Goal: Task Accomplishment & Management: Manage account settings

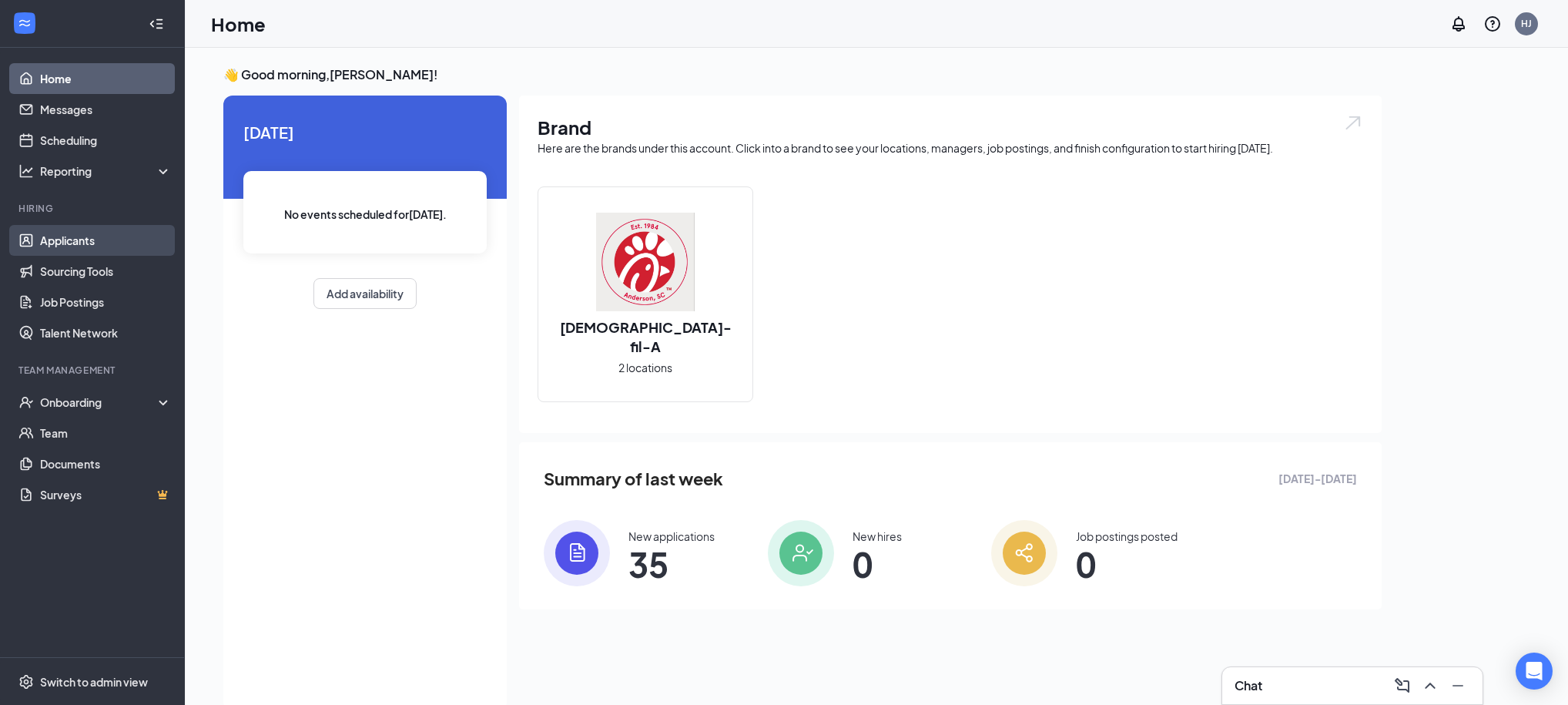
click at [47, 245] on link "Applicants" at bounding box center [106, 240] width 132 height 31
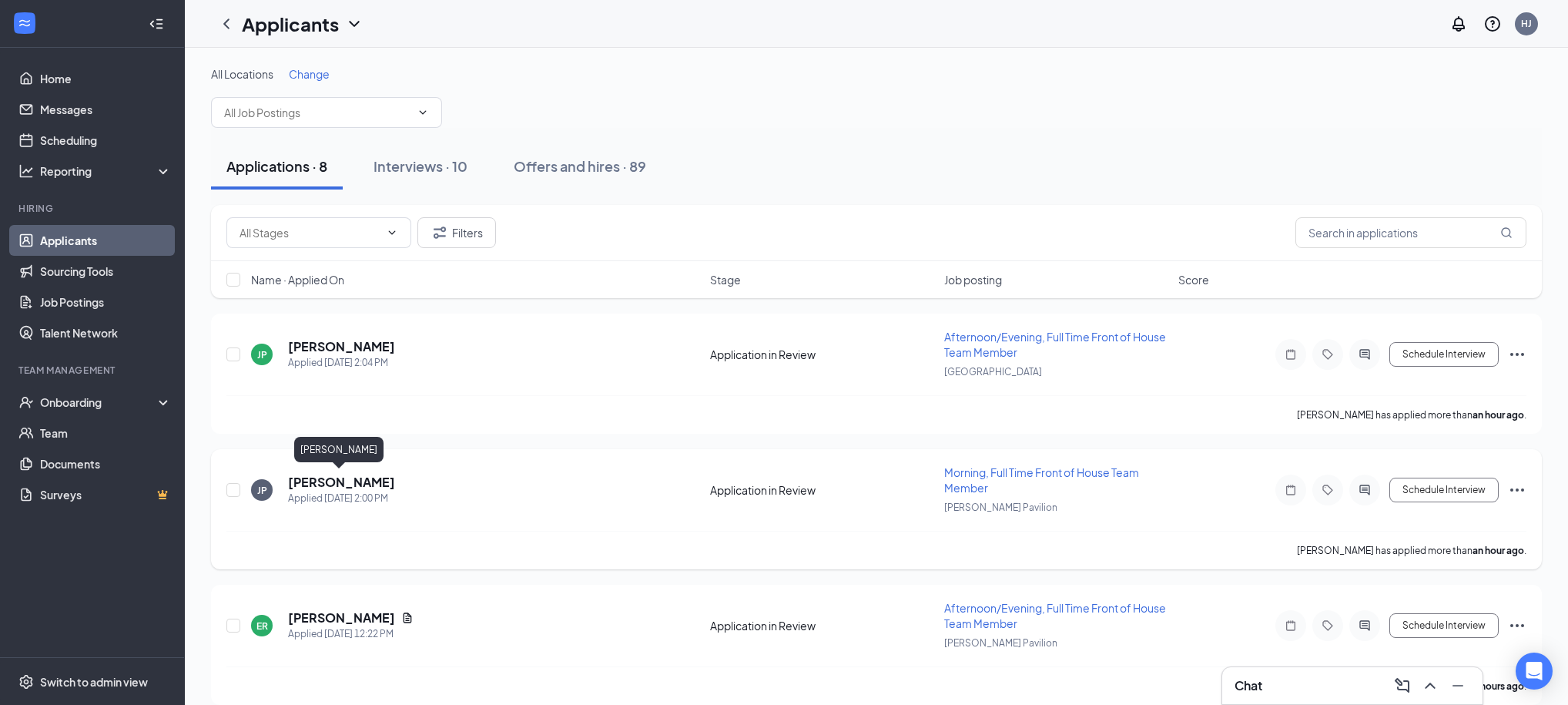
click at [300, 476] on h5 "[PERSON_NAME]" at bounding box center [341, 482] width 107 height 17
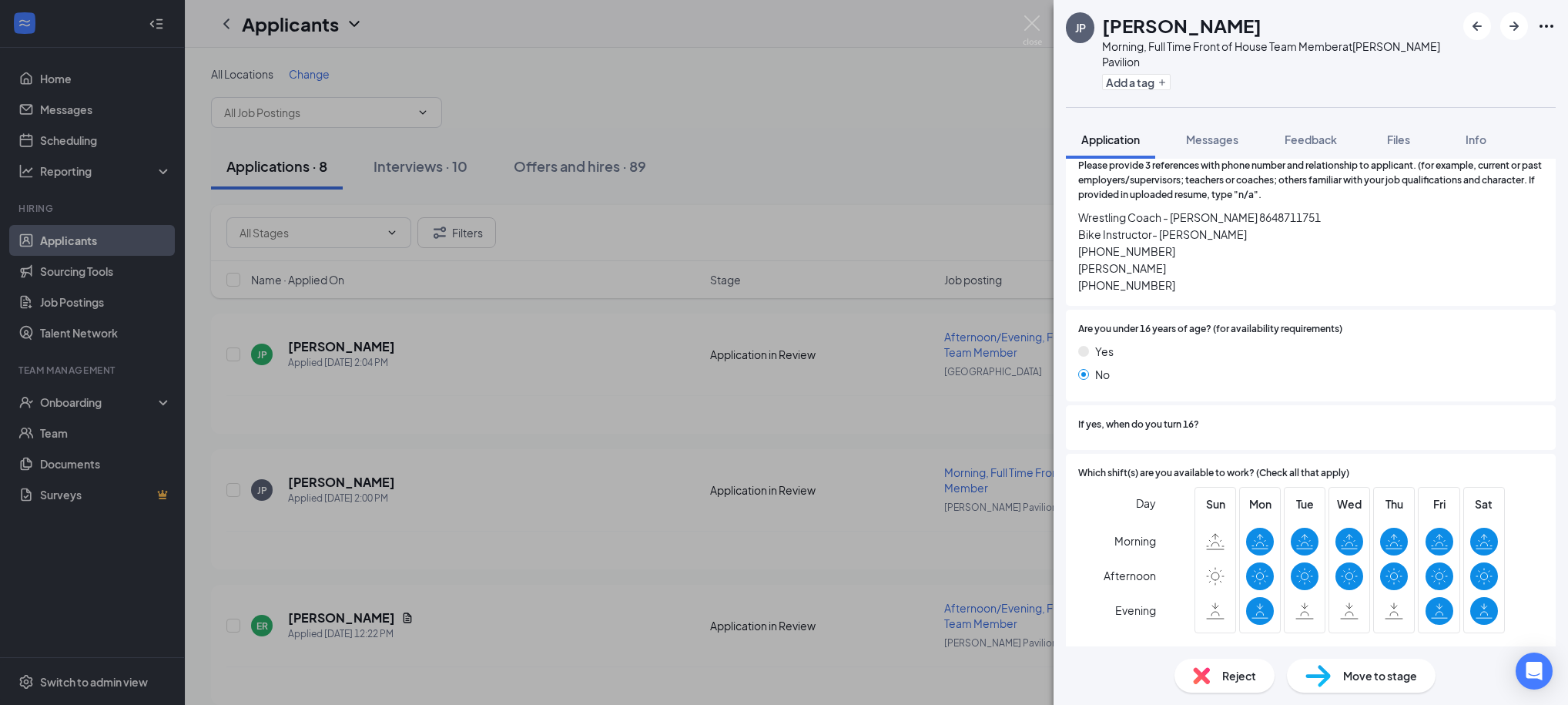
scroll to position [1019, 0]
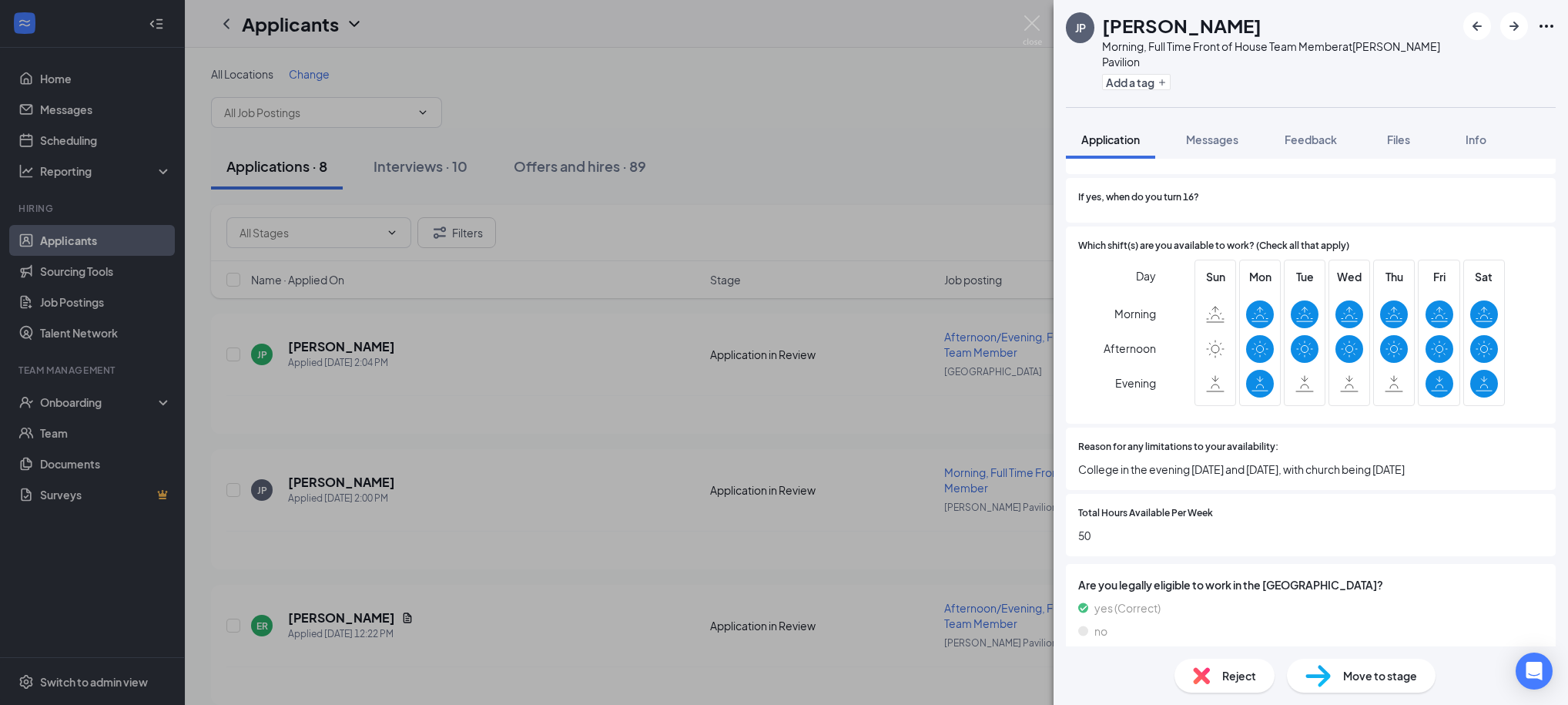
click at [933, 130] on div "JP [PERSON_NAME] Morning, Full Time Front of House Team Member at [PERSON_NAME]…" at bounding box center [784, 352] width 1568 height 705
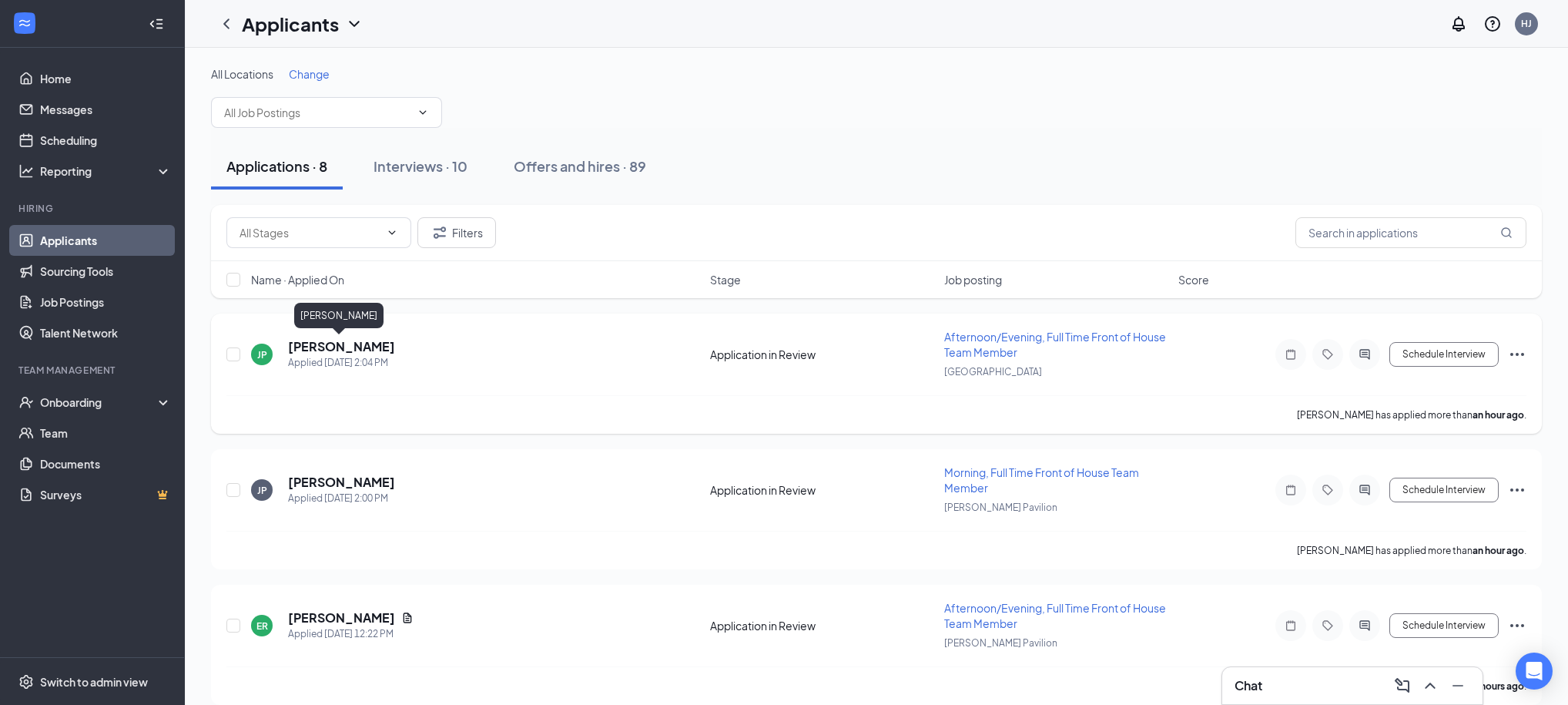
click at [356, 347] on h5 "[PERSON_NAME]" at bounding box center [341, 347] width 107 height 17
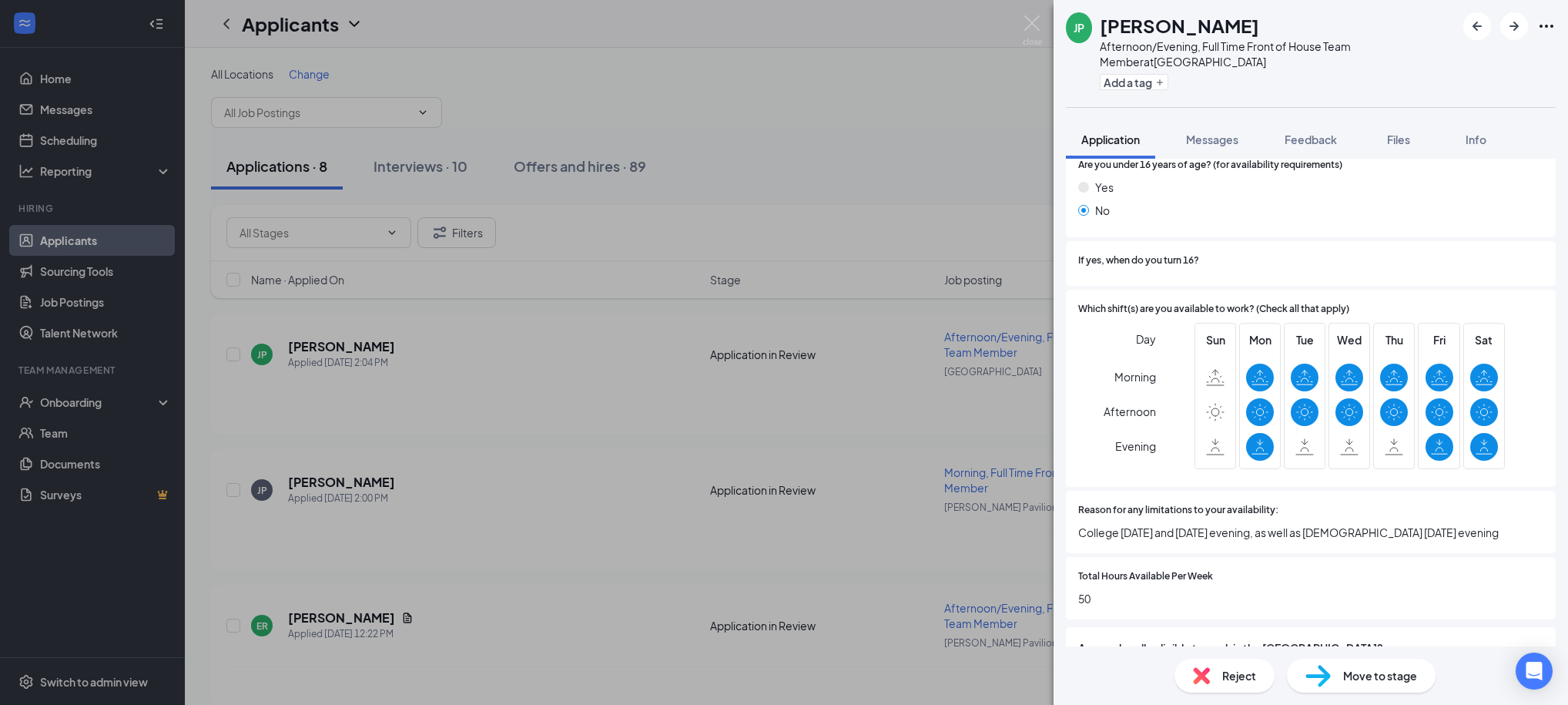
scroll to position [1051, 0]
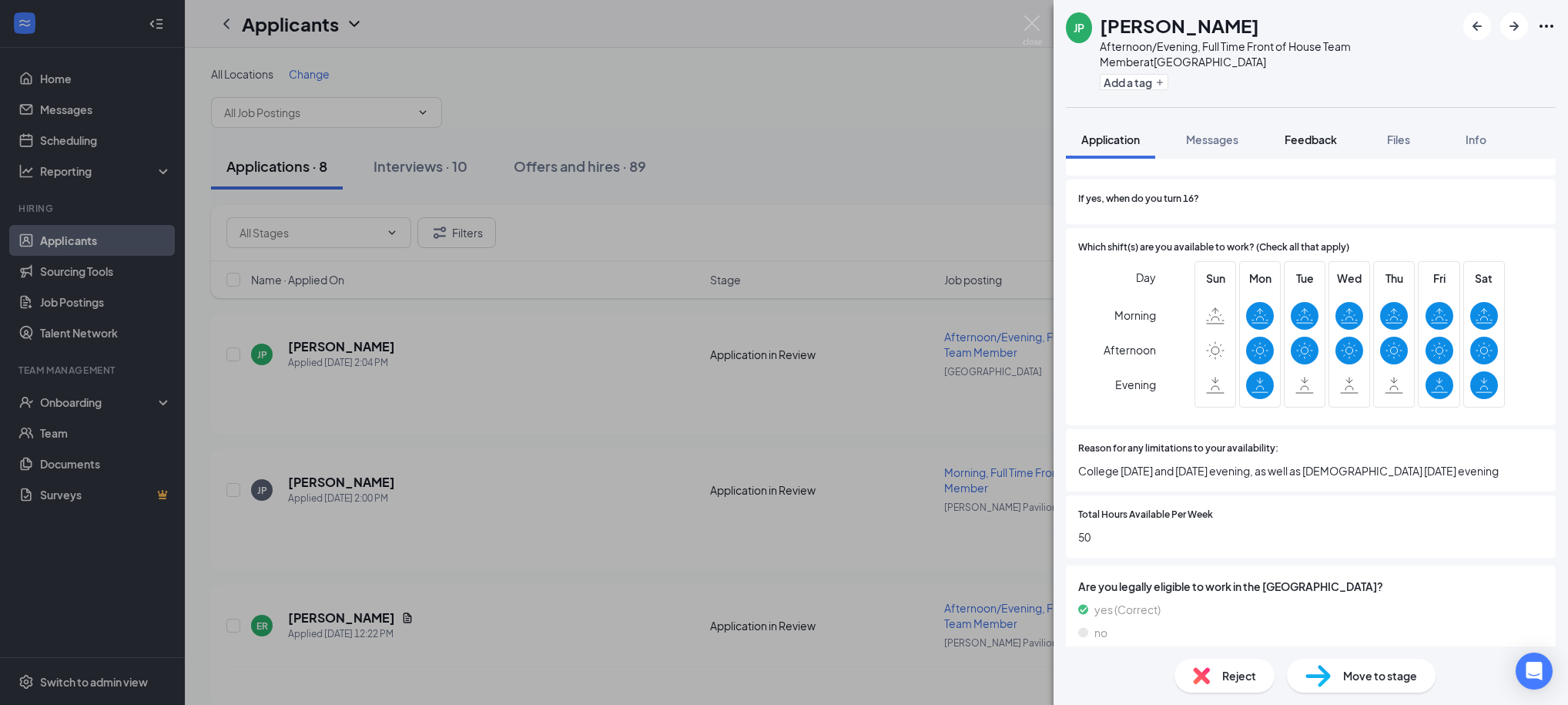
click at [1298, 134] on span "Feedback" at bounding box center [1310, 140] width 52 height 14
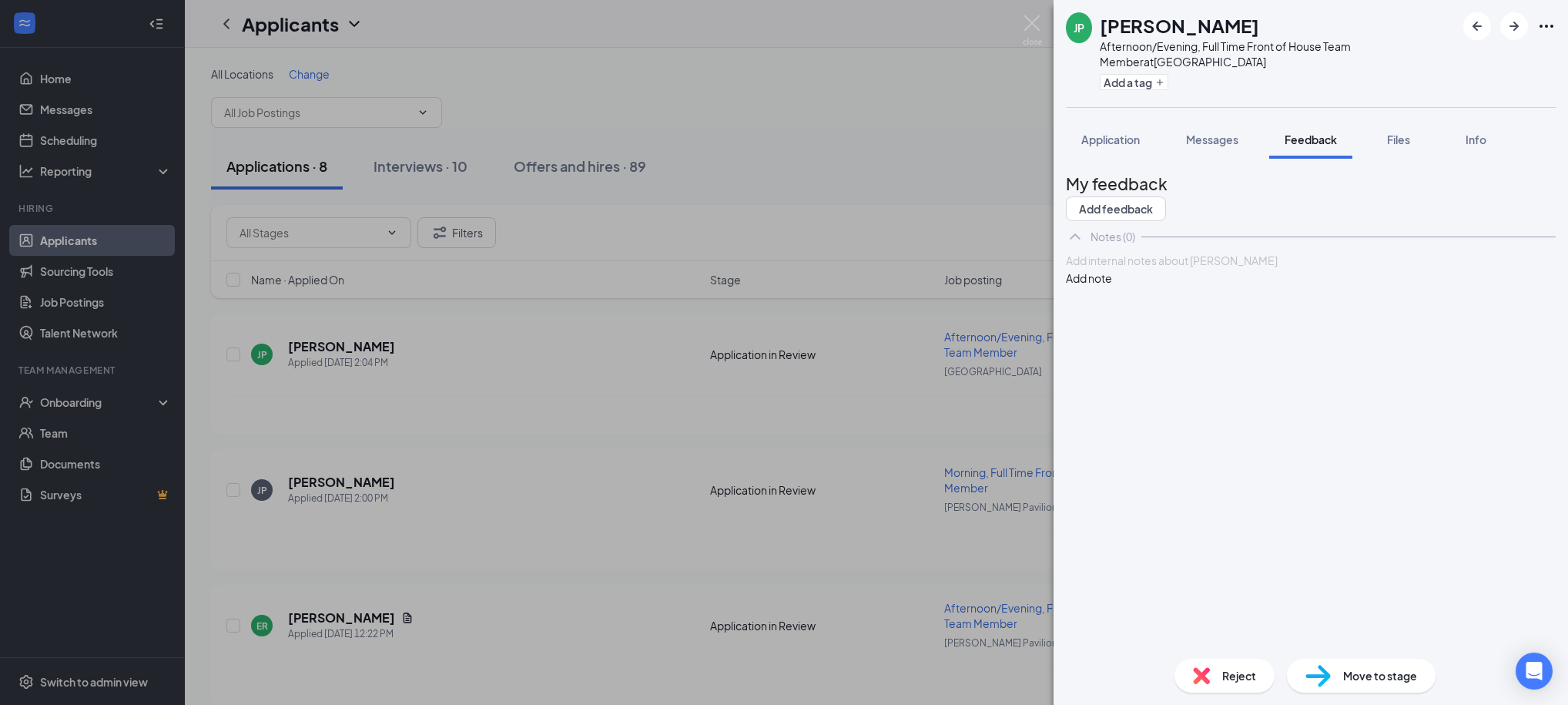
click at [1160, 269] on div at bounding box center [1310, 260] width 488 height 16
click at [1112, 286] on button "Add note" at bounding box center [1088, 278] width 46 height 17
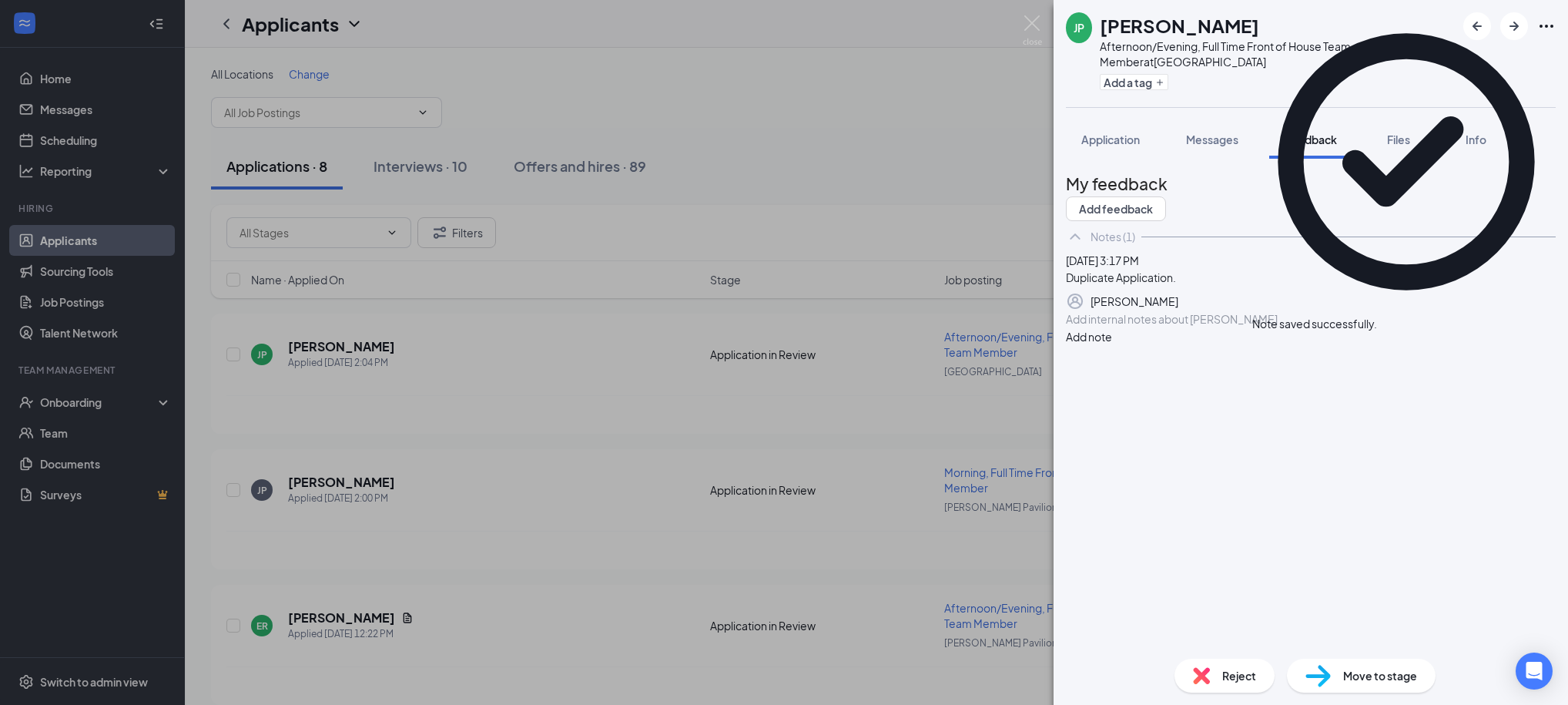
click at [1235, 670] on span "Reject" at bounding box center [1238, 676] width 34 height 17
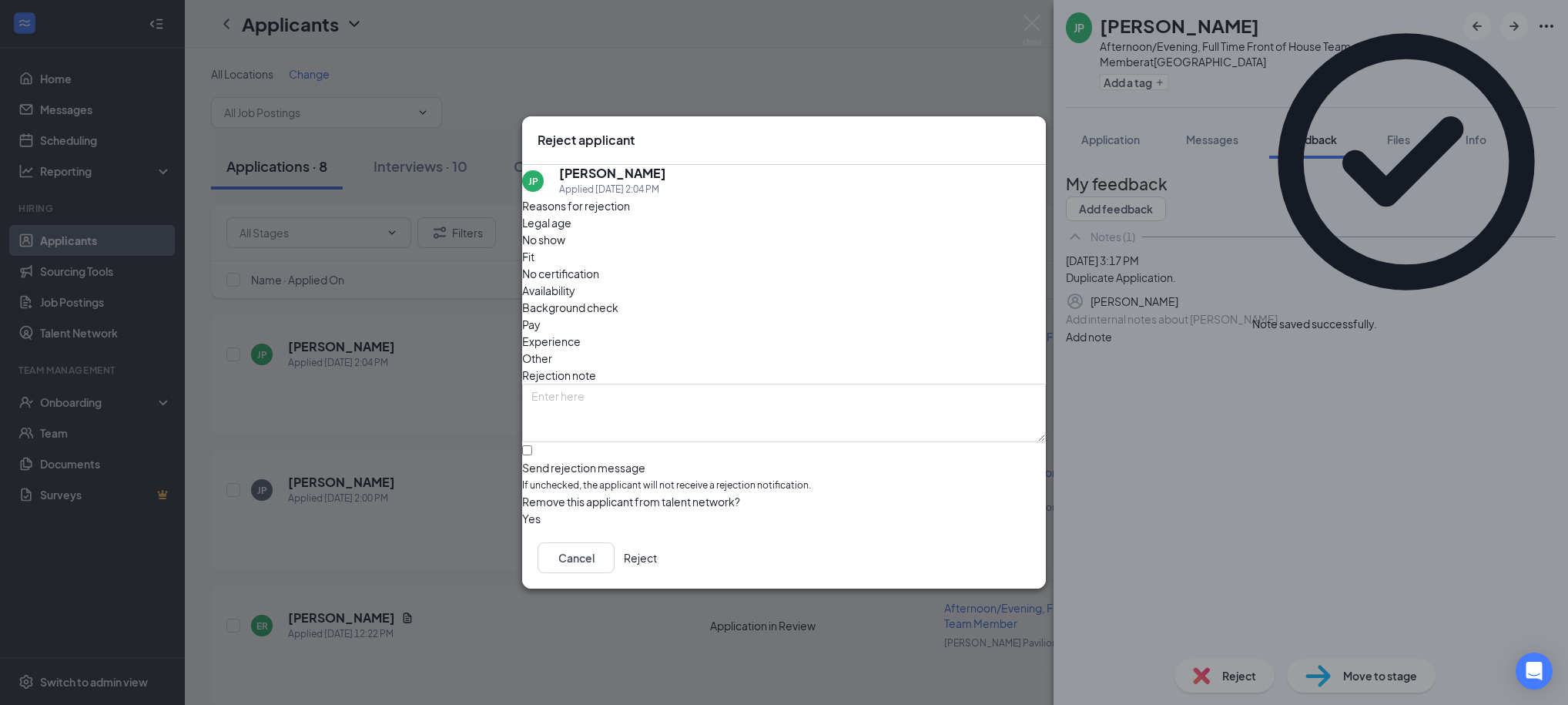
click at [657, 559] on button "Reject" at bounding box center [640, 558] width 33 height 31
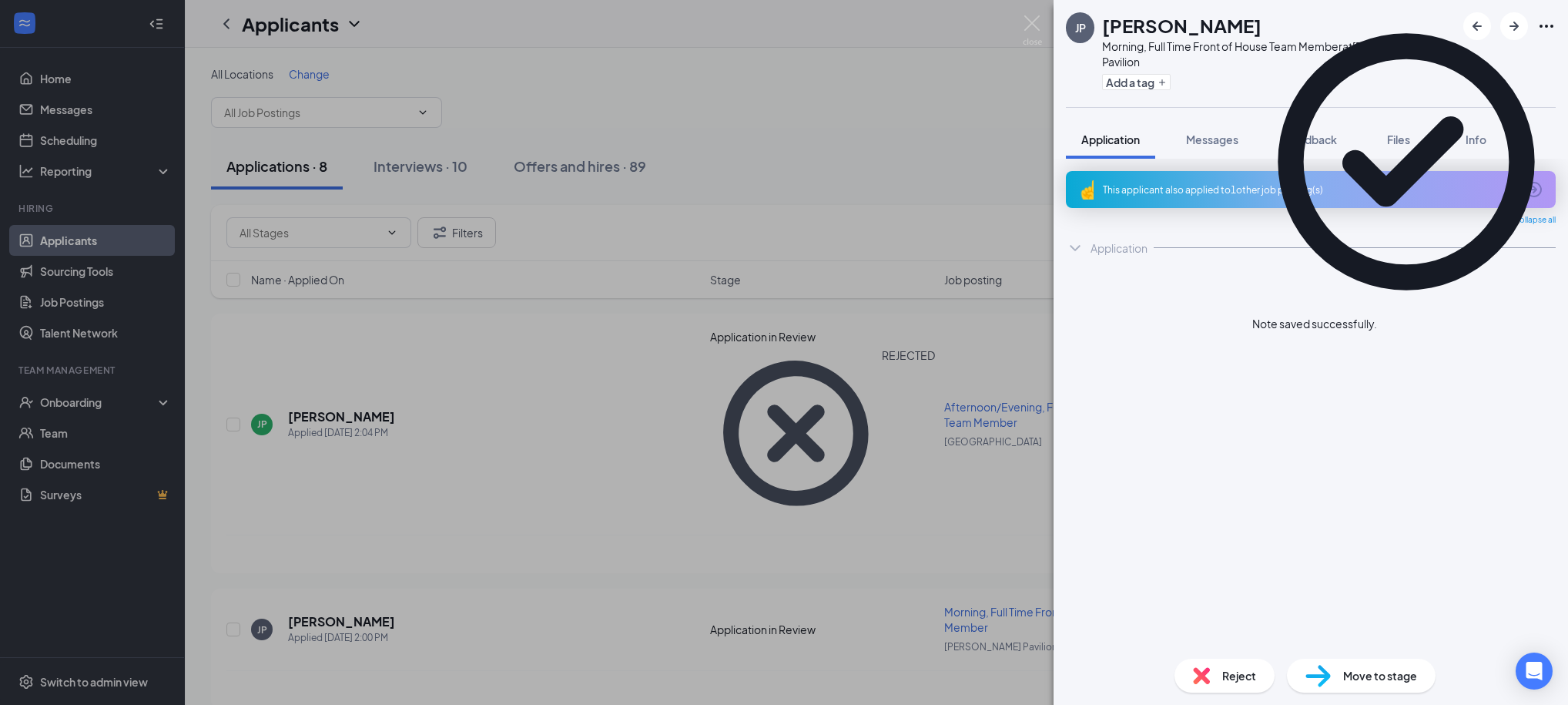
click at [893, 153] on div "JP [PERSON_NAME] Morning, Full Time Front of House Team Member at [PERSON_NAME]…" at bounding box center [784, 352] width 1568 height 705
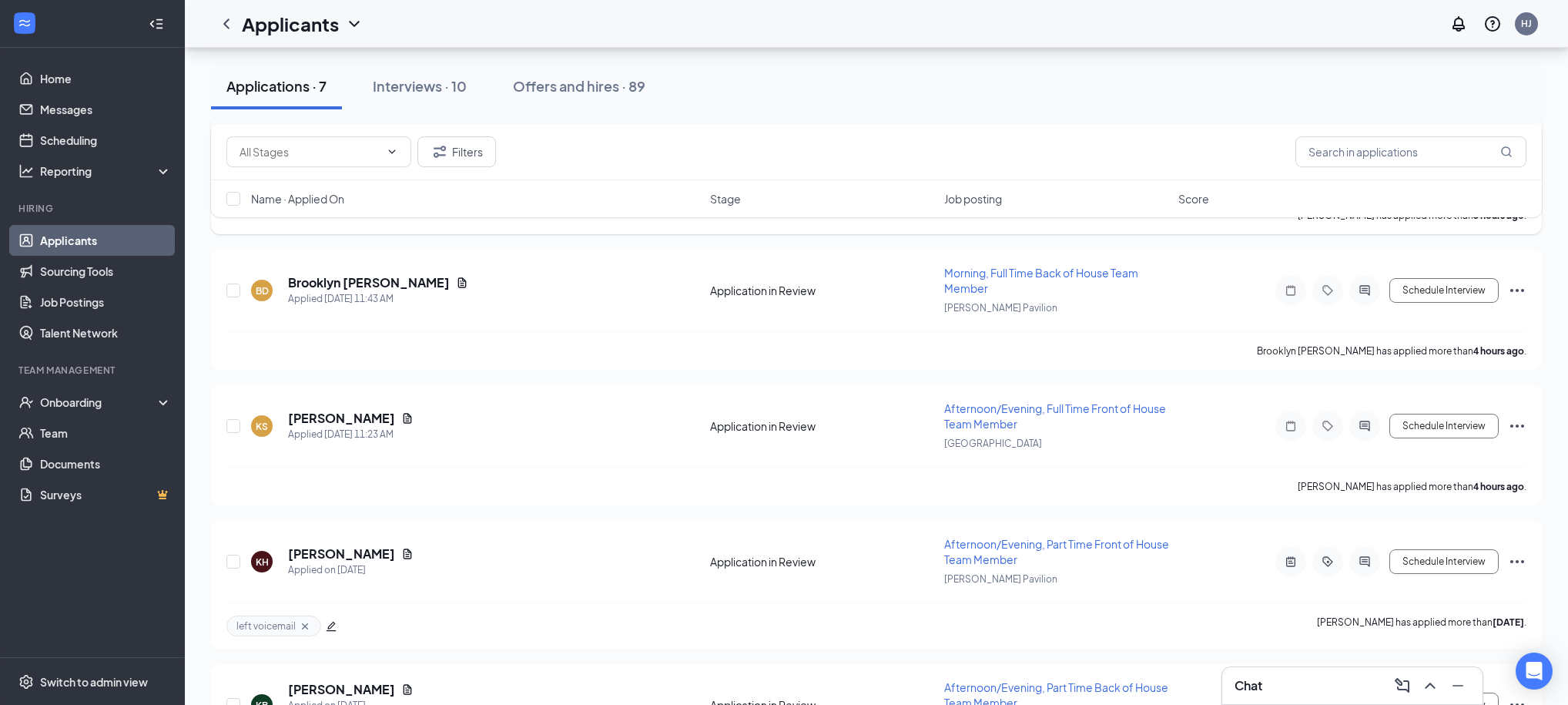
scroll to position [364, 0]
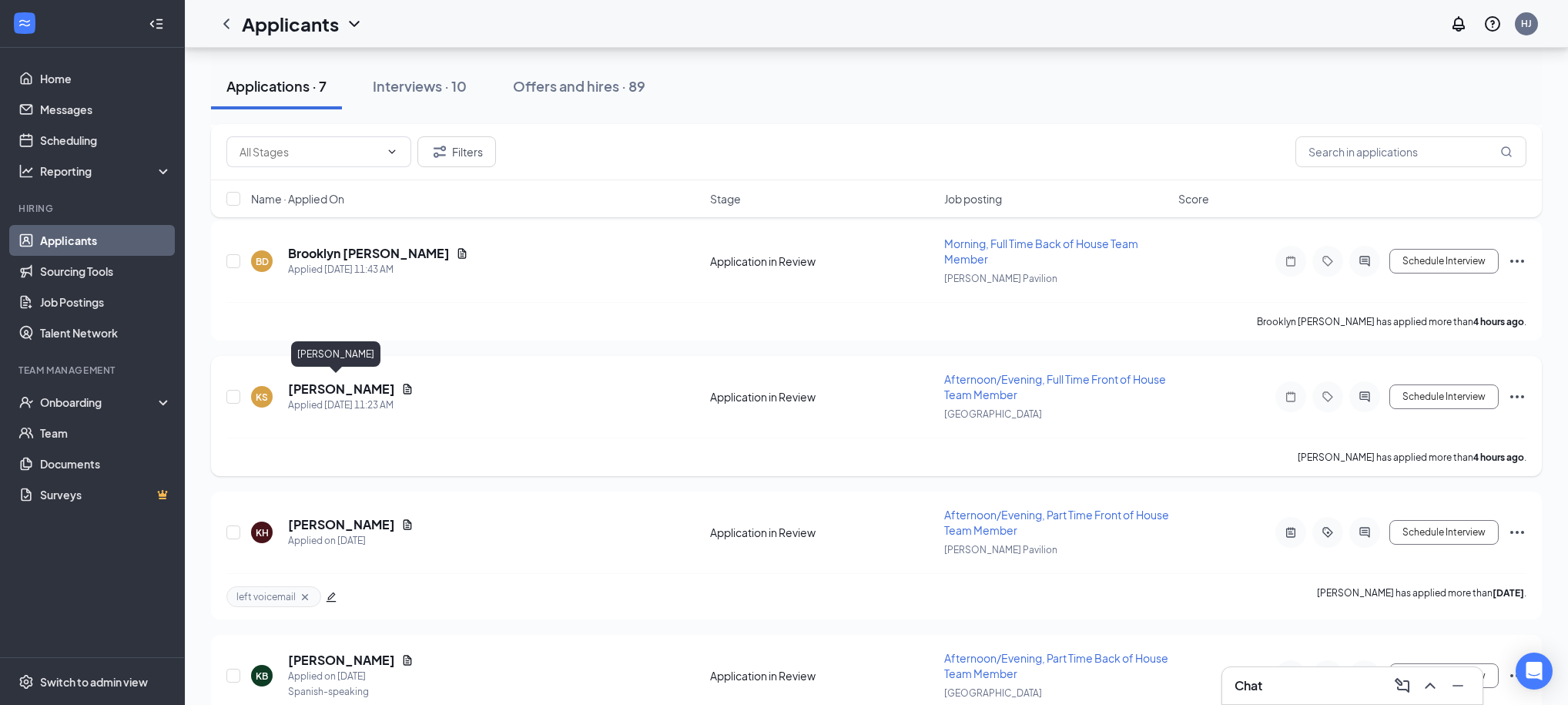
click at [337, 386] on h5 "[PERSON_NAME]" at bounding box center [341, 389] width 107 height 17
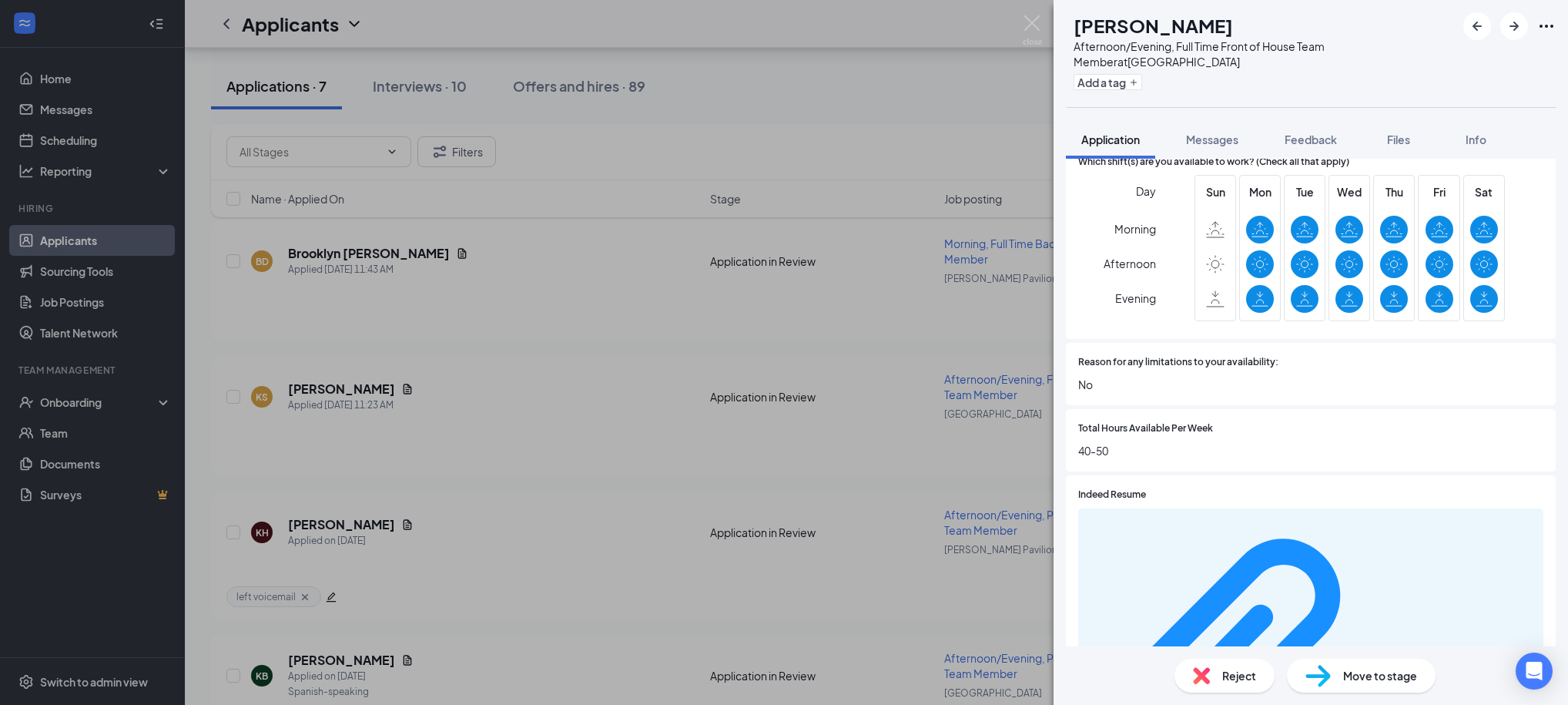
scroll to position [941, 0]
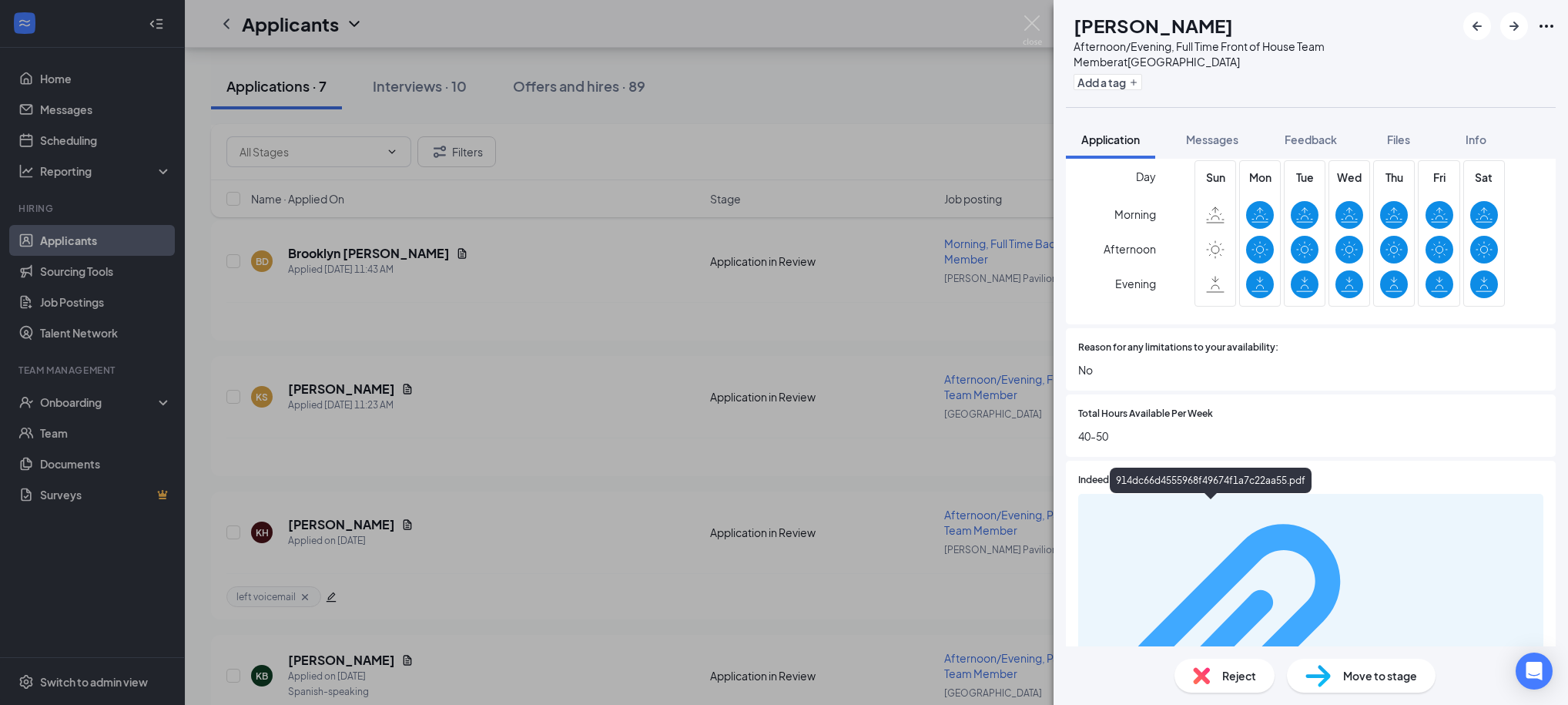
click at [1388, 644] on div "914dc66d4555968f49674f1a7c22aa55.pdf" at bounding box center [1461, 650] width 146 height 12
click at [1173, 82] on div "Add a tag" at bounding box center [1264, 82] width 382 height 25
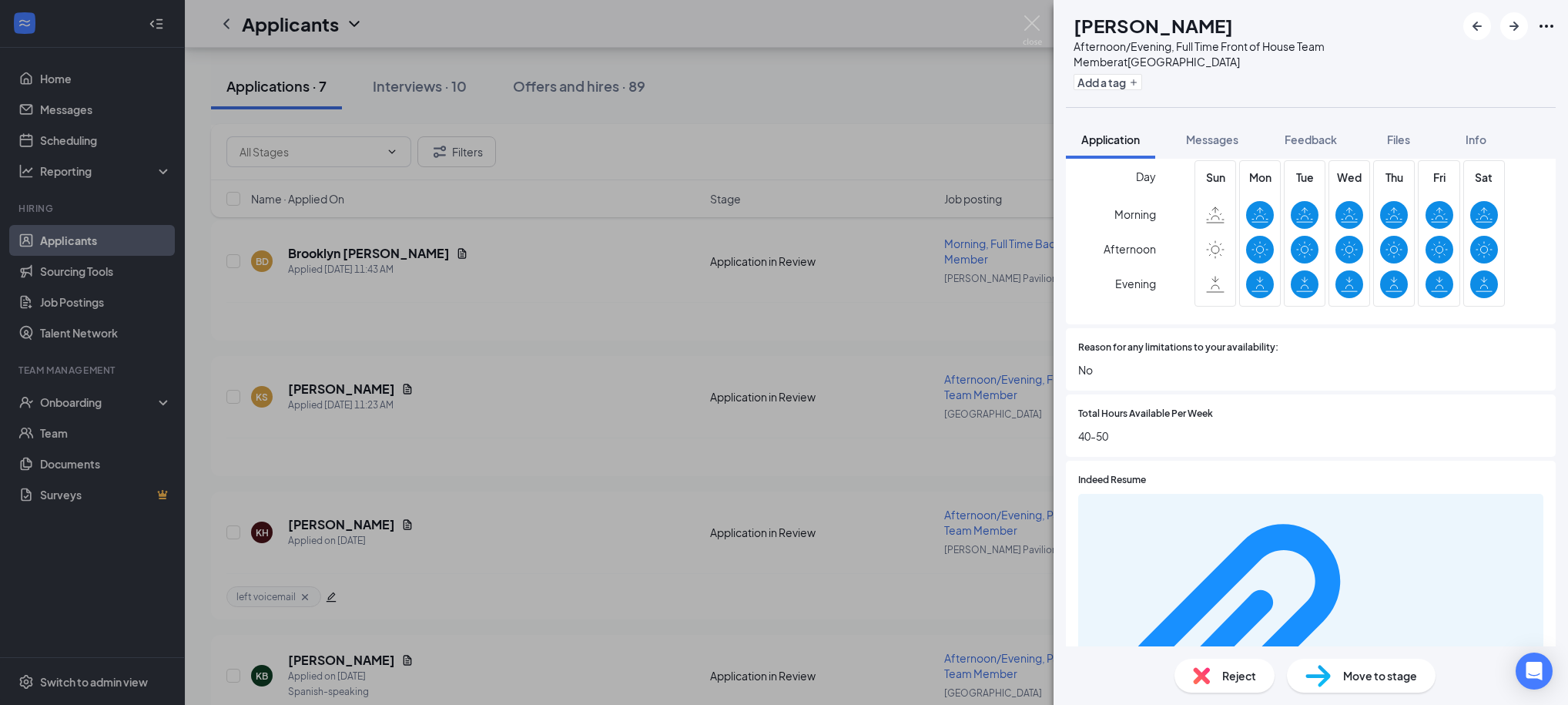
scroll to position [934, 0]
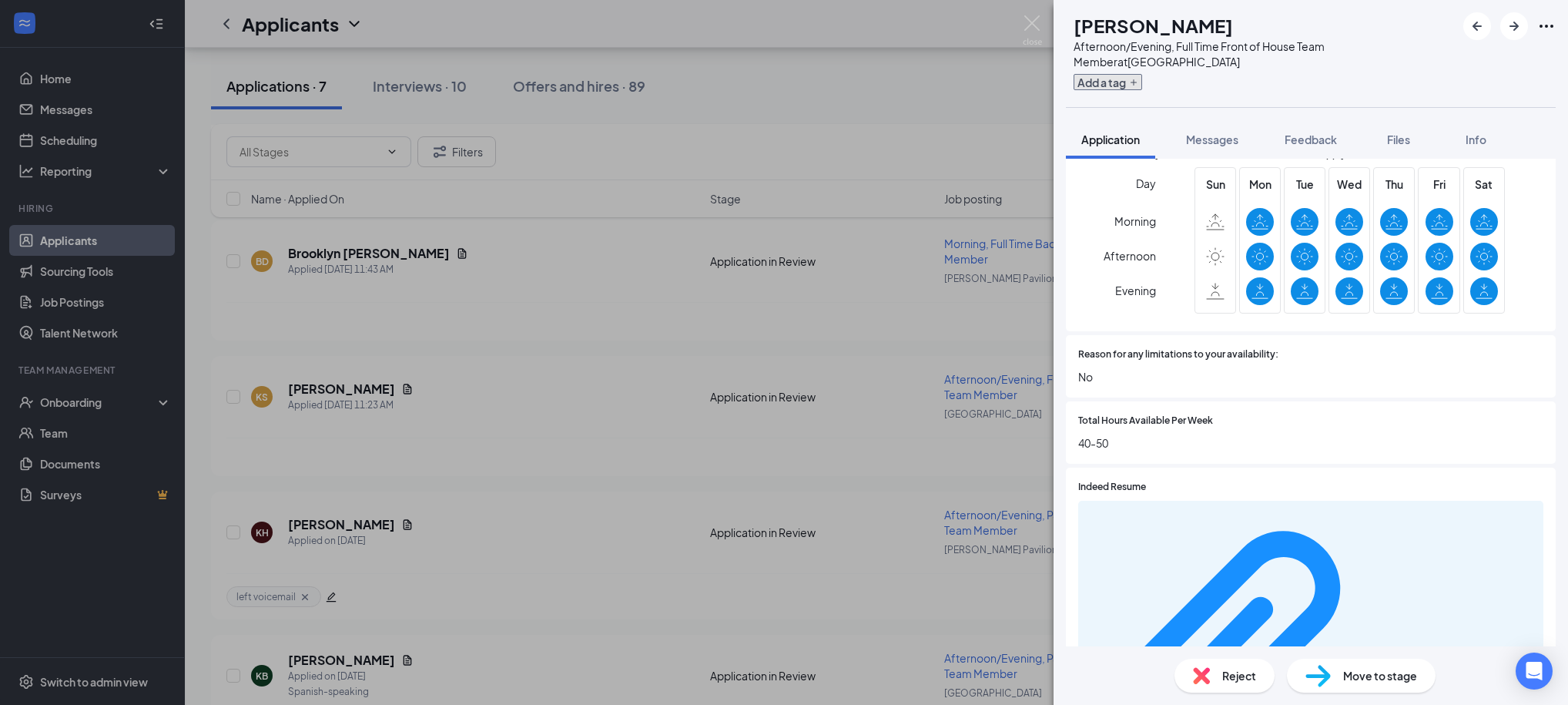
click at [1139, 83] on icon "Plus" at bounding box center [1134, 82] width 10 height 10
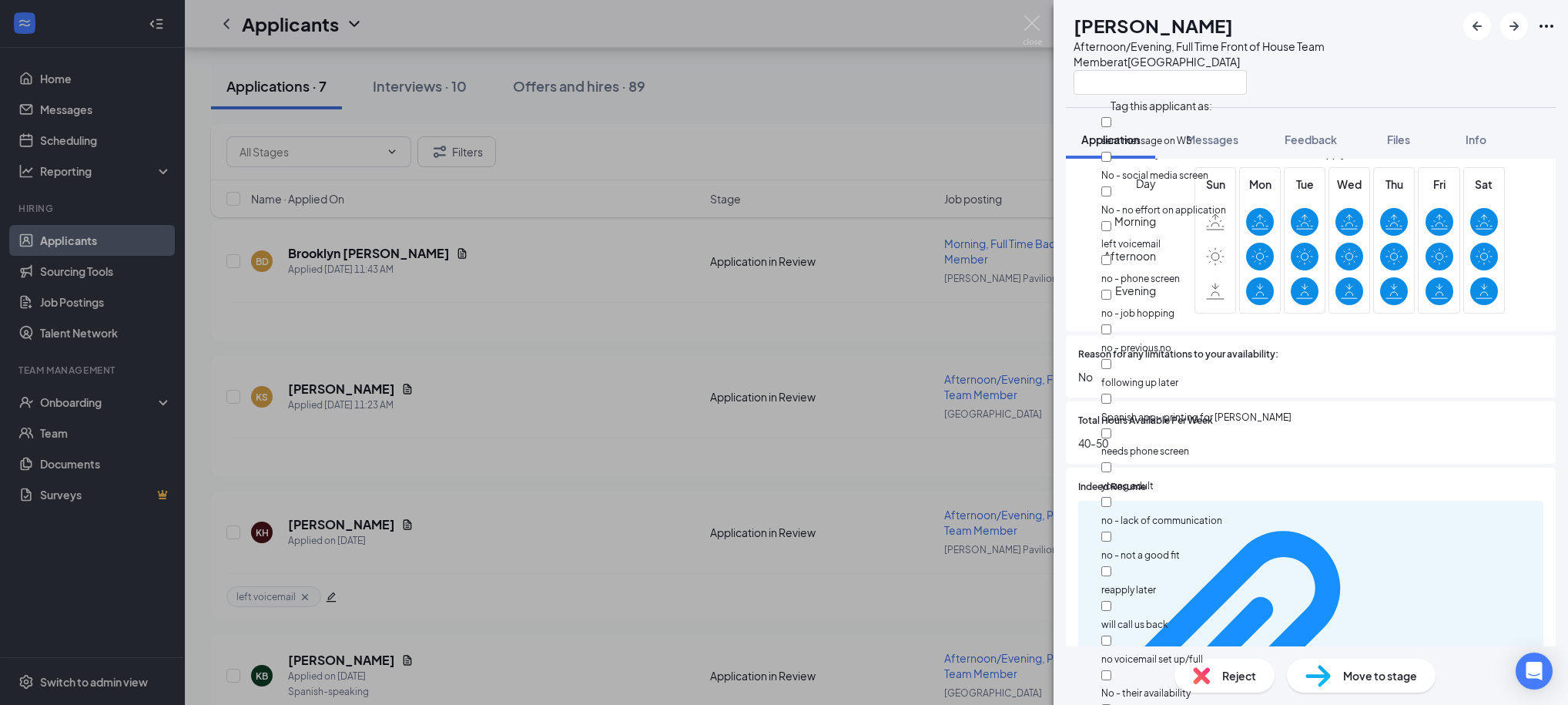
scroll to position [27, 0]
click at [1112, 290] on input "no - job hopping" at bounding box center [1107, 295] width 10 height 10
checkbox input "true"
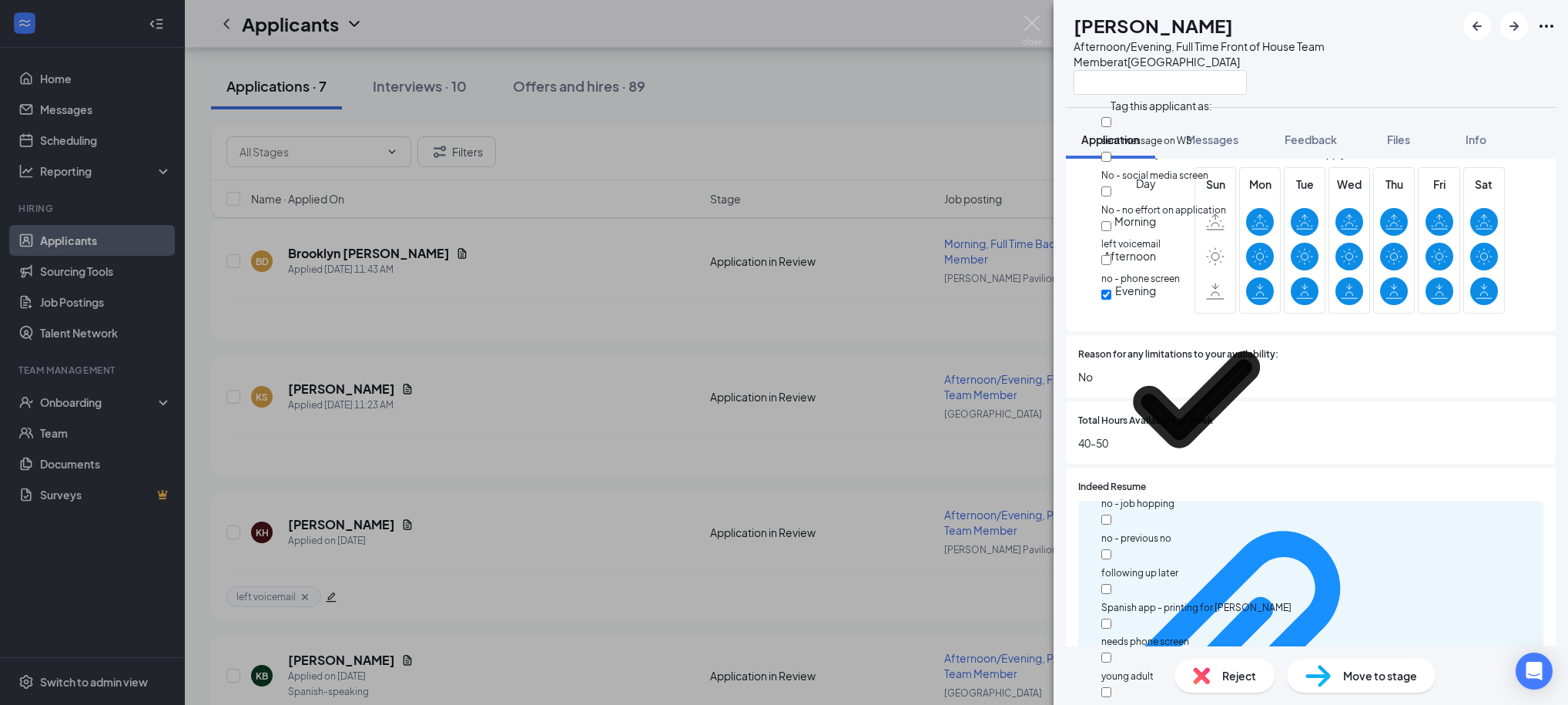
click at [1324, 75] on div at bounding box center [1264, 82] width 382 height 25
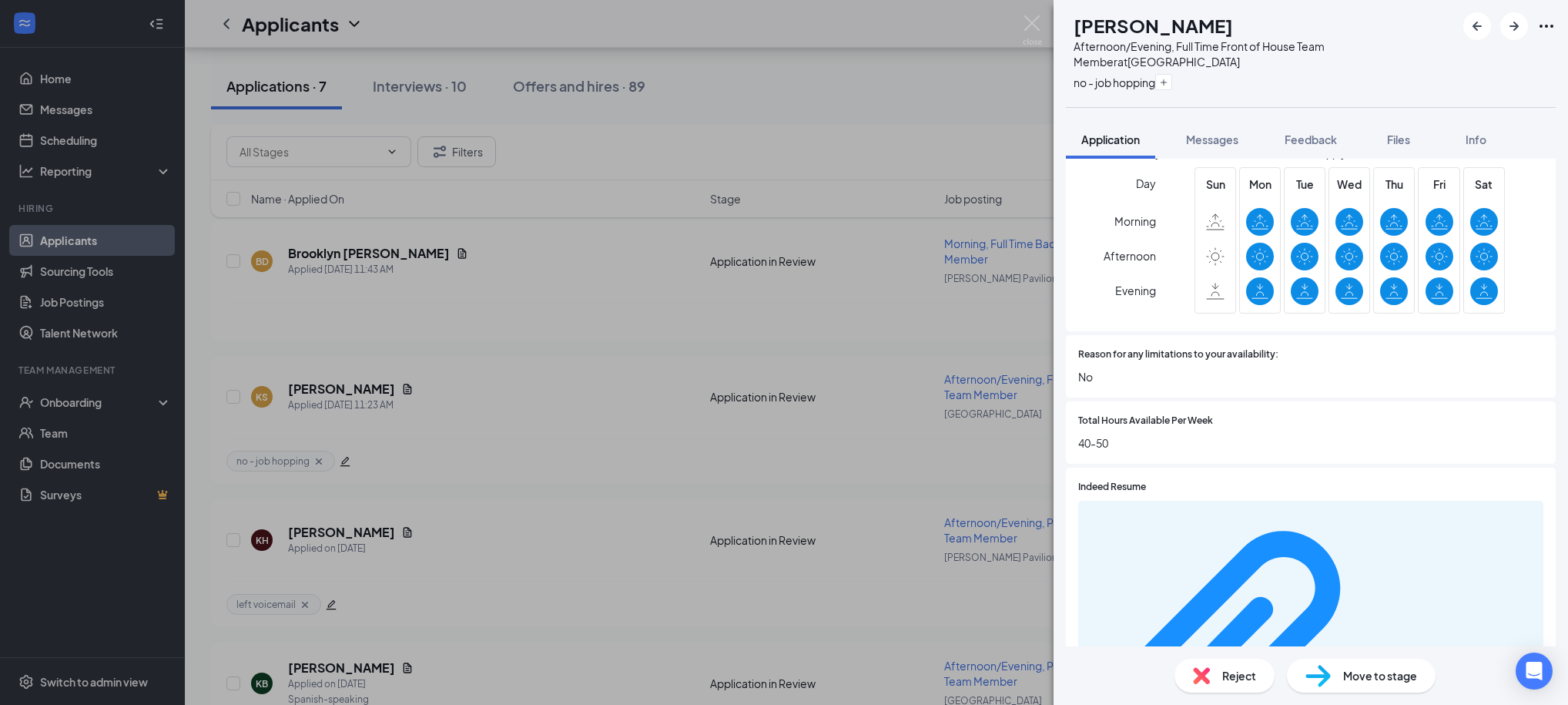
click at [1229, 673] on span "Reject" at bounding box center [1238, 676] width 34 height 17
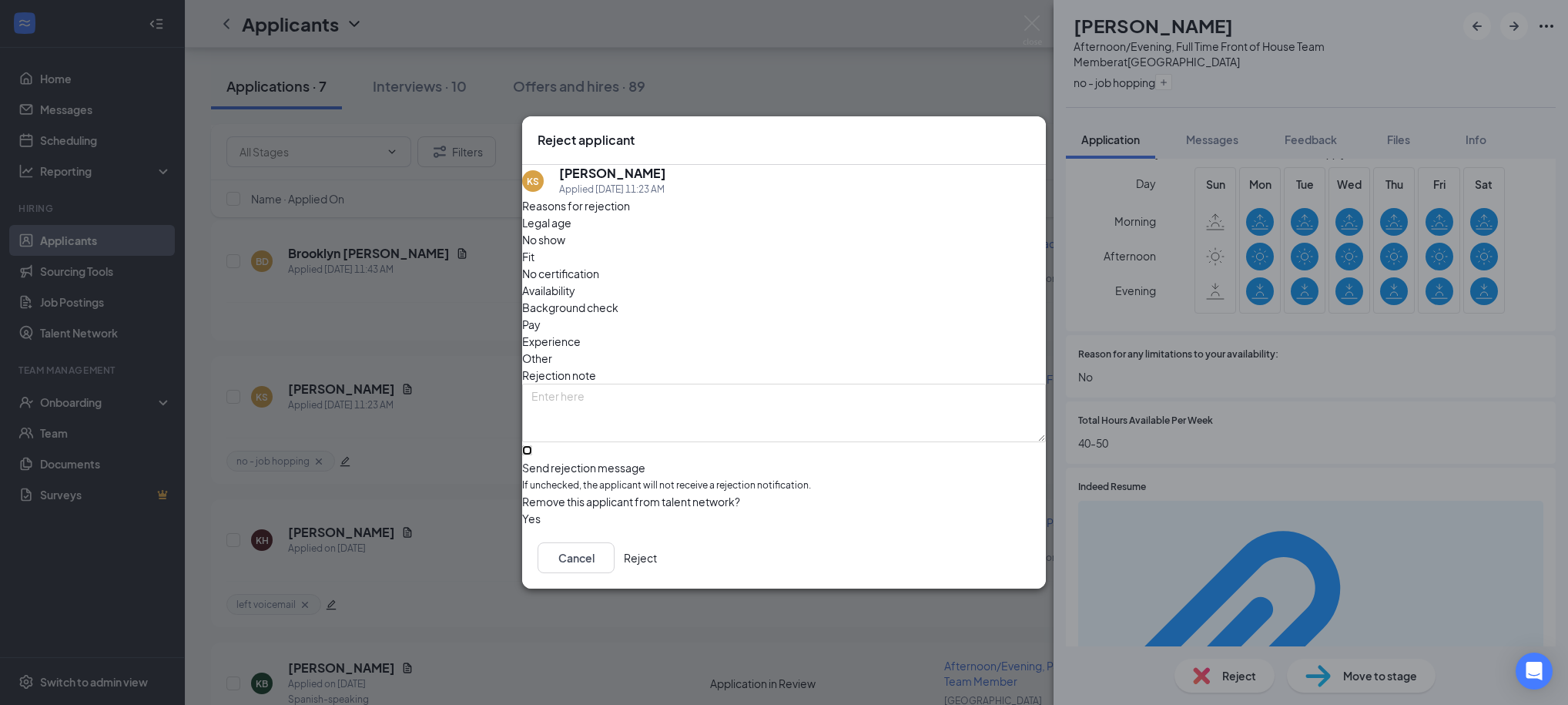
click at [532, 445] on input "Send rejection message If unchecked, the applicant will not receive a rejection…" at bounding box center [527, 450] width 10 height 10
checkbox input "true"
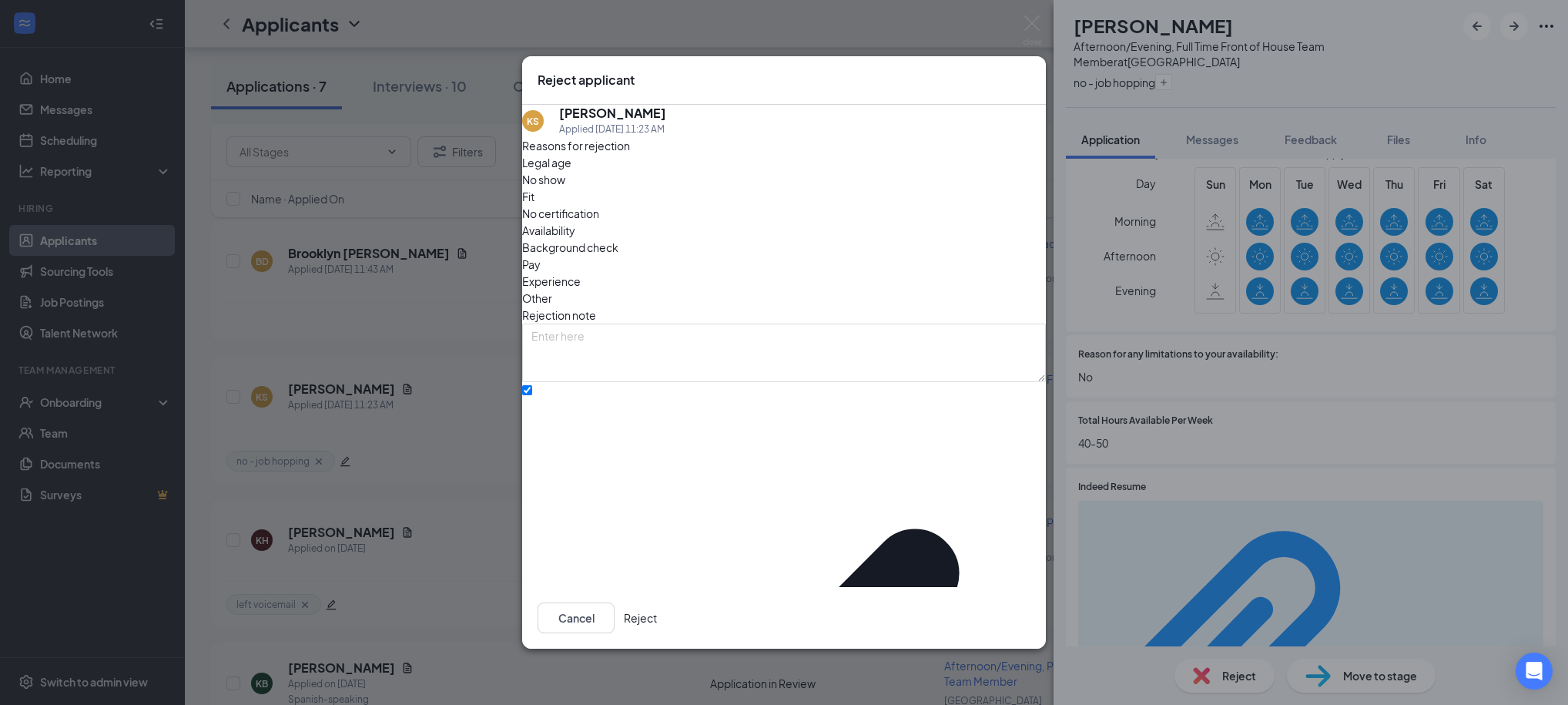
click at [657, 603] on button "Reject" at bounding box center [640, 618] width 33 height 31
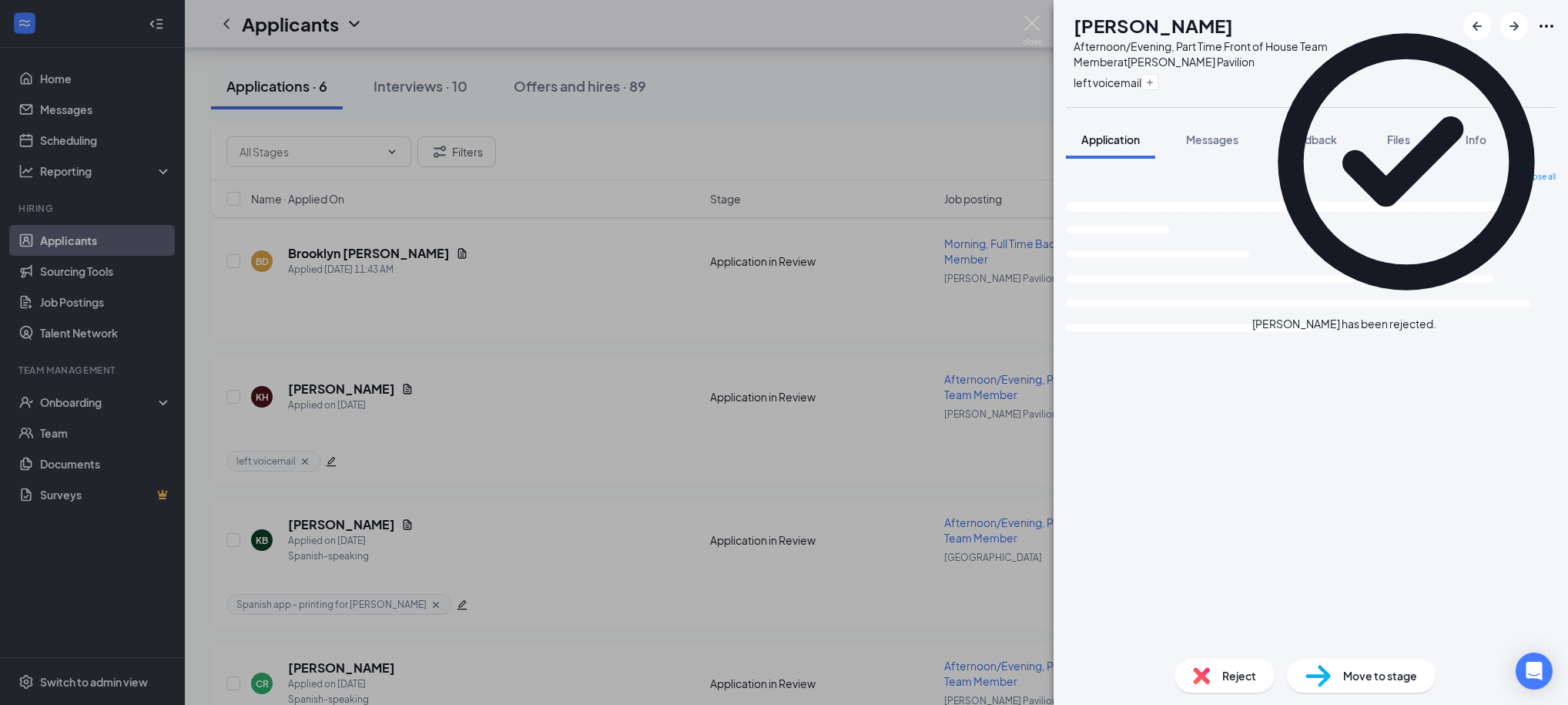
click at [904, 61] on div "KH Kytirra Heard Afternoon/Evening, Part Time Front of House Team Member at [PE…" at bounding box center [784, 352] width 1568 height 705
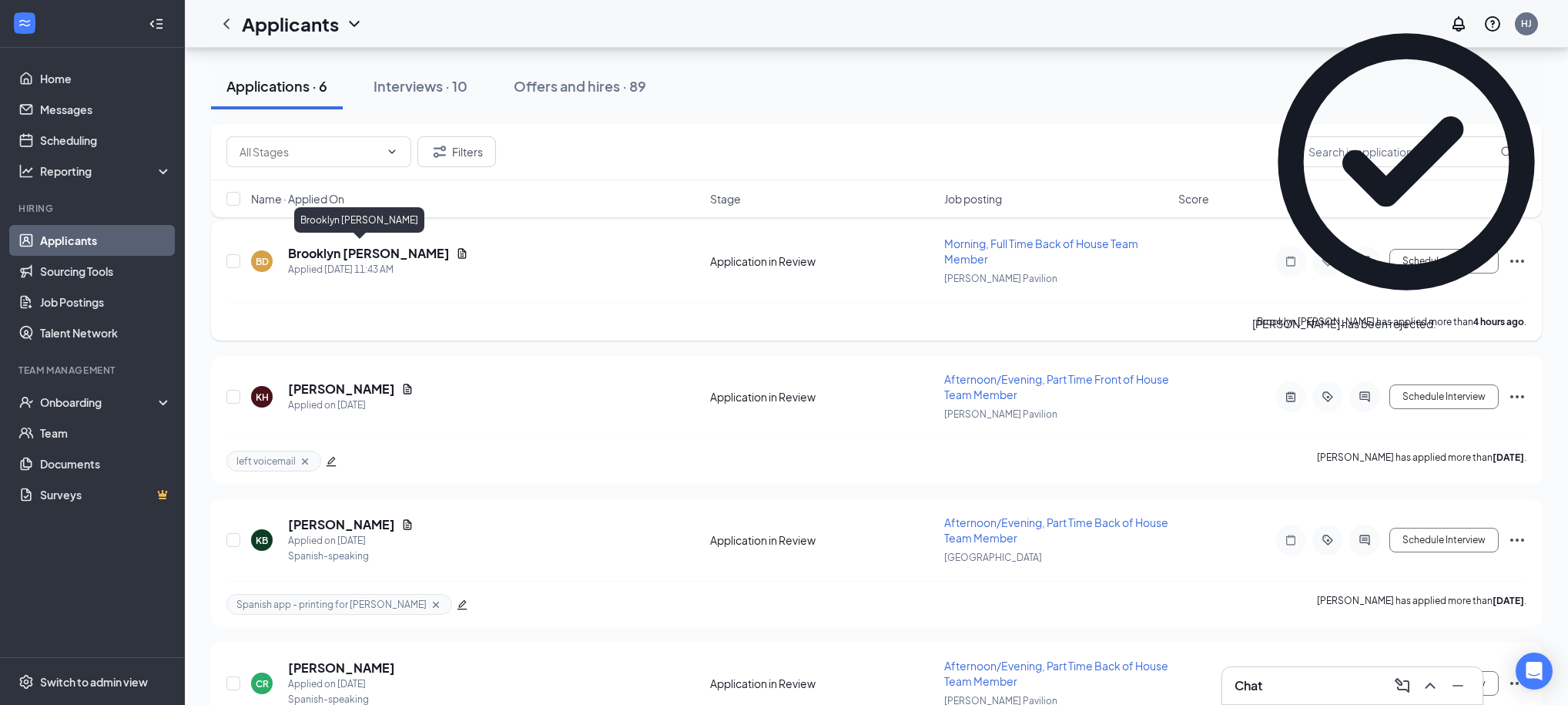
click at [362, 255] on h5 "Brooklyn [PERSON_NAME]" at bounding box center [369, 253] width 162 height 17
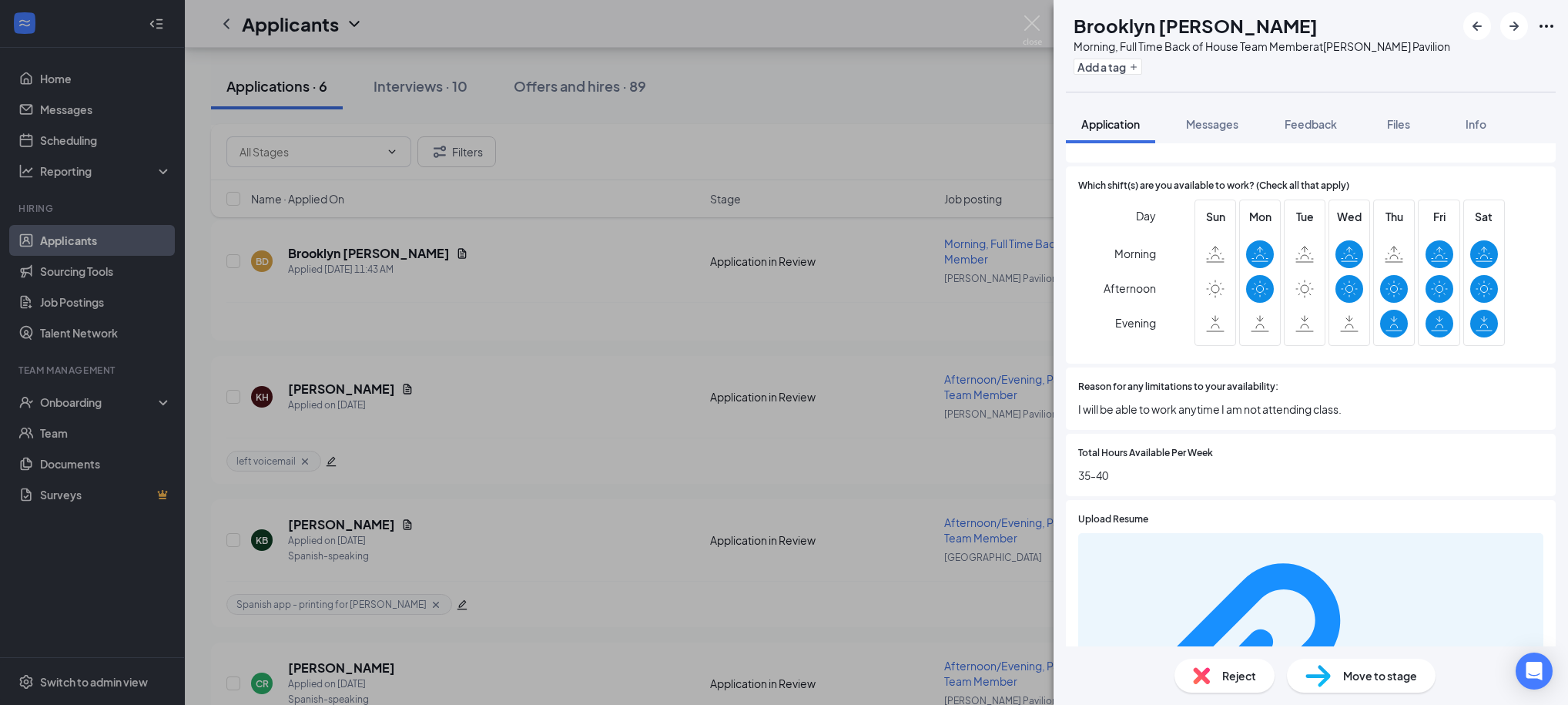
scroll to position [1145, 0]
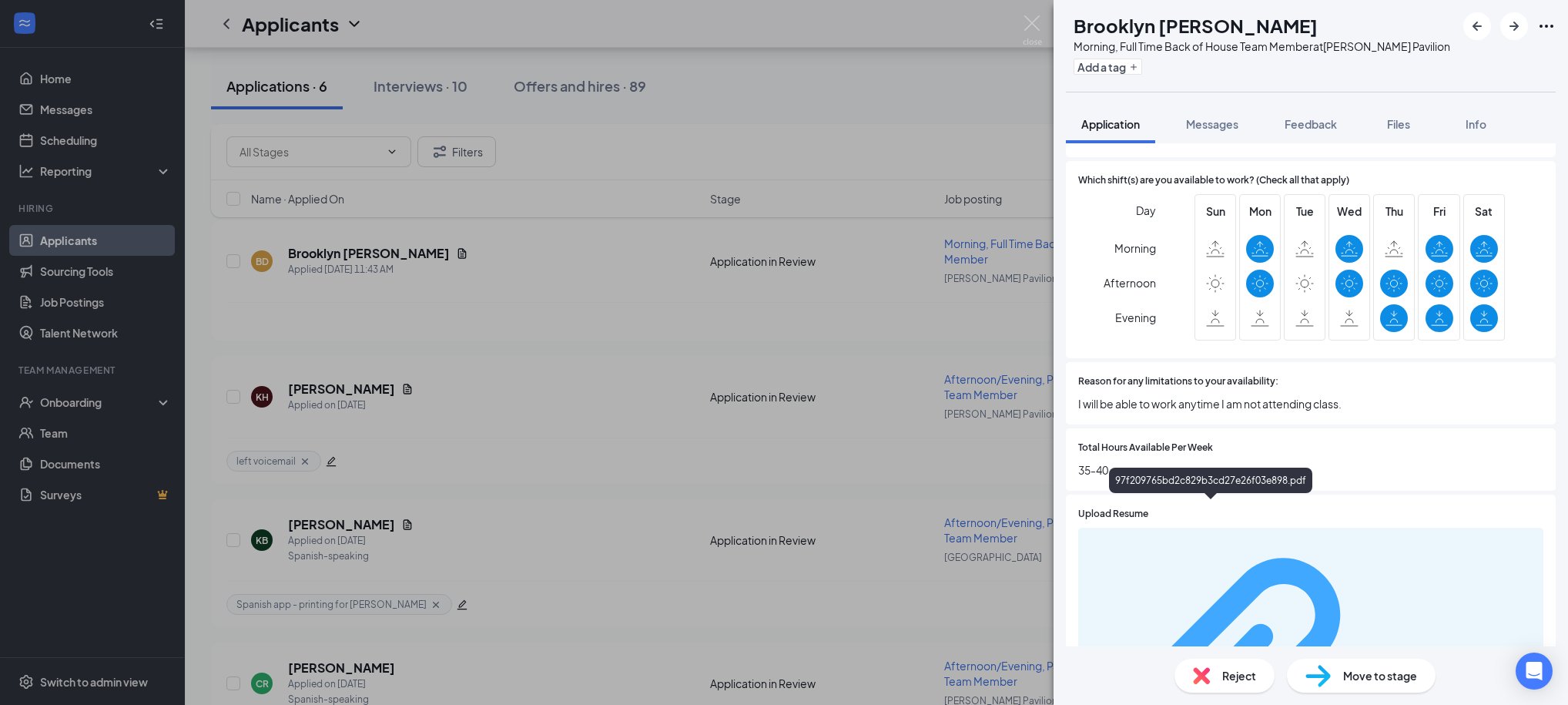
click at [1388, 678] on div "97f209765bd2c829b3cd27e26f03e898.pdf" at bounding box center [1461, 684] width 146 height 12
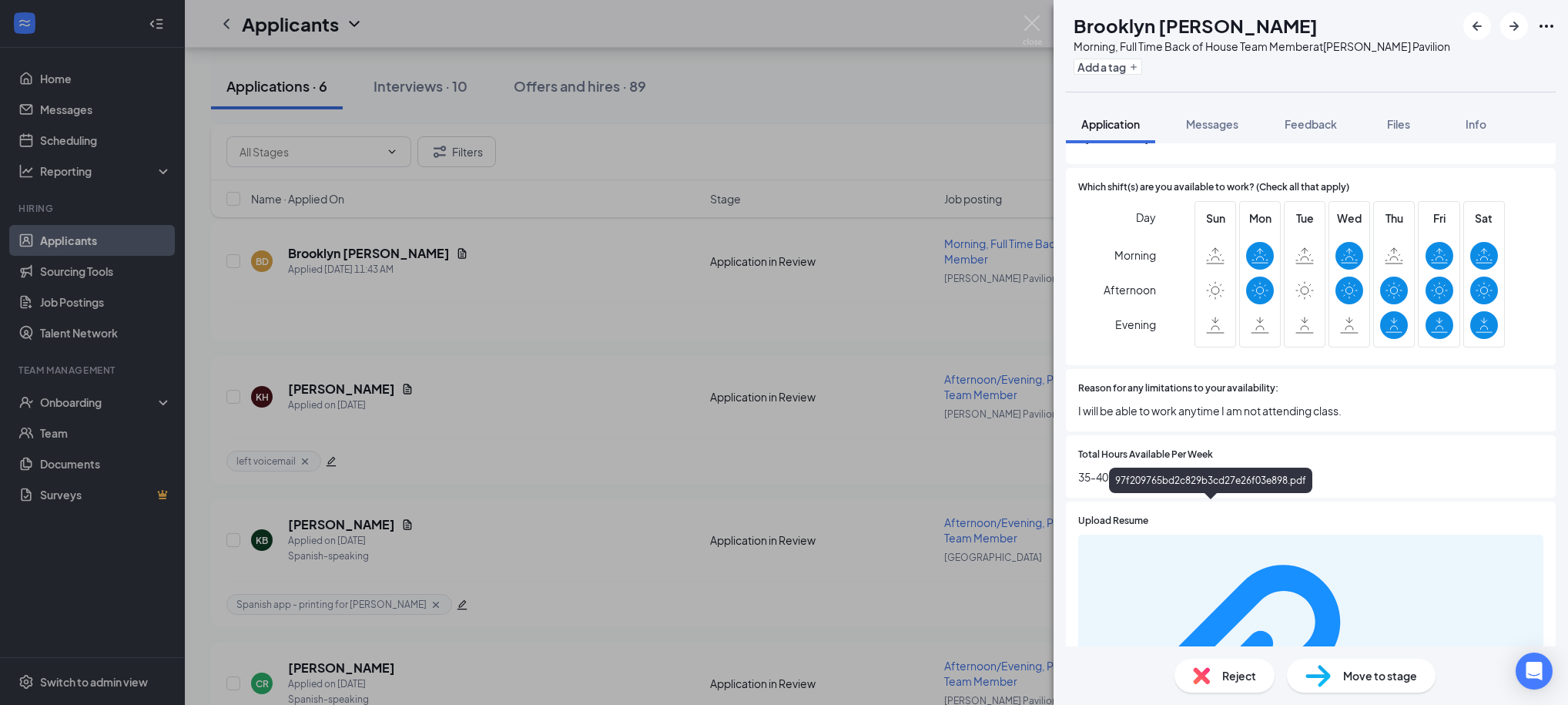
click at [866, 58] on div "BD Brooklyn [PERSON_NAME] Morning, Full Time Back of House Team Member at [PERS…" at bounding box center [784, 352] width 1568 height 705
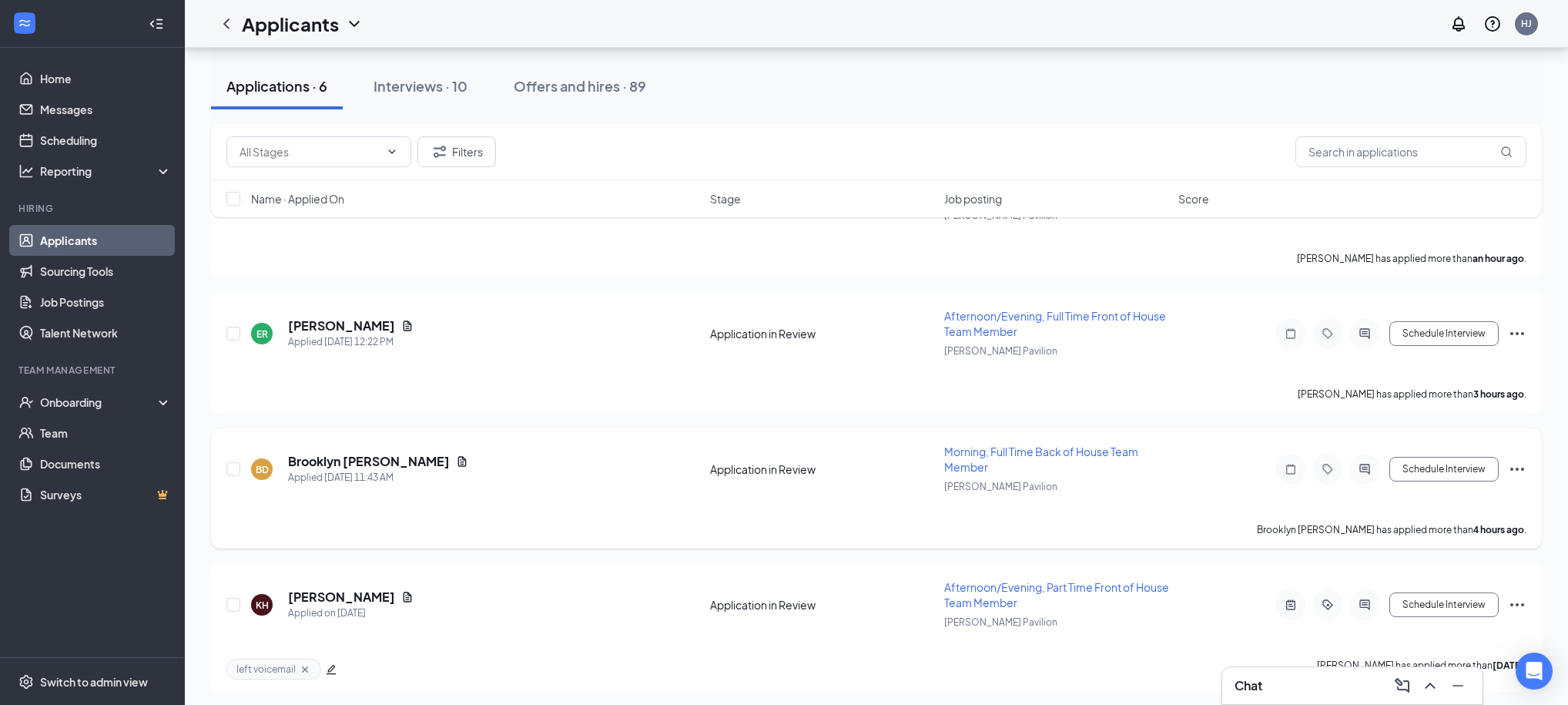
scroll to position [151, 0]
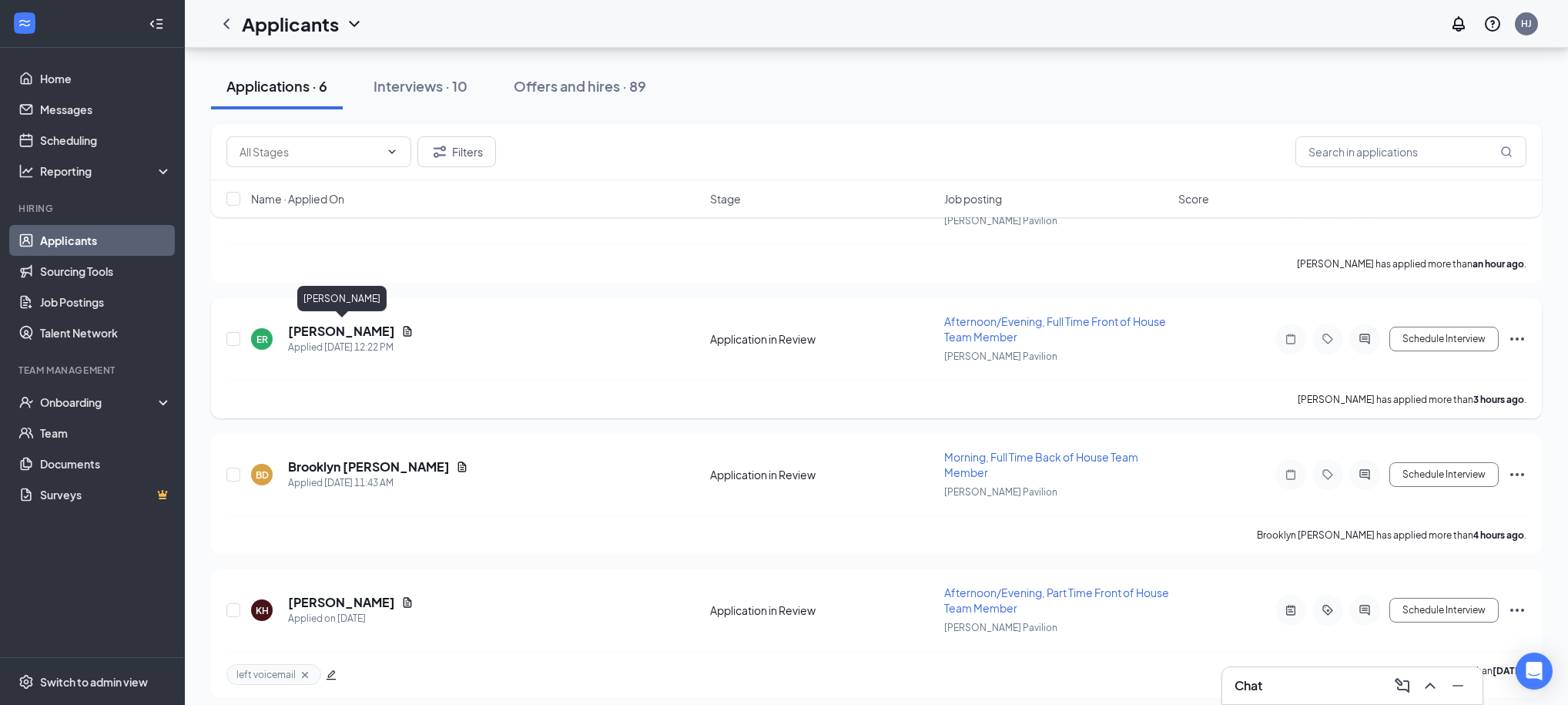
click at [382, 333] on h5 "[PERSON_NAME]" at bounding box center [341, 331] width 107 height 17
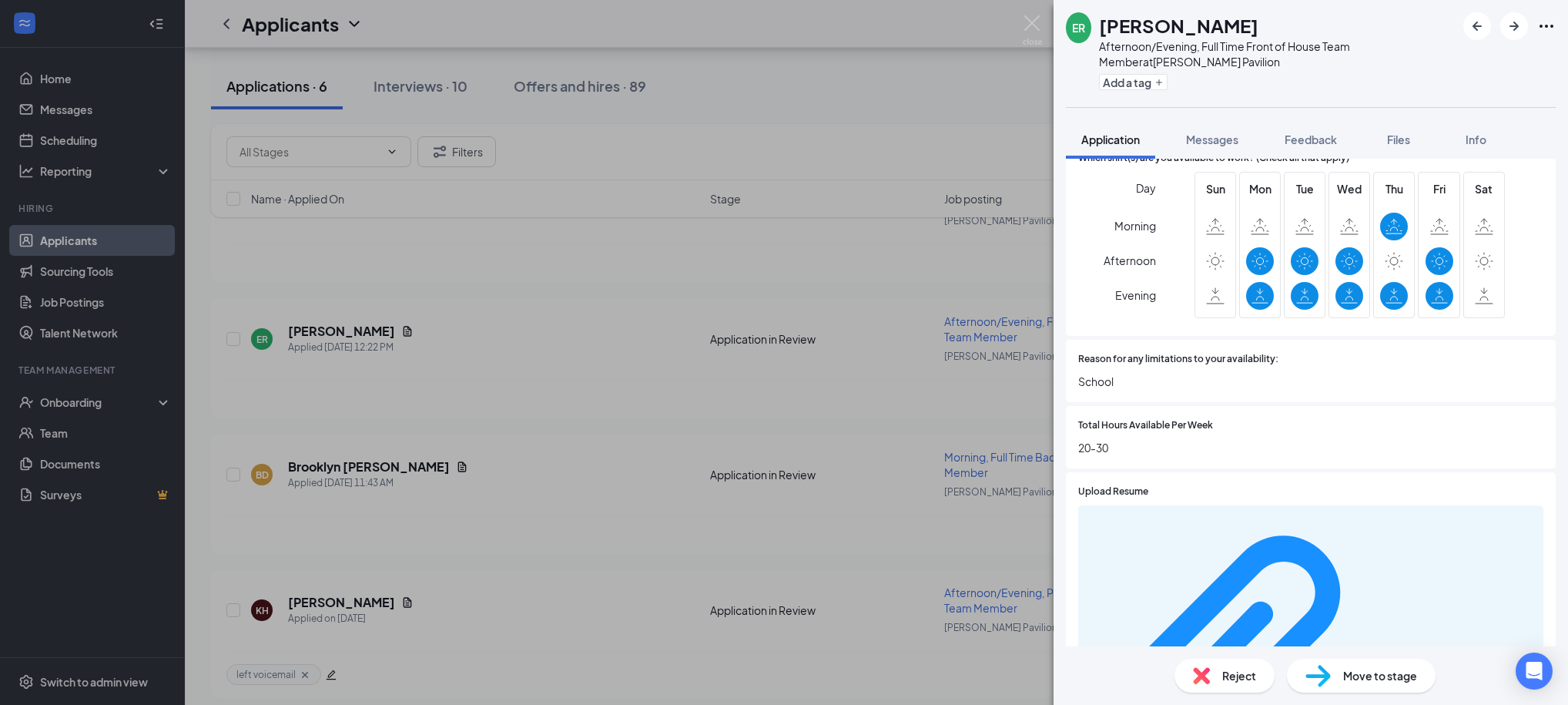
scroll to position [990, 0]
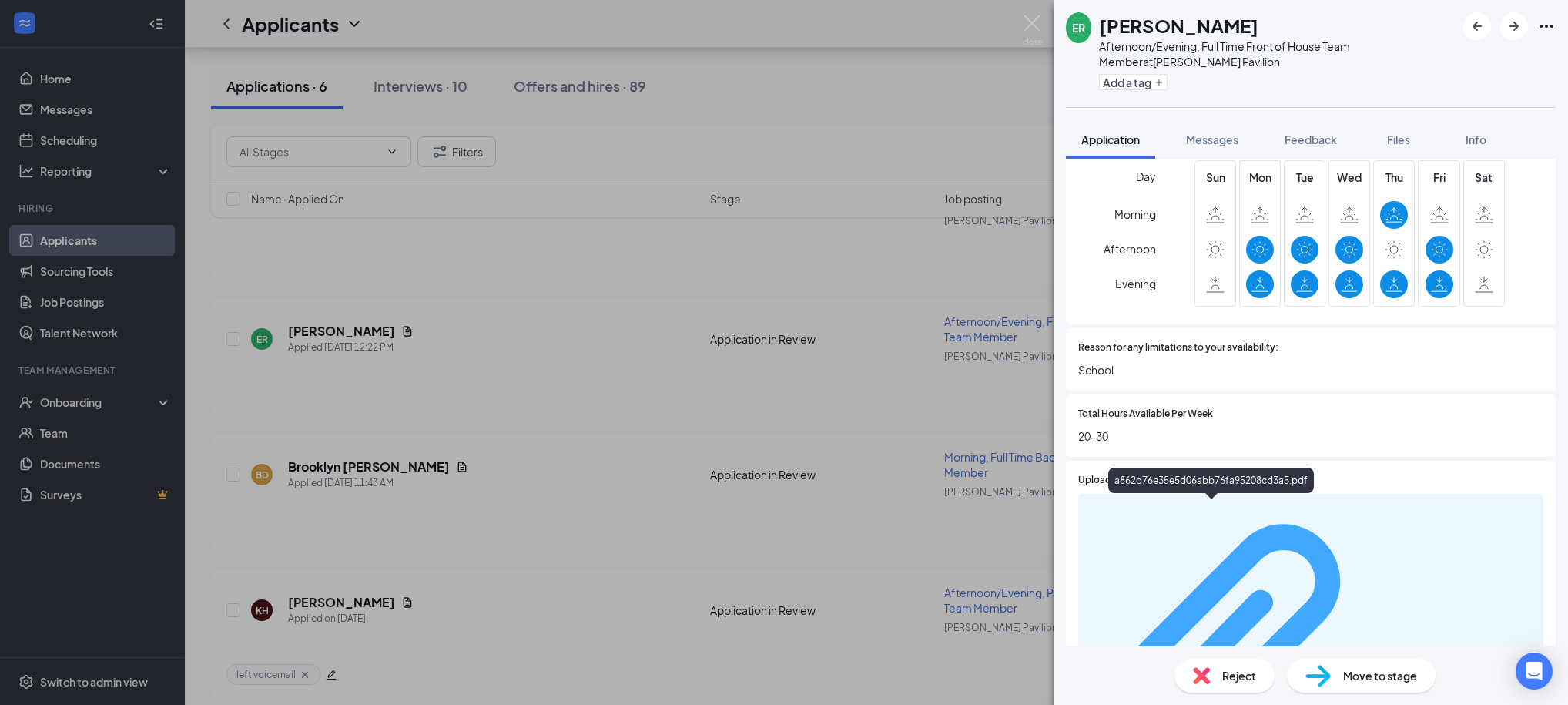
click at [1388, 644] on div "a862d76e35e5d06abb76fa95208cd3a5.pdf" at bounding box center [1461, 650] width 146 height 12
click at [943, 103] on div "ER [PERSON_NAME] Afternoon/Evening, Full Time Front of House Team Member at [PE…" at bounding box center [784, 352] width 1568 height 705
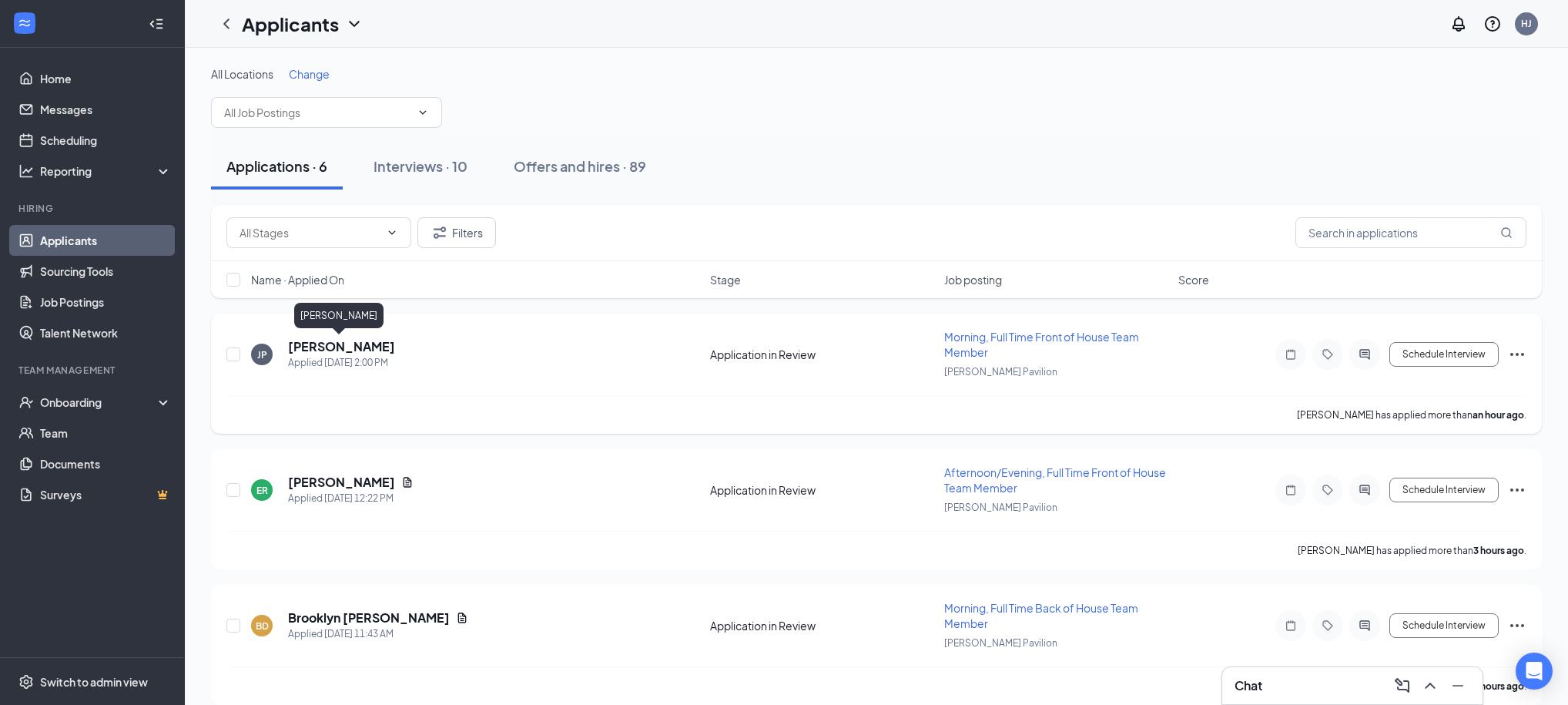
click at [345, 344] on h5 "[PERSON_NAME]" at bounding box center [341, 347] width 107 height 17
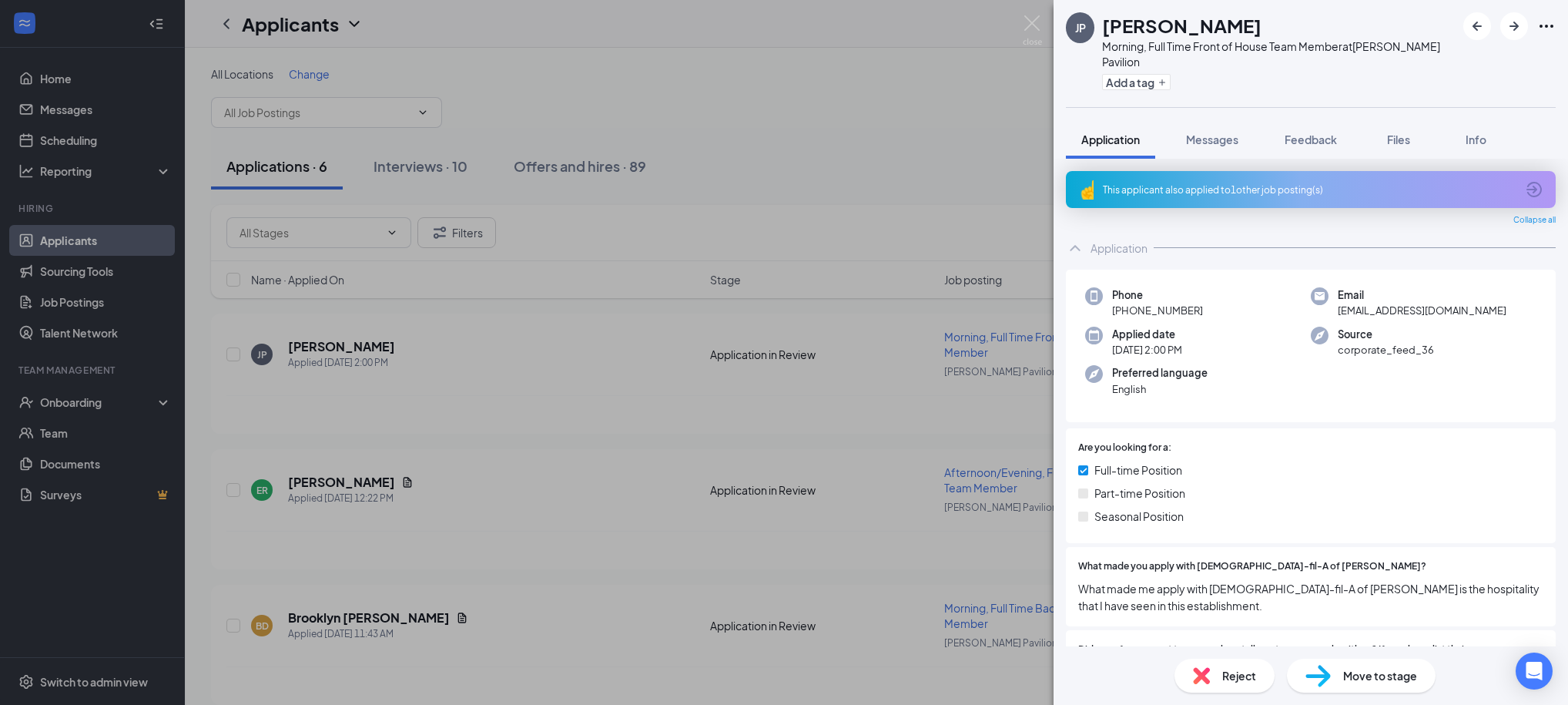
click at [883, 155] on div "JP [PERSON_NAME] Morning, Full Time Front of House Team Member at [PERSON_NAME]…" at bounding box center [784, 352] width 1568 height 705
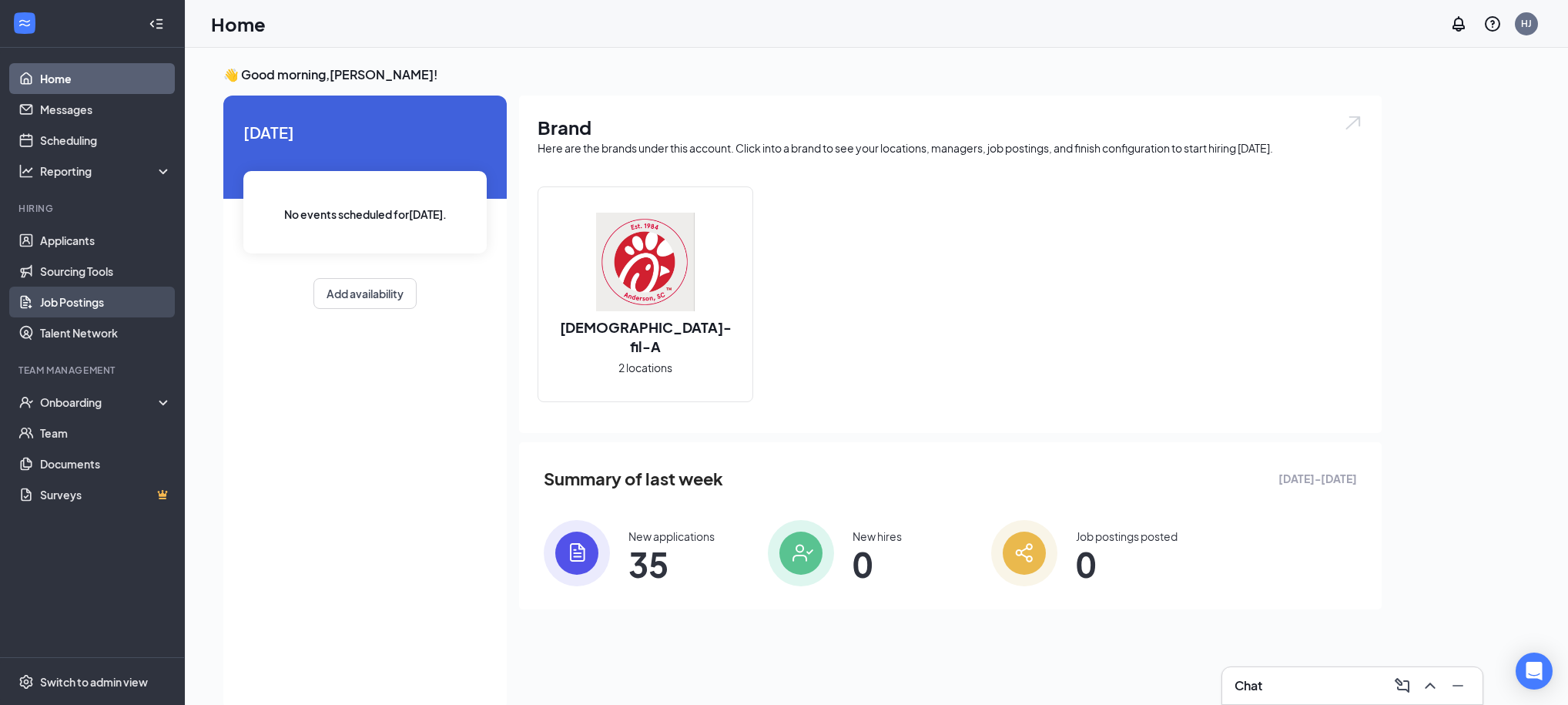
click at [48, 306] on link "Job Postings" at bounding box center [106, 302] width 132 height 31
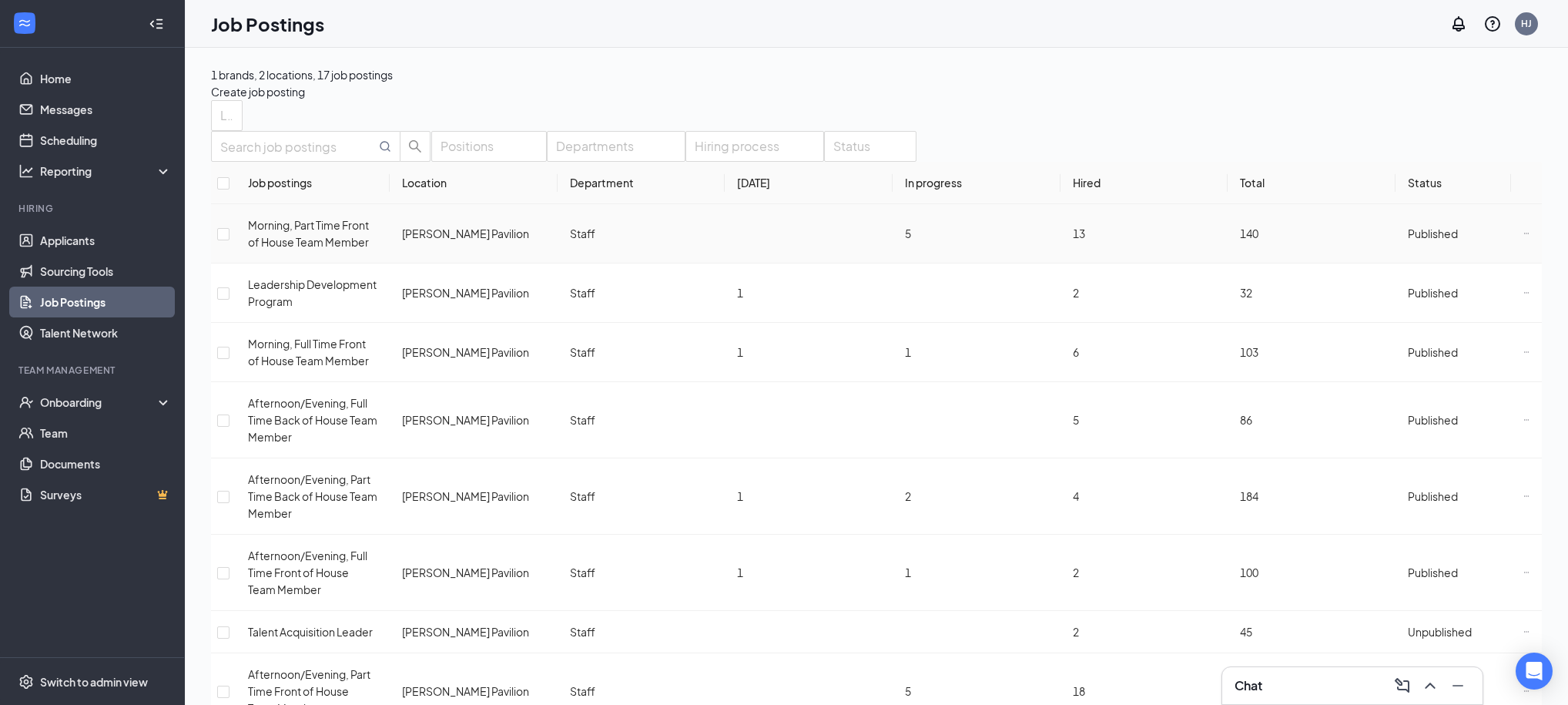
click at [1524, 237] on icon "Ellipses" at bounding box center [1526, 233] width 6 height 6
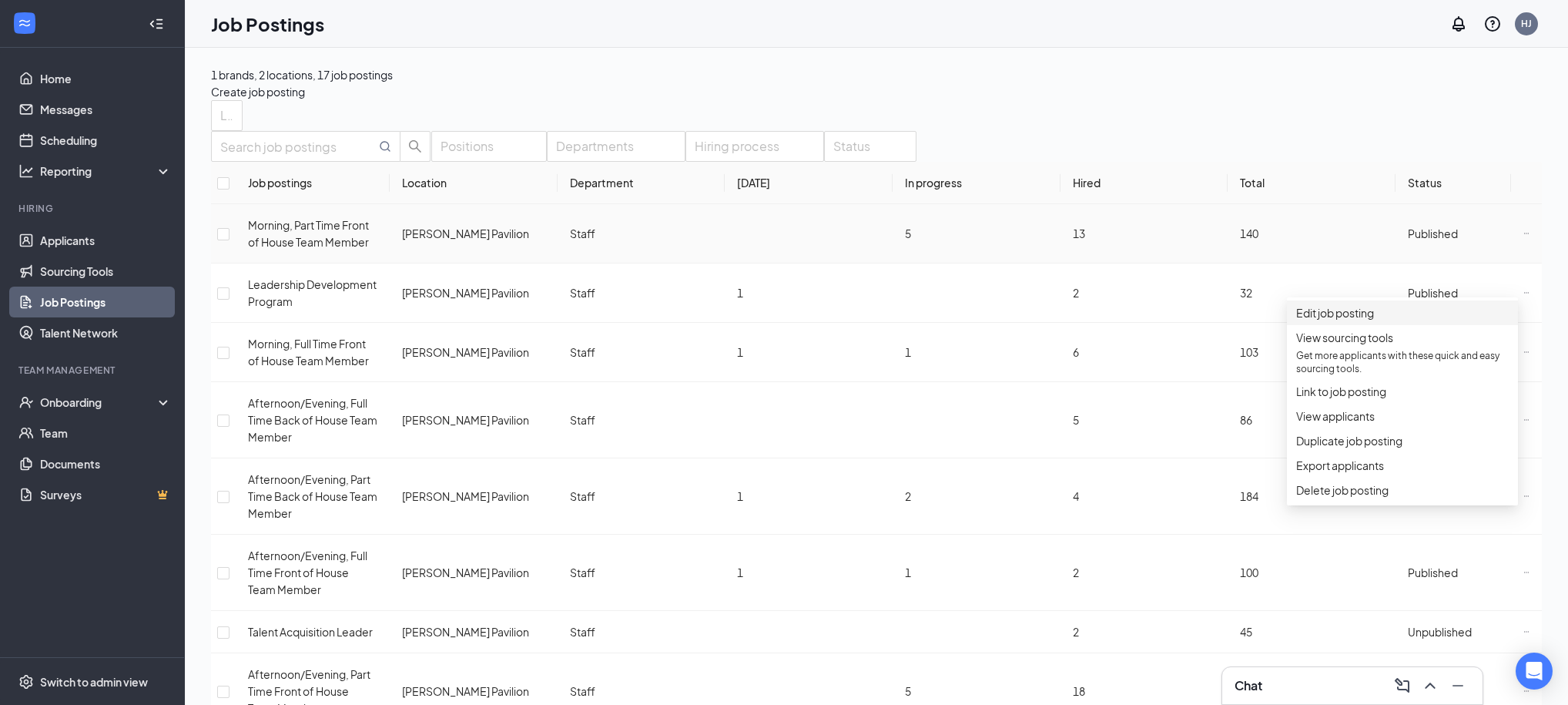
click at [1368, 320] on span "Edit job posting" at bounding box center [1336, 313] width 78 height 14
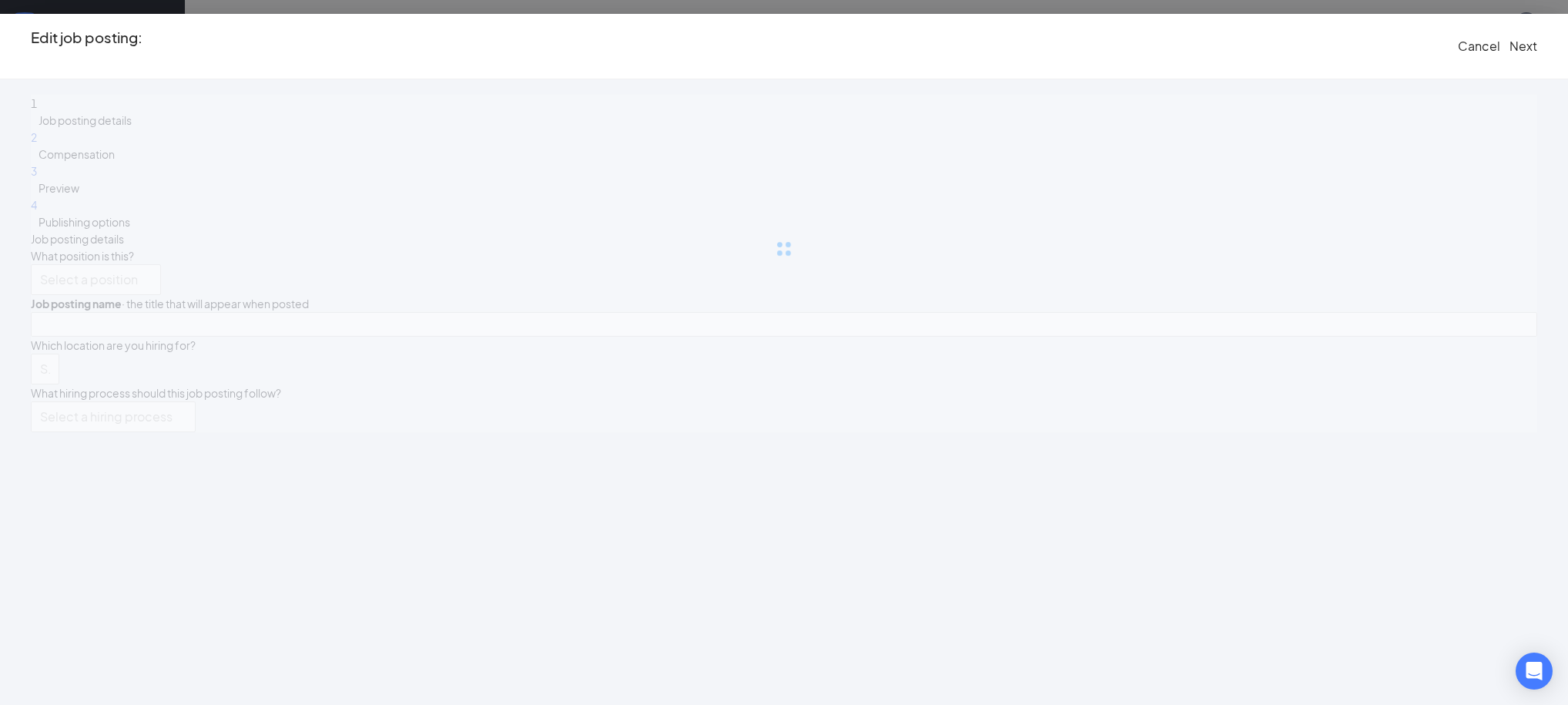
type input "Morning, Part Time Front of House Team Member"
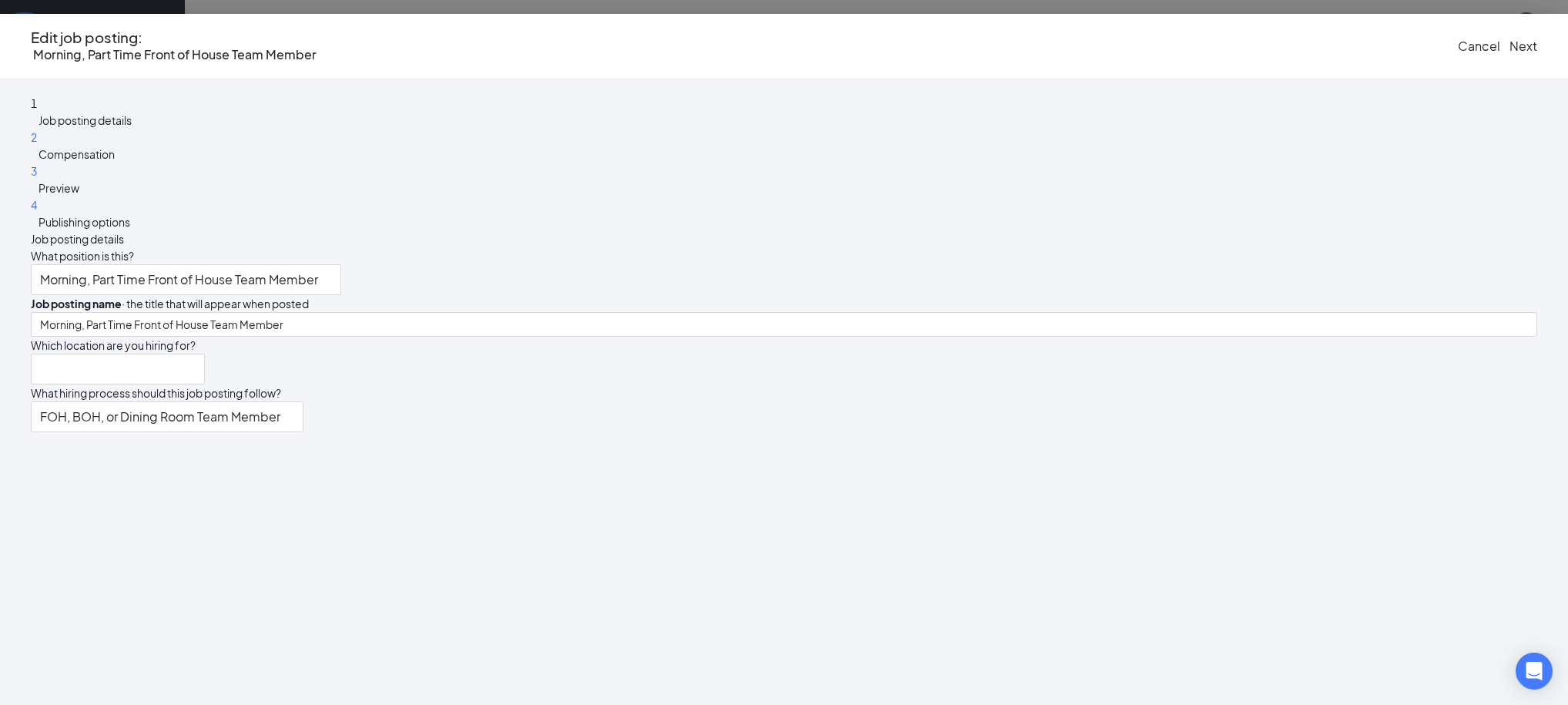
type input "[PERSON_NAME] Pavilion"
click at [1458, 55] on button "Cancel" at bounding box center [1479, 47] width 42 height 17
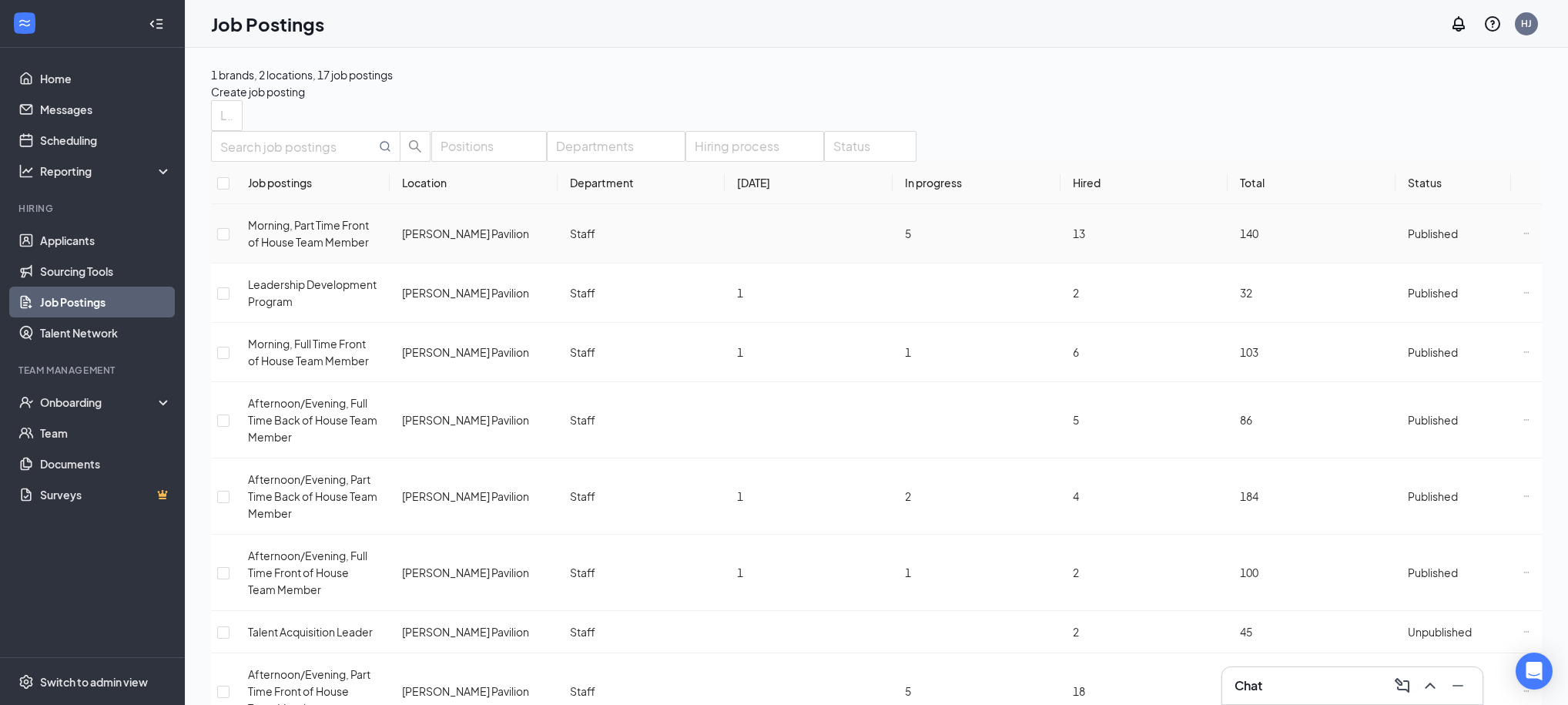
click at [1524, 237] on icon "Ellipses" at bounding box center [1526, 233] width 6 height 6
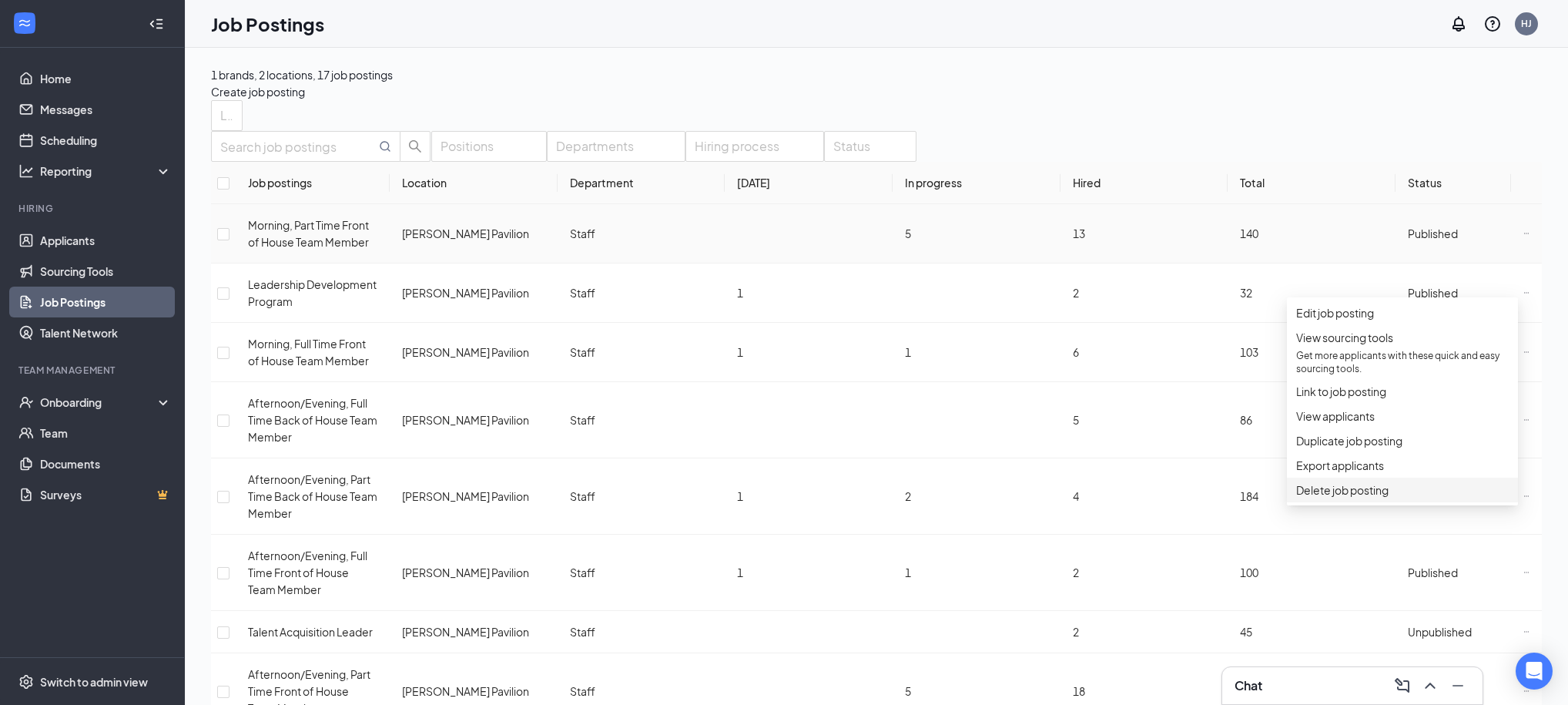
click at [1356, 499] on span "Delete job posting" at bounding box center [1402, 490] width 212 height 17
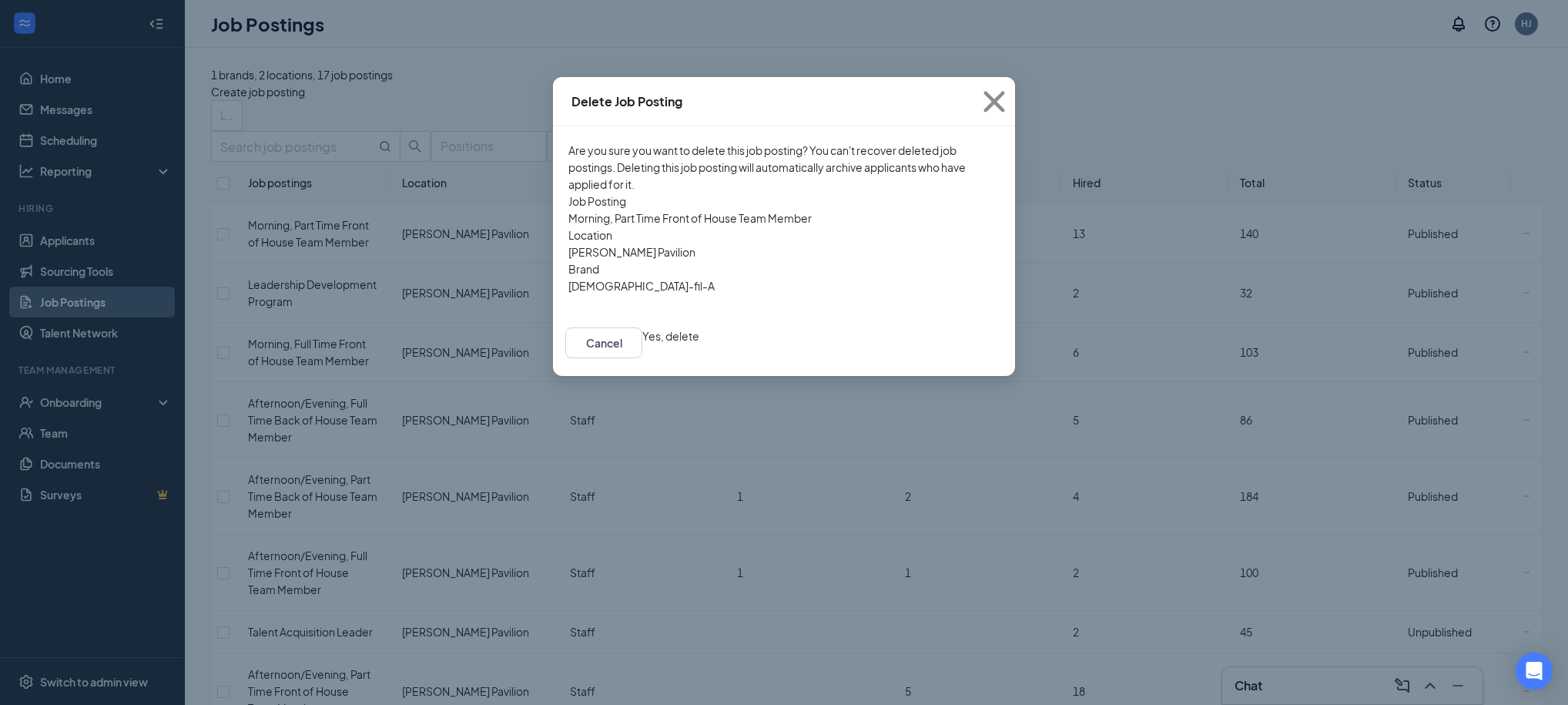
click at [699, 339] on button "Yes, delete" at bounding box center [671, 336] width 57 height 17
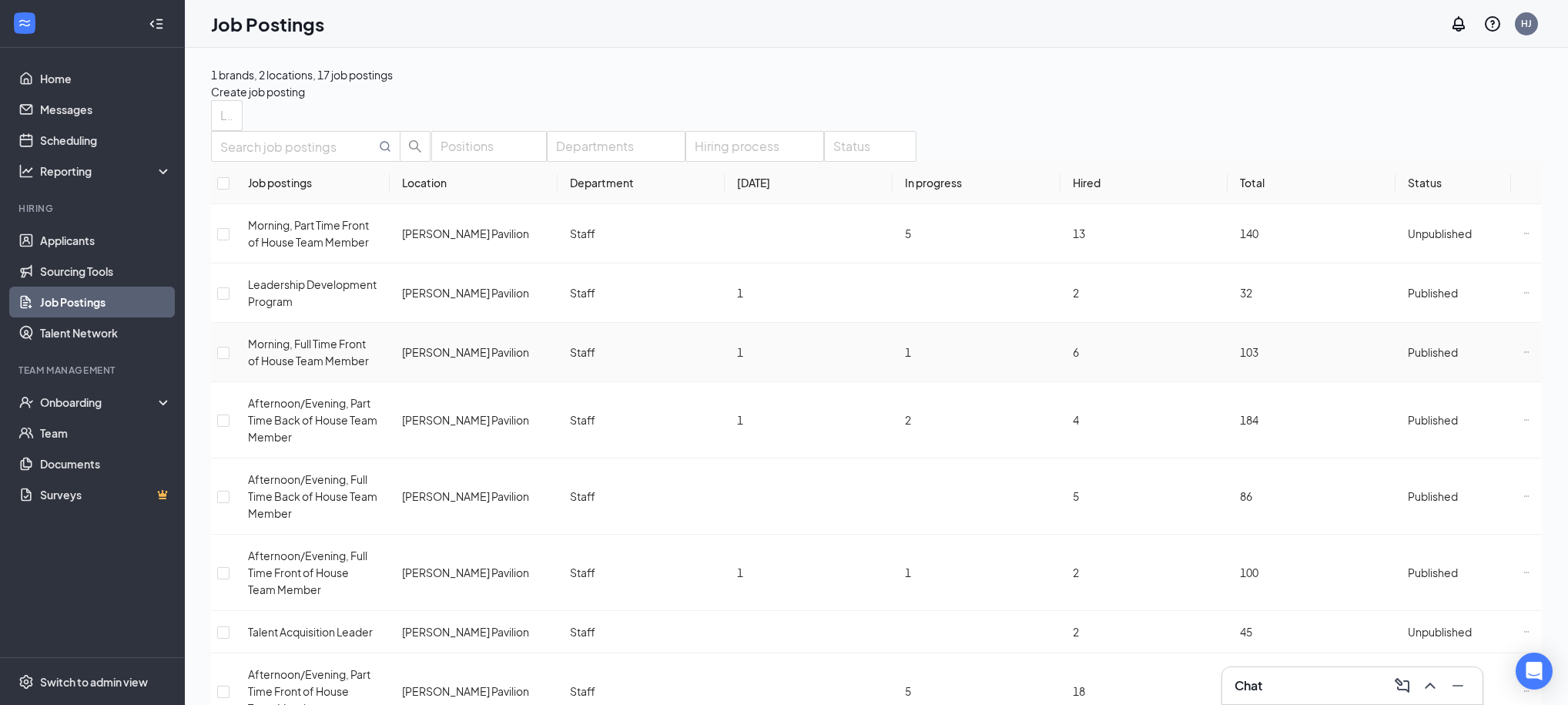
click at [1524, 355] on icon "Ellipses" at bounding box center [1526, 351] width 6 height 6
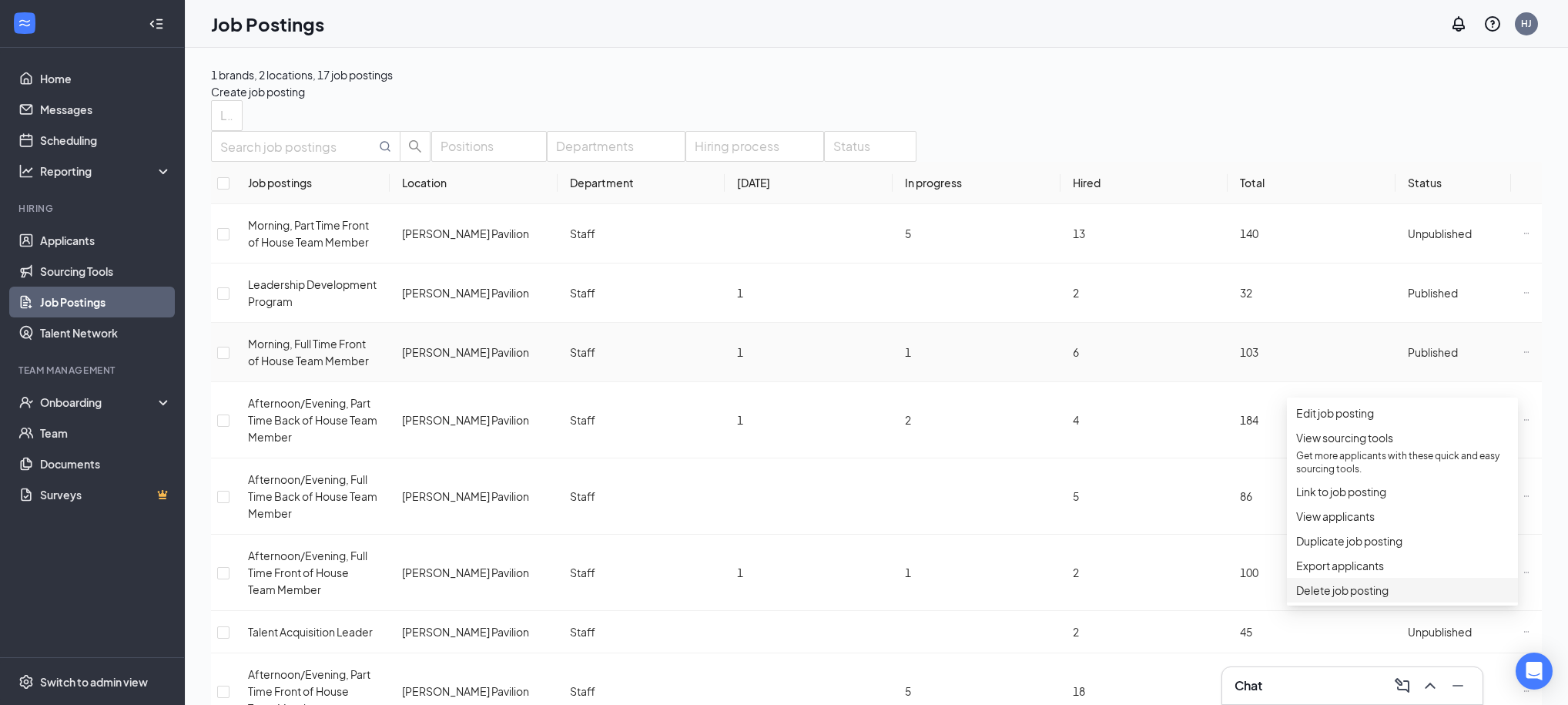
click at [1346, 597] on span "Delete job posting" at bounding box center [1343, 590] width 93 height 14
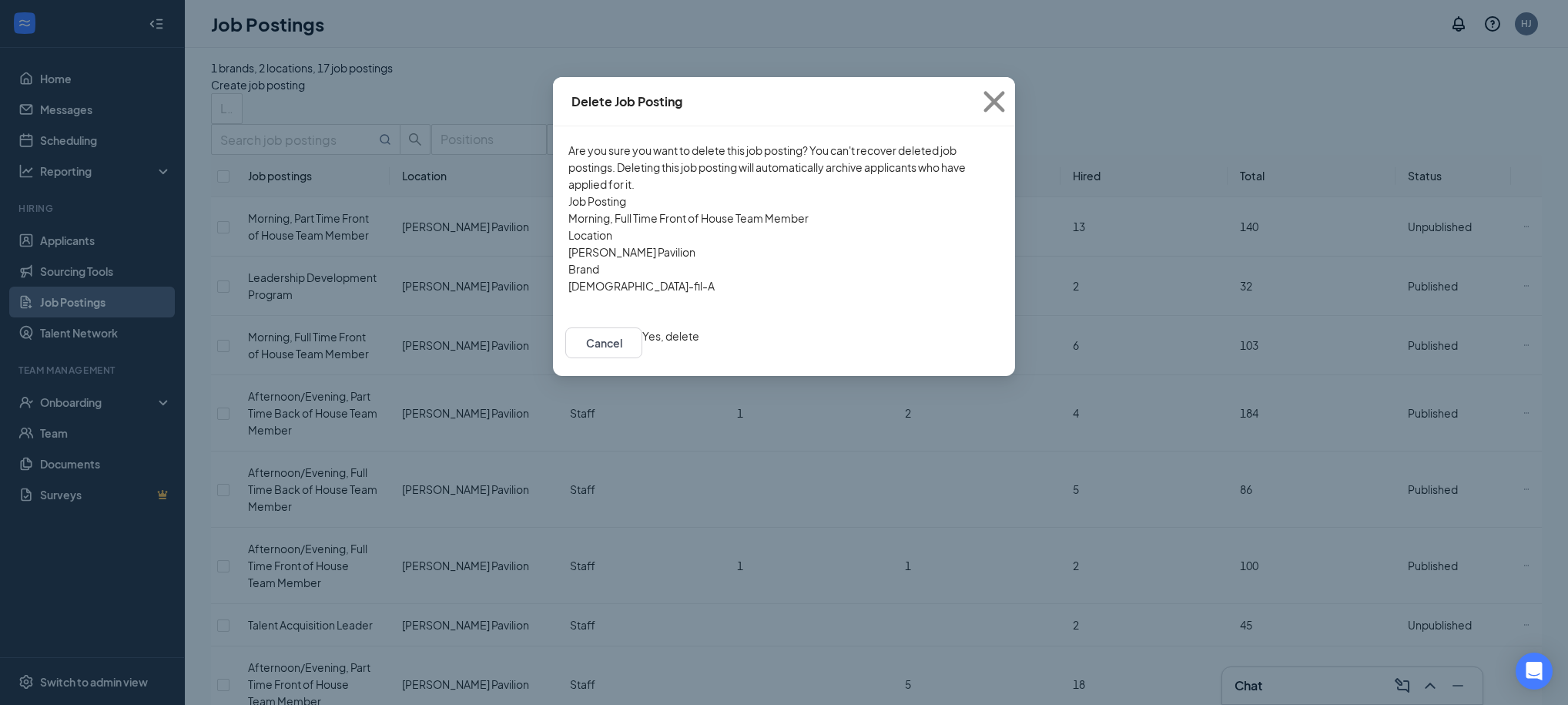
click at [699, 339] on button "Yes, delete" at bounding box center [671, 336] width 57 height 17
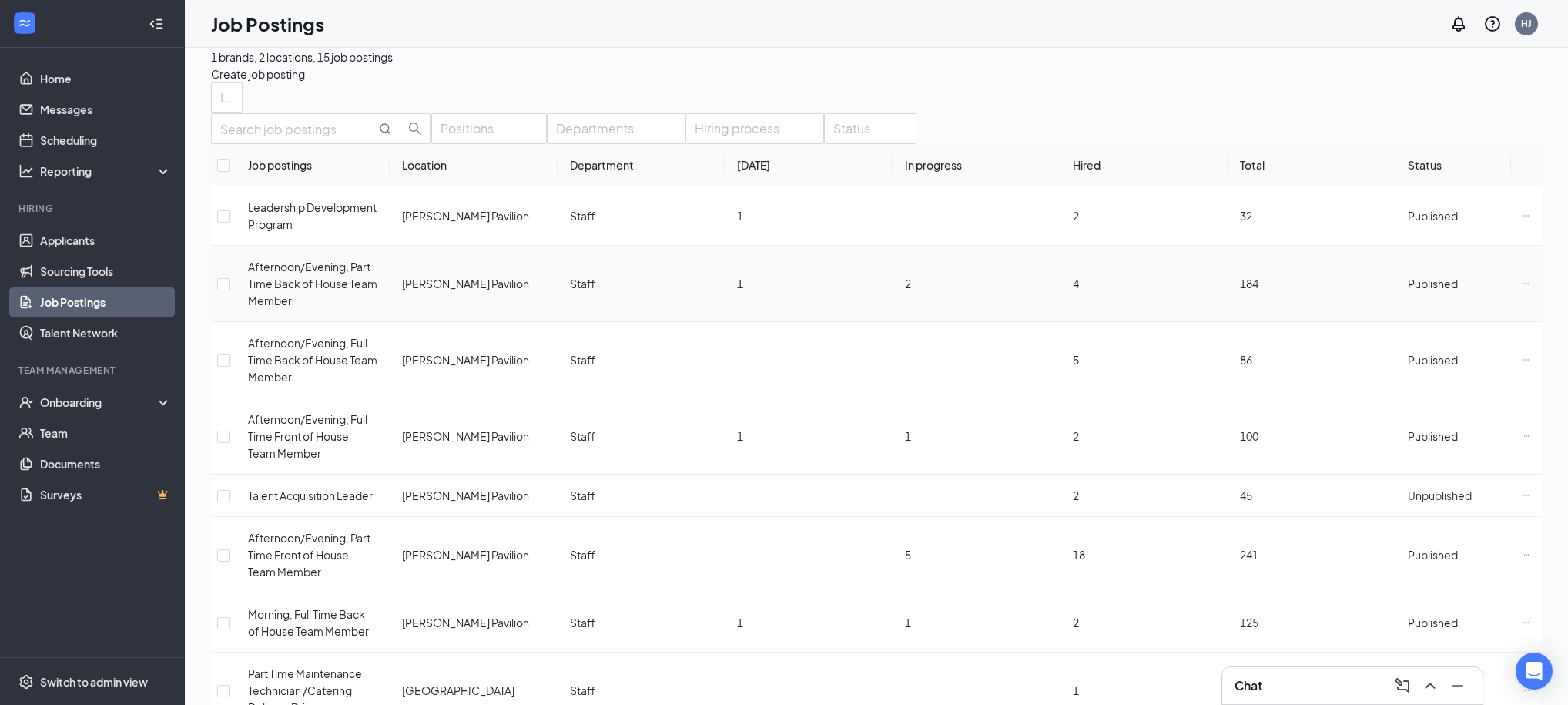
scroll to position [18, 0]
click at [1524, 438] on icon "Ellipses" at bounding box center [1526, 434] width 6 height 6
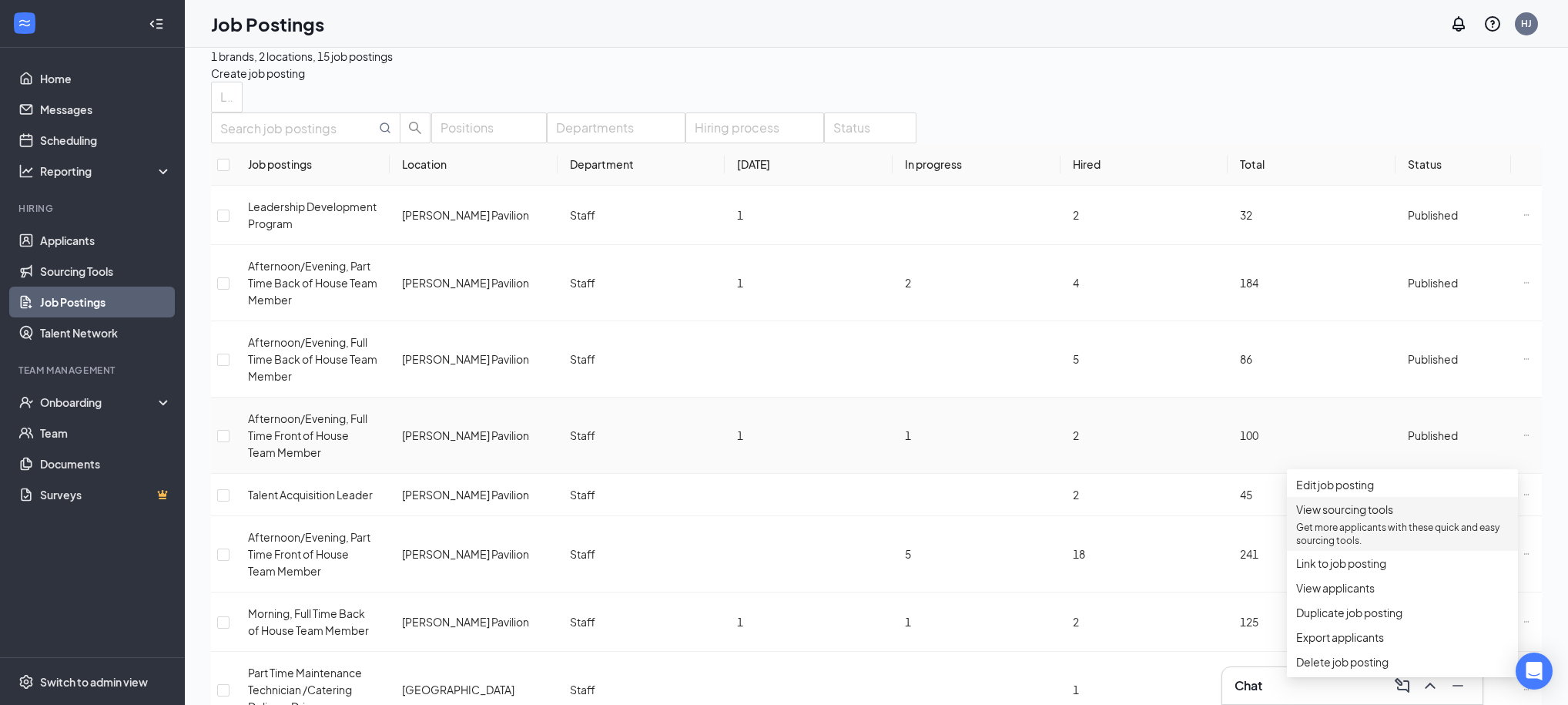
scroll to position [86, 0]
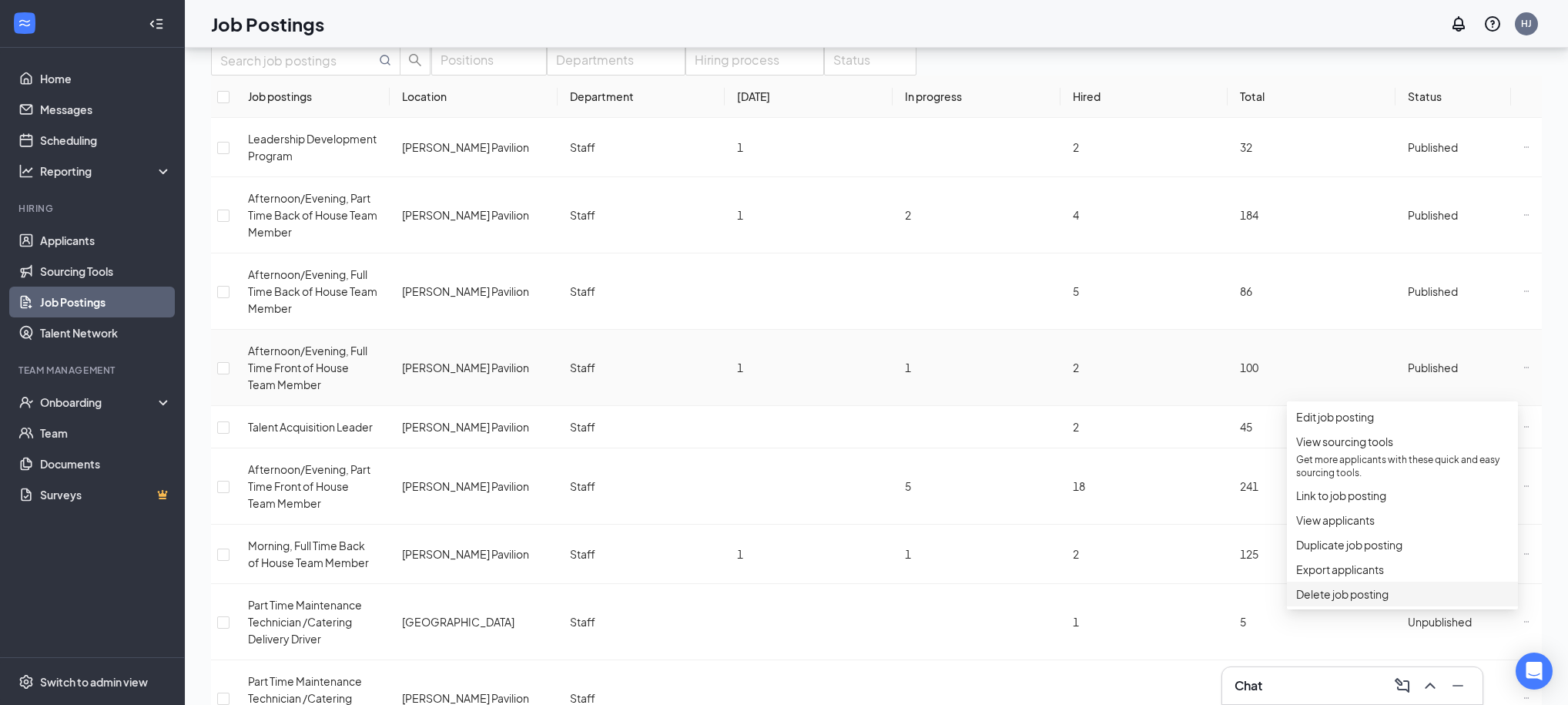
click at [1388, 601] on span "Delete job posting" at bounding box center [1343, 594] width 93 height 14
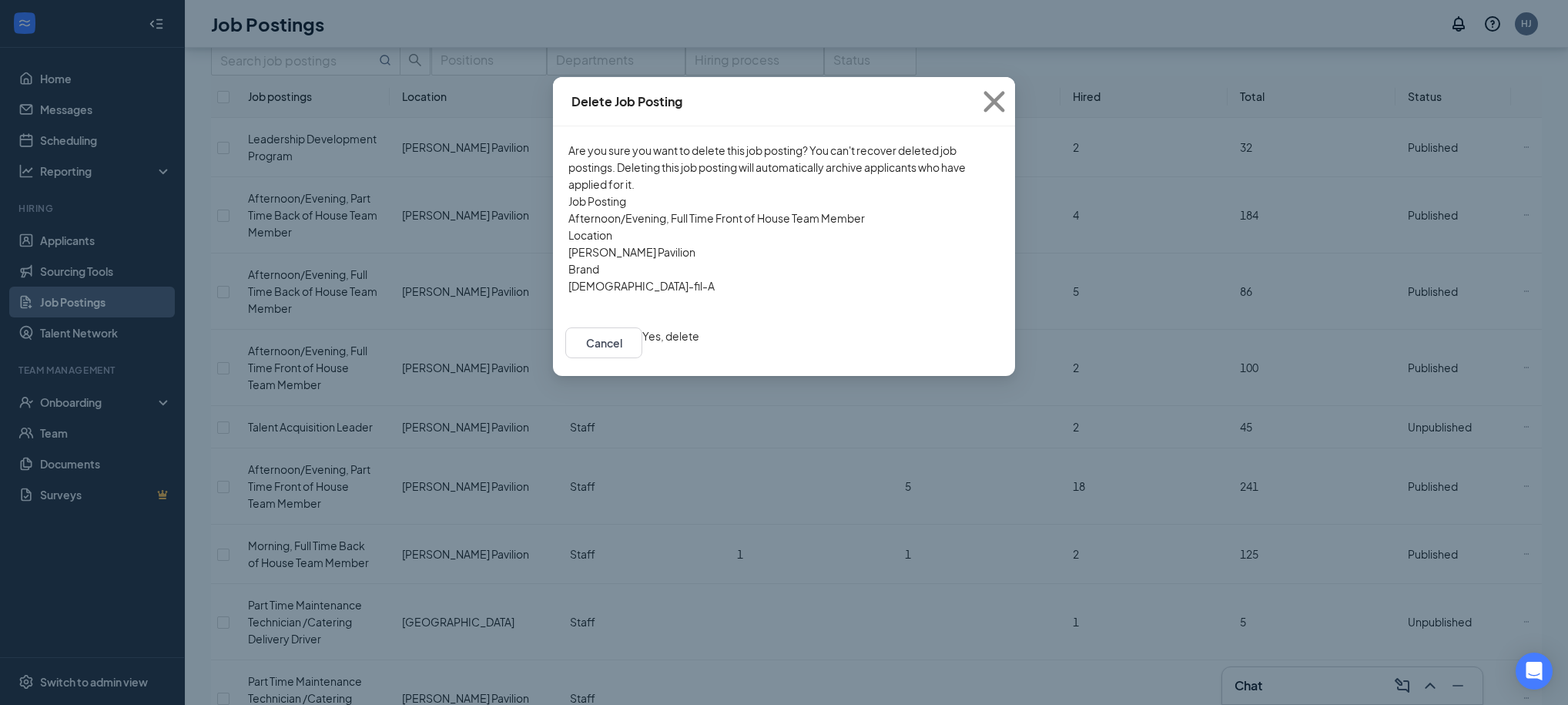
click at [699, 344] on button "Yes, delete" at bounding box center [671, 336] width 57 height 17
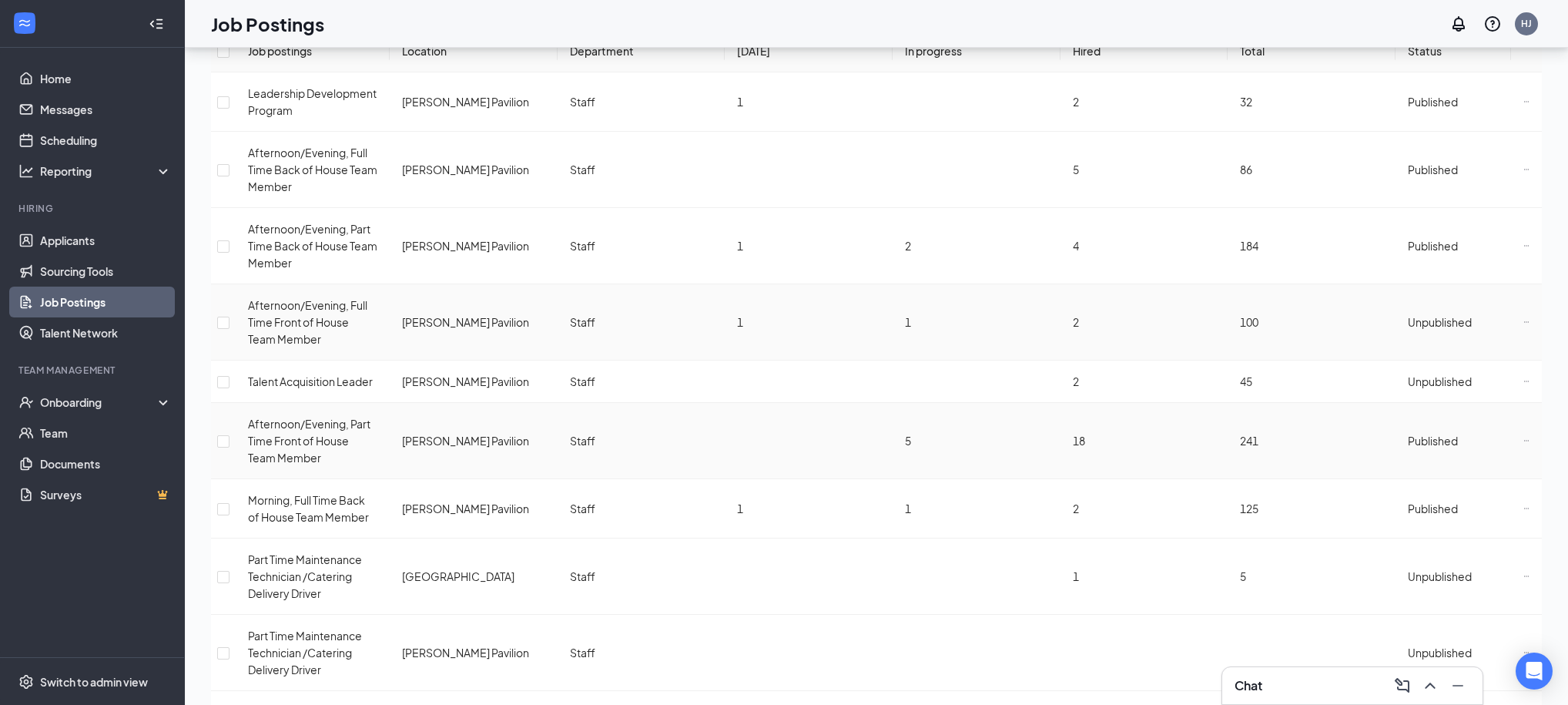
scroll to position [136, 0]
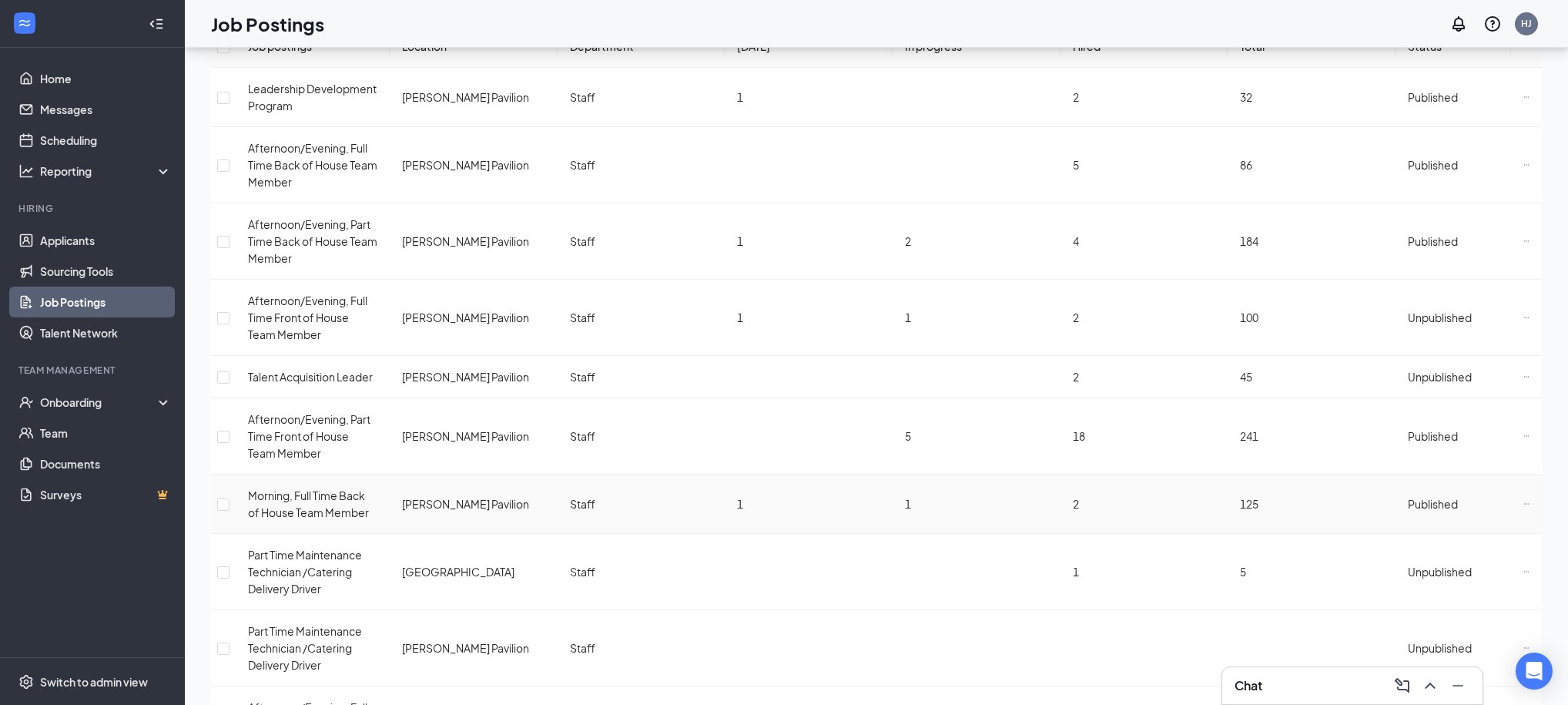
click at [1524, 500] on icon "Ellipses" at bounding box center [1526, 503] width 6 height 6
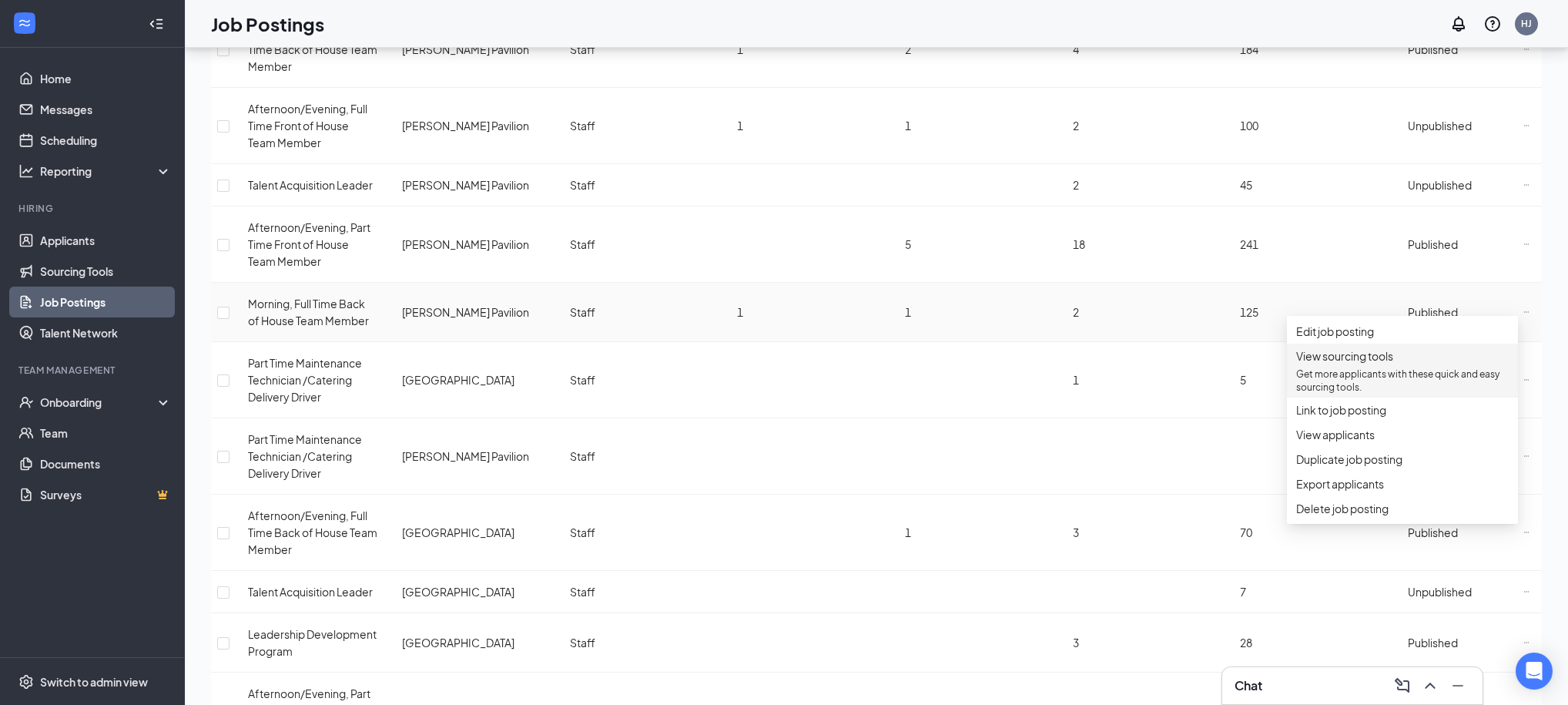
scroll to position [332, 0]
click at [1350, 512] on span "Delete job posting" at bounding box center [1343, 505] width 93 height 14
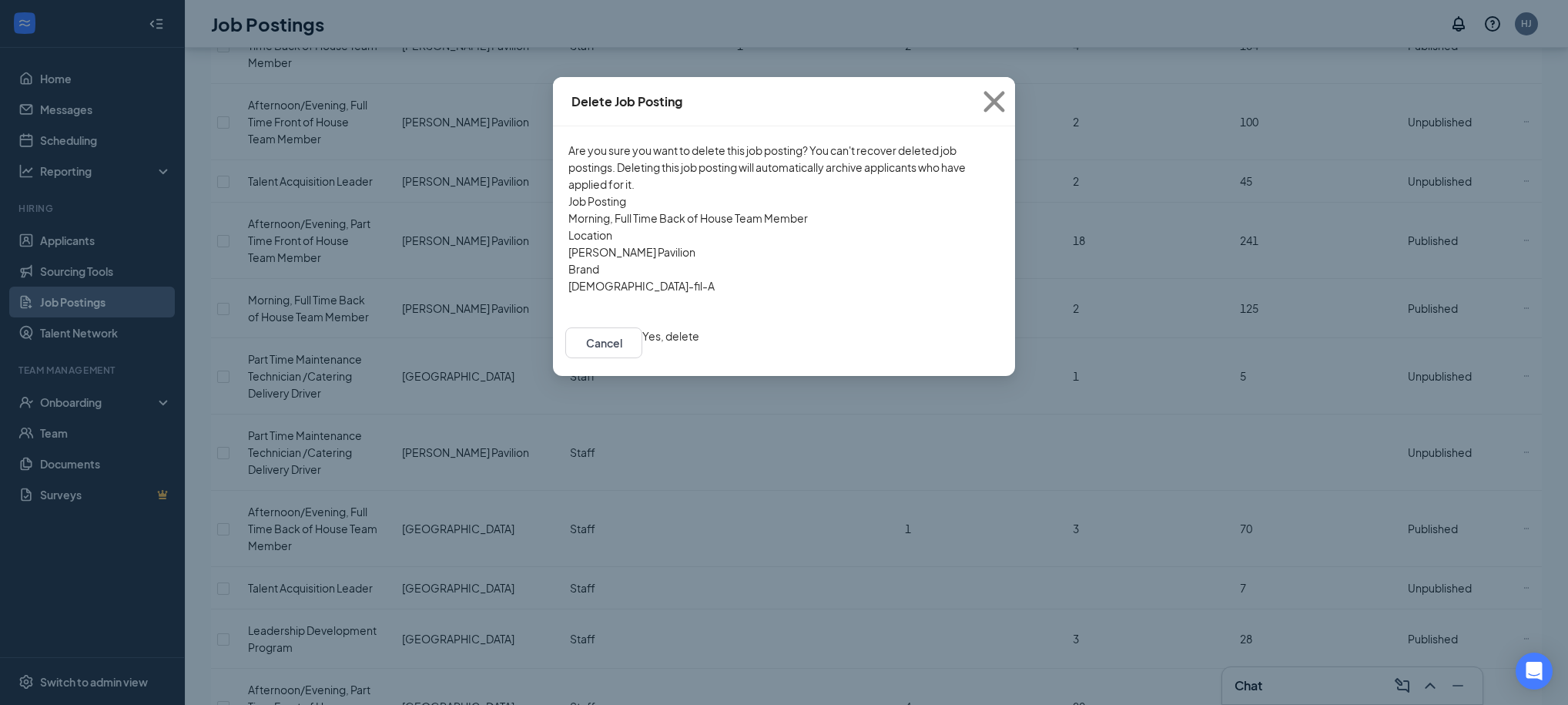
click at [699, 334] on button "Yes, delete" at bounding box center [671, 336] width 57 height 17
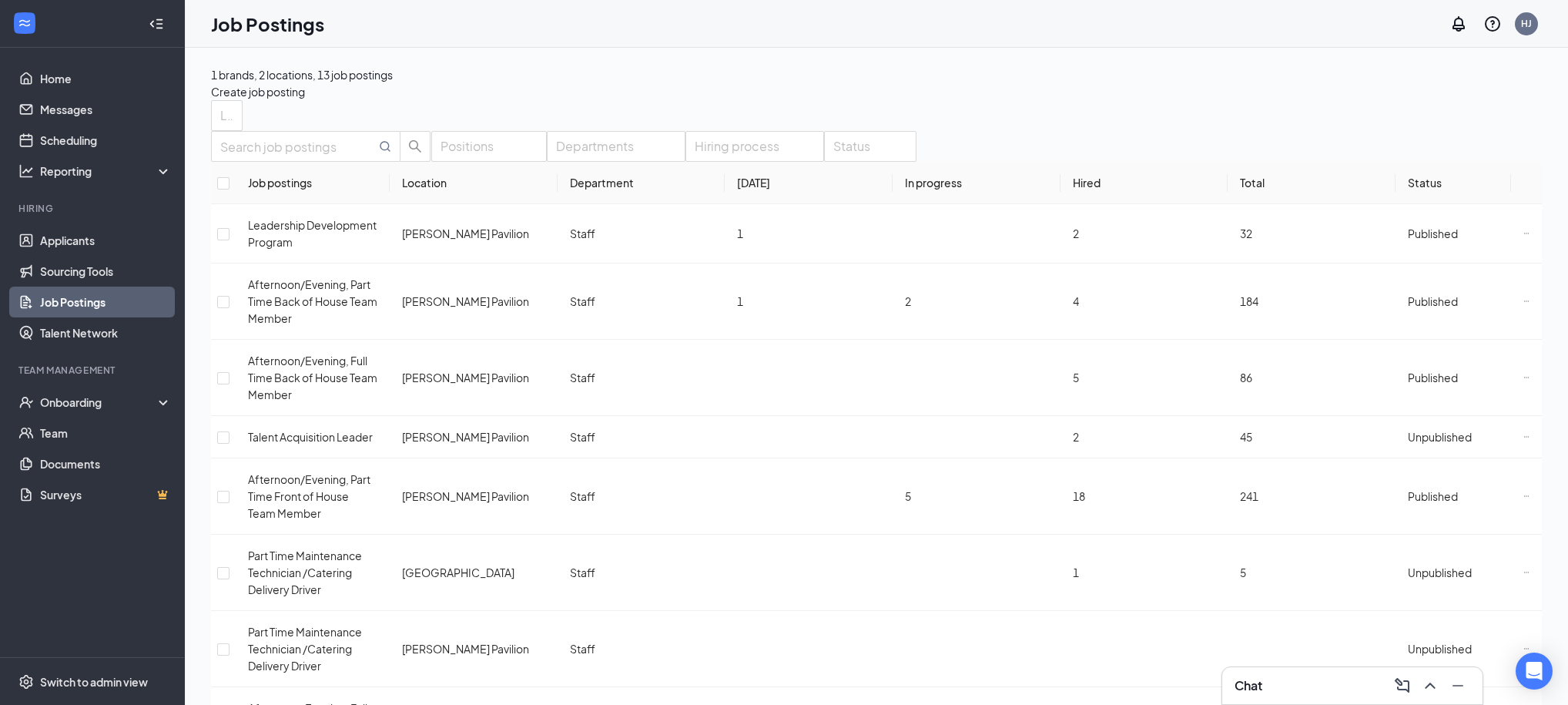
click at [1411, 204] on th "Status" at bounding box center [1453, 183] width 115 height 42
click at [56, 251] on link "Applicants" at bounding box center [106, 240] width 132 height 31
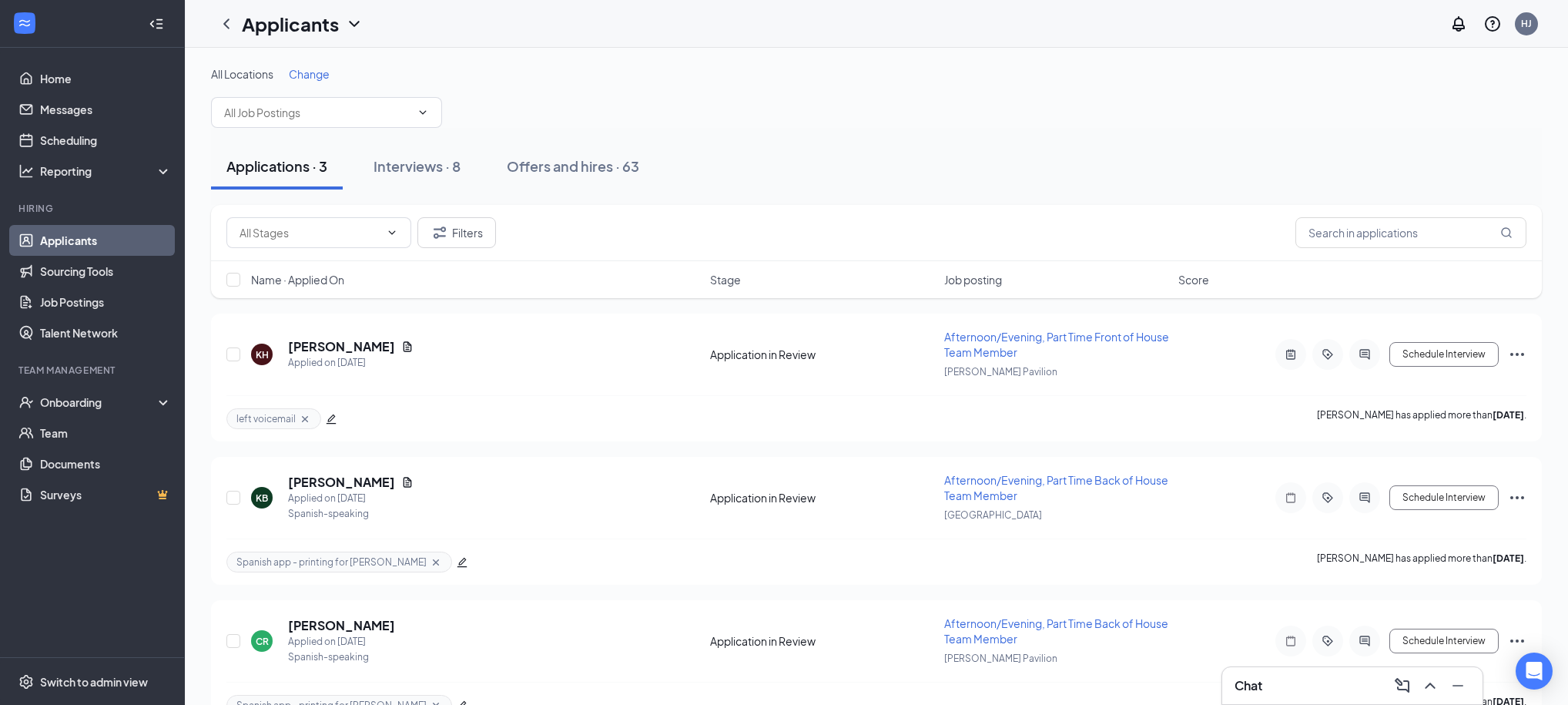
click at [307, 166] on div "Applications · 3" at bounding box center [277, 166] width 101 height 19
click at [453, 165] on div "Interviews · 8" at bounding box center [417, 166] width 87 height 19
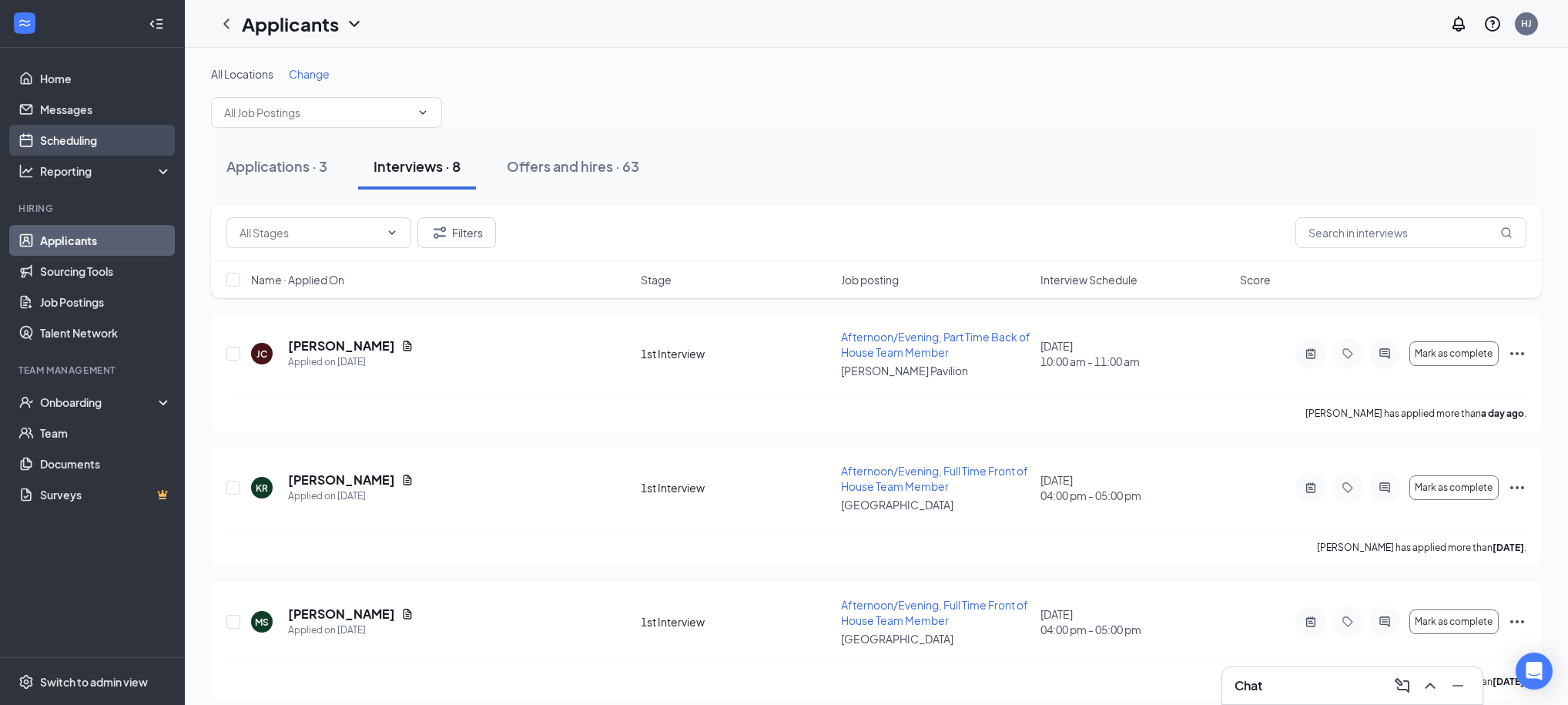
click at [58, 135] on link "Scheduling" at bounding box center [106, 140] width 132 height 31
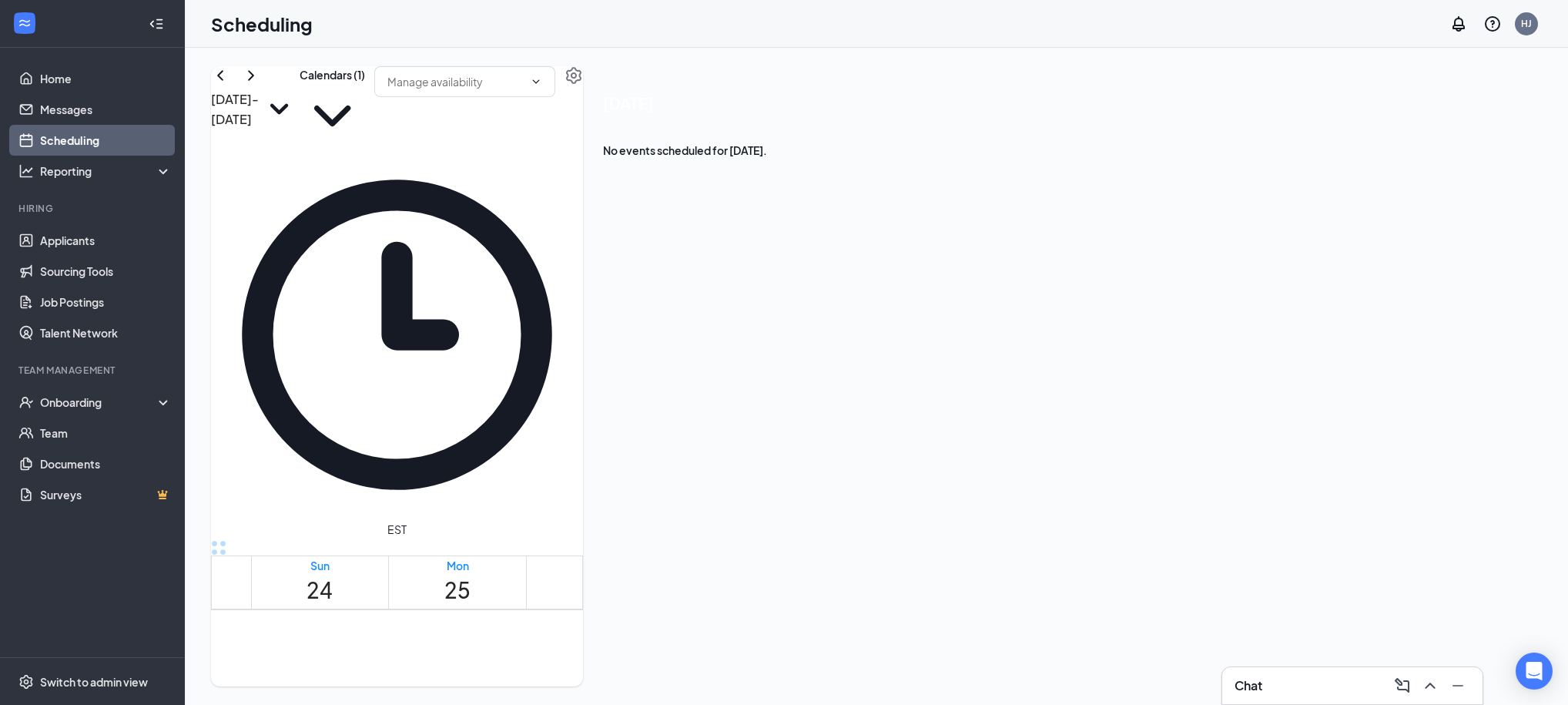
scroll to position [1458, 0]
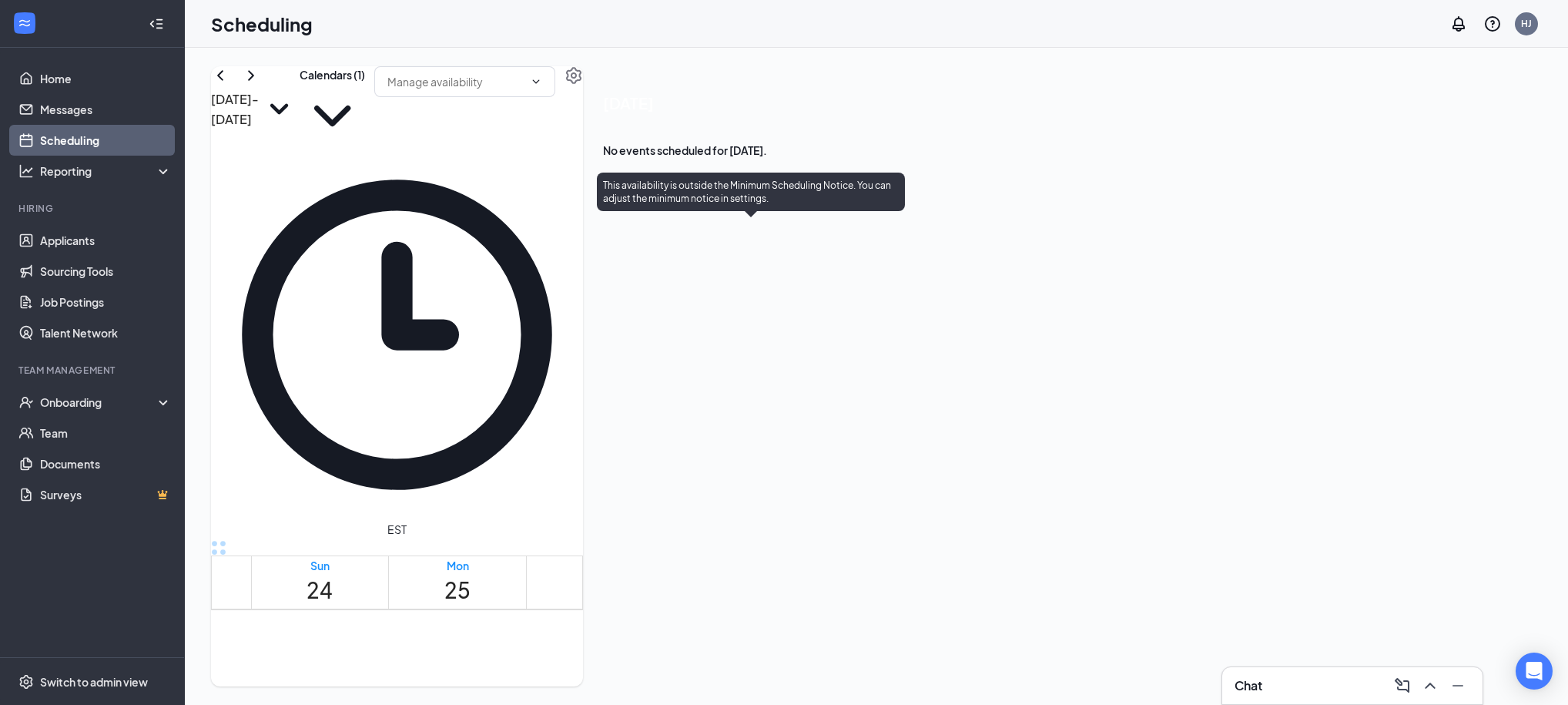
click at [731, 631] on div "4:00-5:00 PM 1" at bounding box center [731, 653] width 44 height 43
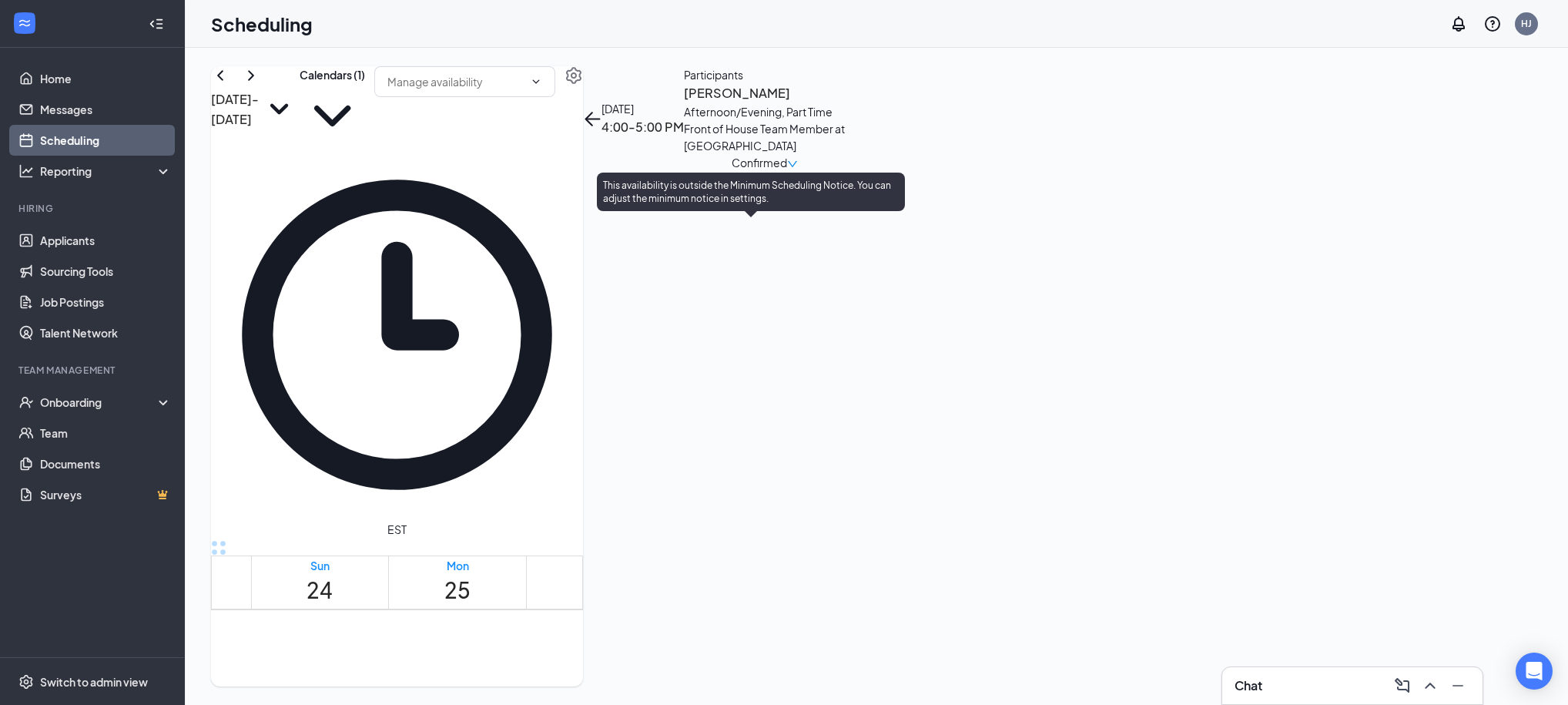
click at [754, 631] on div "5:00-6:00 PM 1" at bounding box center [775, 653] width 44 height 43
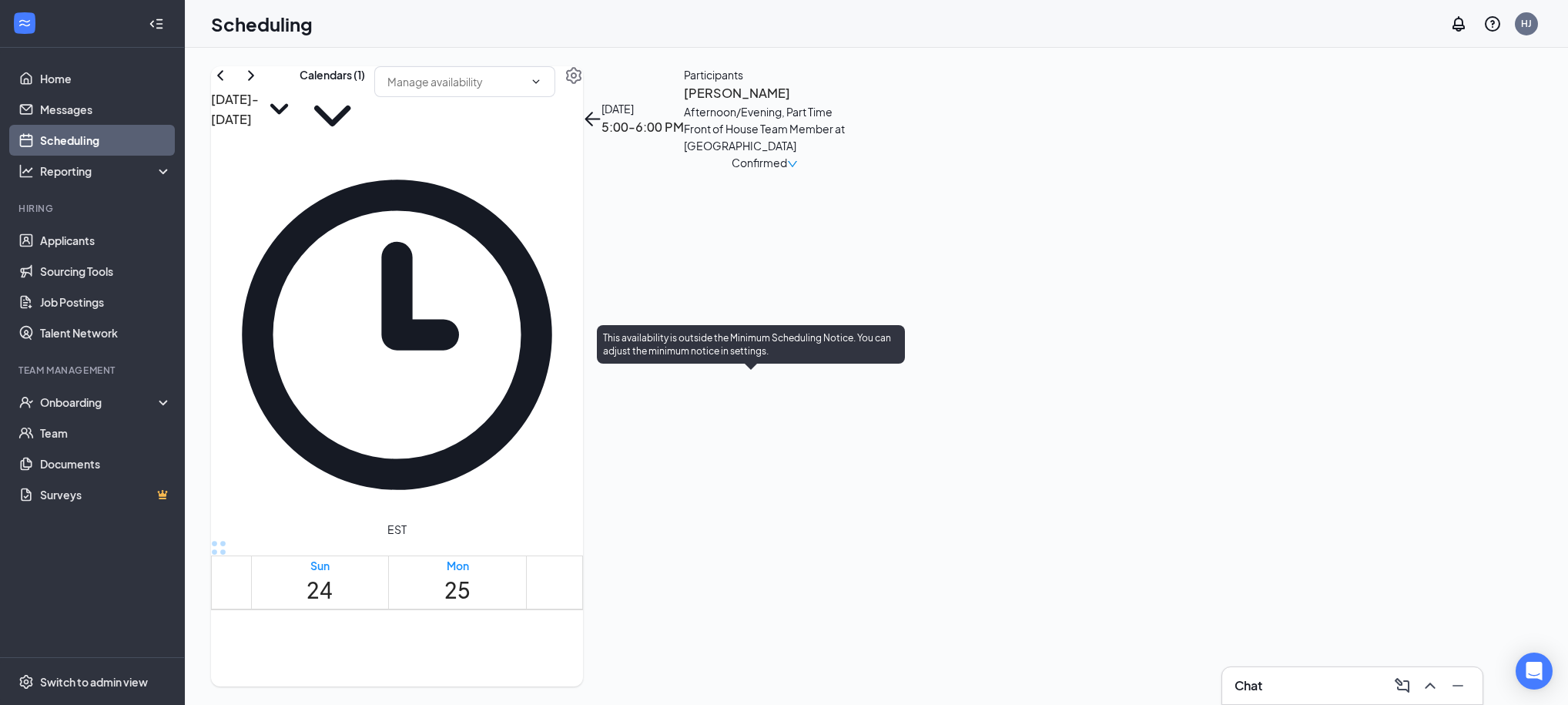
scroll to position [808, 0]
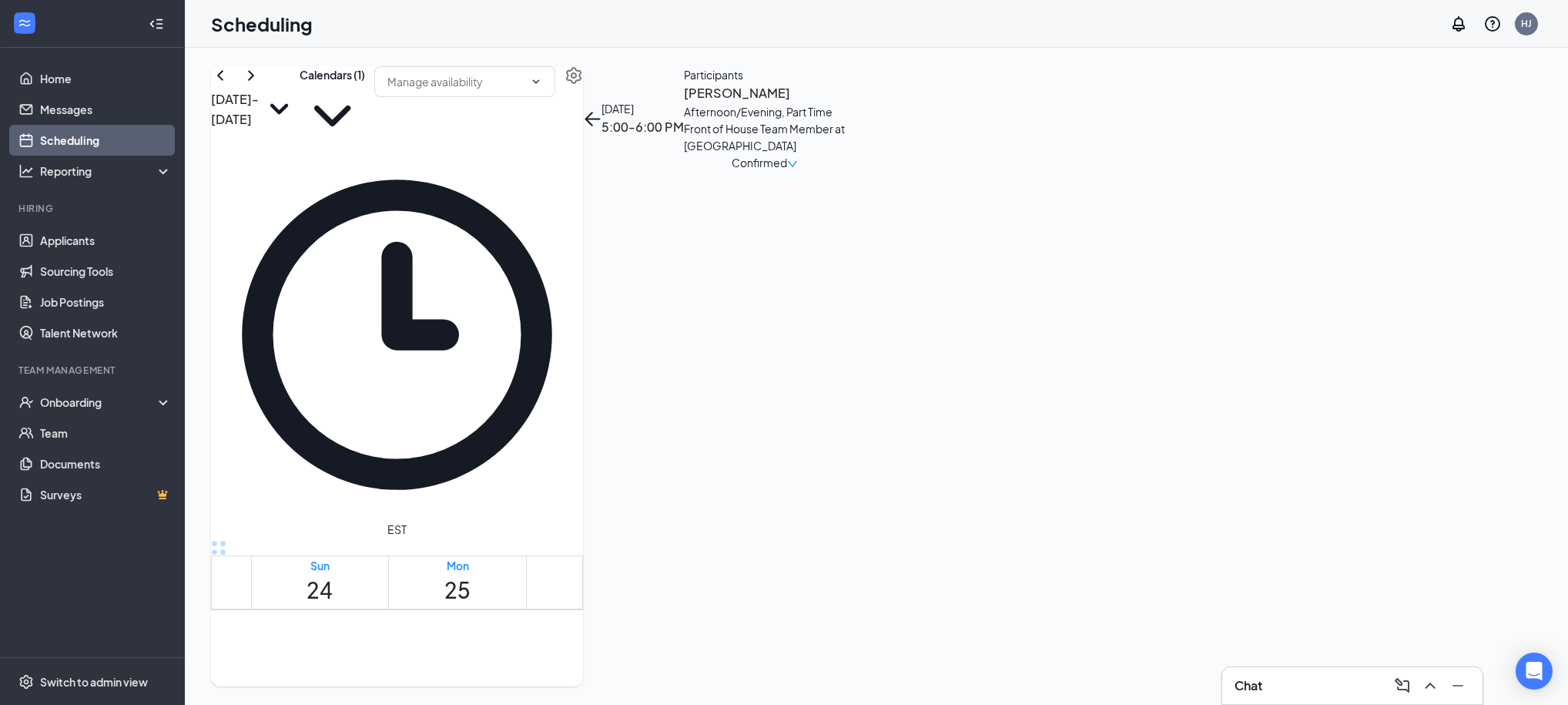
click at [863, 687] on div "4:00-5:00 PM 1" at bounding box center [892, 701] width 60 height 29
click at [1020, 702] on div "1" at bounding box center [1030, 708] width 60 height 15
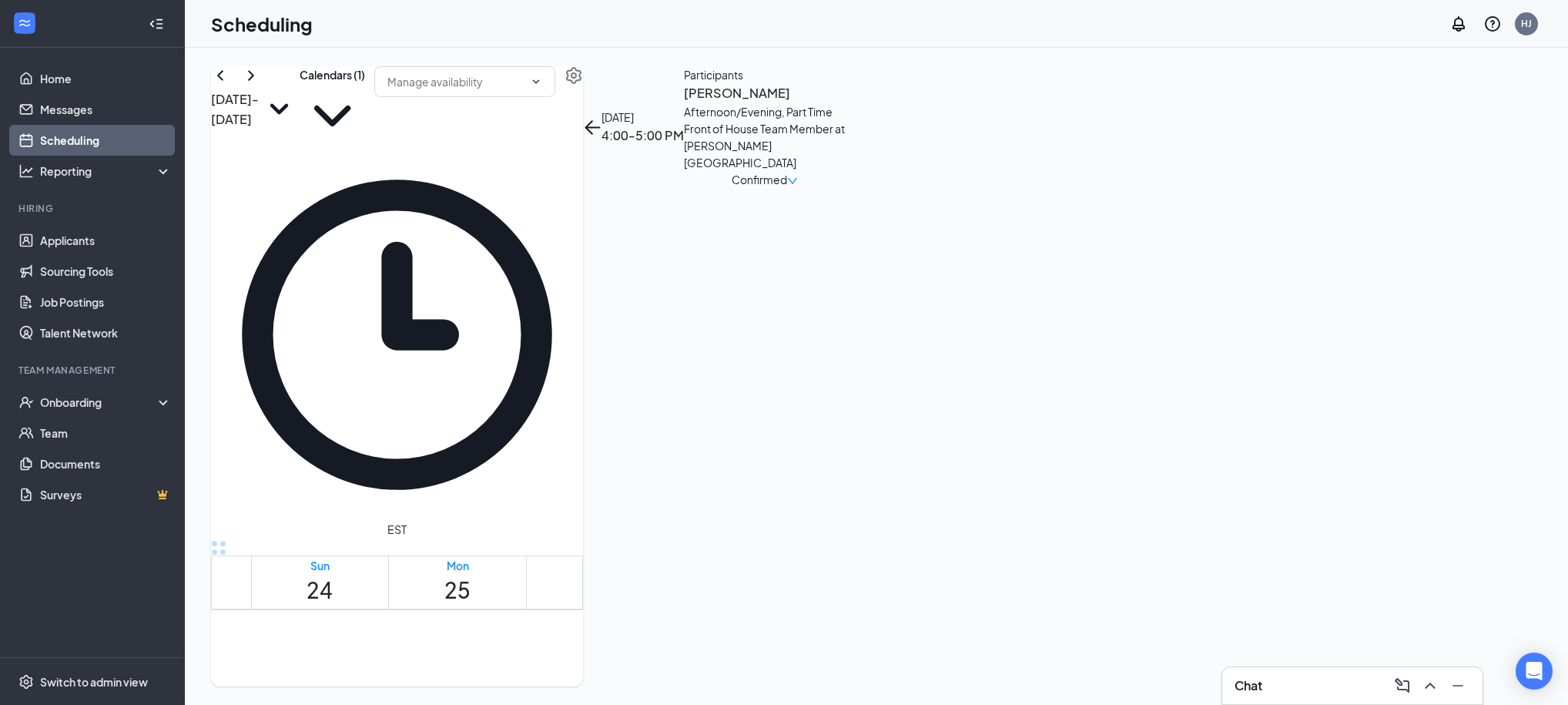
click at [43, 255] on link "Applicants" at bounding box center [106, 240] width 132 height 31
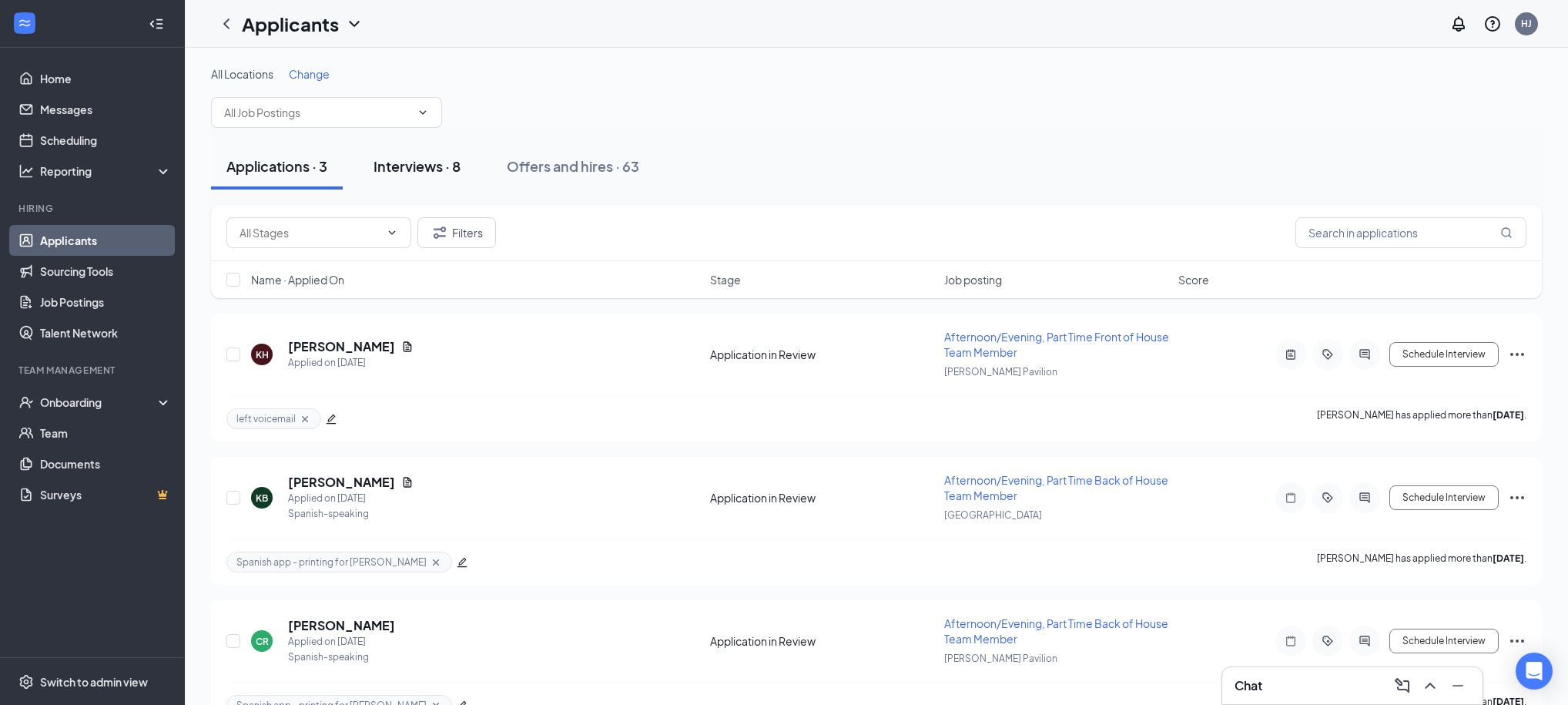
drag, startPoint x: 396, startPoint y: 165, endPoint x: 476, endPoint y: 184, distance: 82.2
click at [396, 166] on div "Interviews · 8" at bounding box center [417, 166] width 87 height 19
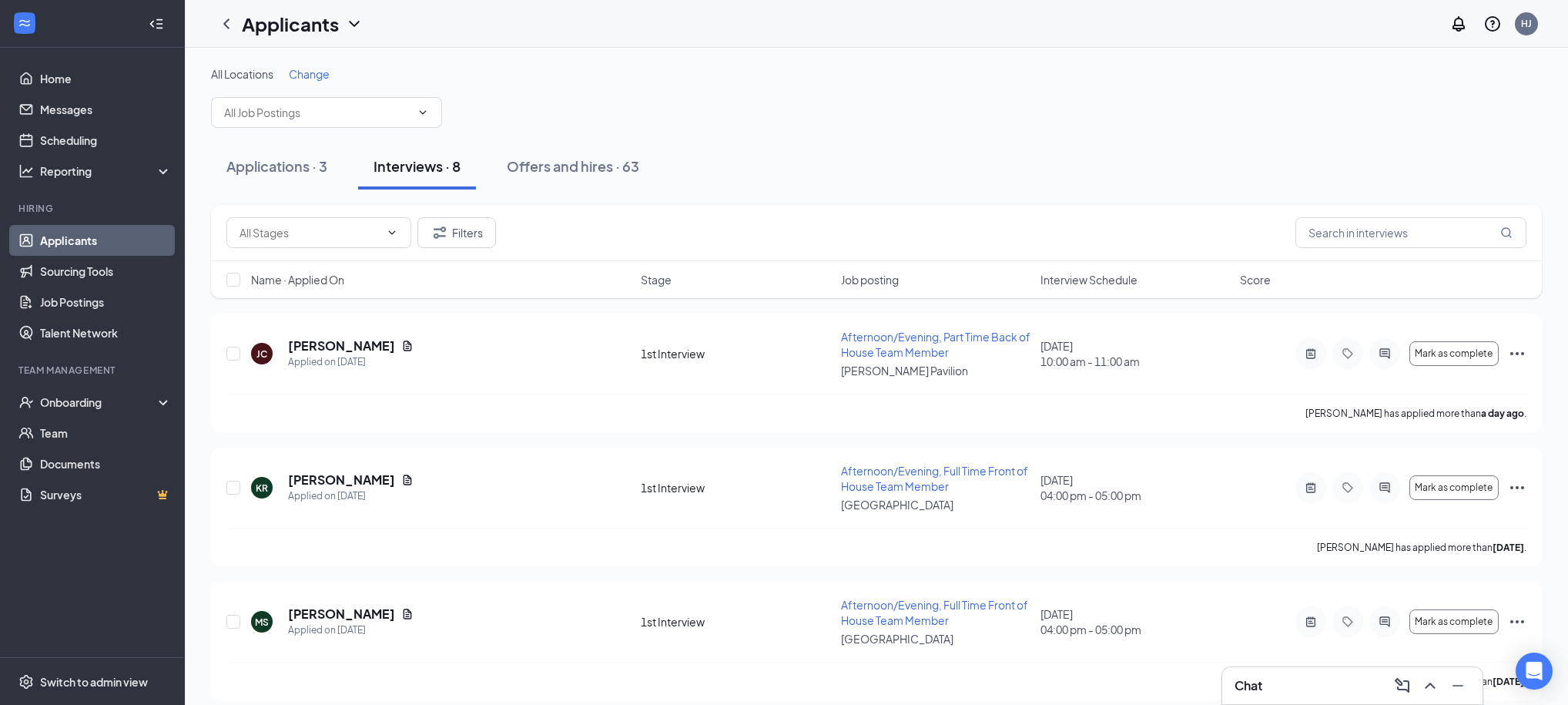
click at [865, 279] on span "Job posting" at bounding box center [870, 280] width 58 height 16
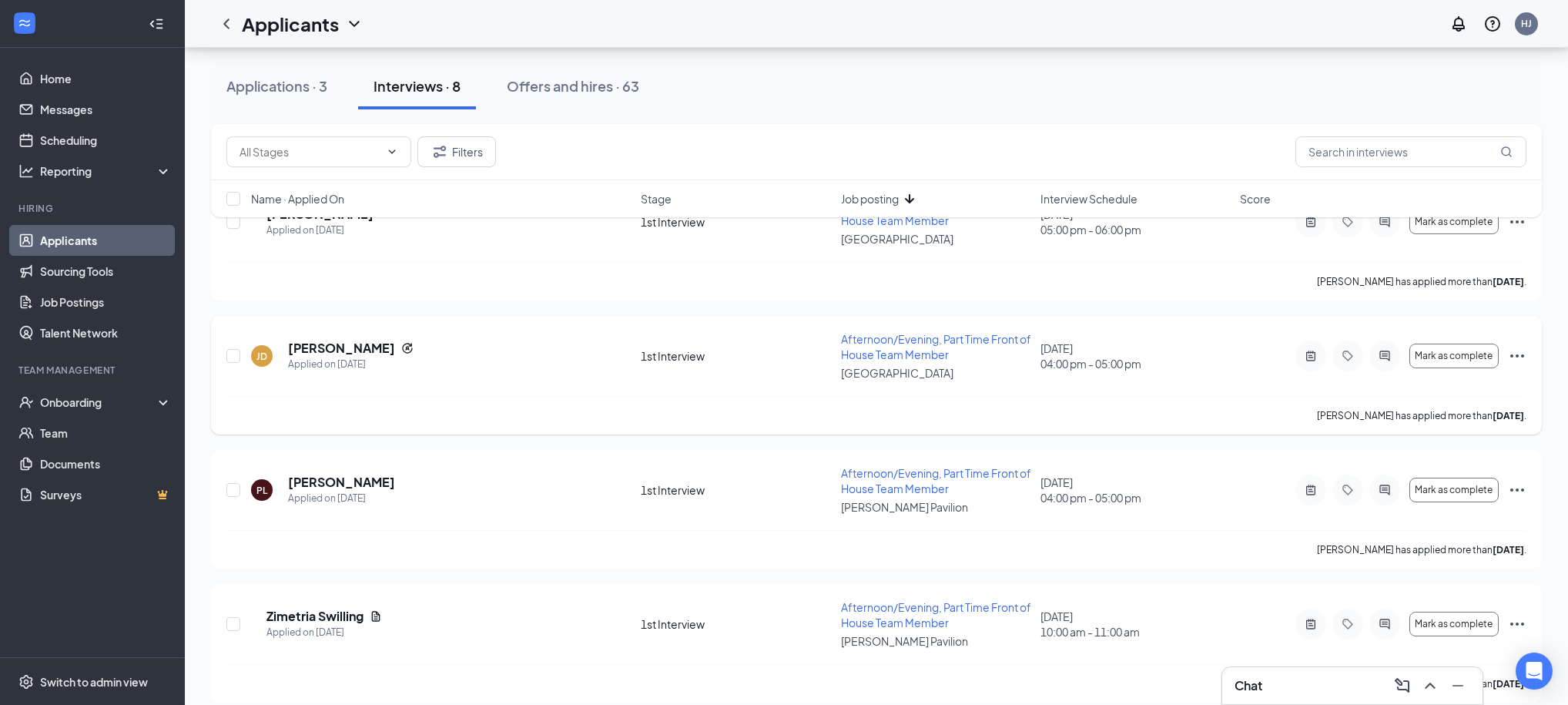
scroll to position [134, 0]
click at [312, 477] on h5 "[PERSON_NAME]" at bounding box center [341, 480] width 107 height 17
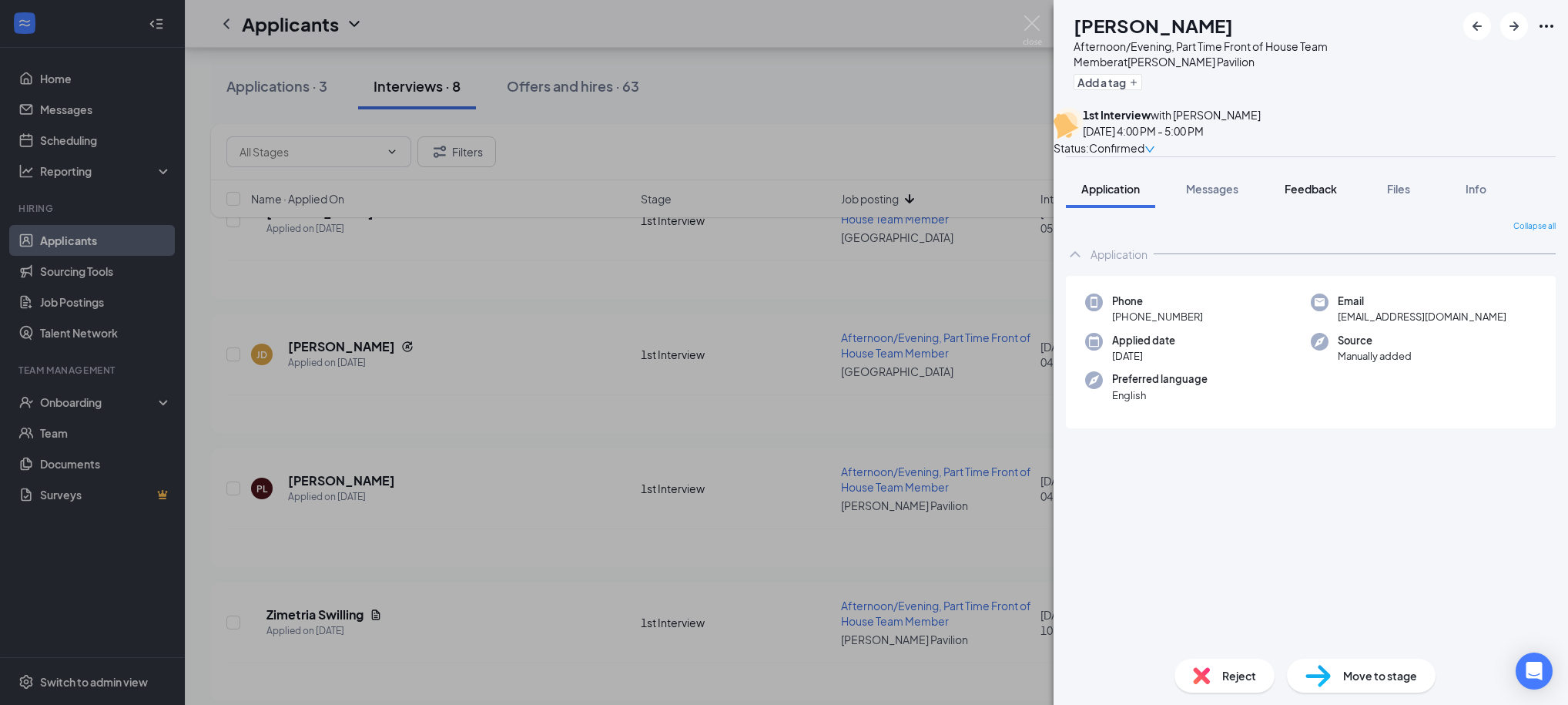
click at [1294, 196] on span "Feedback" at bounding box center [1310, 189] width 52 height 14
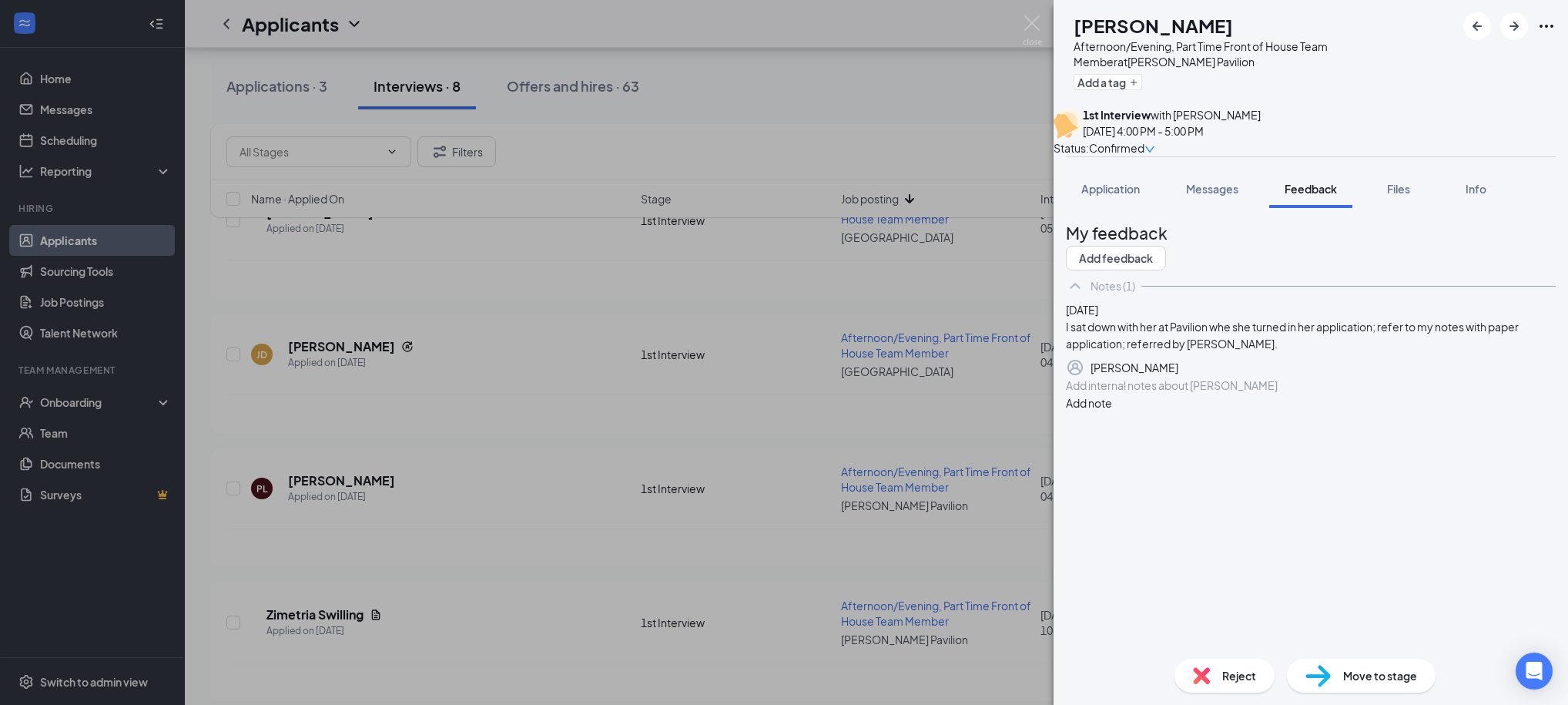
click at [1015, 145] on div "[PERSON_NAME] Afternoon/Evening, Part Time Front of House Team Member at [PERSO…" at bounding box center [784, 352] width 1568 height 705
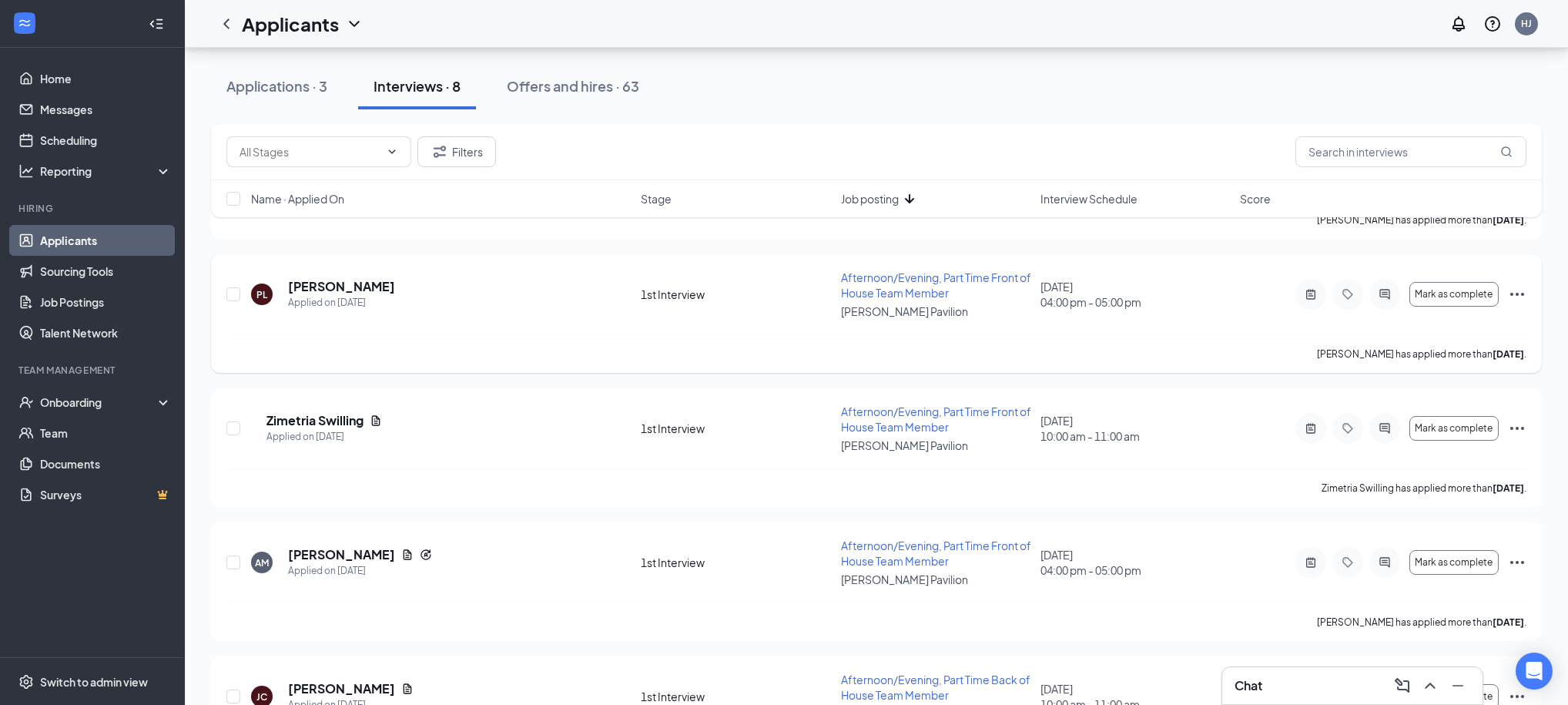
scroll to position [340, 0]
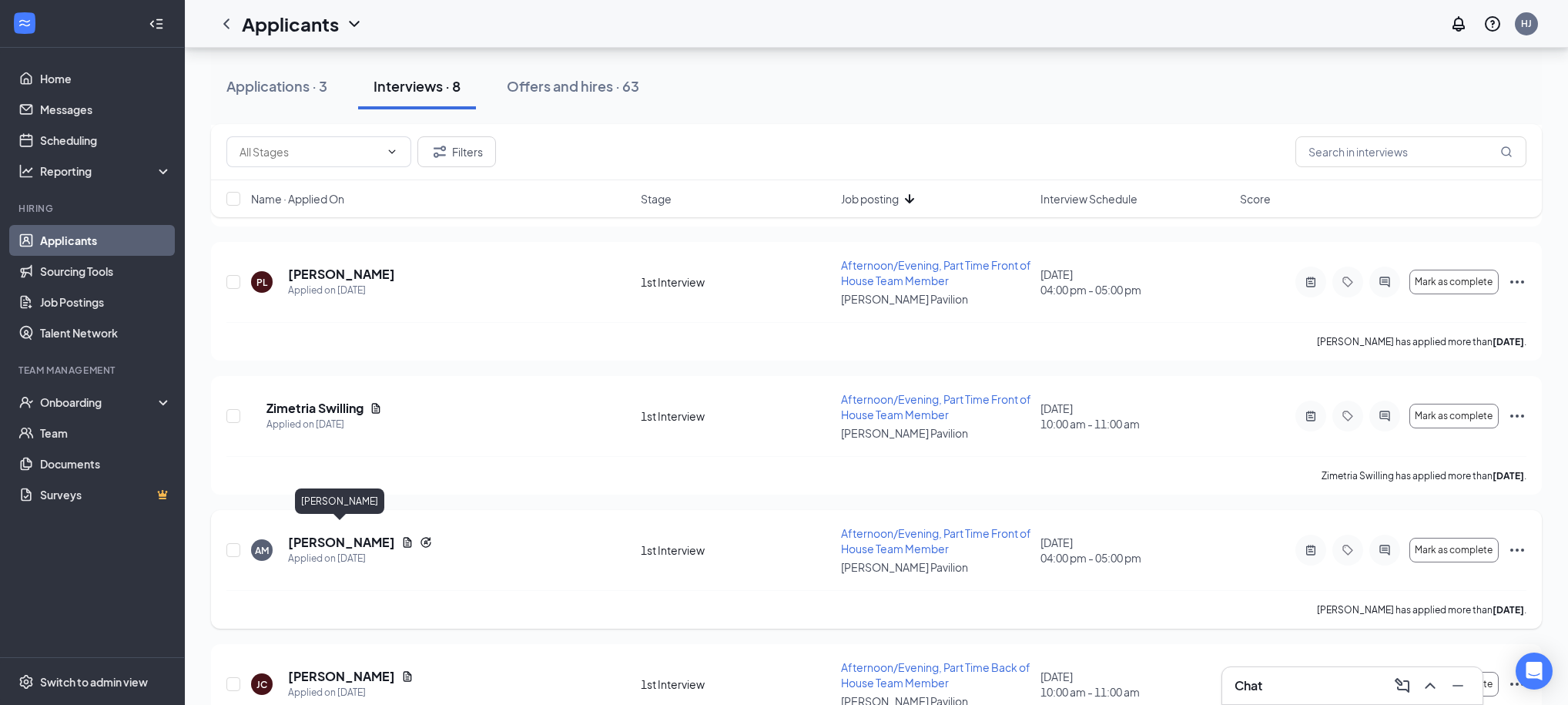
click at [342, 533] on h5 "[PERSON_NAME]" at bounding box center [341, 542] width 107 height 17
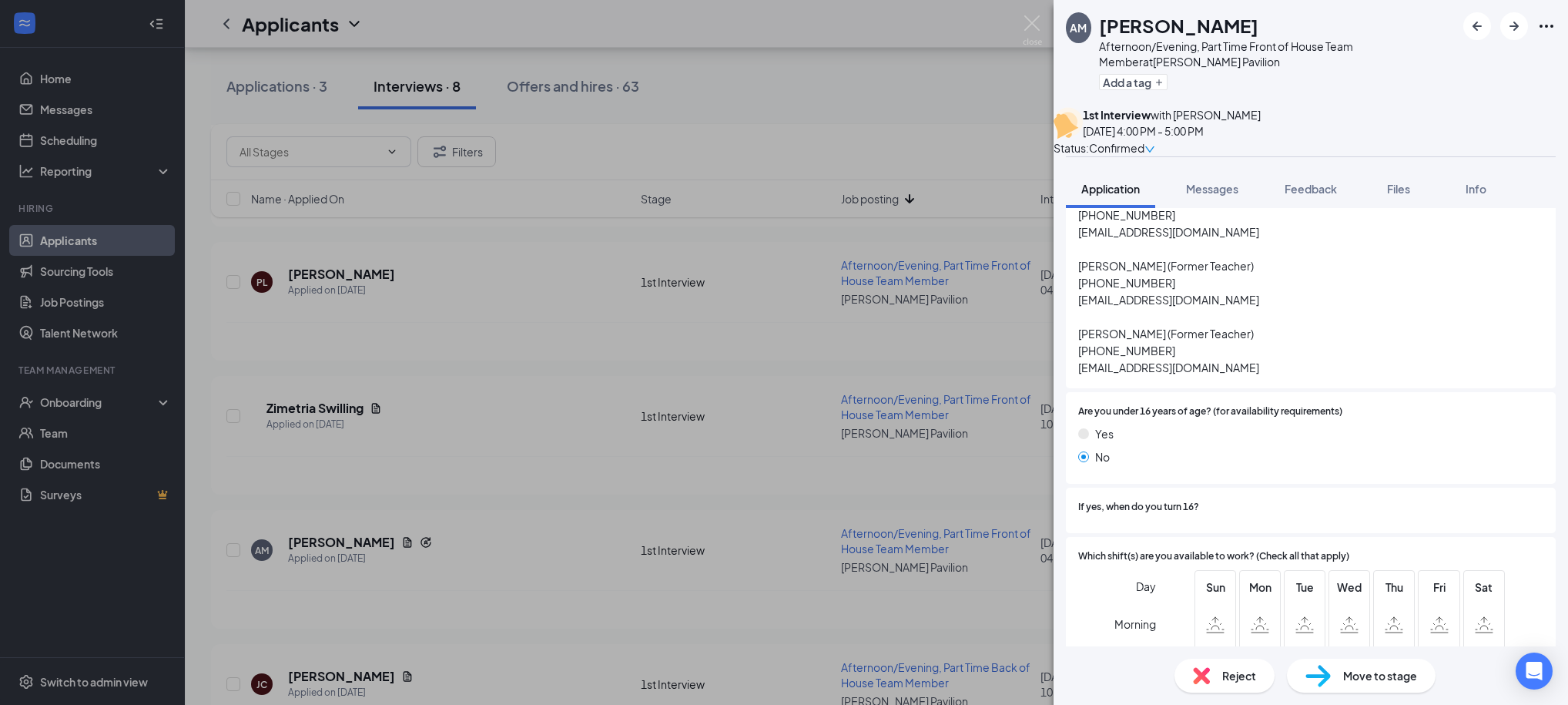
scroll to position [885, 0]
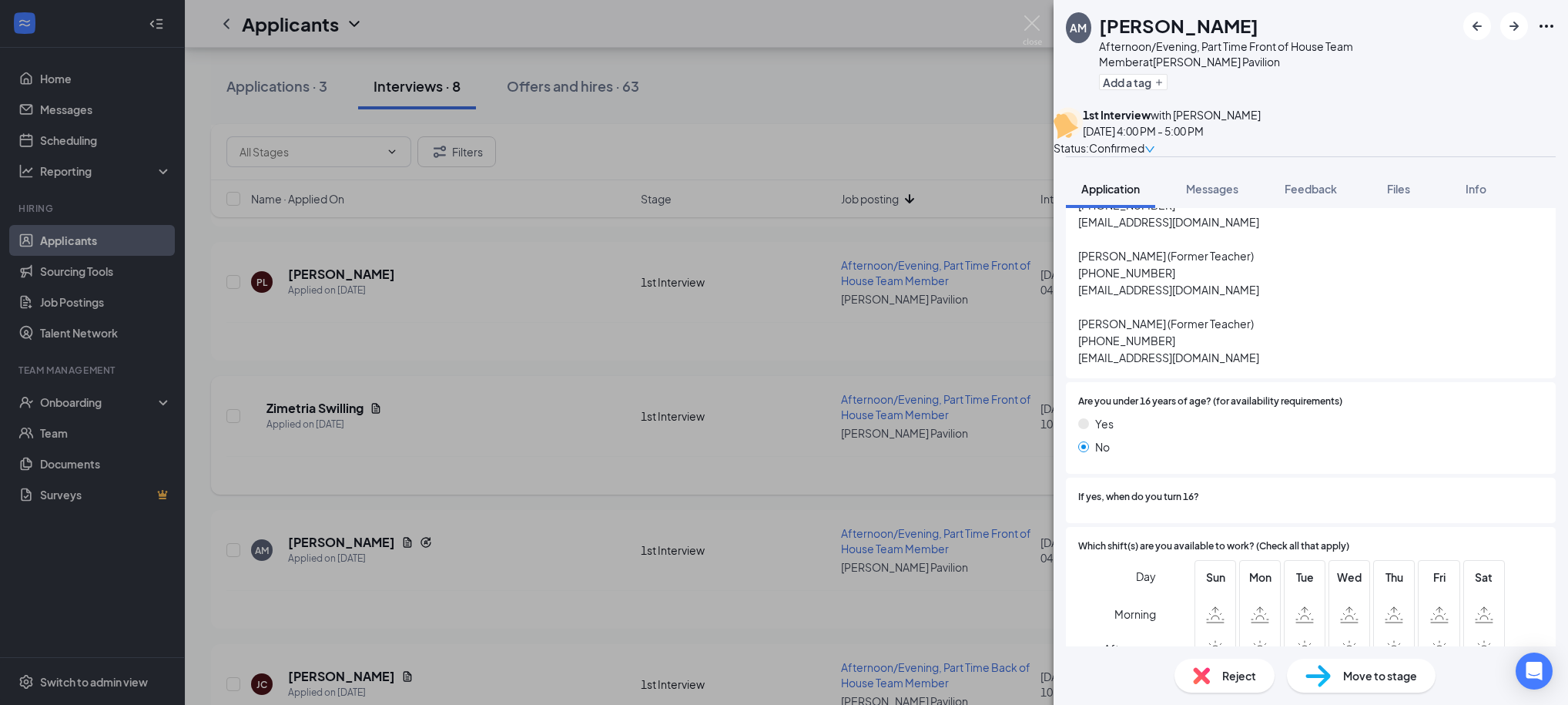
click at [965, 107] on div "AM [PERSON_NAME] Afternoon/Evening, Part Time Front of House Team Member at [PE…" at bounding box center [784, 352] width 1568 height 705
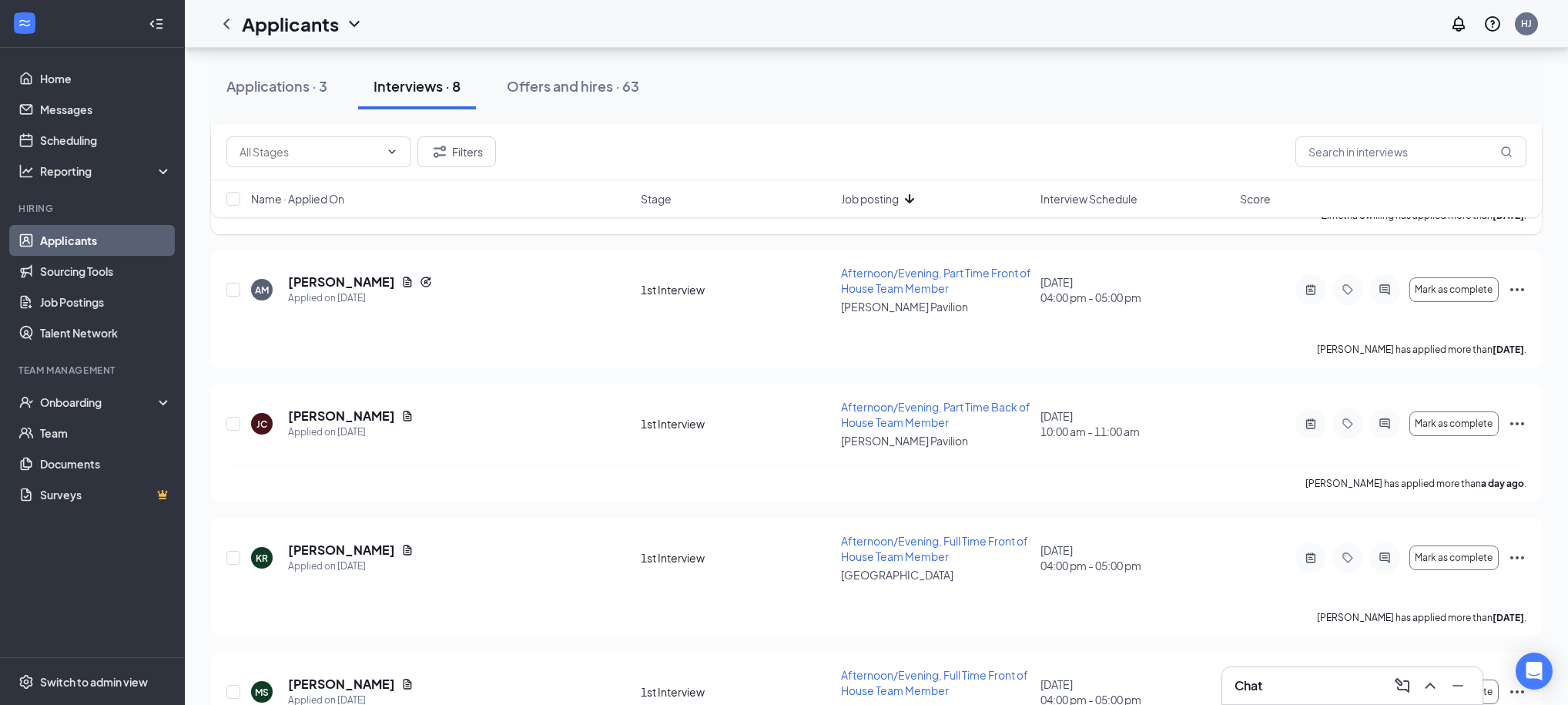
scroll to position [603, 0]
click at [348, 405] on h5 "[PERSON_NAME]" at bounding box center [341, 414] width 107 height 17
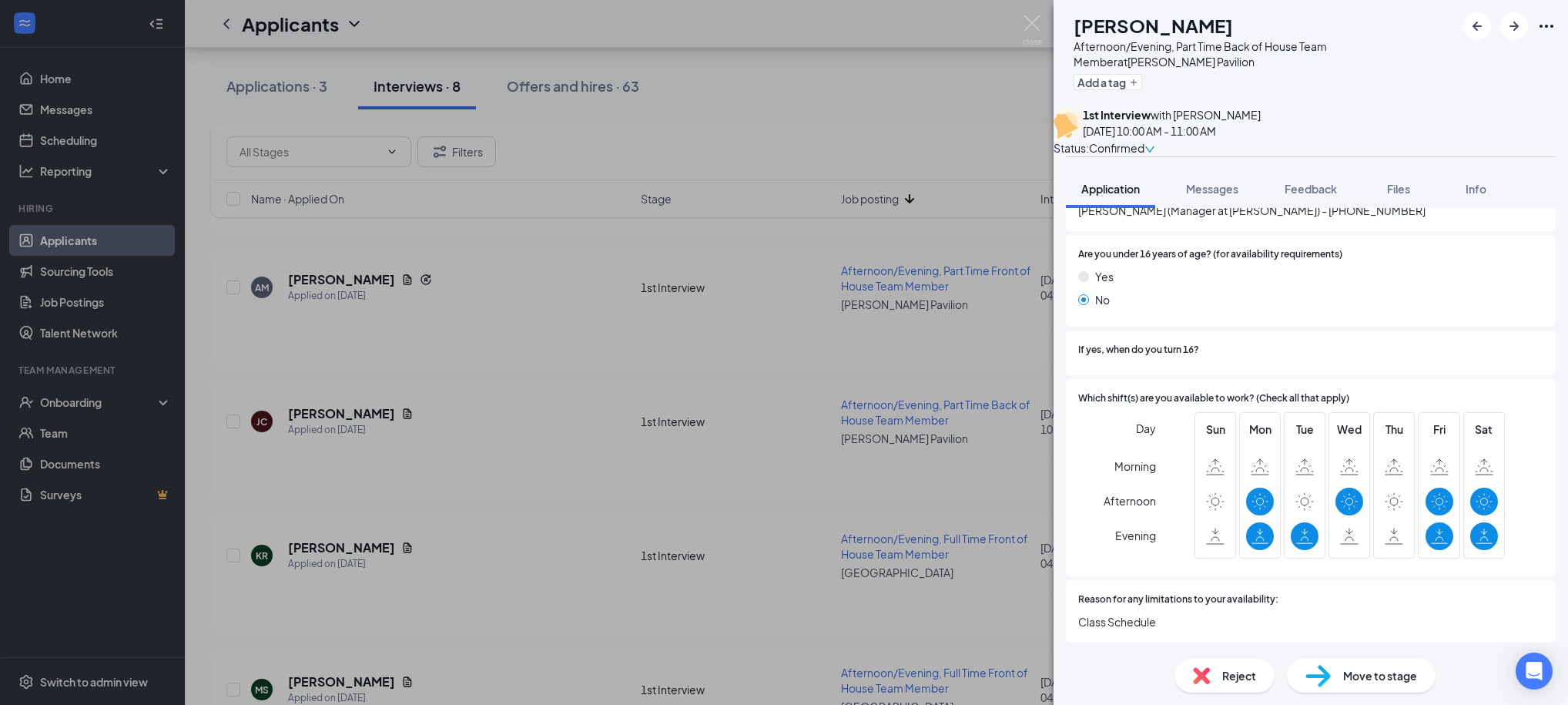
scroll to position [878, 0]
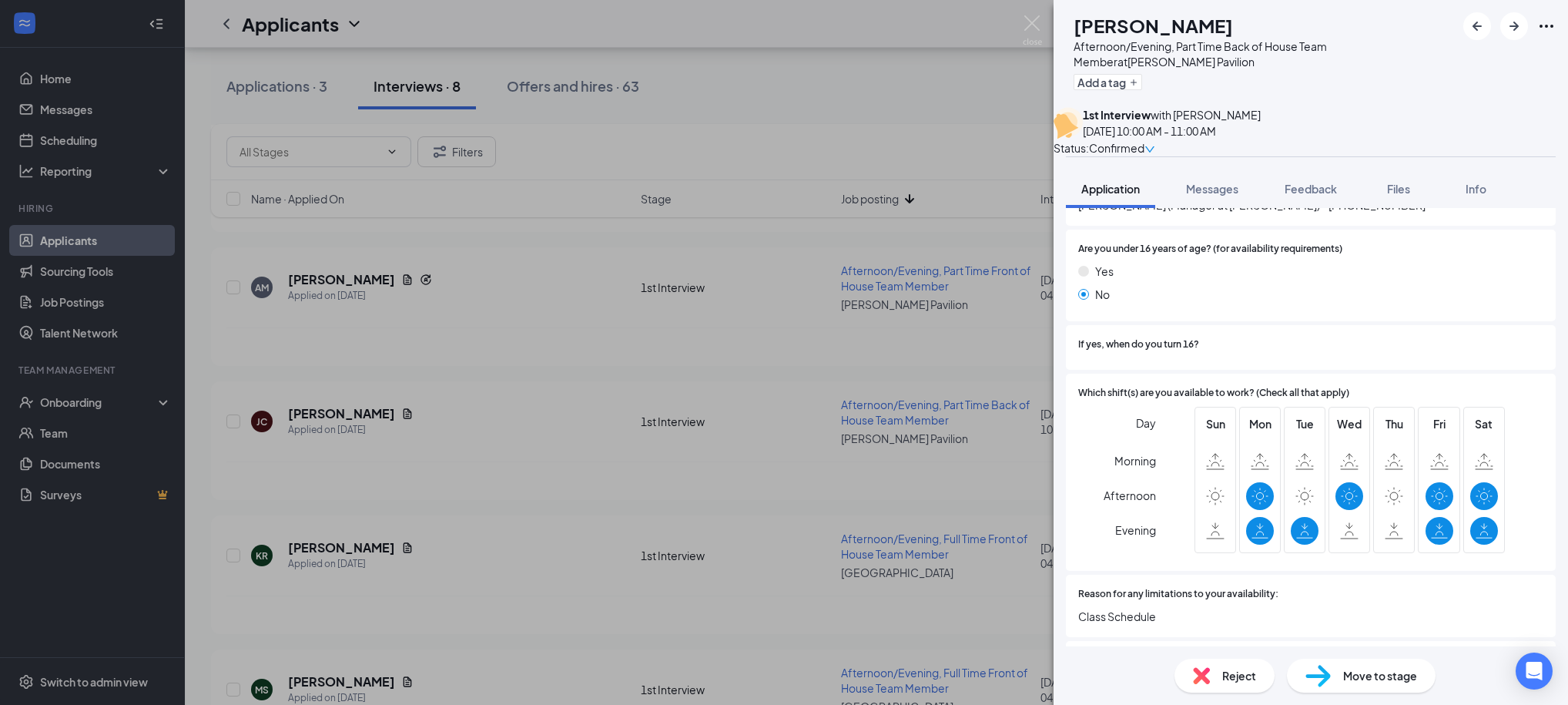
click at [1018, 80] on div "[PERSON_NAME] Afternoon/Evening, Part Time Back of House Team Member at [PERSON…" at bounding box center [784, 352] width 1568 height 705
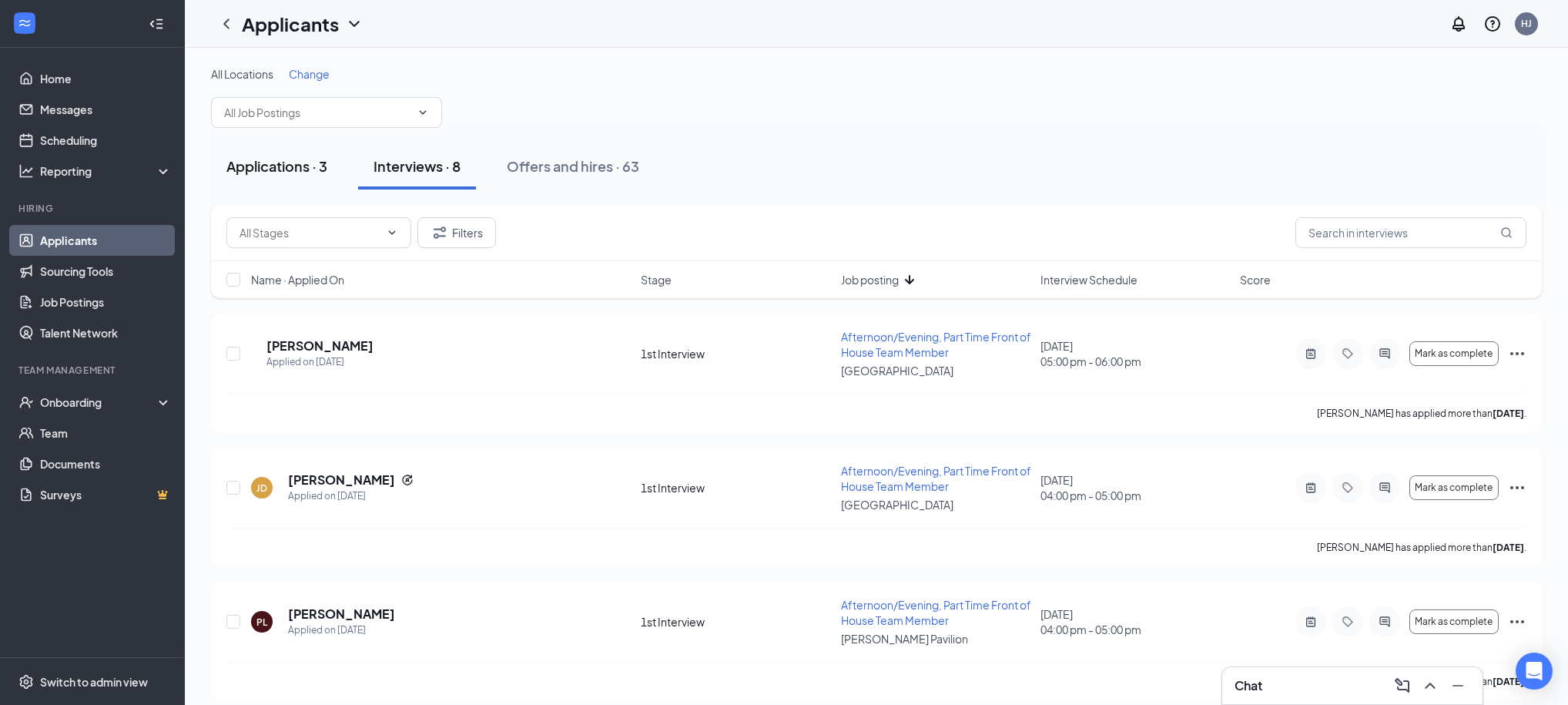
click at [296, 169] on div "Applications · 3" at bounding box center [277, 166] width 101 height 19
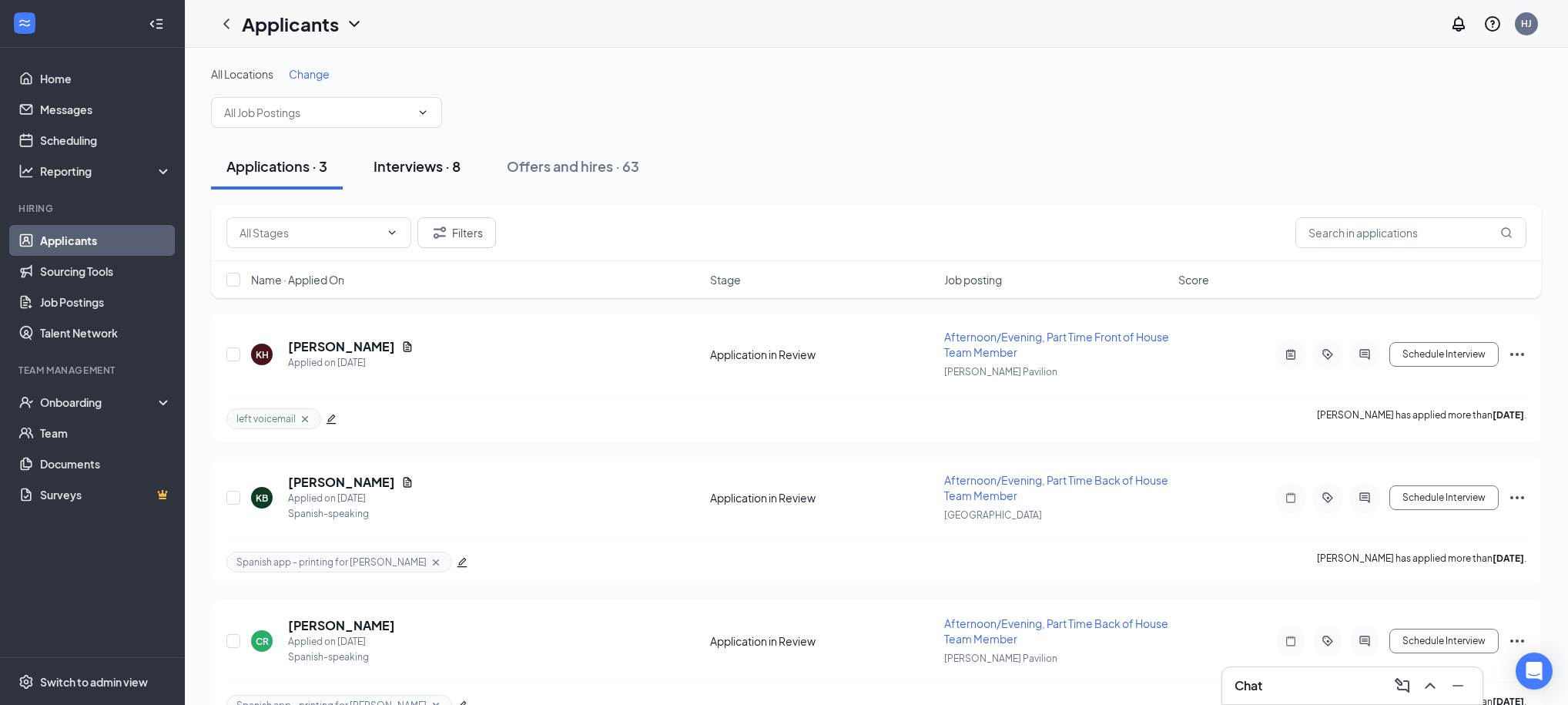
click at [407, 165] on div "Interviews · 8" at bounding box center [417, 166] width 87 height 19
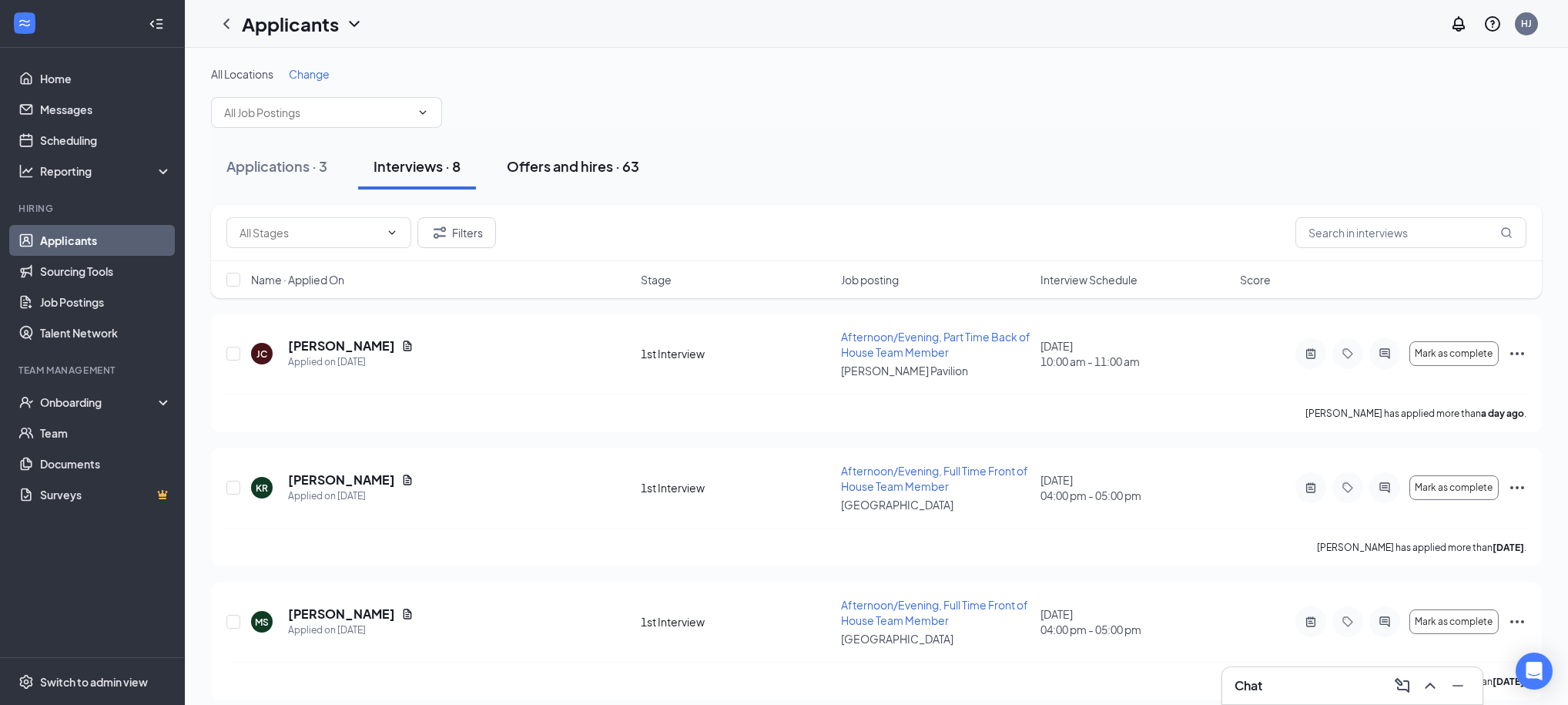
click at [568, 171] on div "Offers and hires · 63" at bounding box center [572, 166] width 133 height 19
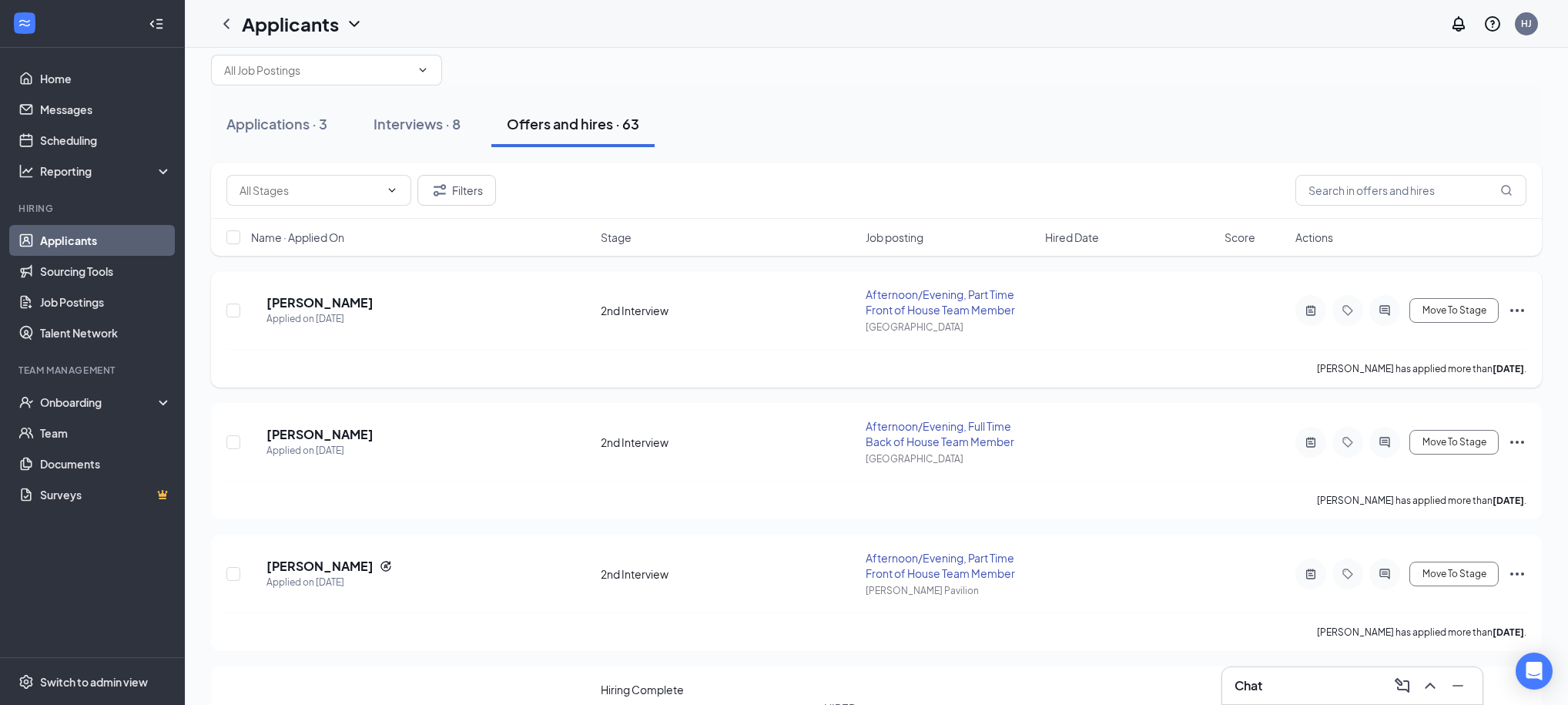
scroll to position [18, 0]
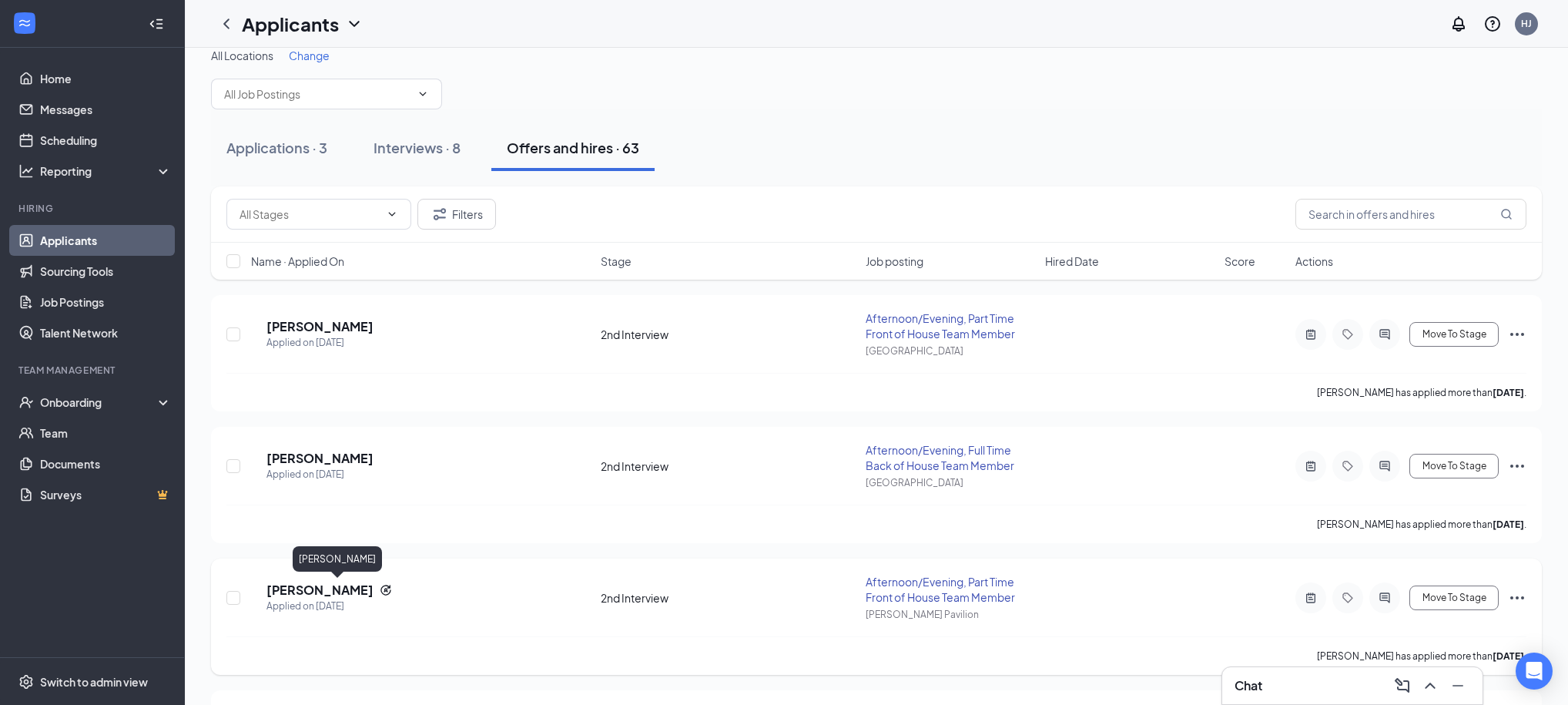
click at [335, 593] on h5 "[PERSON_NAME]" at bounding box center [319, 591] width 107 height 17
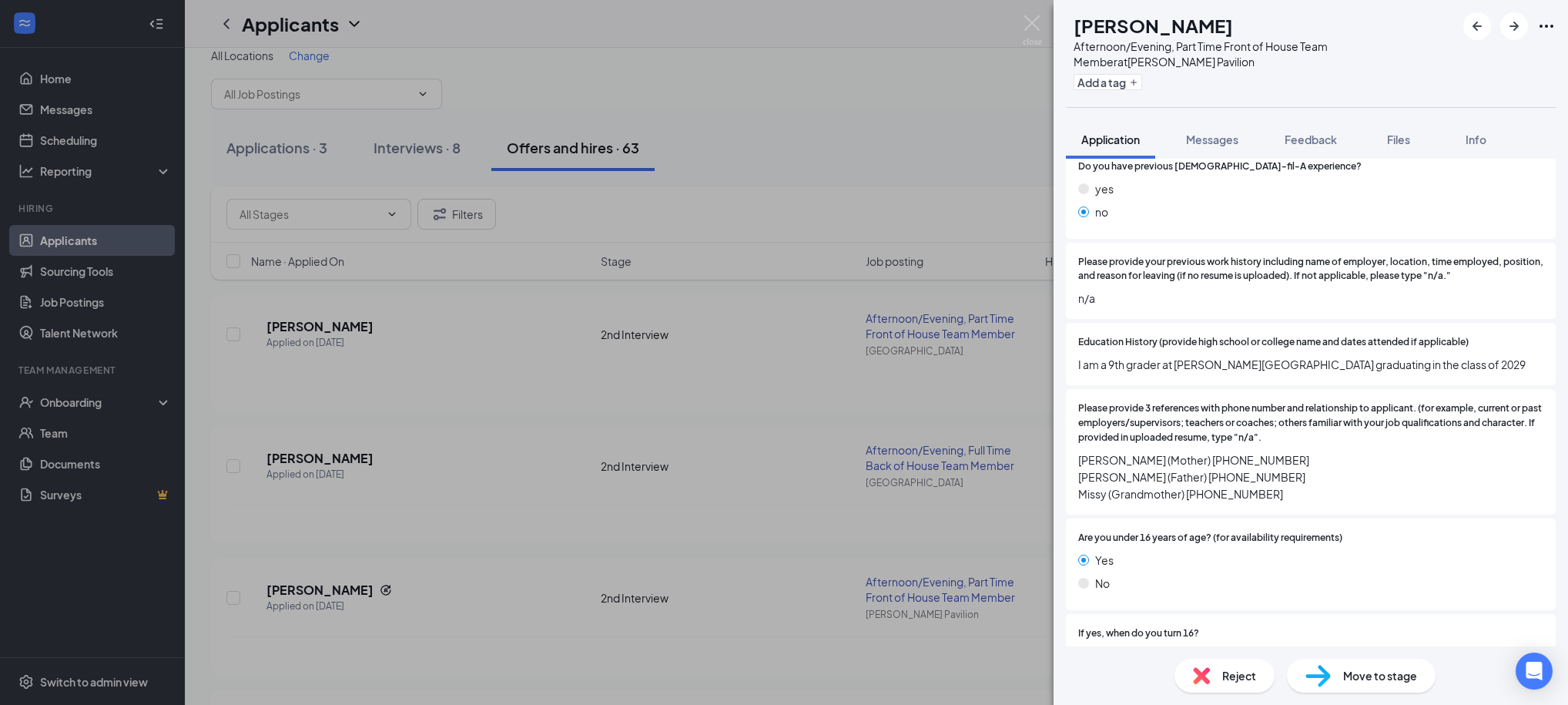
scroll to position [551, 0]
click at [906, 171] on div "HP [PERSON_NAME] Afternoon/Evening, Part Time Front of House Team Member at [PE…" at bounding box center [784, 352] width 1568 height 705
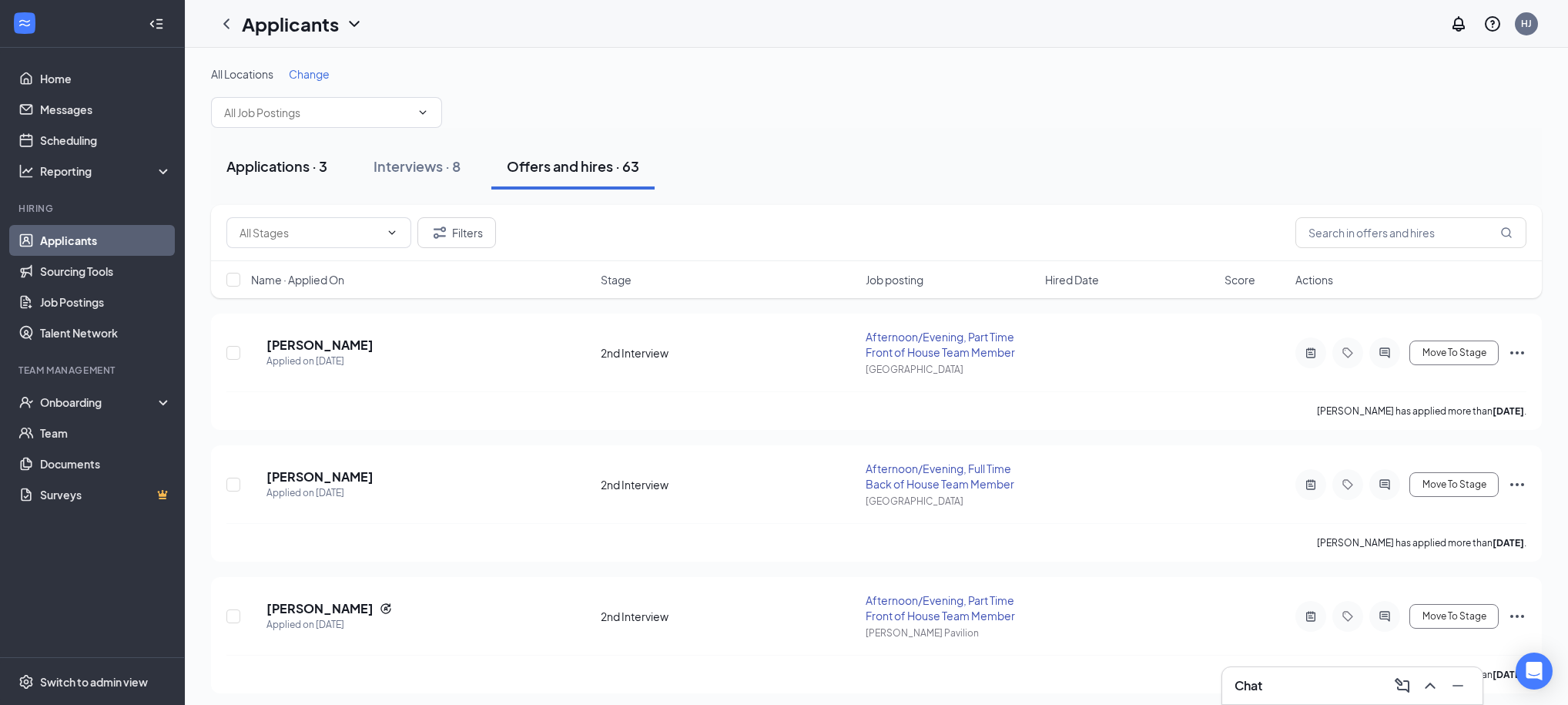
click at [285, 164] on div "Applications · 3" at bounding box center [277, 166] width 101 height 19
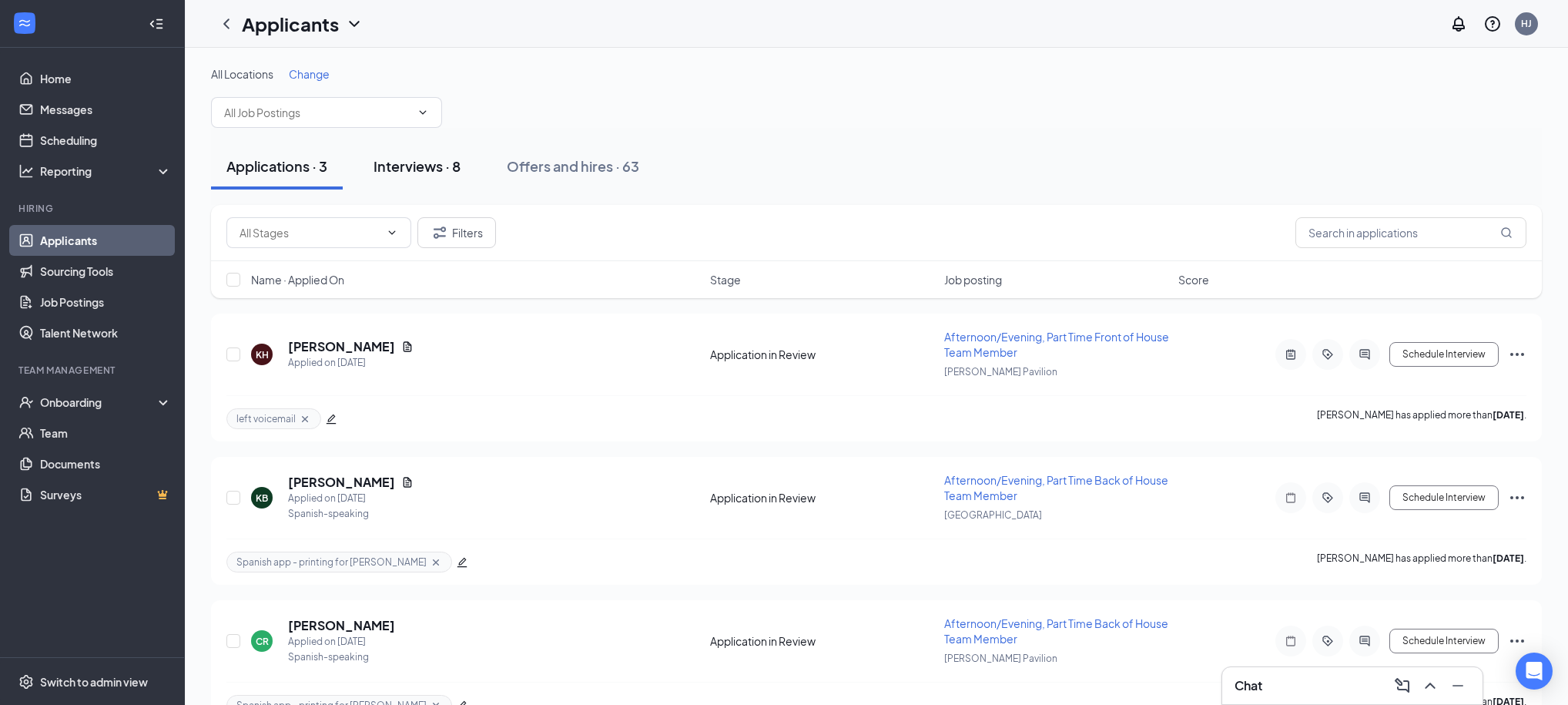
click at [423, 175] on div "Interviews · 8" at bounding box center [417, 166] width 87 height 19
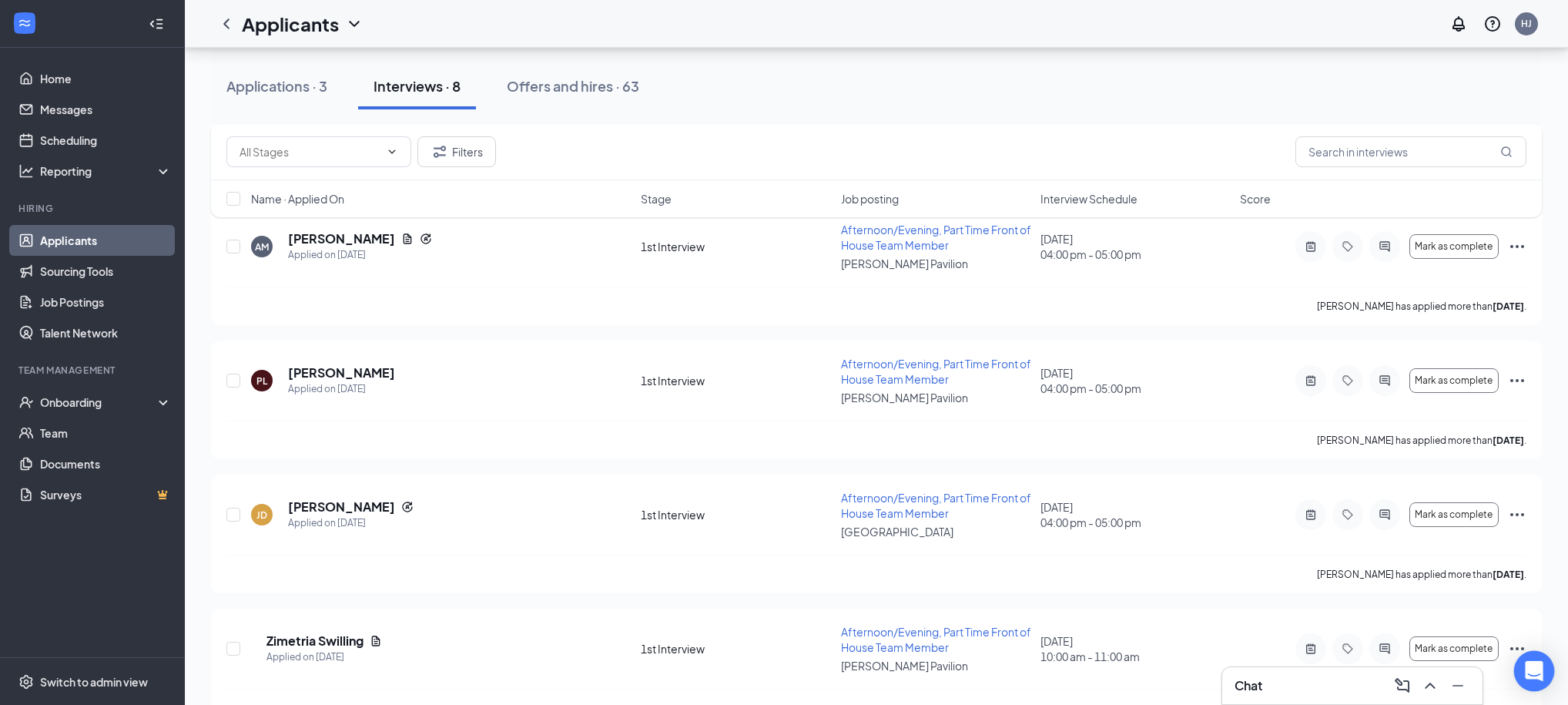
scroll to position [549, 0]
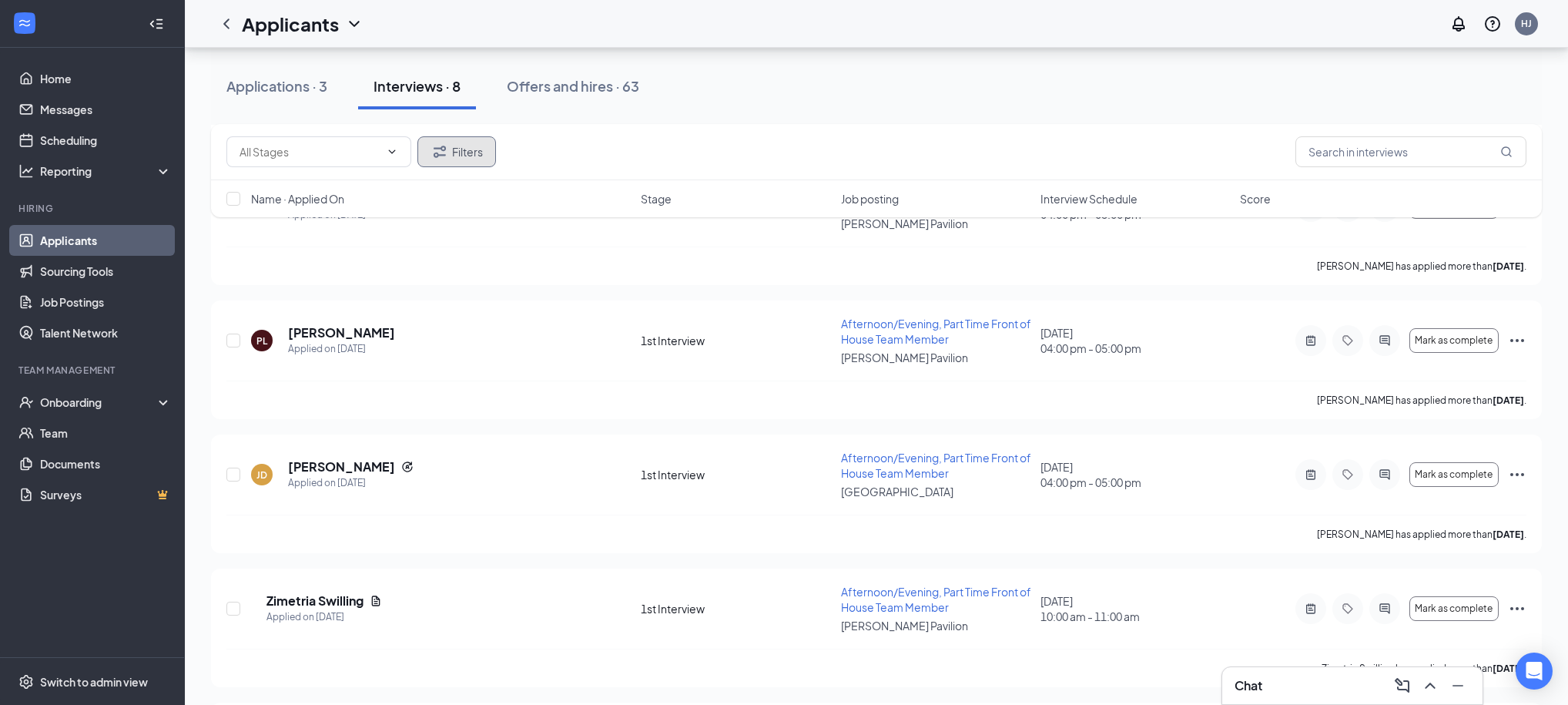
click at [458, 147] on button "Filters" at bounding box center [456, 152] width 79 height 31
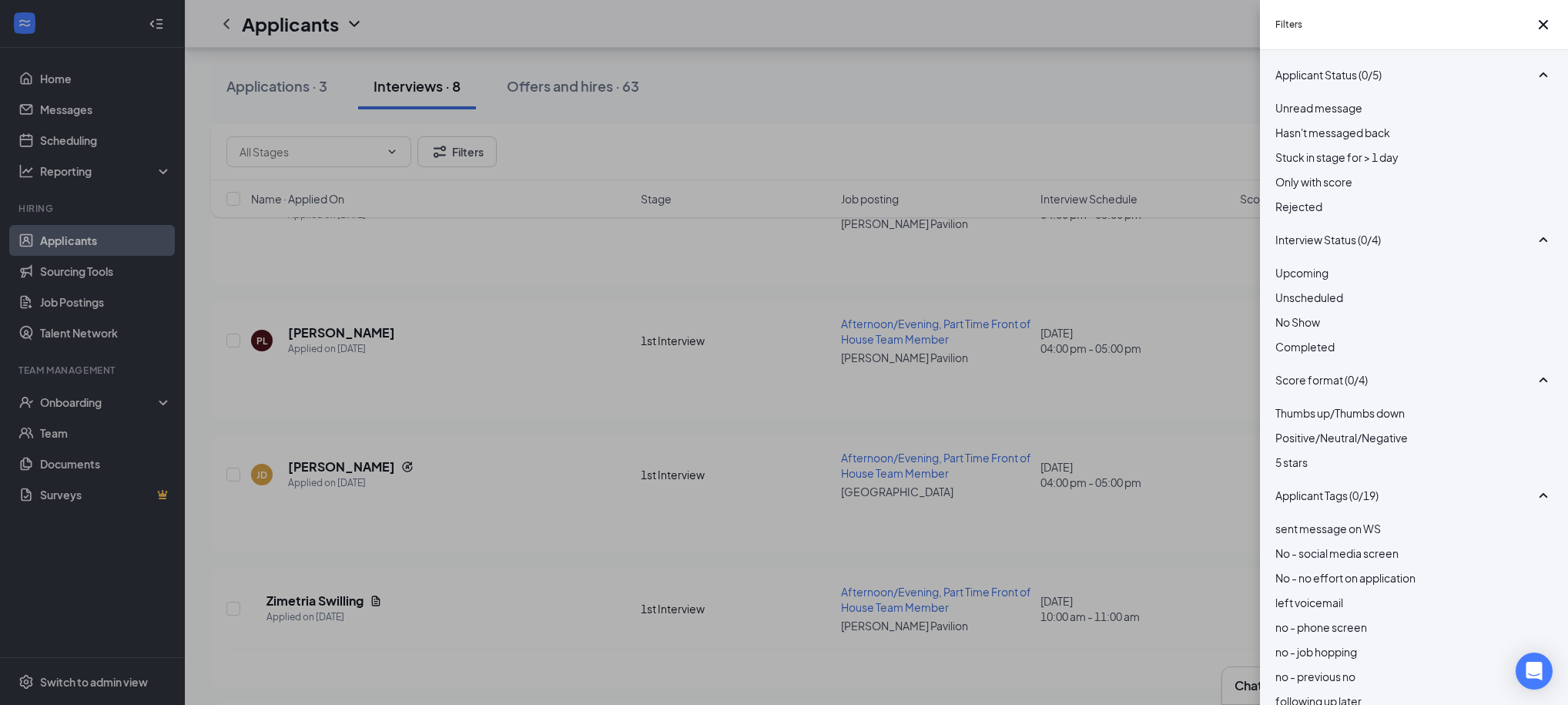
click at [1291, 215] on div "Rejected" at bounding box center [1414, 206] width 278 height 17
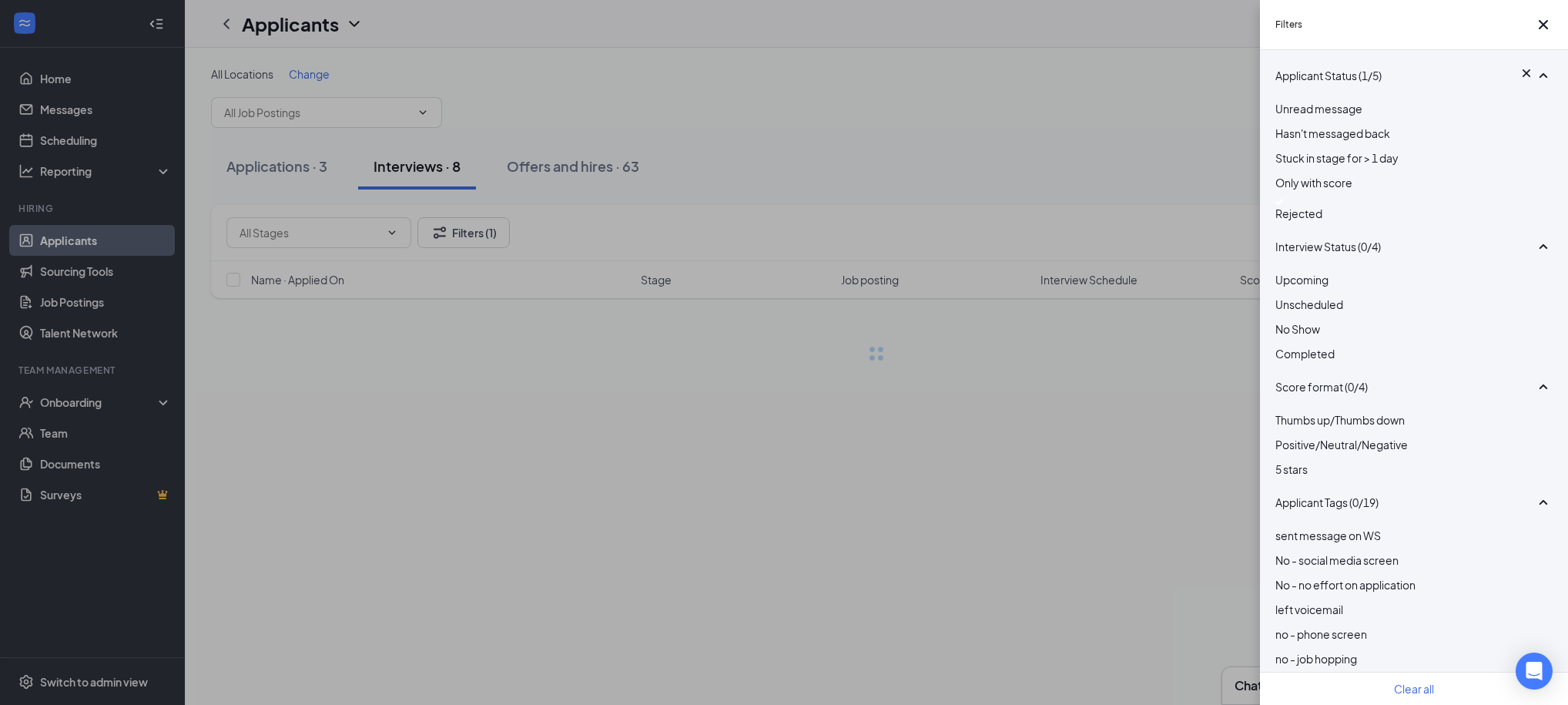
click at [1149, 98] on div "Filters Applicant Status (1/5) Unread message Hasn't messaged back Stuck in sta…" at bounding box center [784, 352] width 1568 height 705
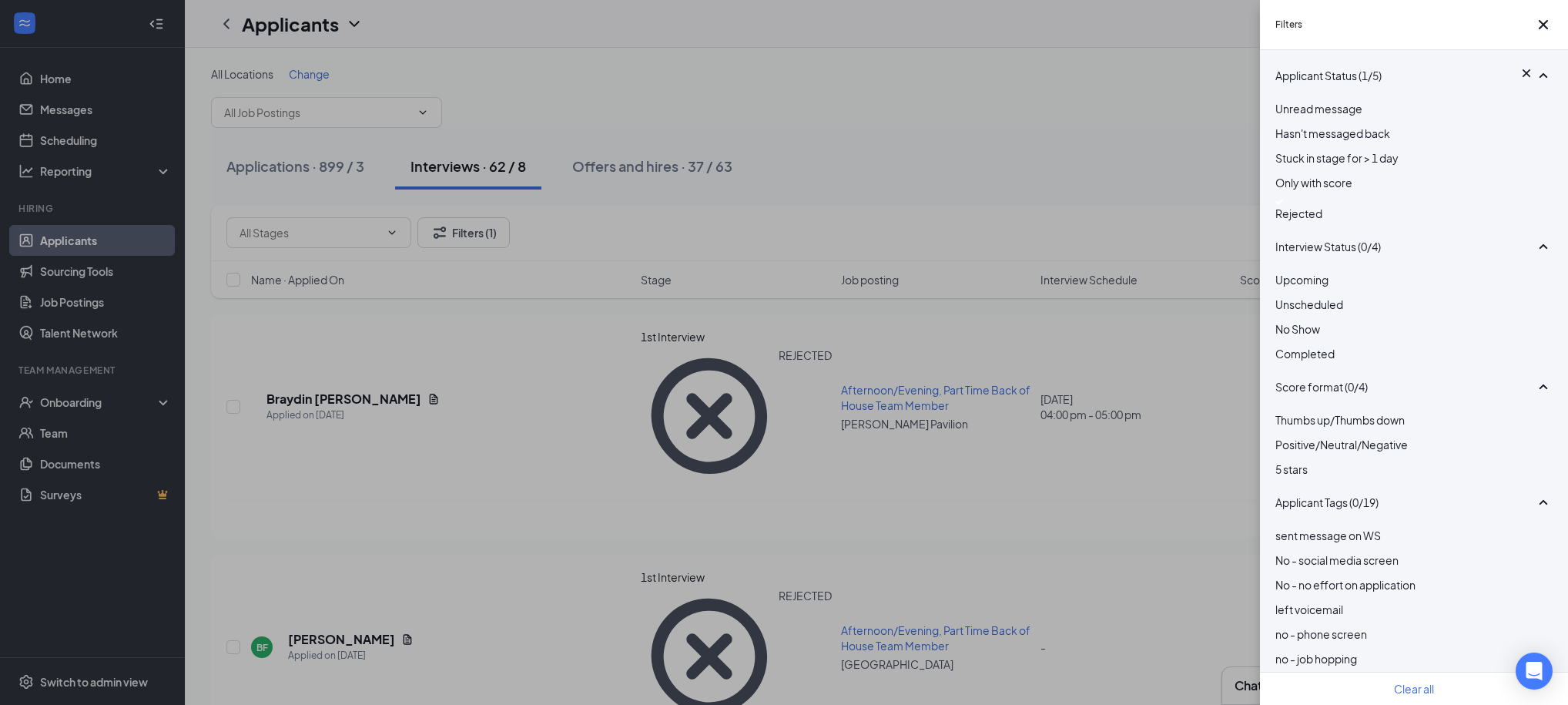
click at [910, 160] on div "Filters Applicant Status (1/5) Unread message Hasn't messaged back Stuck in sta…" at bounding box center [784, 352] width 1568 height 705
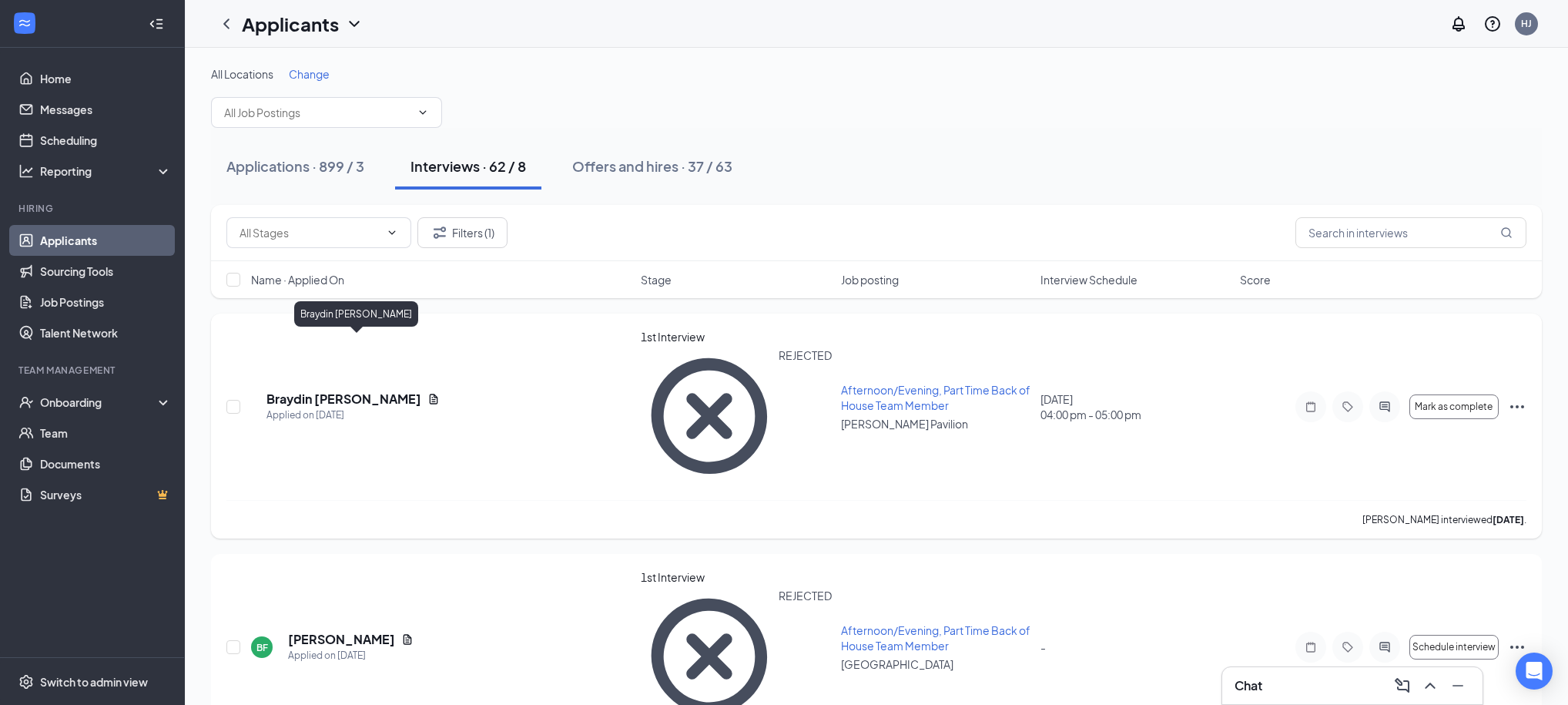
click at [323, 390] on h5 "Braydin [PERSON_NAME]" at bounding box center [343, 399] width 155 height 17
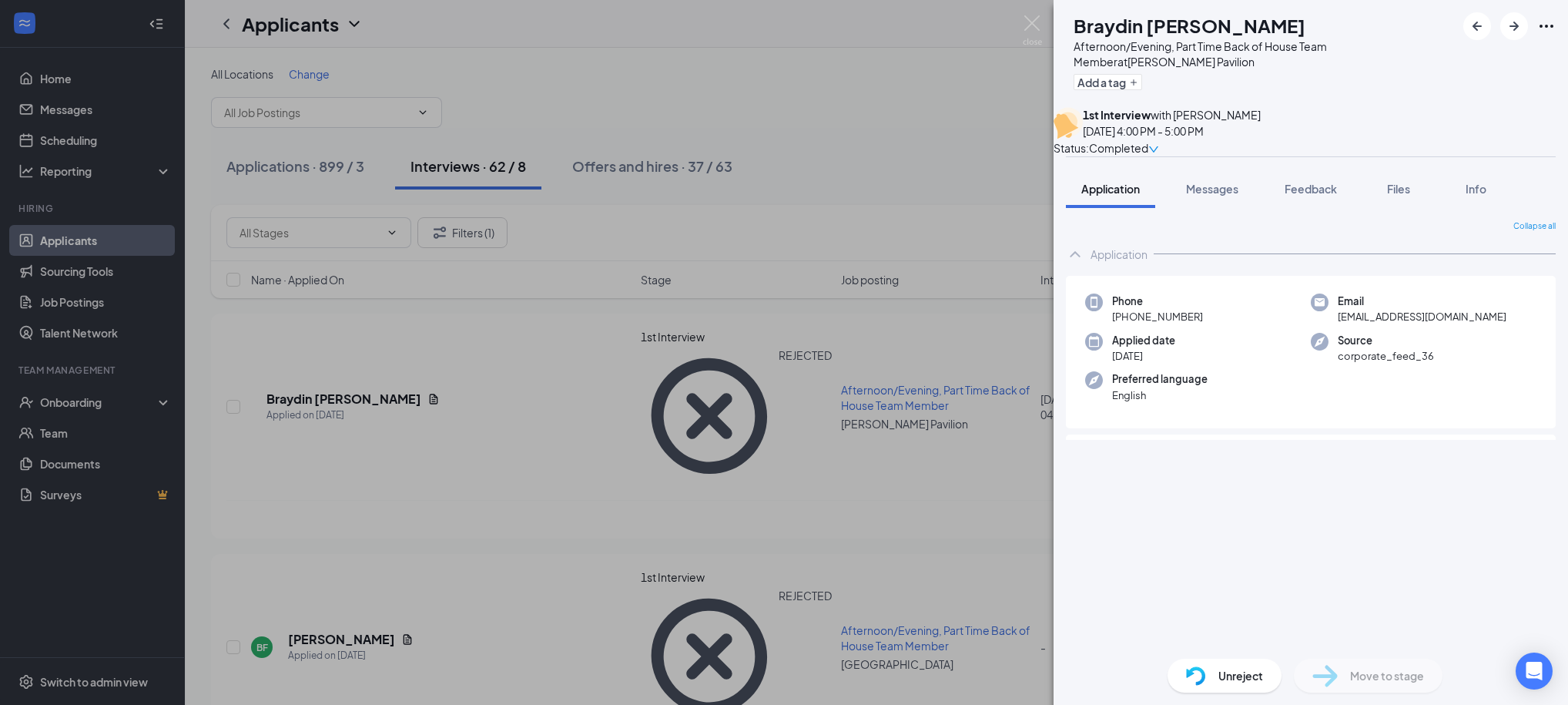
click at [1247, 677] on span "Unreject" at bounding box center [1241, 676] width 45 height 17
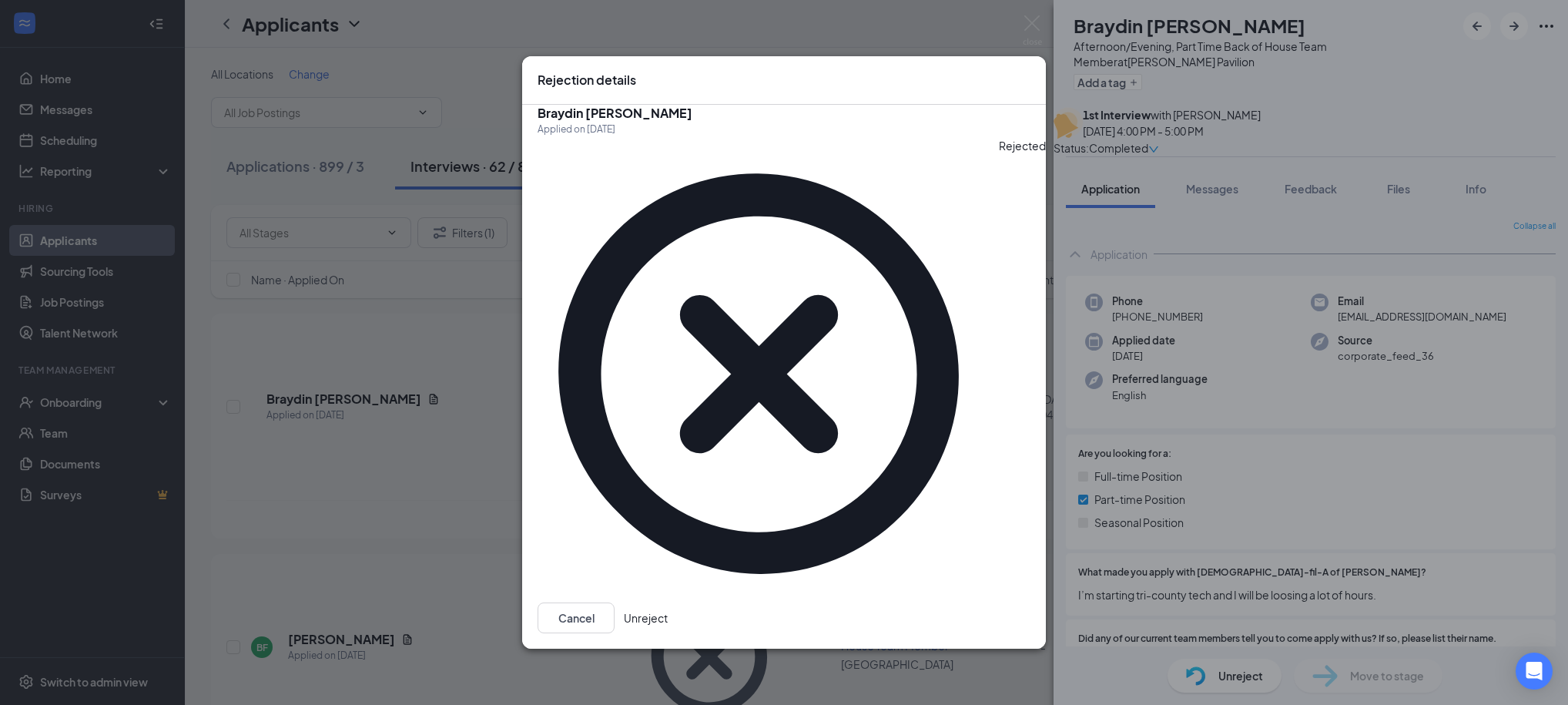
click at [668, 603] on button "Unreject" at bounding box center [645, 618] width 44 height 31
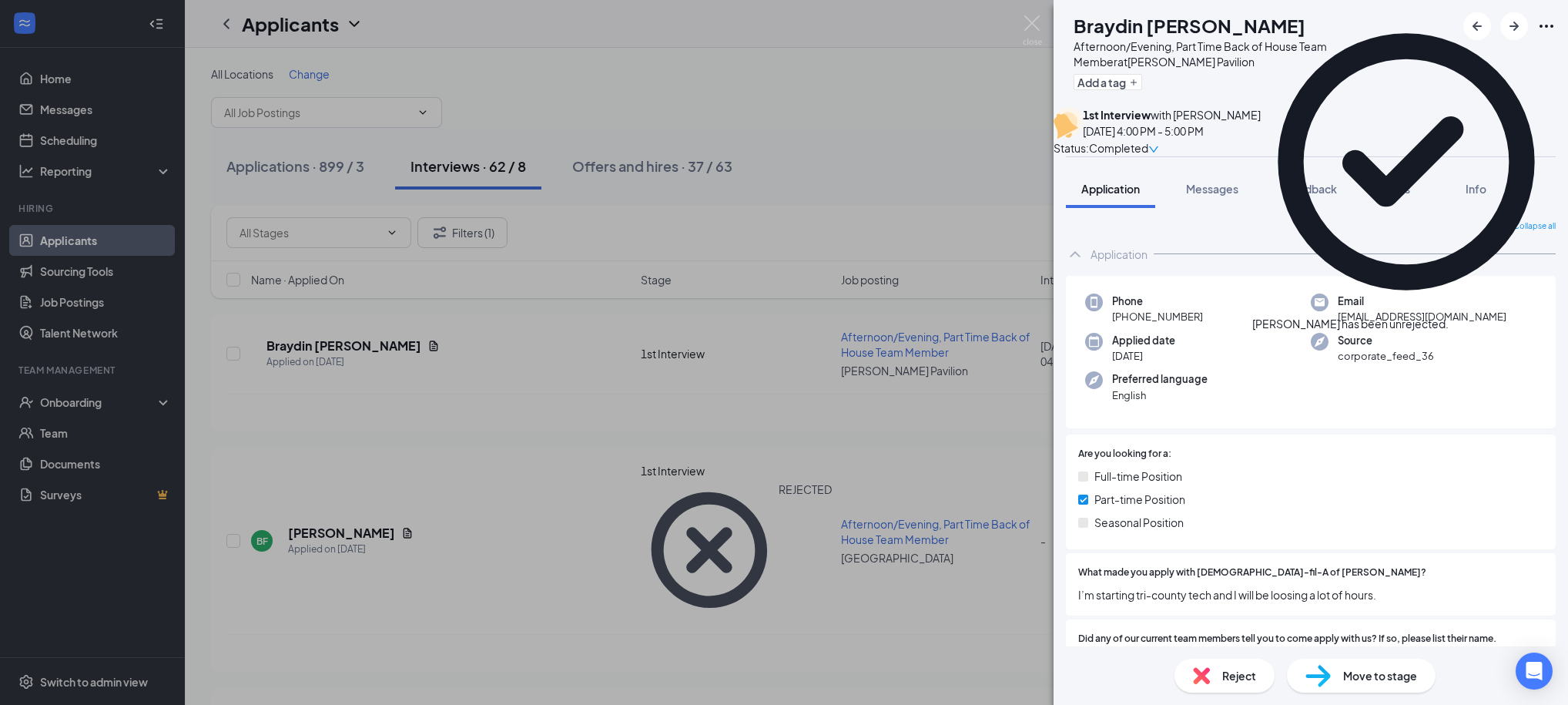
click at [928, 190] on div "[PERSON_NAME] Afternoon/Evening, Part Time Back of House Team Member at [PERSON…" at bounding box center [784, 352] width 1568 height 705
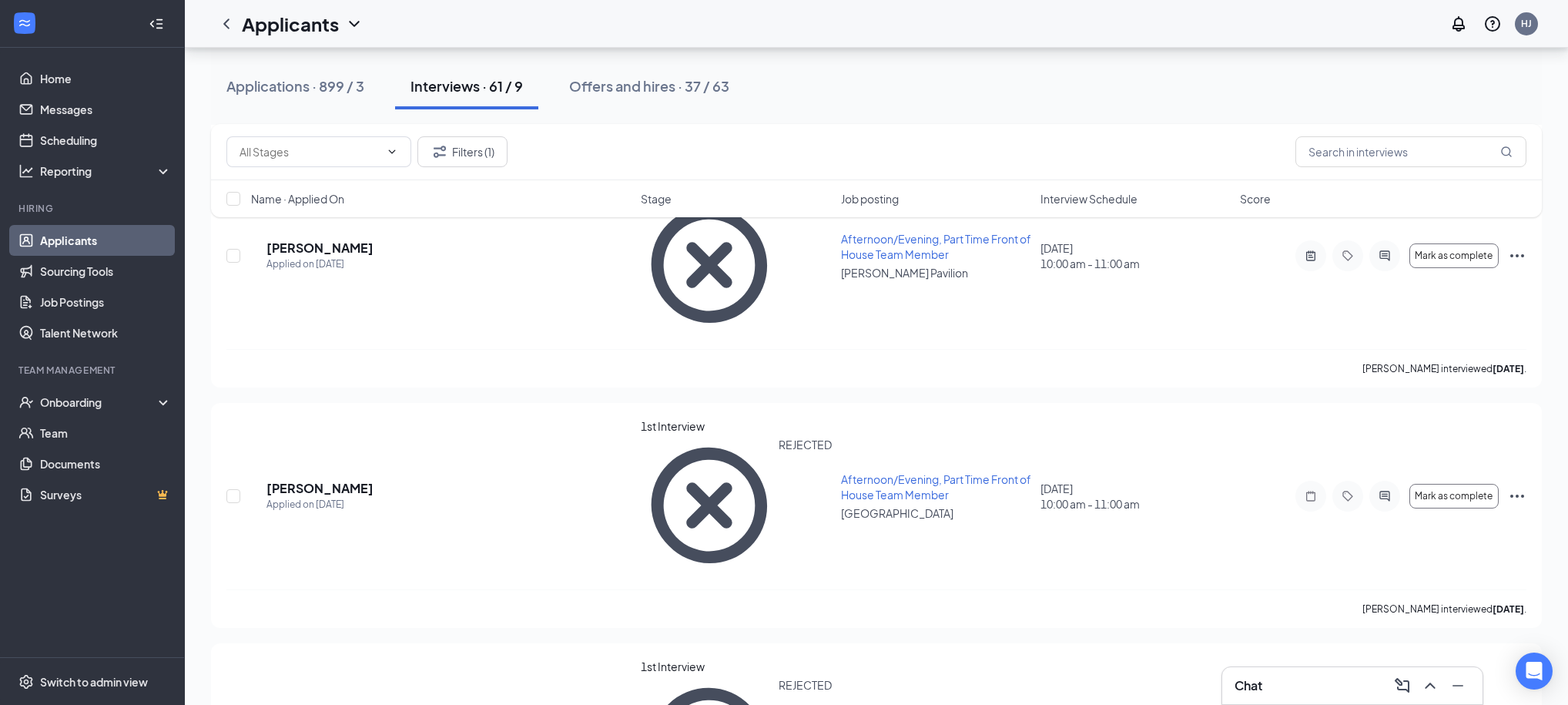
scroll to position [3307, 0]
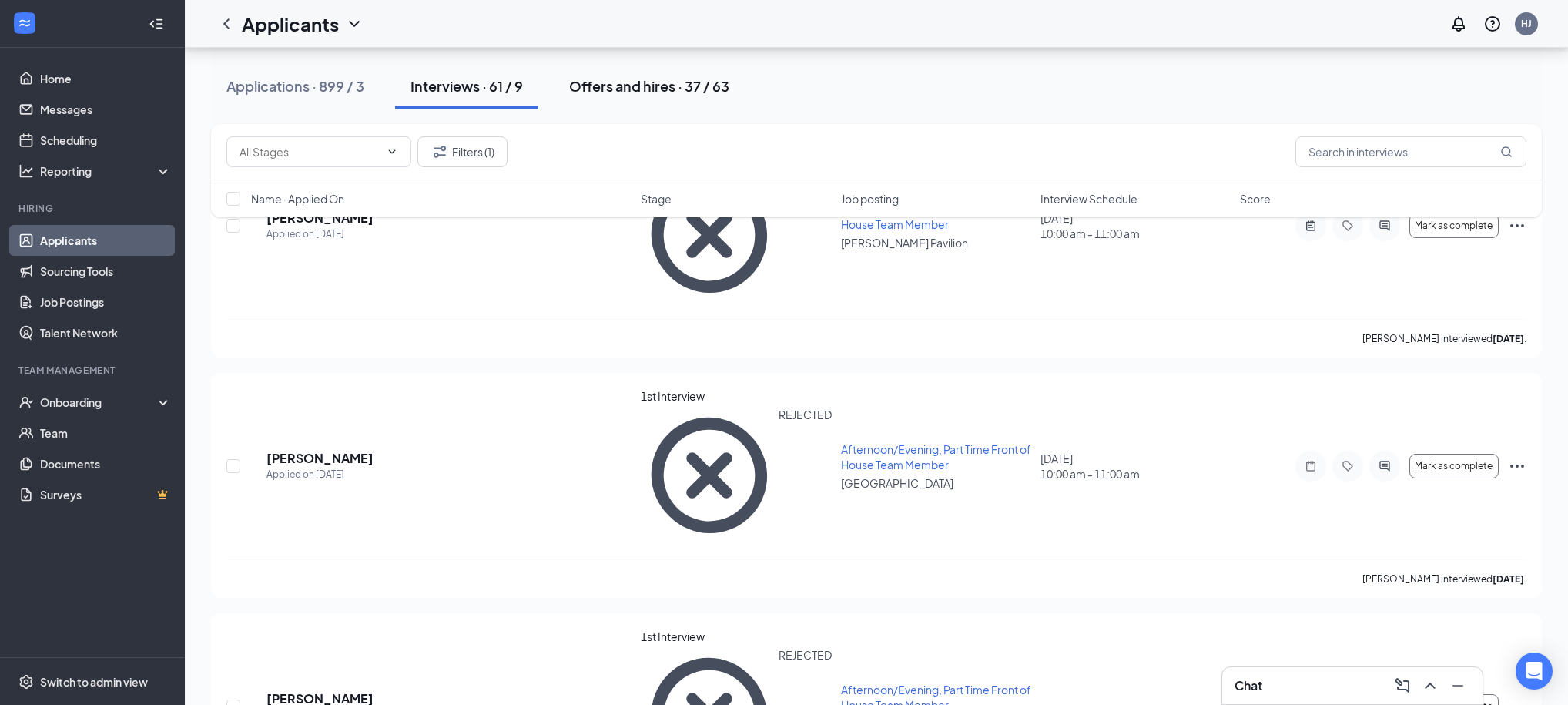
click at [613, 88] on div "Offers and hires · 37 / 63" at bounding box center [649, 86] width 160 height 19
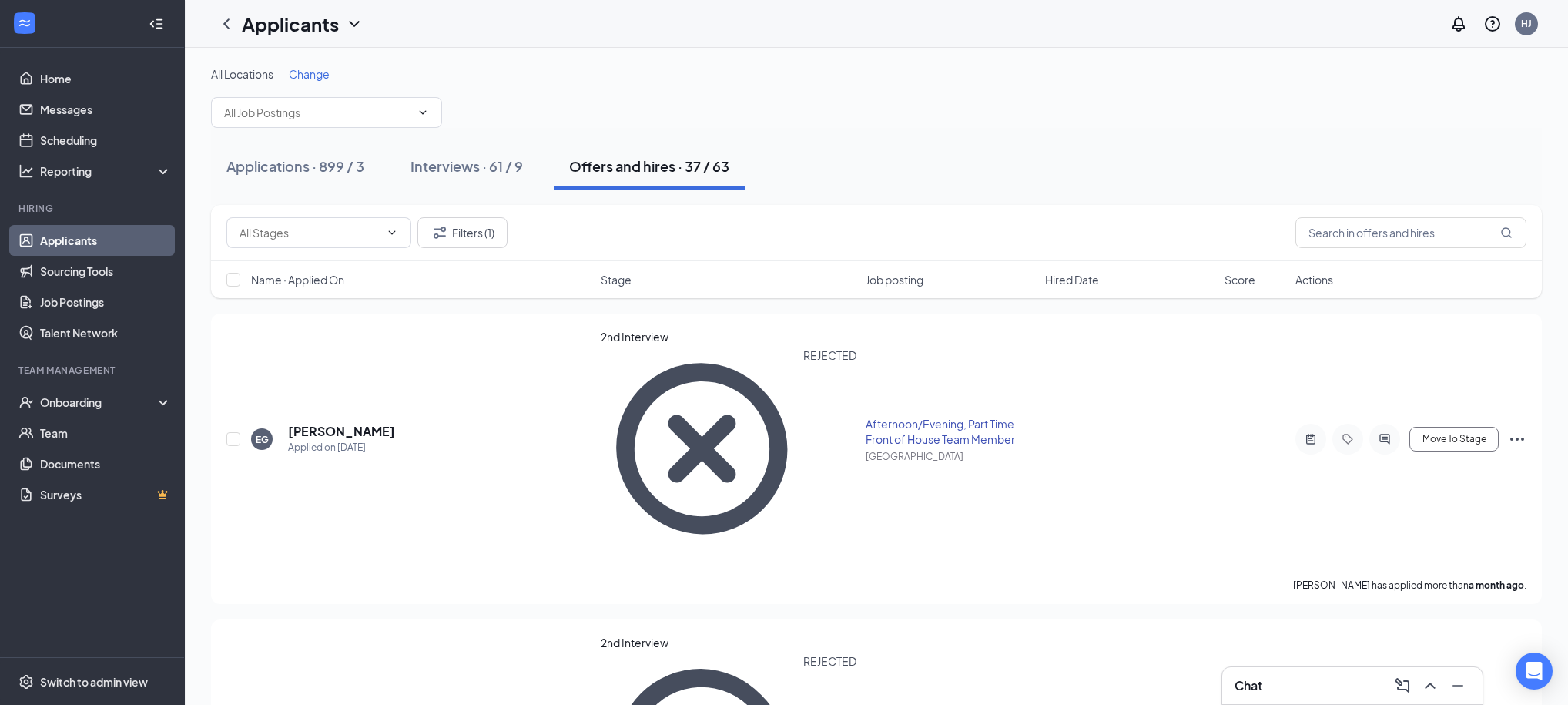
scroll to position [1, 0]
click at [470, 231] on button "Filters (1)" at bounding box center [462, 232] width 90 height 31
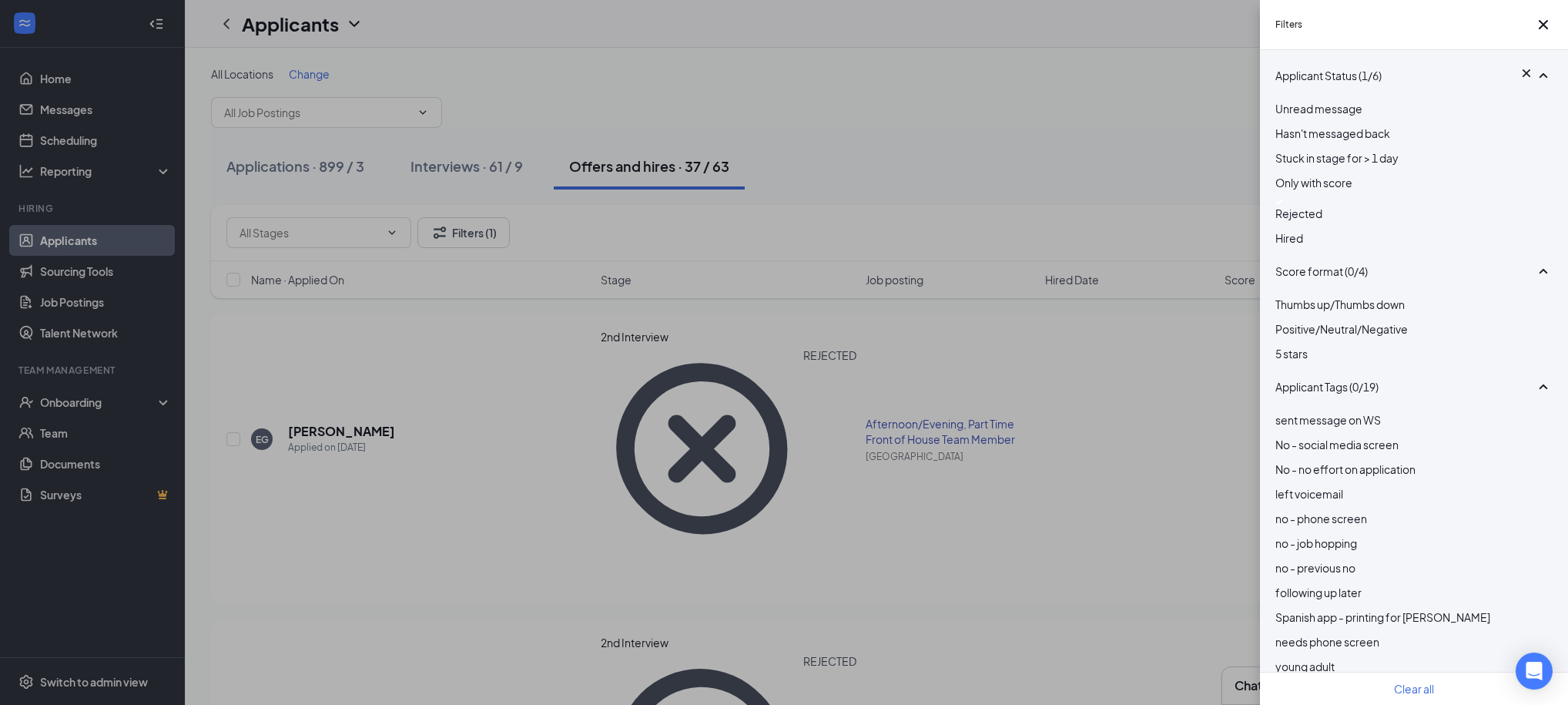
click at [1278, 205] on div at bounding box center [1414, 201] width 278 height 6
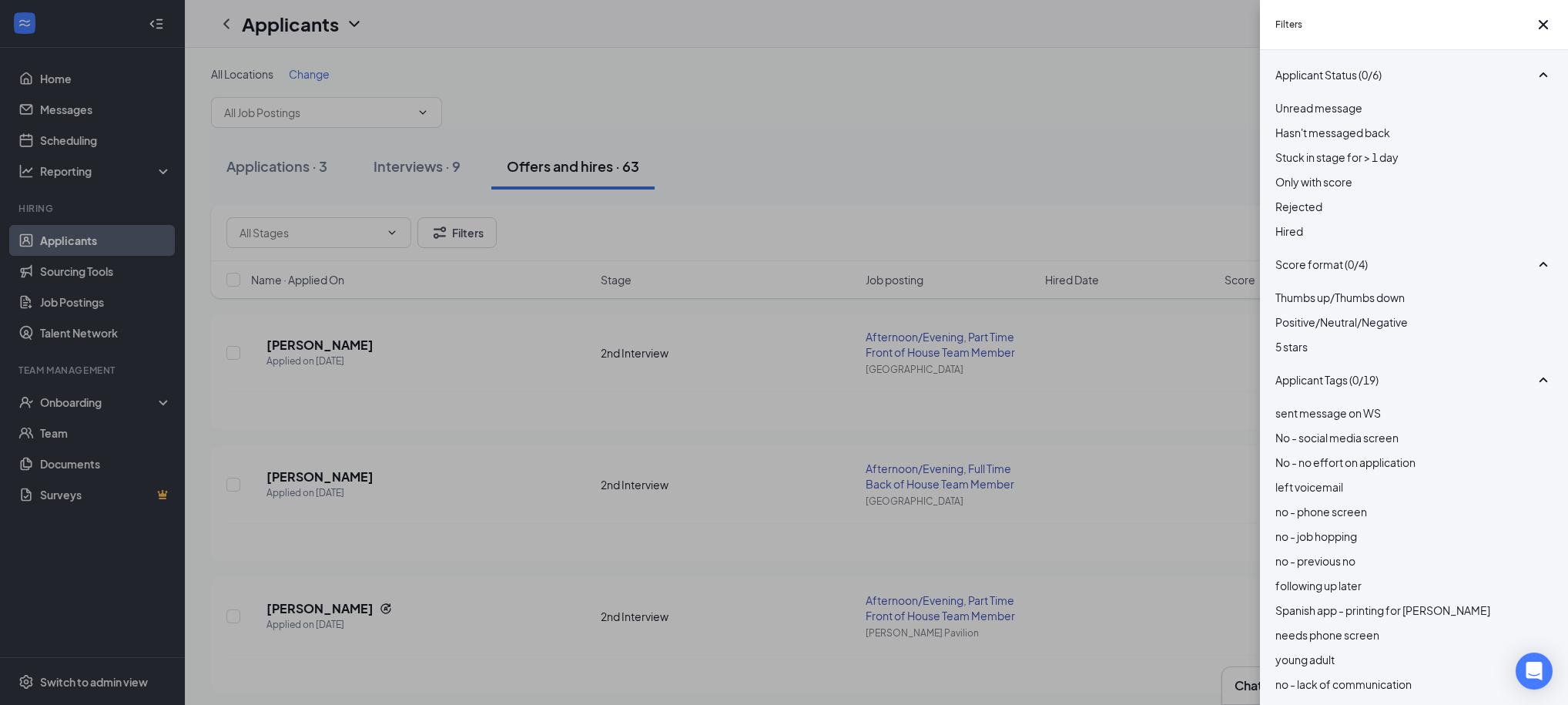
click at [1135, 150] on div "Filters Applicant Status (0/6) Unread message Hasn't messaged back Stuck in sta…" at bounding box center [784, 352] width 1568 height 705
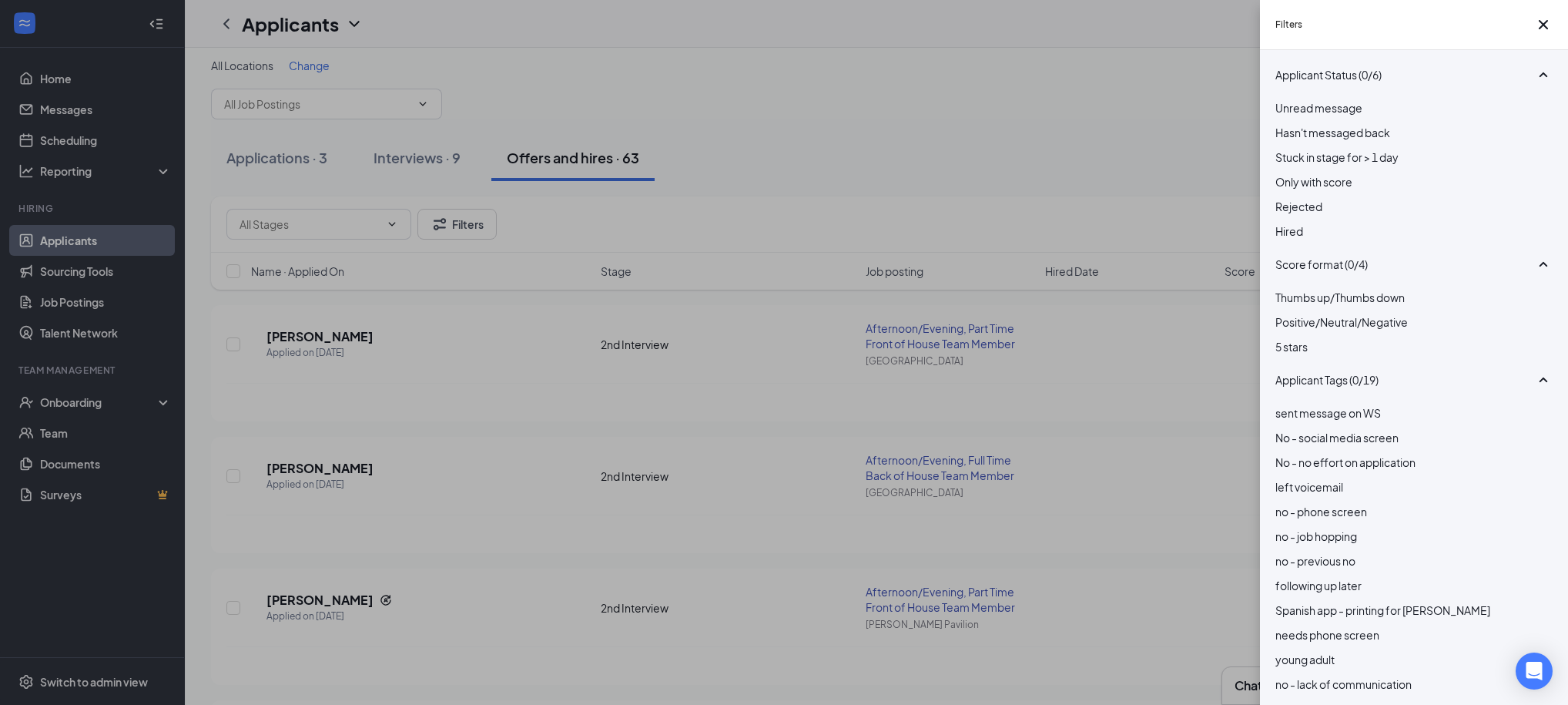
click at [1096, 149] on div "Filters Applicant Status (0/6) Unread message Hasn't messaged back Stuck in sta…" at bounding box center [784, 352] width 1568 height 705
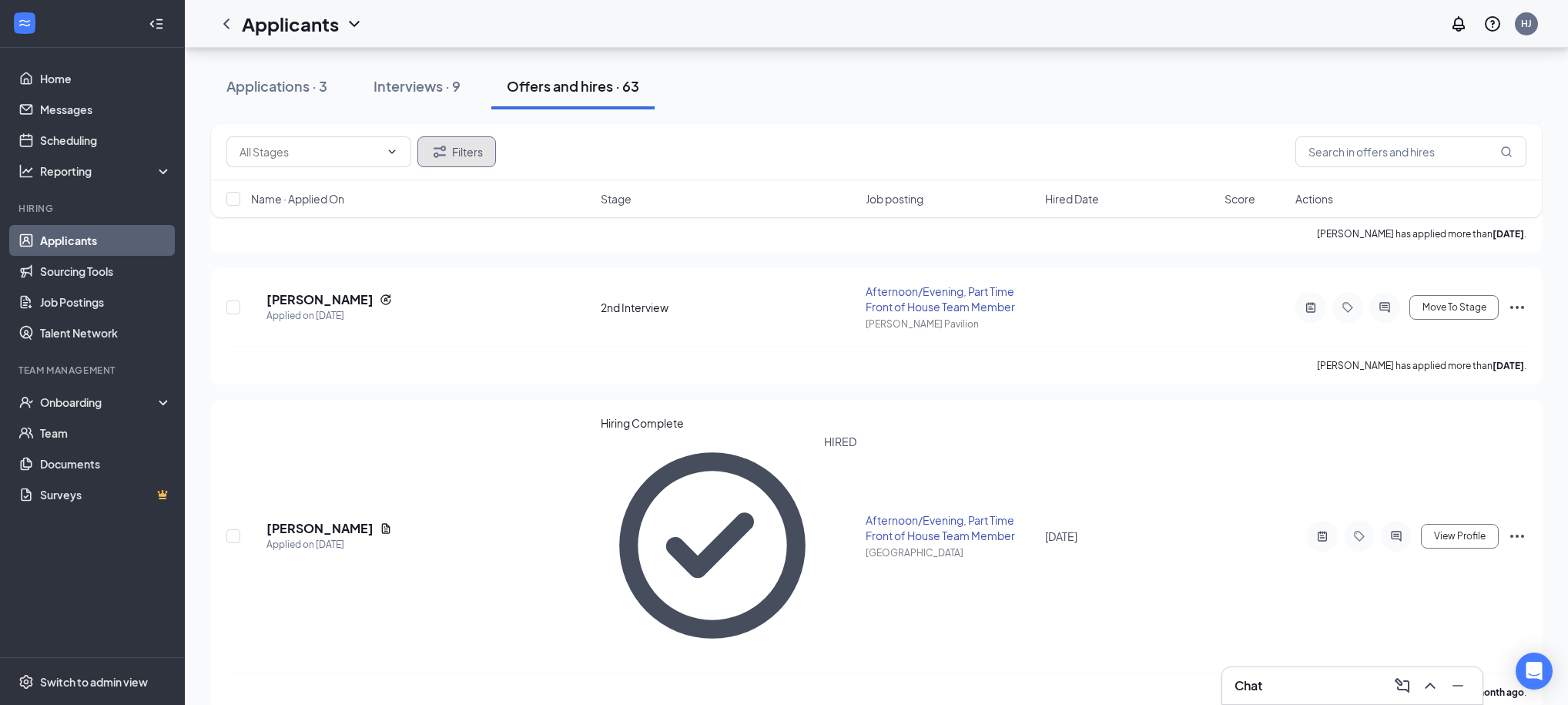
scroll to position [158, 0]
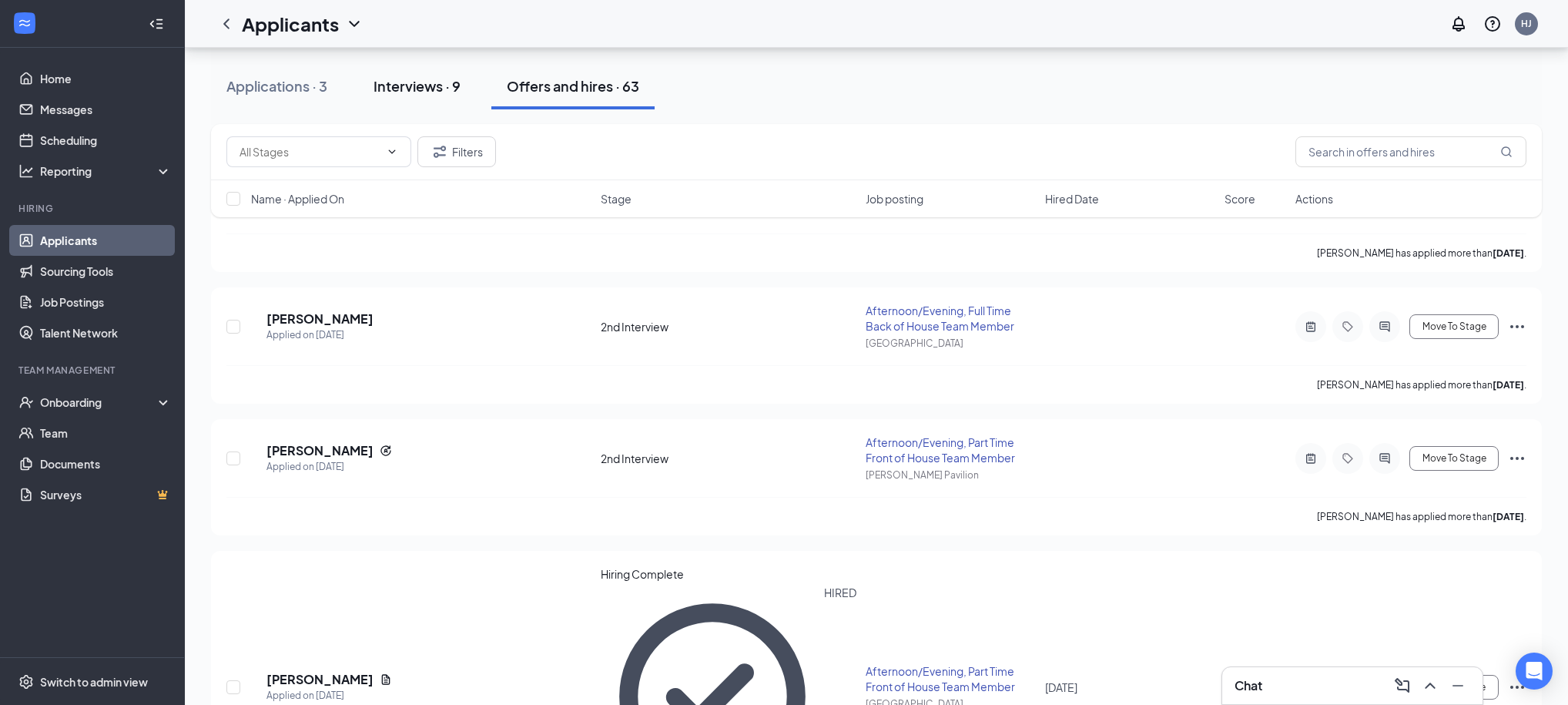
click at [432, 87] on div "Interviews · 9" at bounding box center [417, 86] width 87 height 19
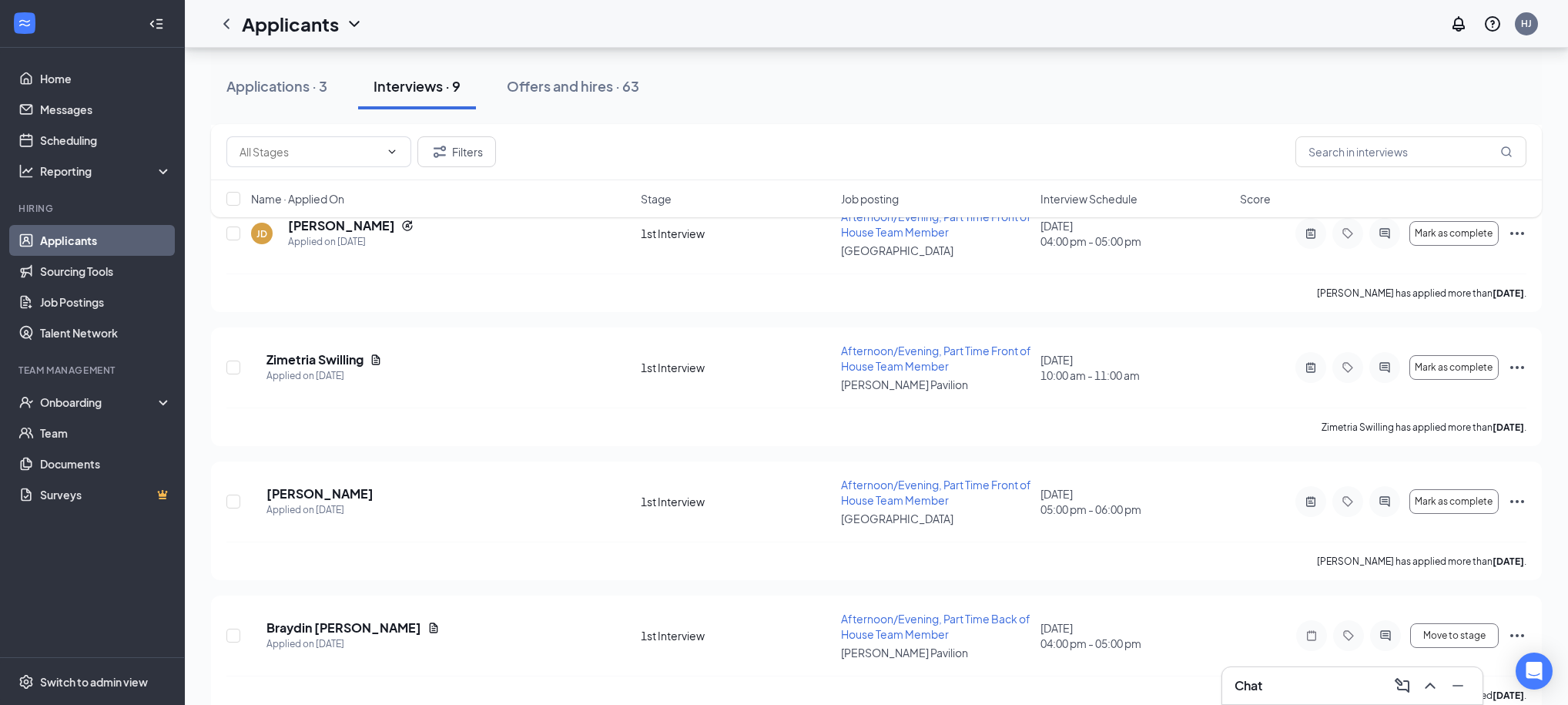
scroll to position [797, 0]
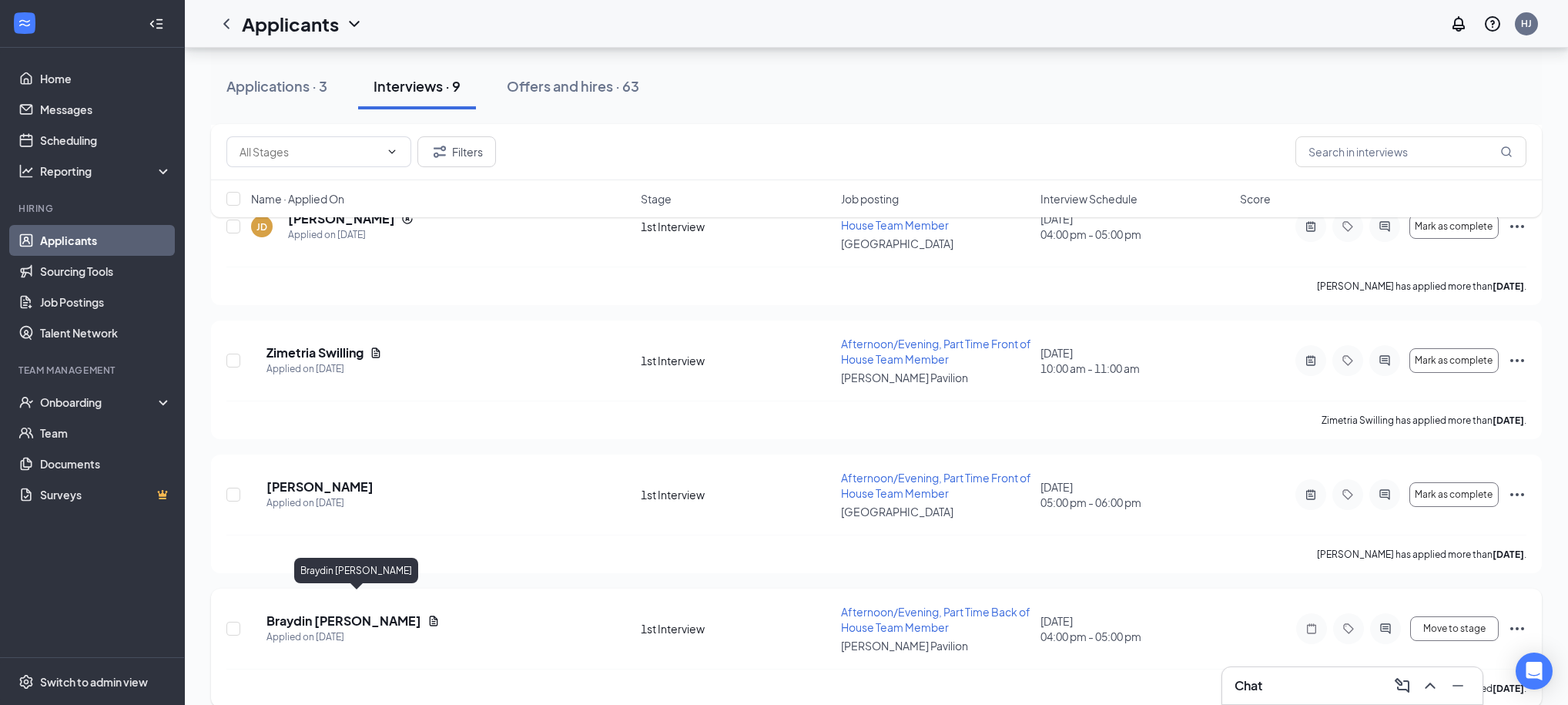
click at [348, 612] on h5 "Braydin [PERSON_NAME]" at bounding box center [343, 621] width 155 height 17
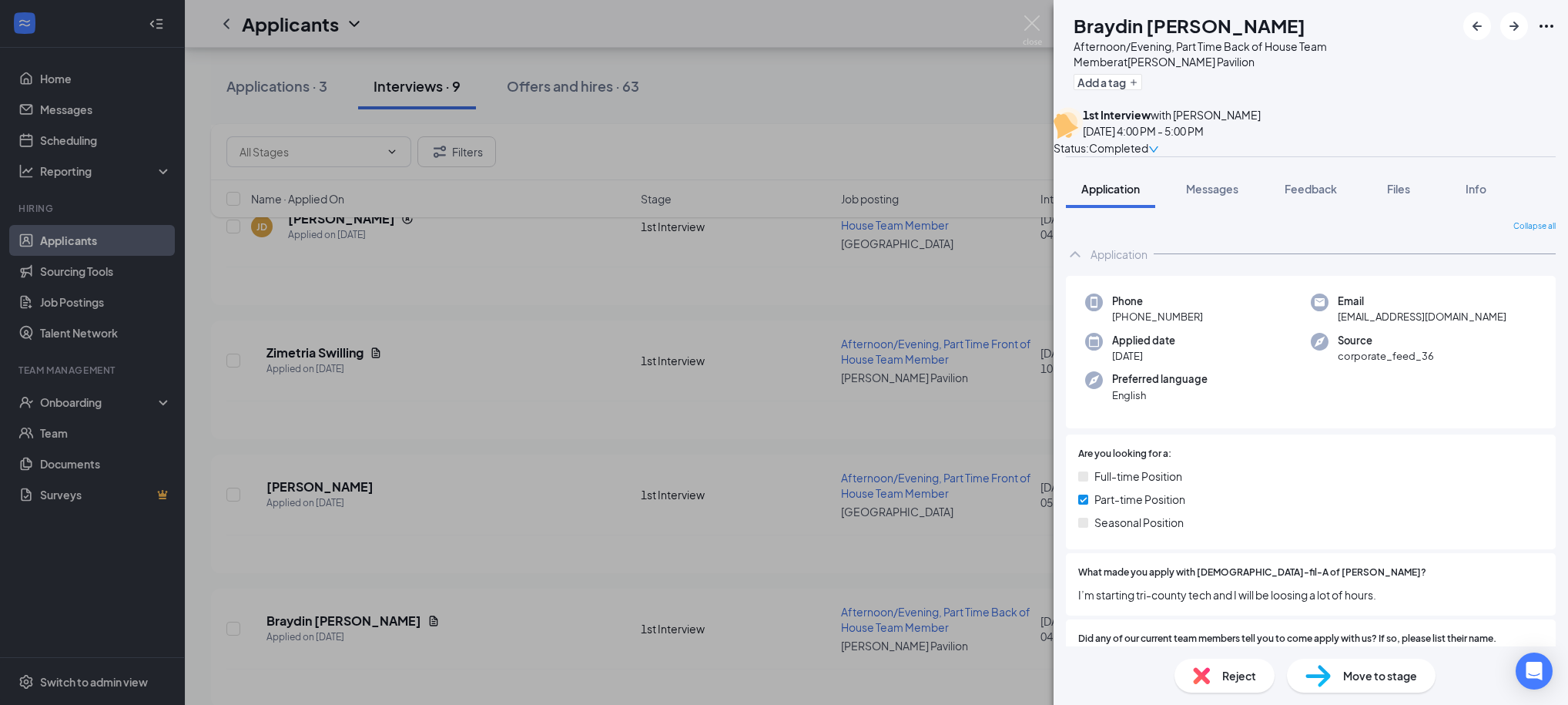
click at [1375, 678] on span "Move to stage" at bounding box center [1380, 676] width 74 height 17
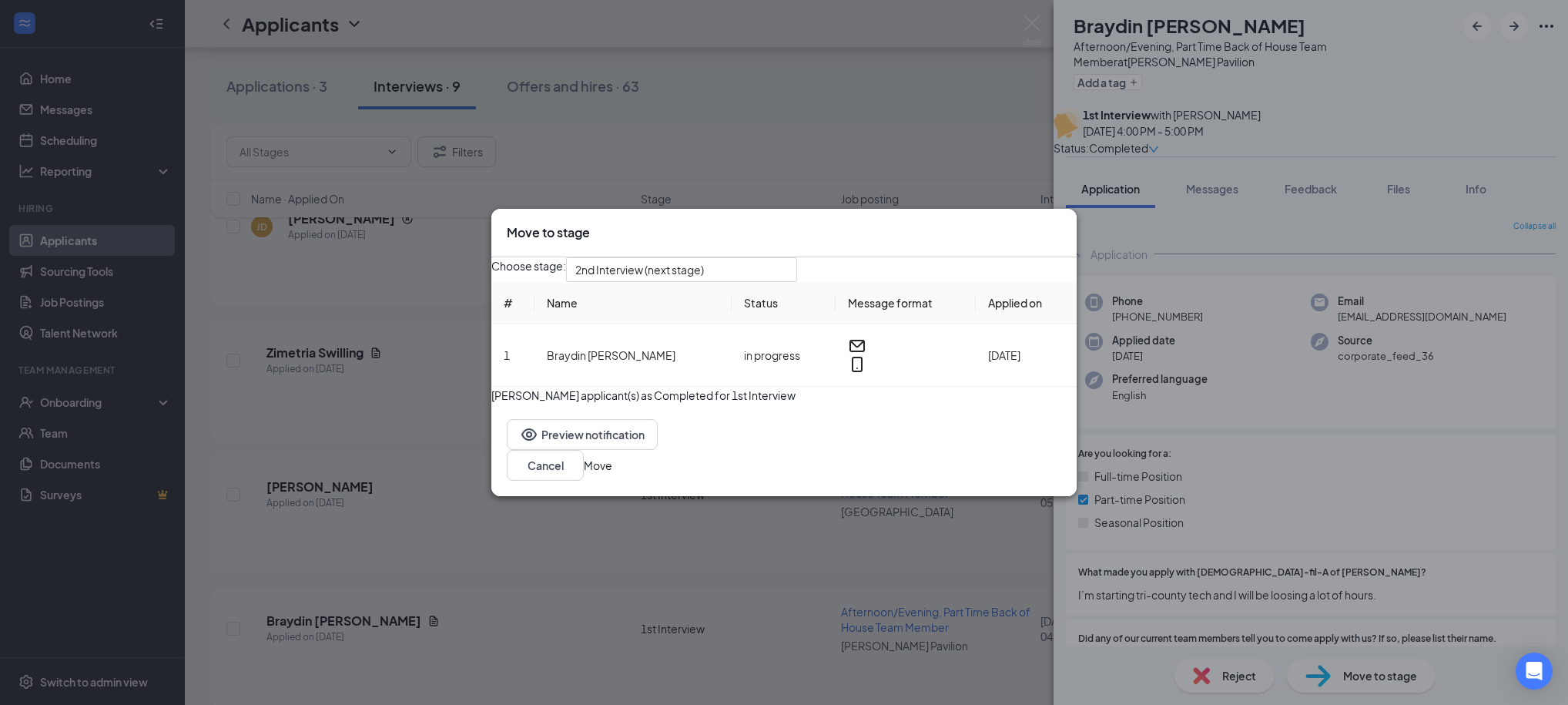
click at [612, 473] on button "Move" at bounding box center [598, 466] width 29 height 17
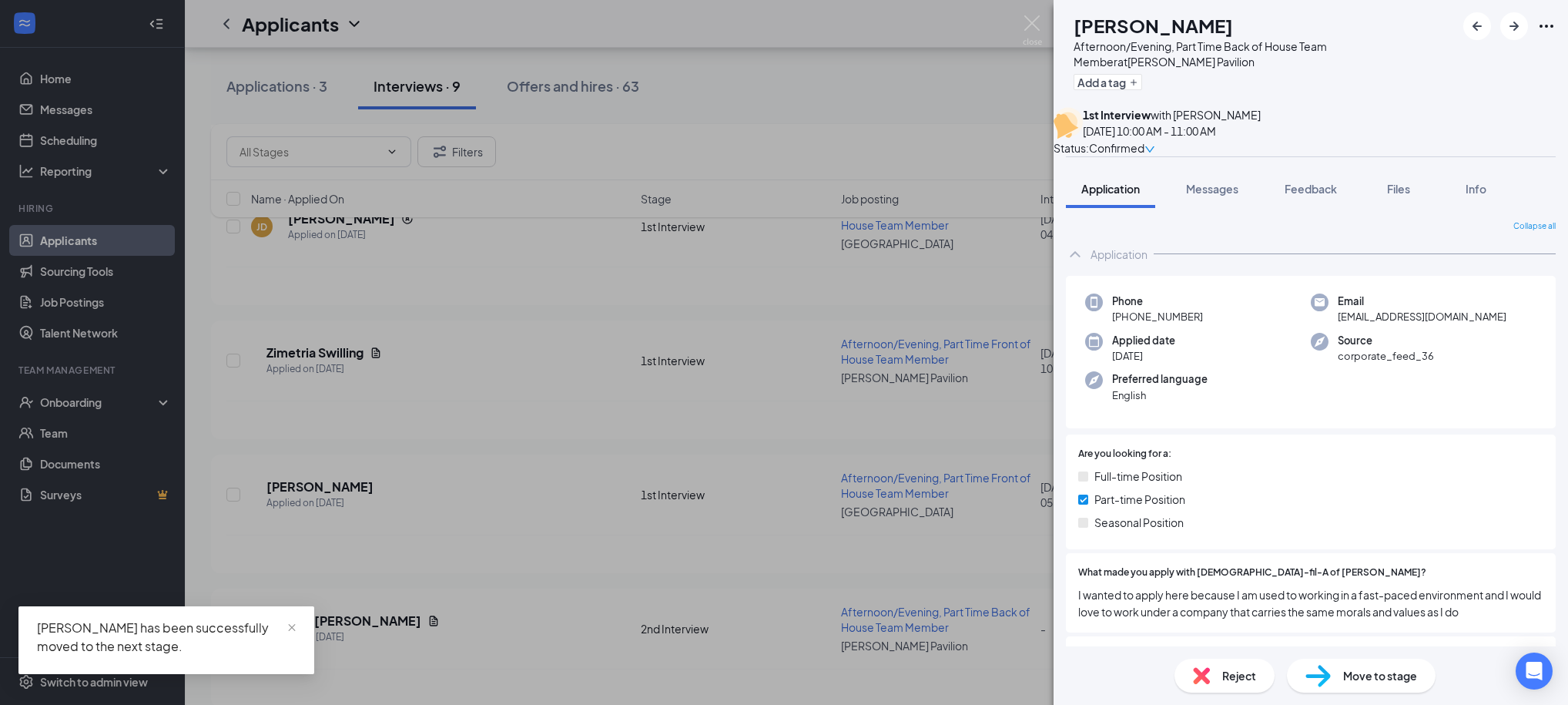
click at [902, 88] on div "[PERSON_NAME] Afternoon/Evening, Part Time Back of House Team Member at [PERSON…" at bounding box center [784, 352] width 1568 height 705
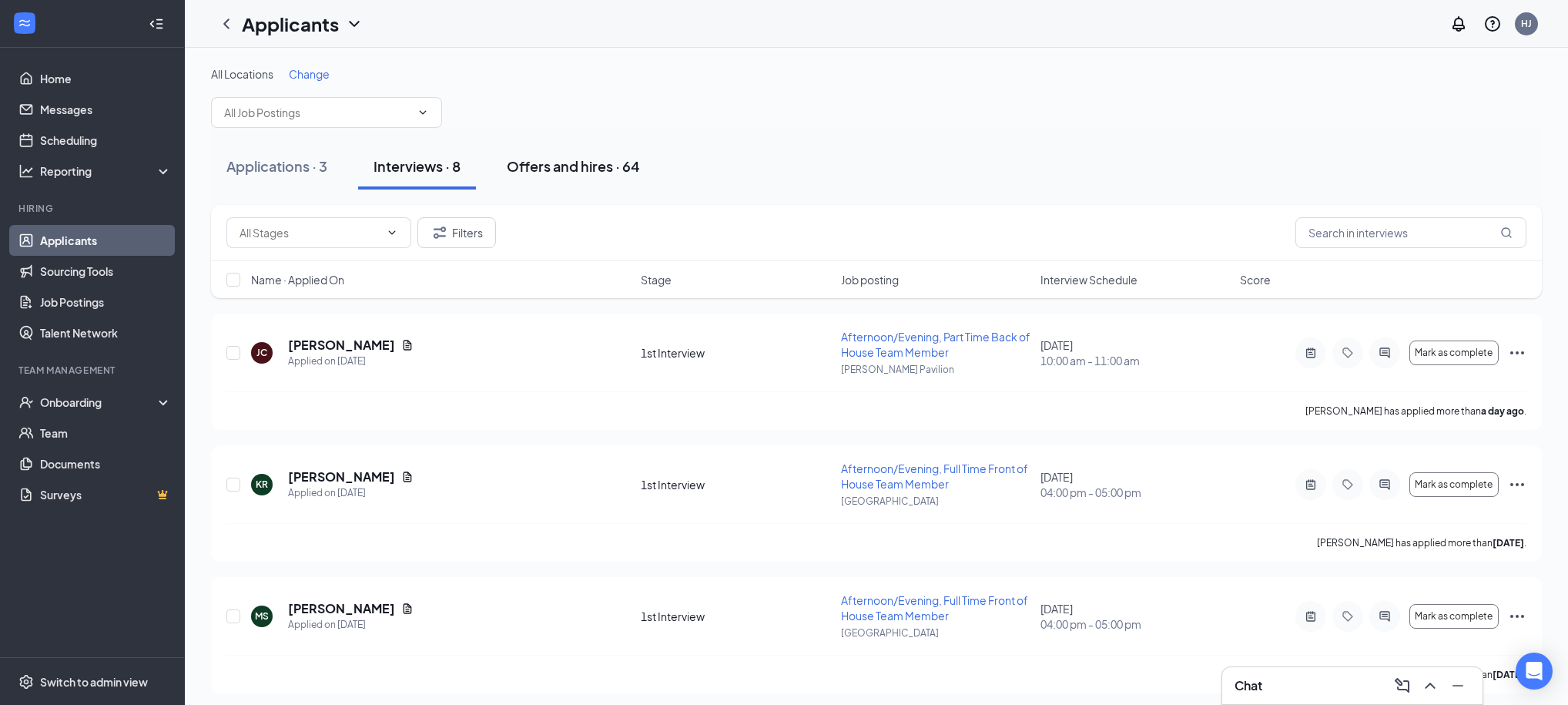
click at [550, 162] on div "Offers and hires · 64" at bounding box center [573, 166] width 134 height 19
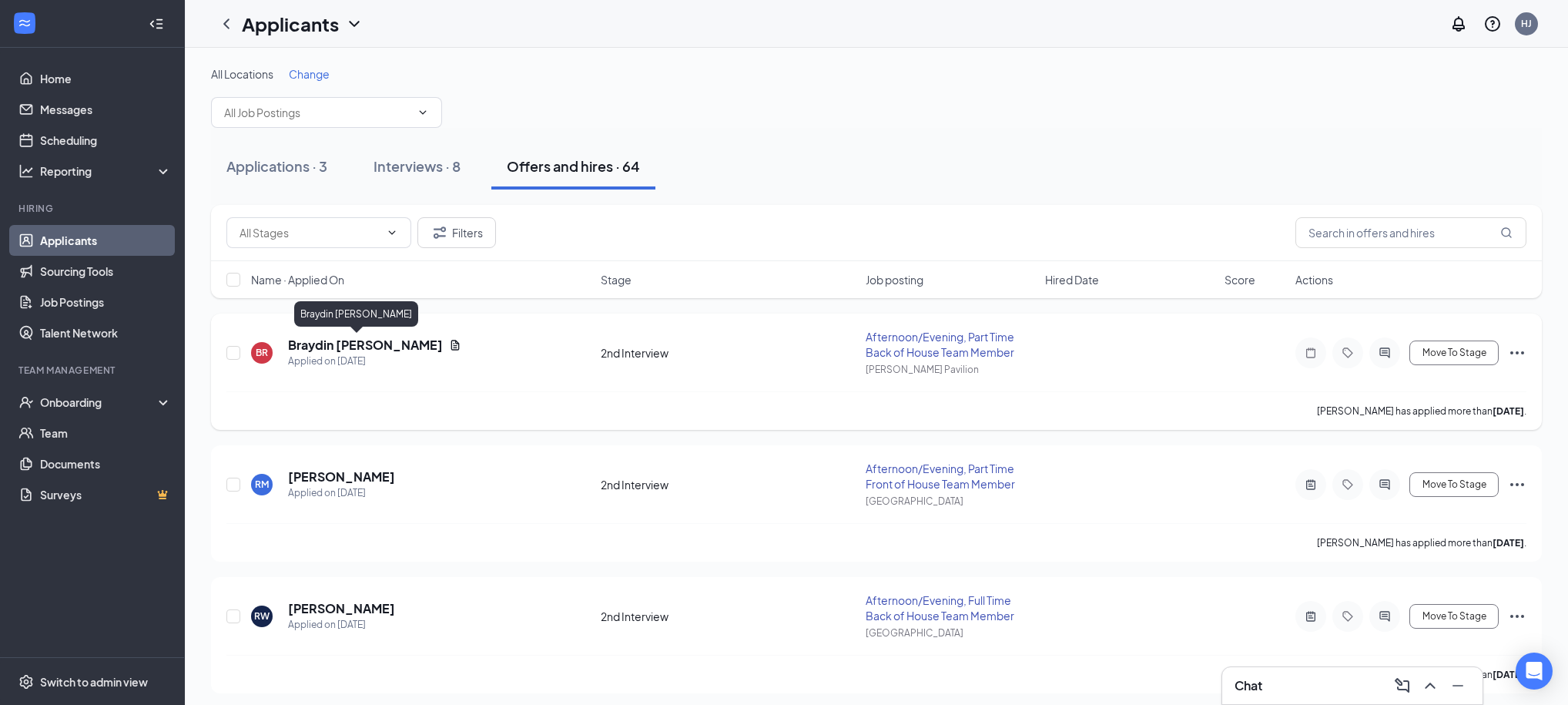
click at [349, 343] on h5 "Braydin [PERSON_NAME]" at bounding box center [365, 345] width 155 height 17
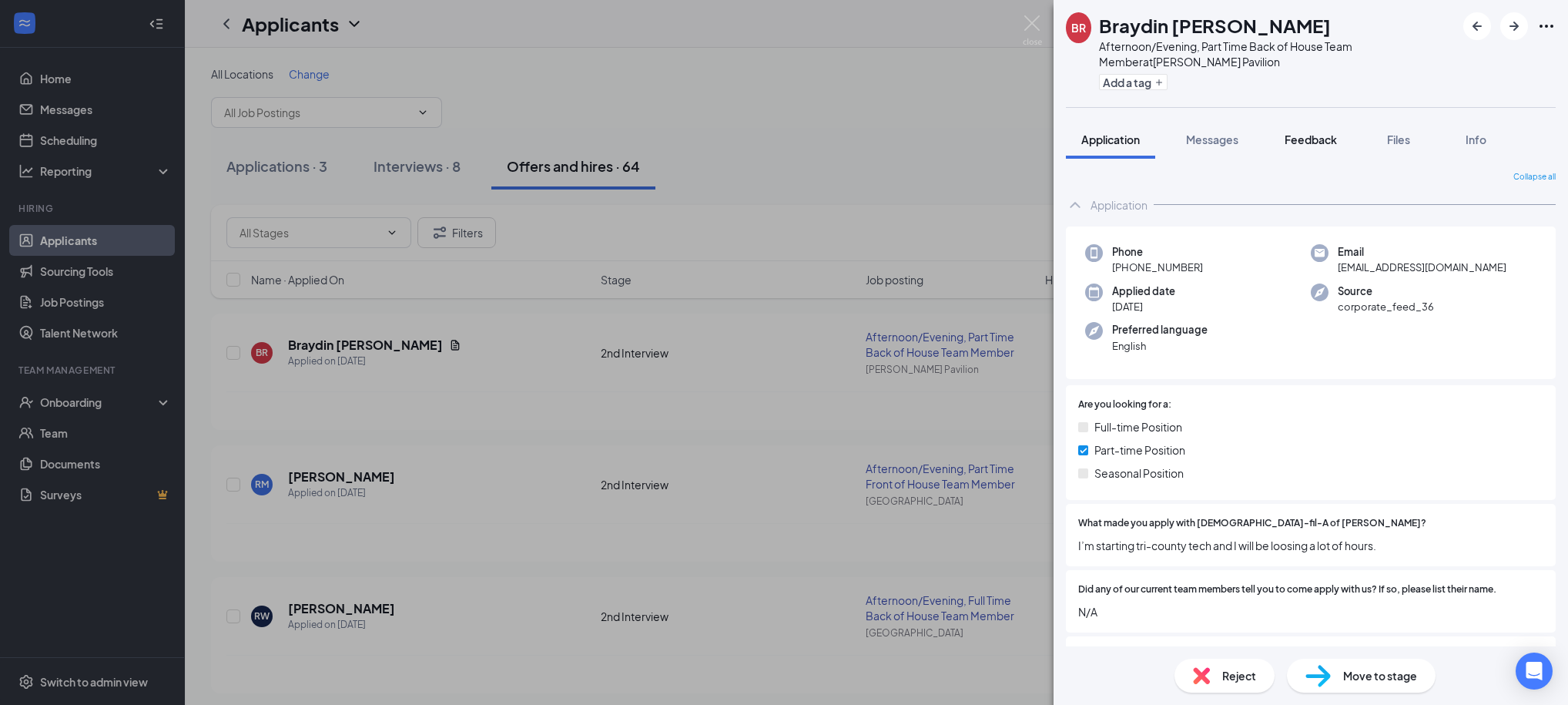
drag, startPoint x: 1277, startPoint y: 138, endPoint x: 1296, endPoint y: 143, distance: 19.6
click at [1277, 138] on button "Feedback" at bounding box center [1311, 140] width 83 height 38
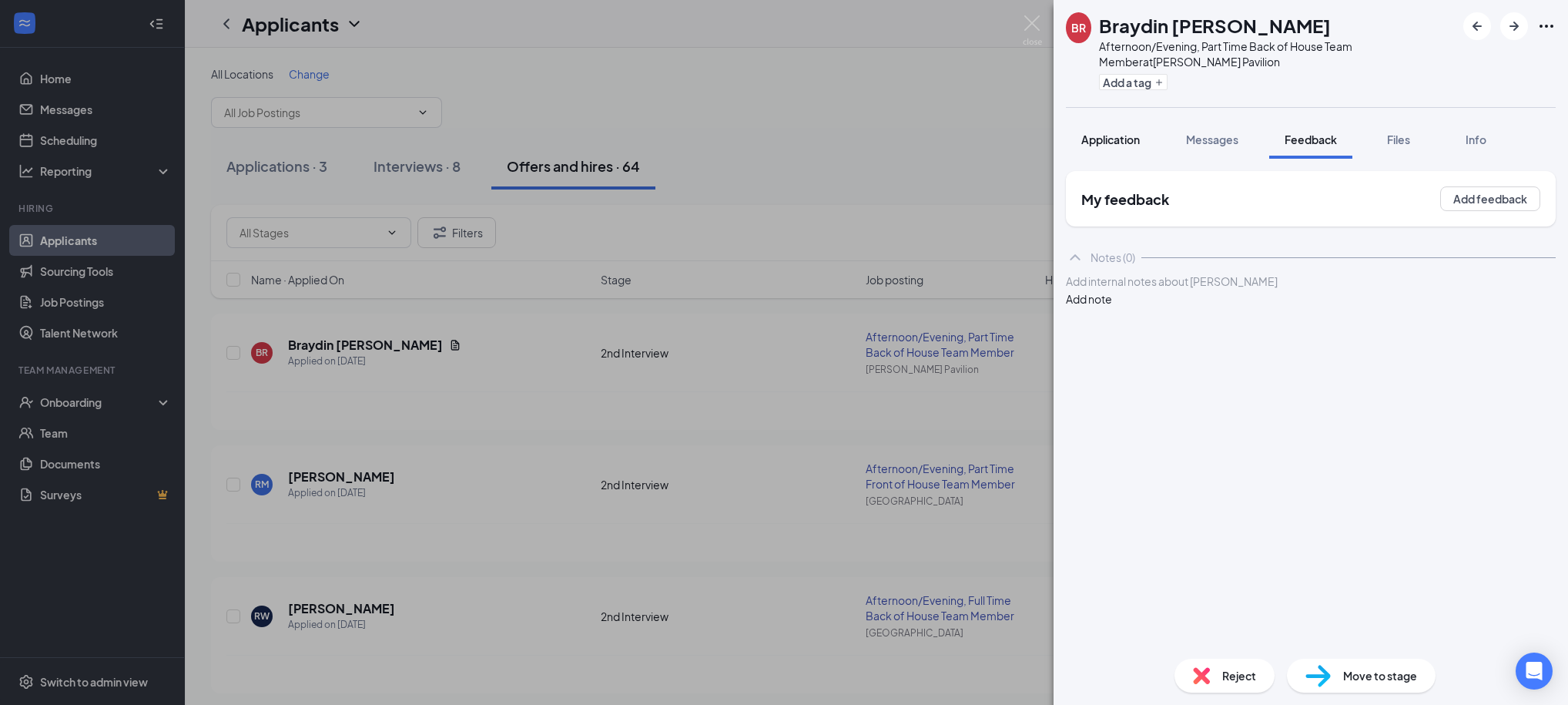
click at [1081, 140] on span "Application" at bounding box center [1110, 140] width 58 height 14
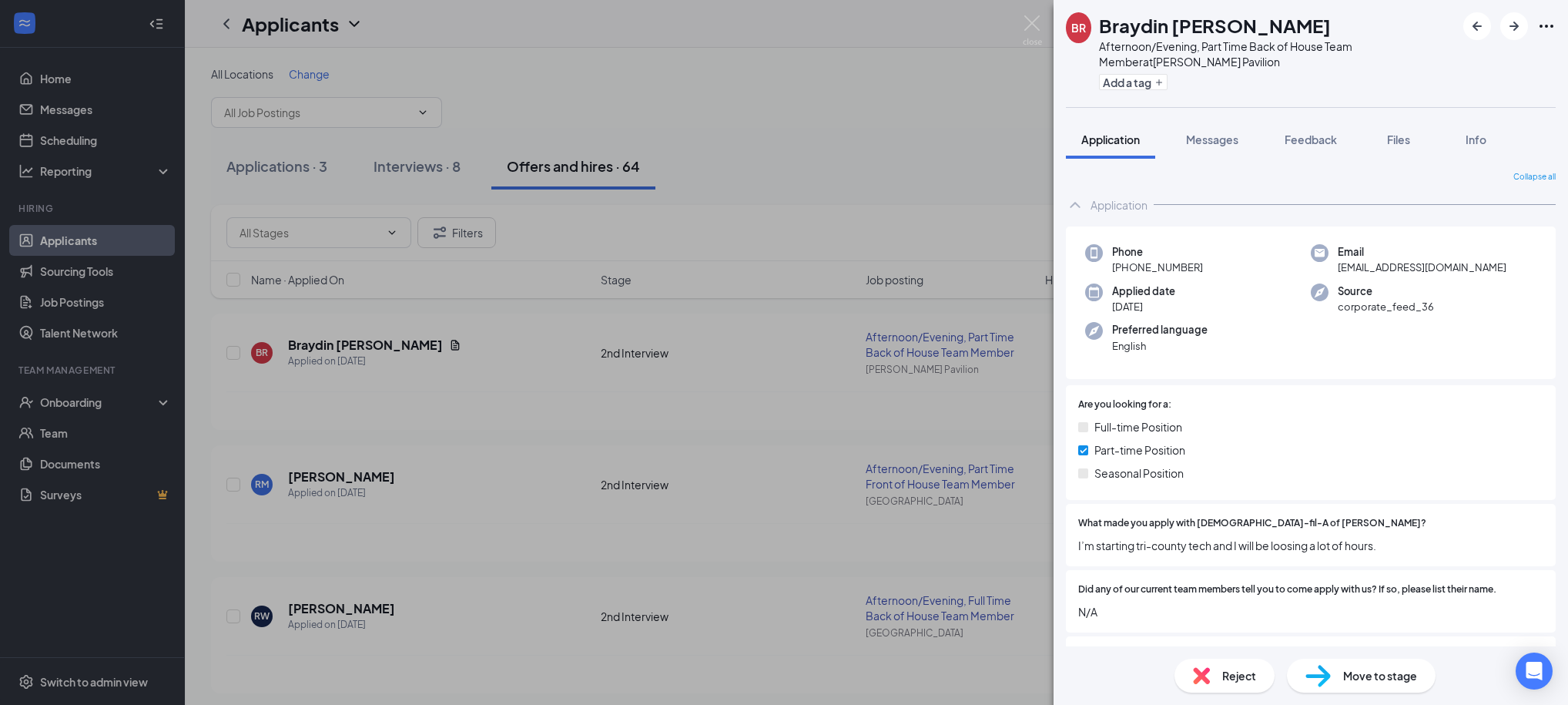
click at [1250, 680] on span "Reject" at bounding box center [1238, 676] width 34 height 17
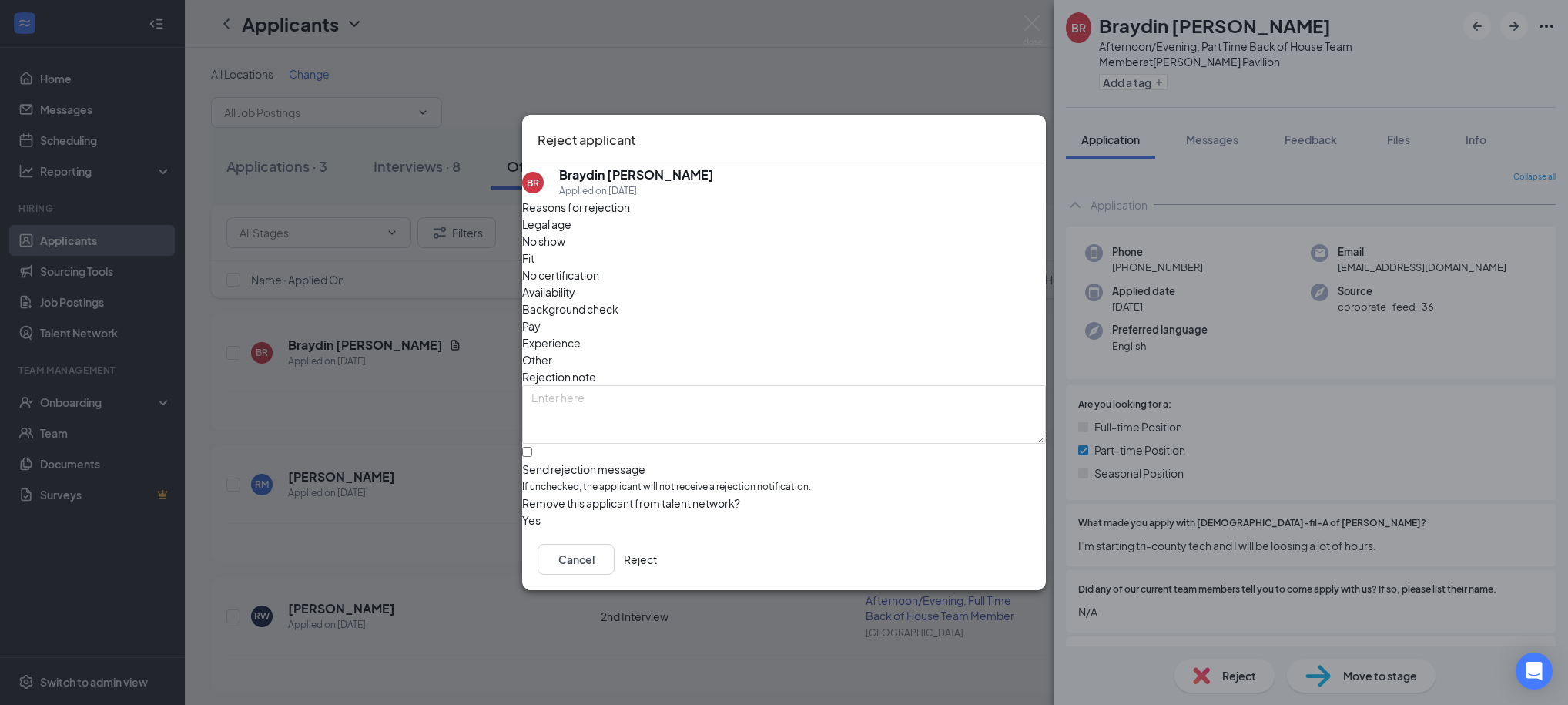
click at [657, 574] on button "Reject" at bounding box center [640, 559] width 33 height 31
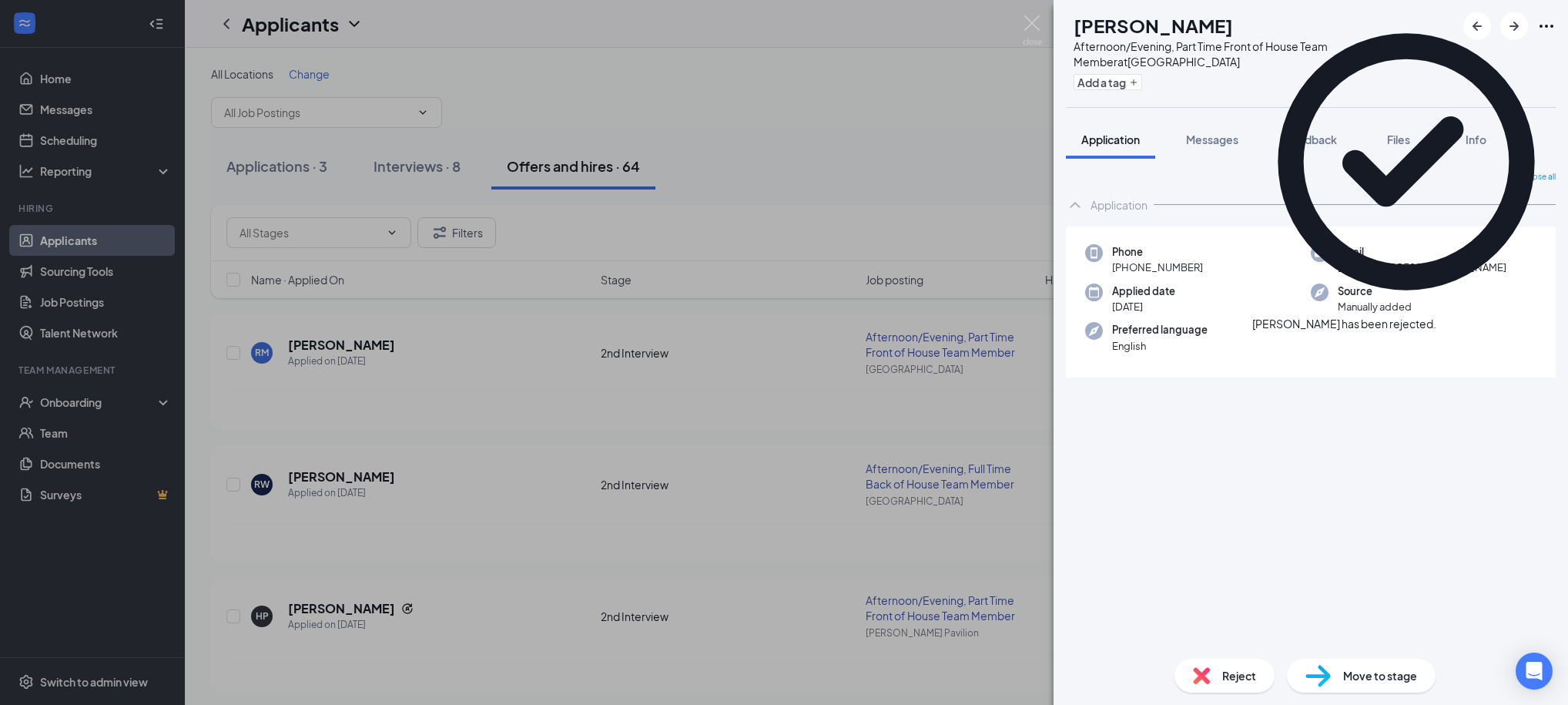
click at [863, 93] on div "RM Rhys Miller Afternoon/Evening, Part Time Front of House Team Member at Midto…" at bounding box center [784, 352] width 1568 height 705
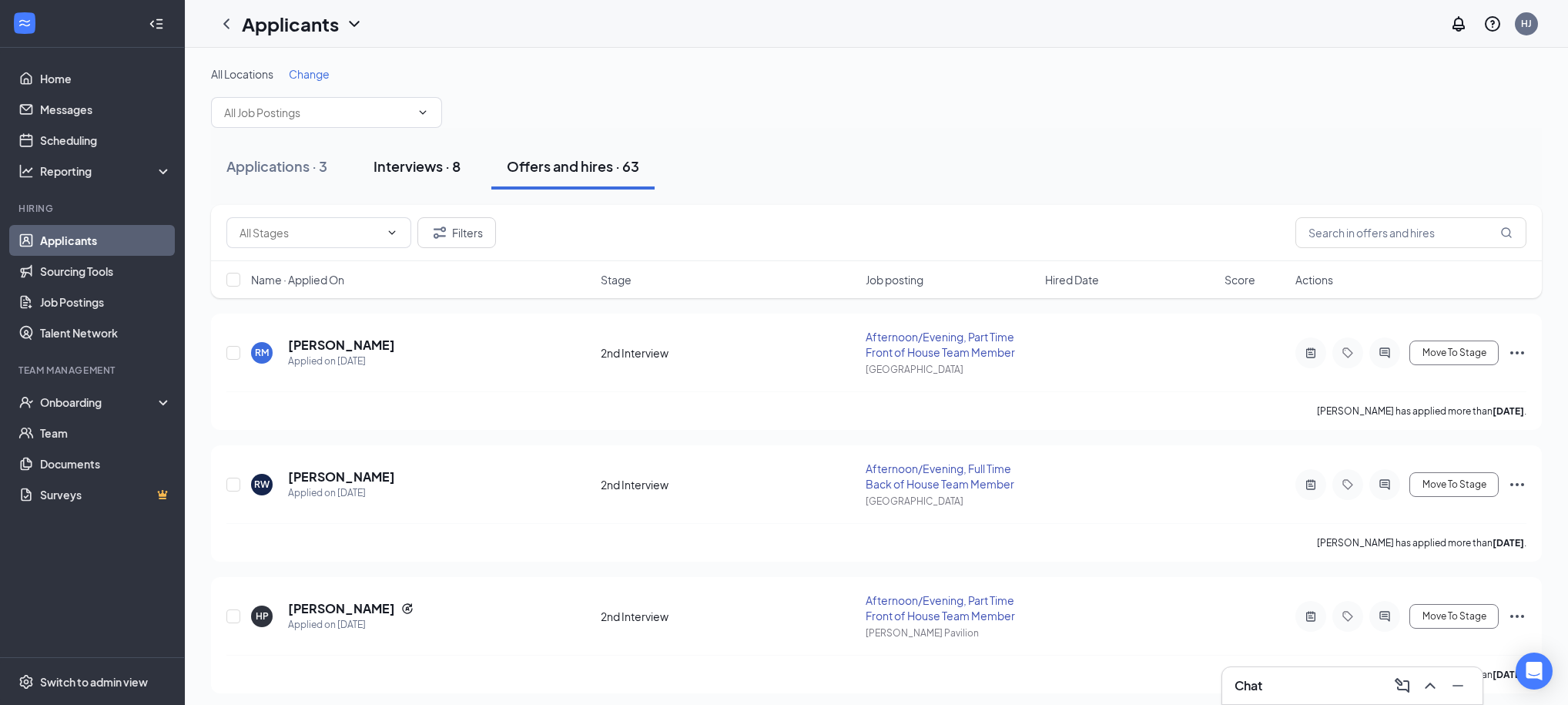
click at [428, 168] on div "Interviews · 8" at bounding box center [417, 166] width 87 height 19
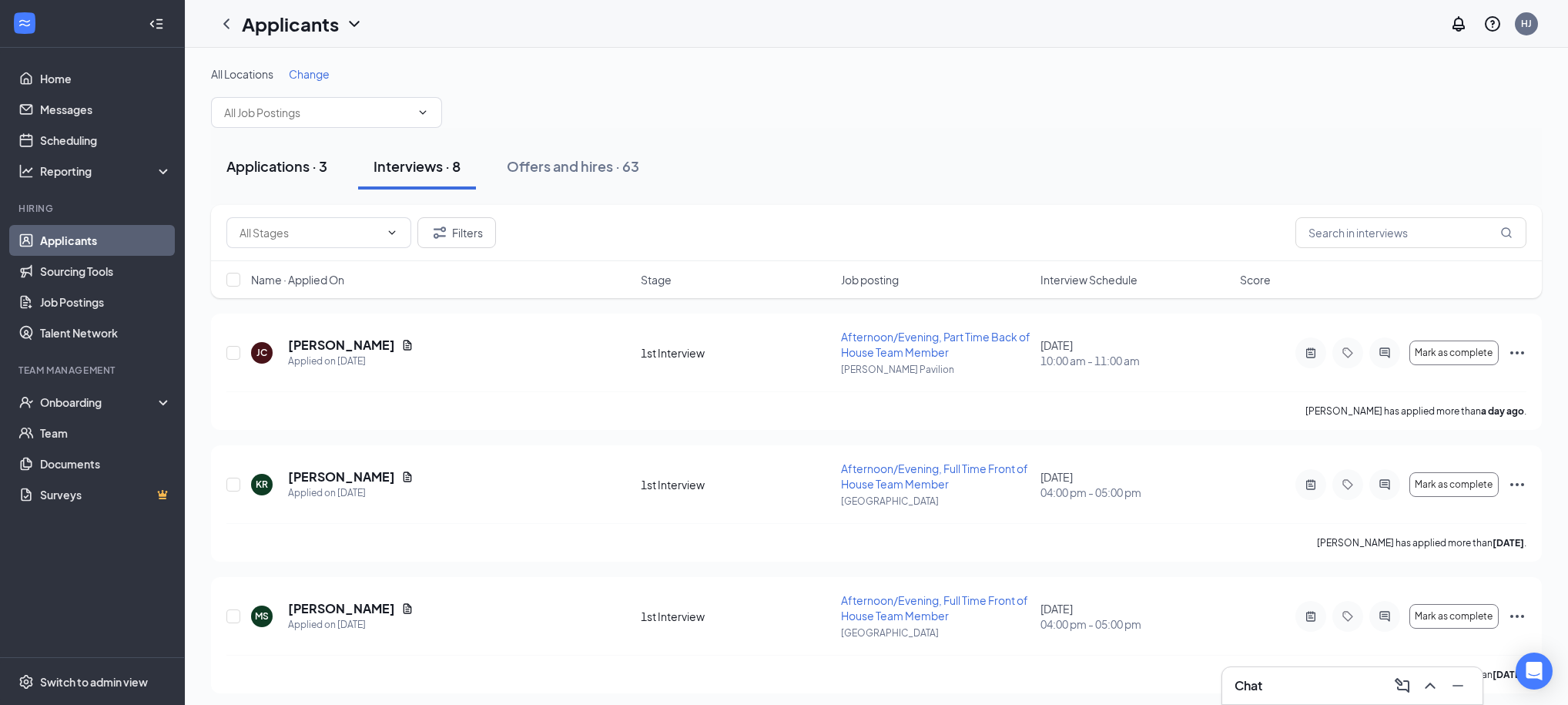
click at [294, 166] on div "Applications · 3" at bounding box center [277, 166] width 101 height 19
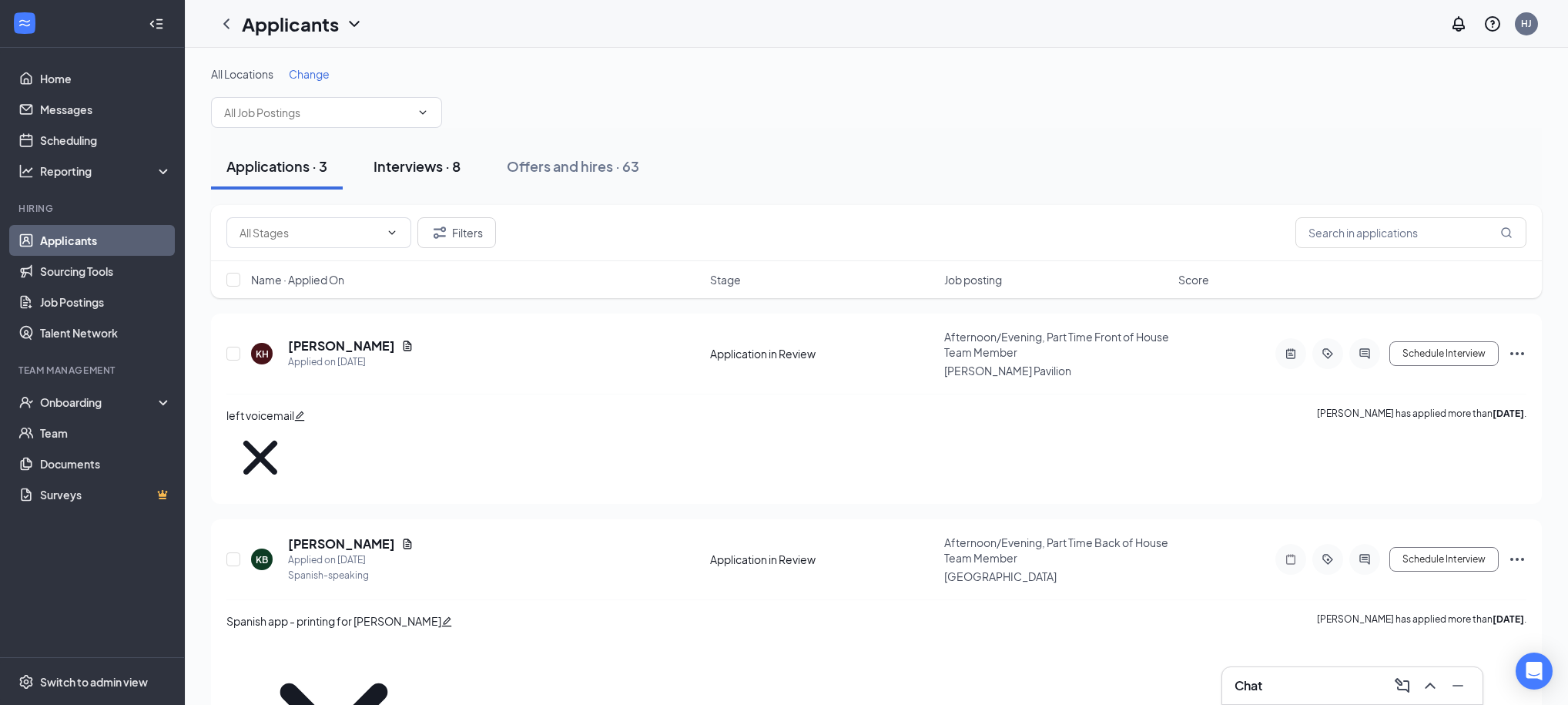
click at [439, 170] on div "Interviews · 8" at bounding box center [417, 166] width 87 height 19
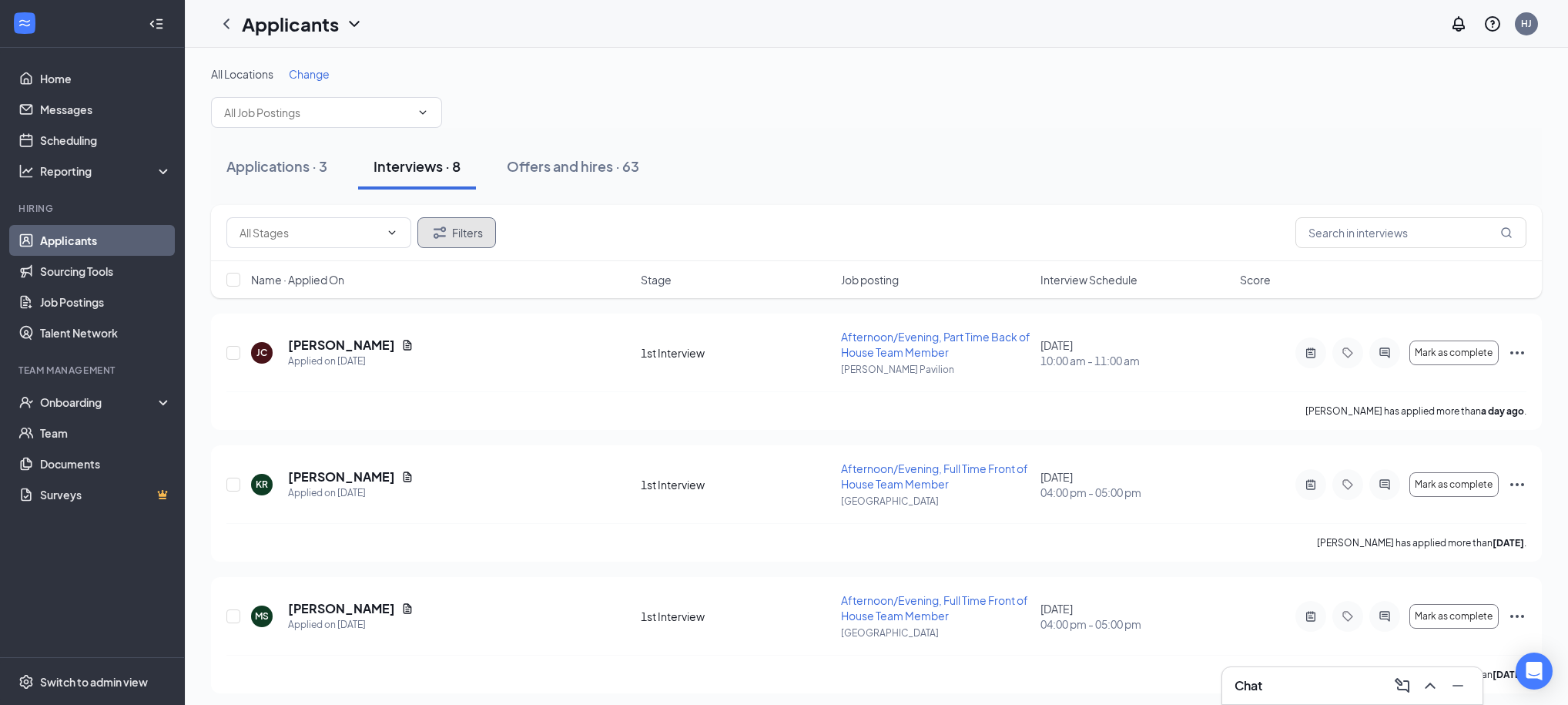
click at [483, 228] on button "Filters" at bounding box center [456, 232] width 79 height 31
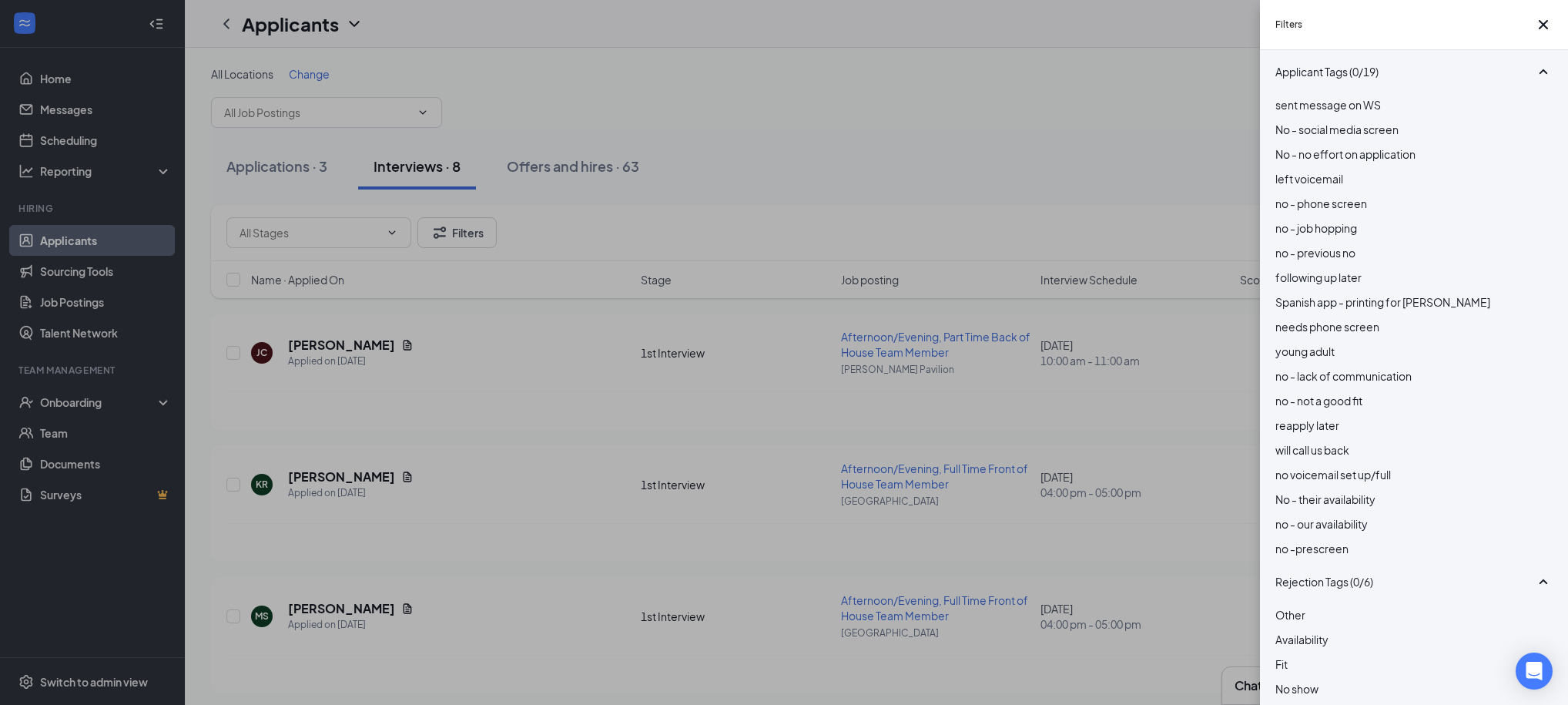
scroll to position [674, 0]
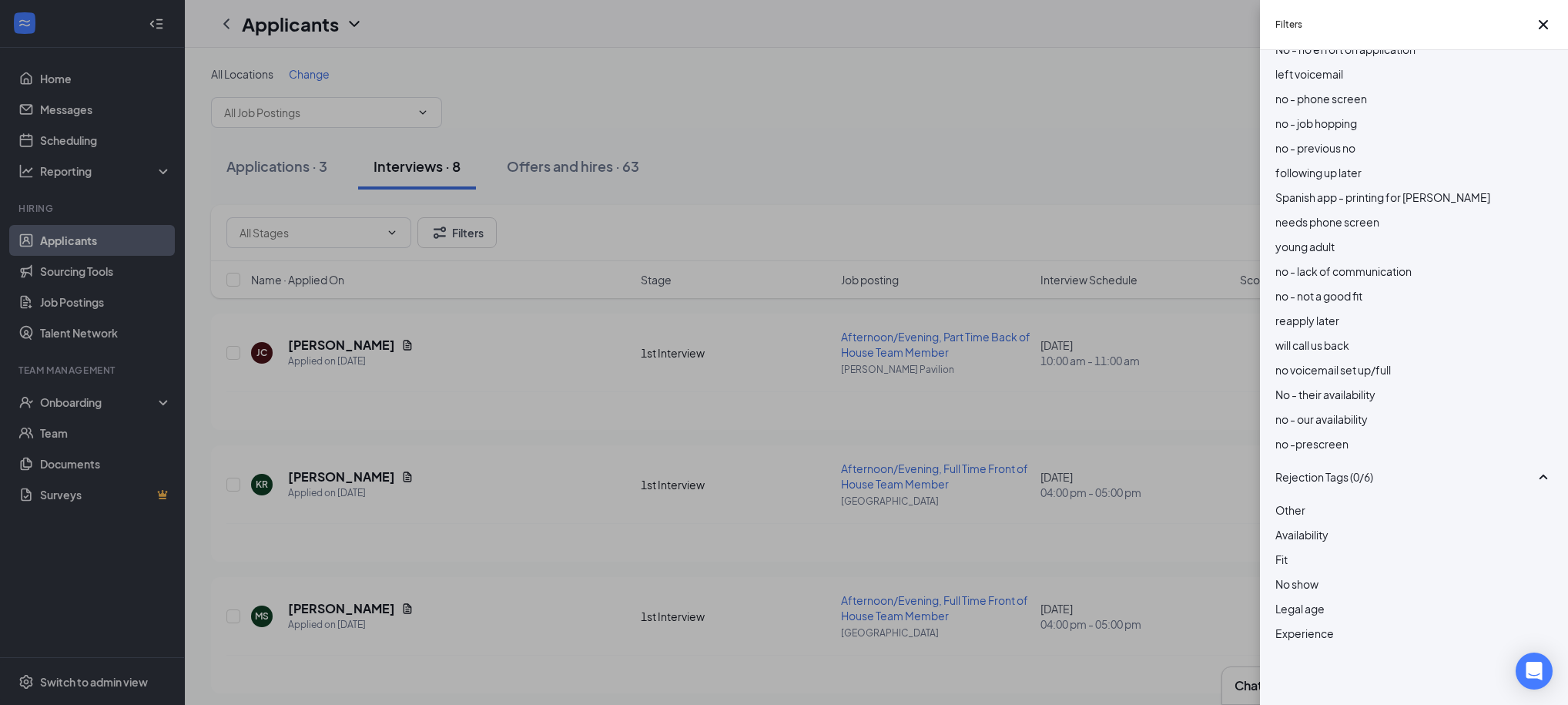
click at [828, 166] on div "Filters Applicant Status (0/5) Unread message Hasn't messaged back Stuck in sta…" at bounding box center [784, 352] width 1568 height 705
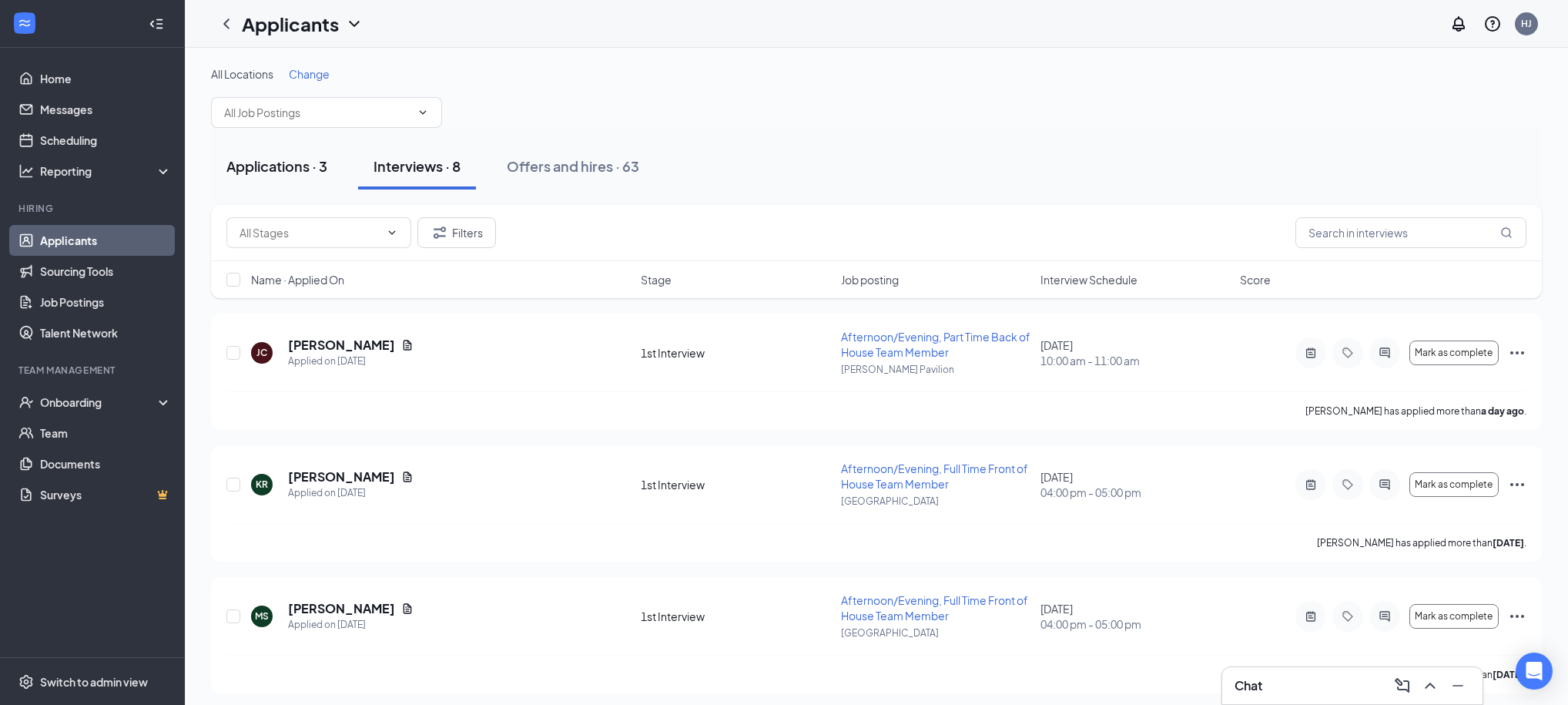
click at [310, 164] on div "Applications · 3" at bounding box center [277, 166] width 101 height 19
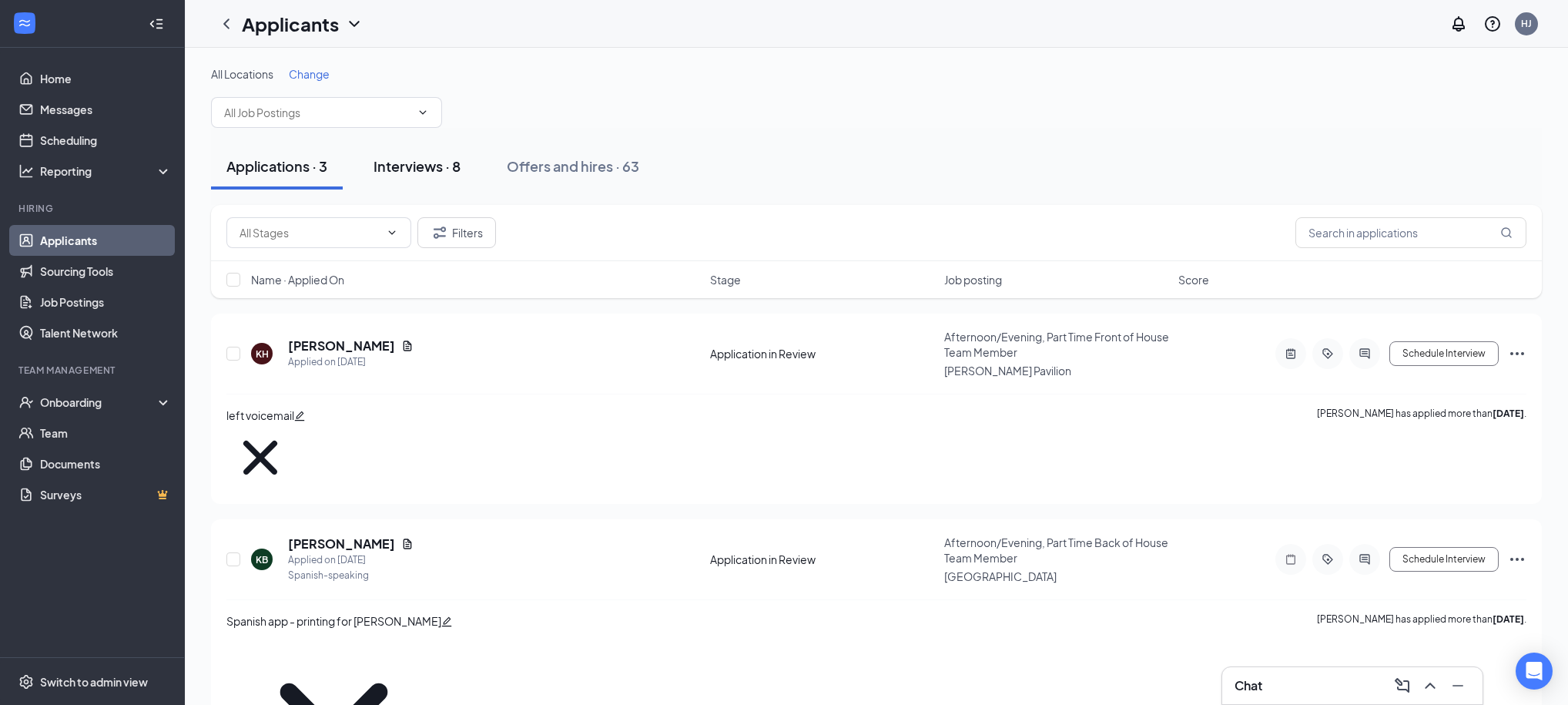
click at [430, 169] on div "Interviews · 8" at bounding box center [417, 166] width 87 height 19
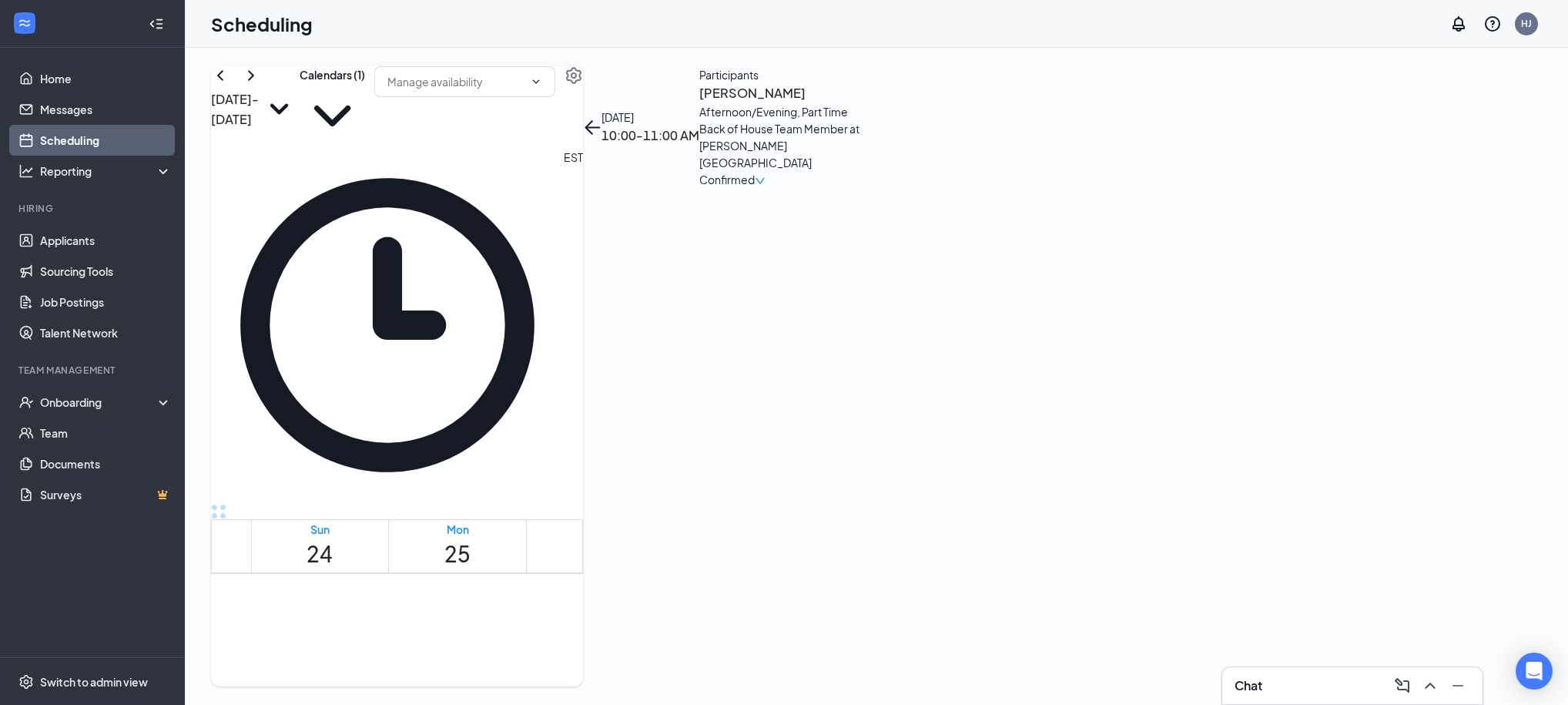
scroll to position [754, 0]
click at [63, 245] on link "Applicants" at bounding box center [106, 240] width 132 height 31
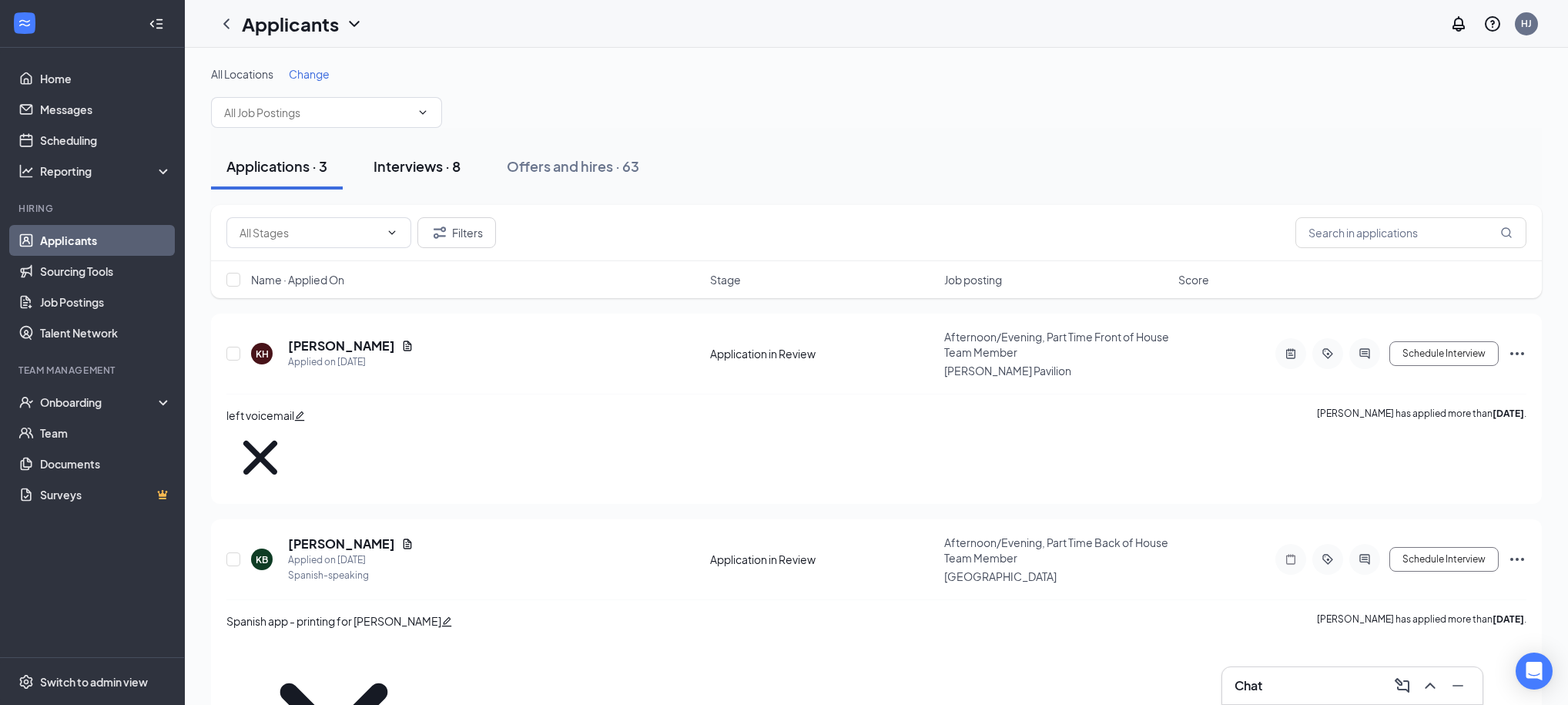
click at [442, 167] on div "Interviews · 8" at bounding box center [417, 166] width 87 height 19
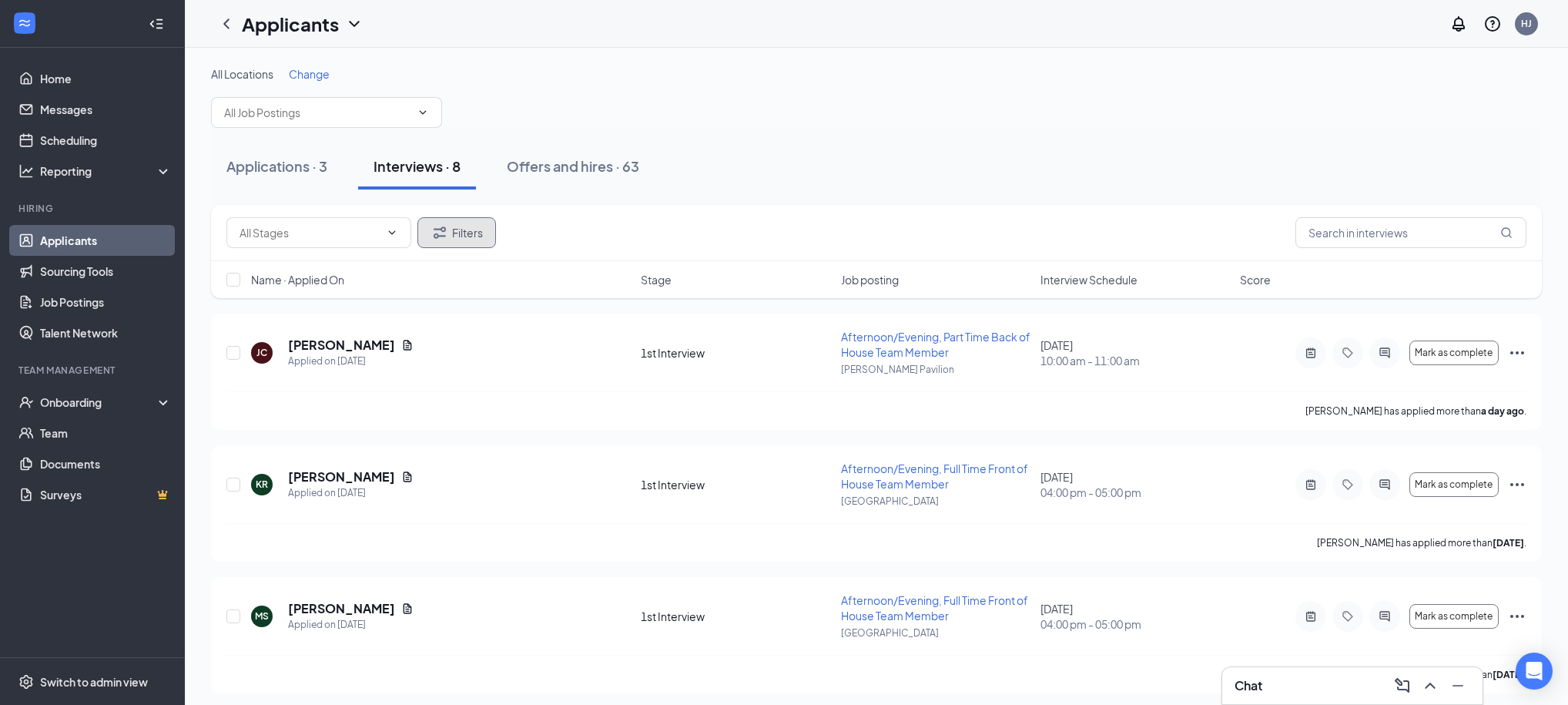
click at [479, 233] on button "Filters" at bounding box center [456, 232] width 79 height 31
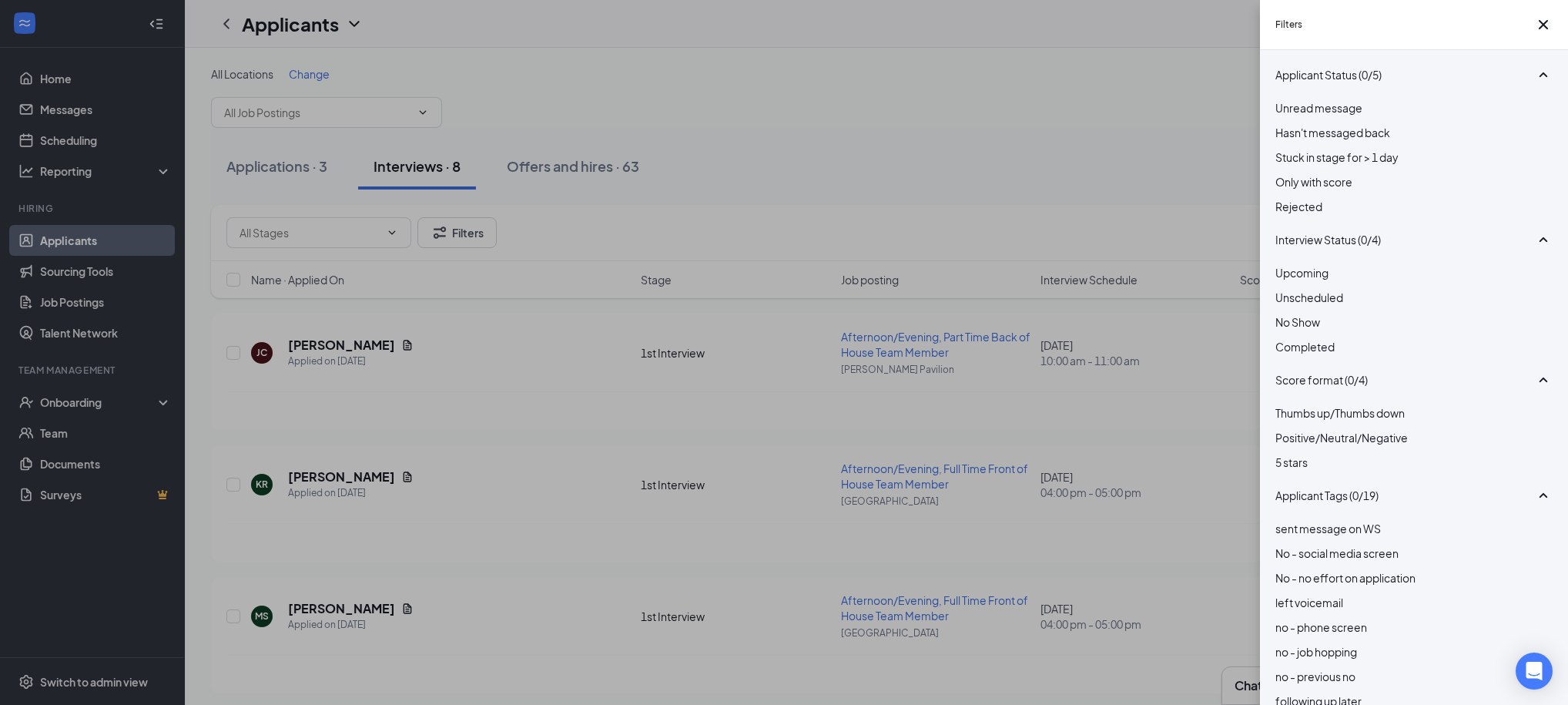
click at [880, 189] on div "Filters Applicant Status (0/5) Unread message Hasn't messaged back Stuck in sta…" at bounding box center [784, 352] width 1568 height 705
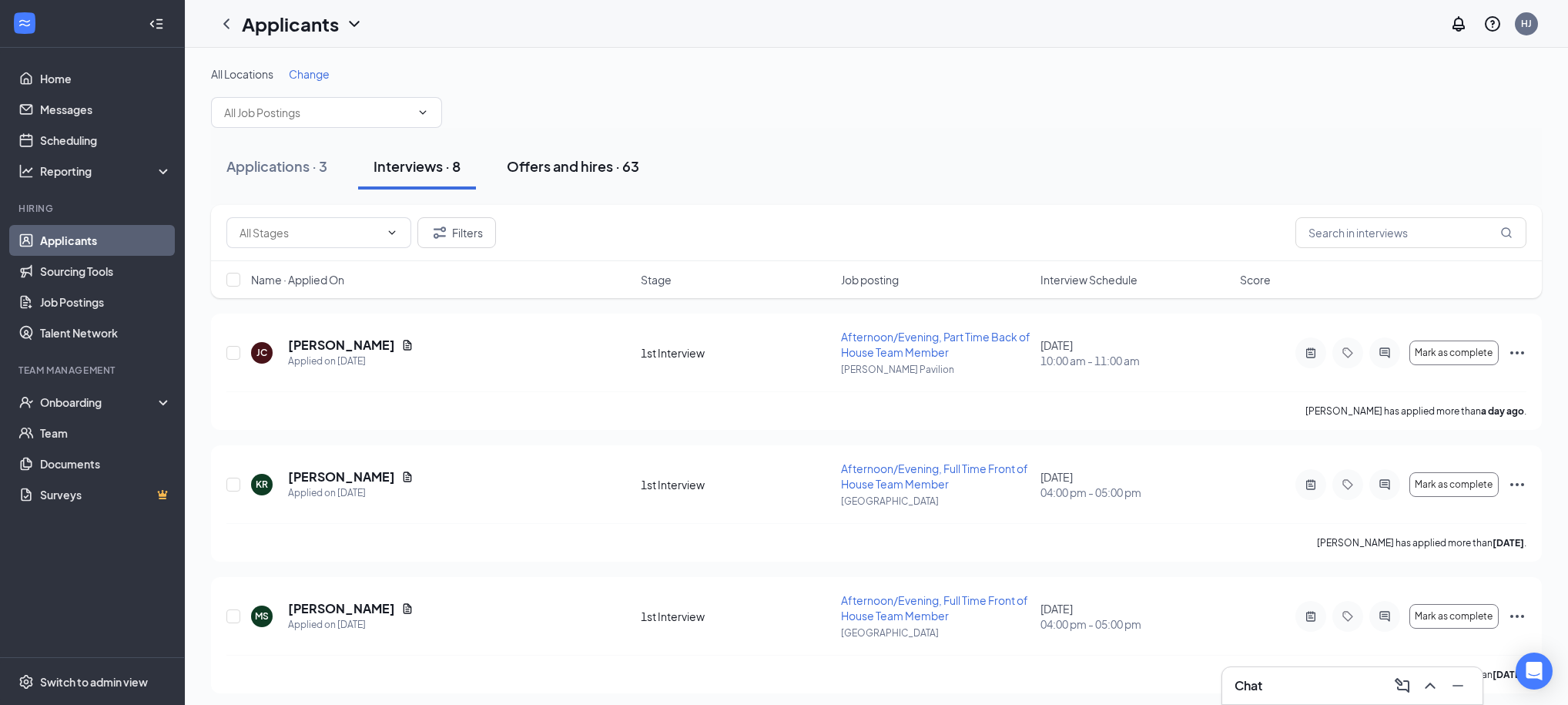
click at [610, 166] on div "Offers and hires · 63" at bounding box center [572, 166] width 133 height 19
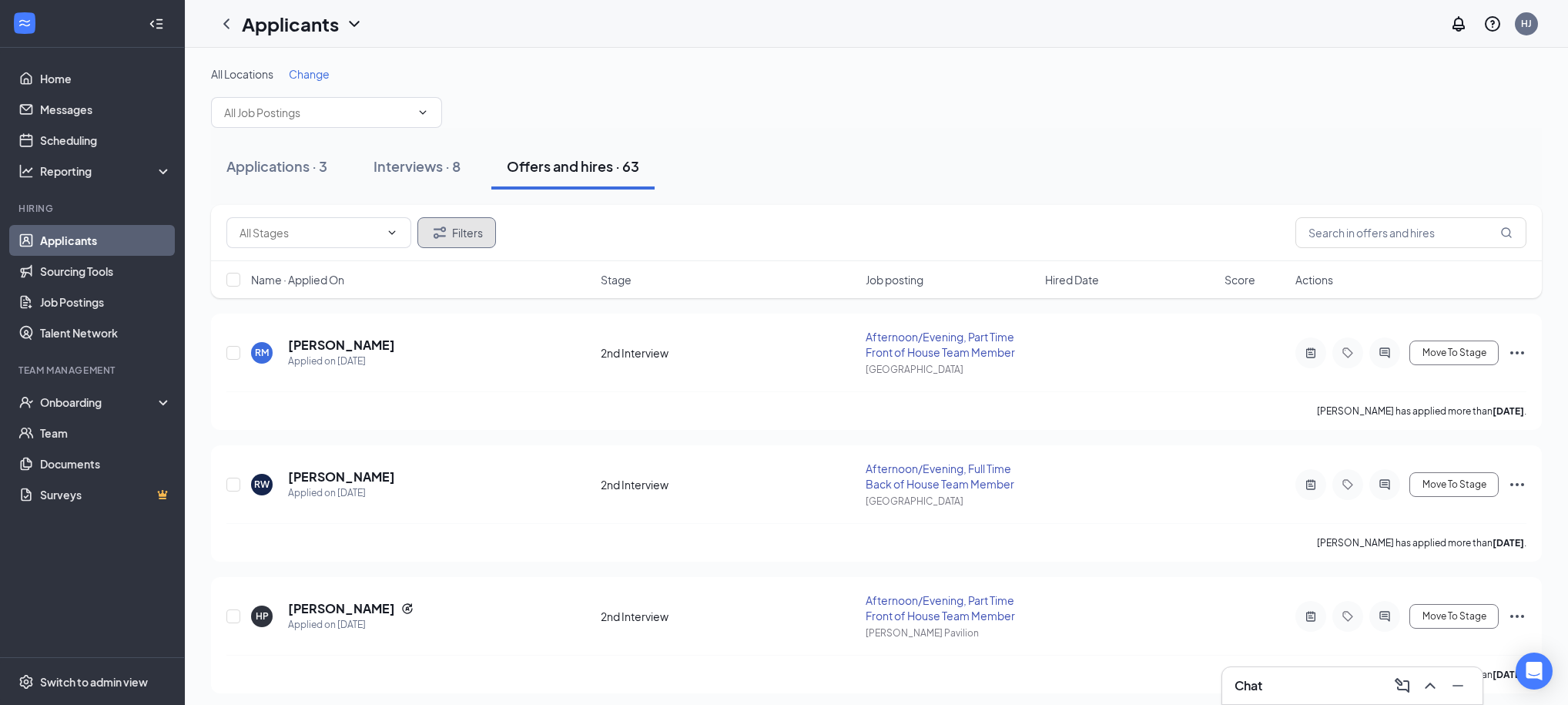
click at [455, 245] on button "Filters" at bounding box center [456, 232] width 79 height 31
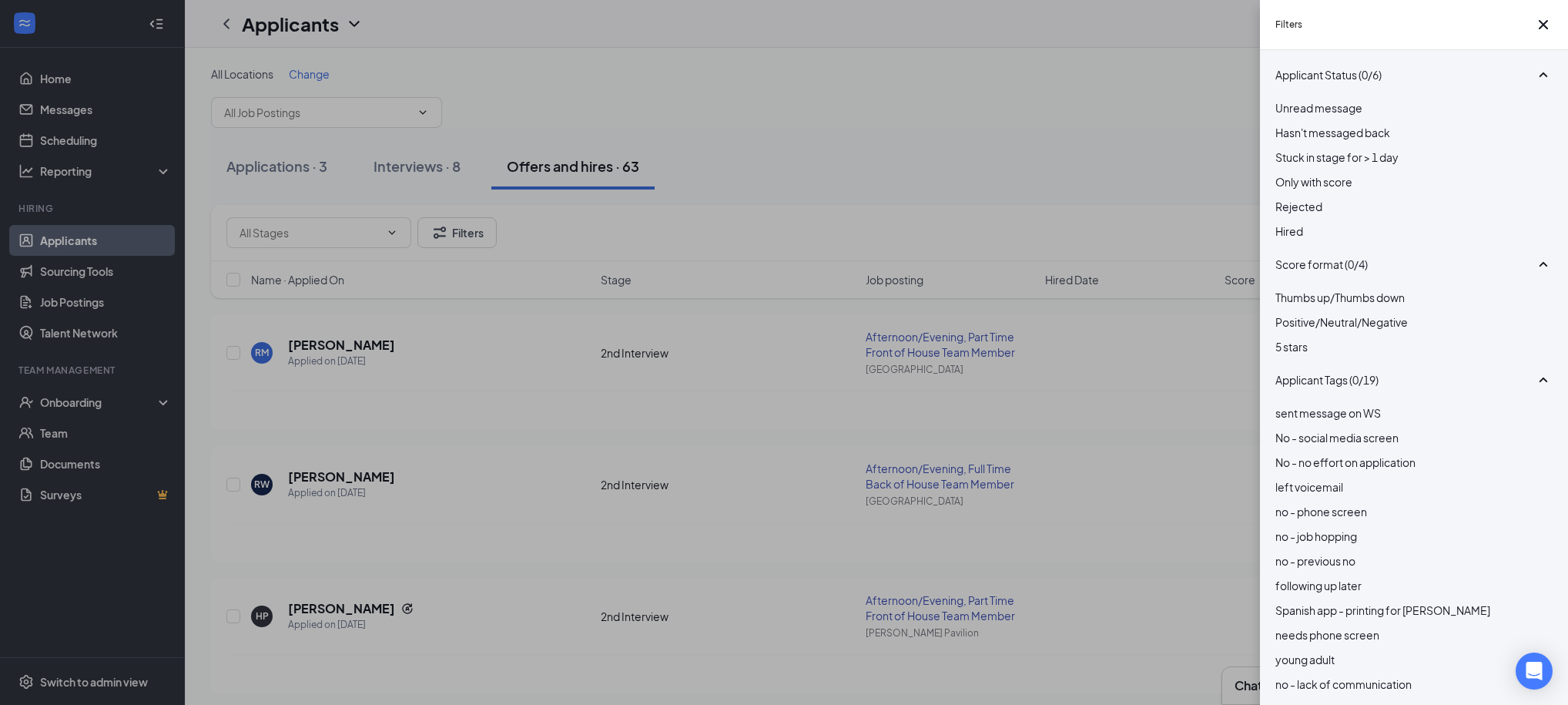
click at [1286, 198] on div at bounding box center [1414, 198] width 278 height 0
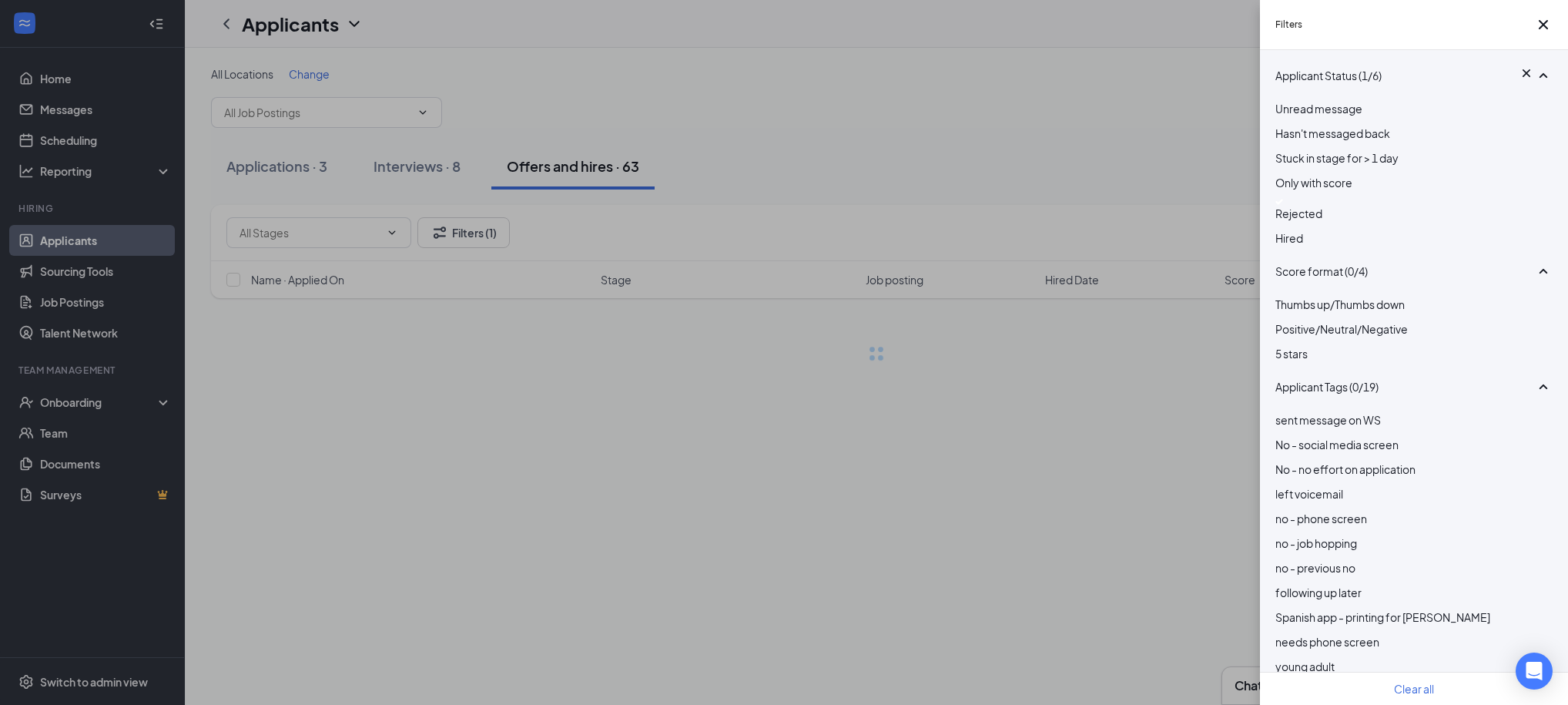
click at [1179, 199] on div "Filters Applicant Status (1/6) Unread message Hasn't messaged back Stuck in sta…" at bounding box center [784, 352] width 1568 height 705
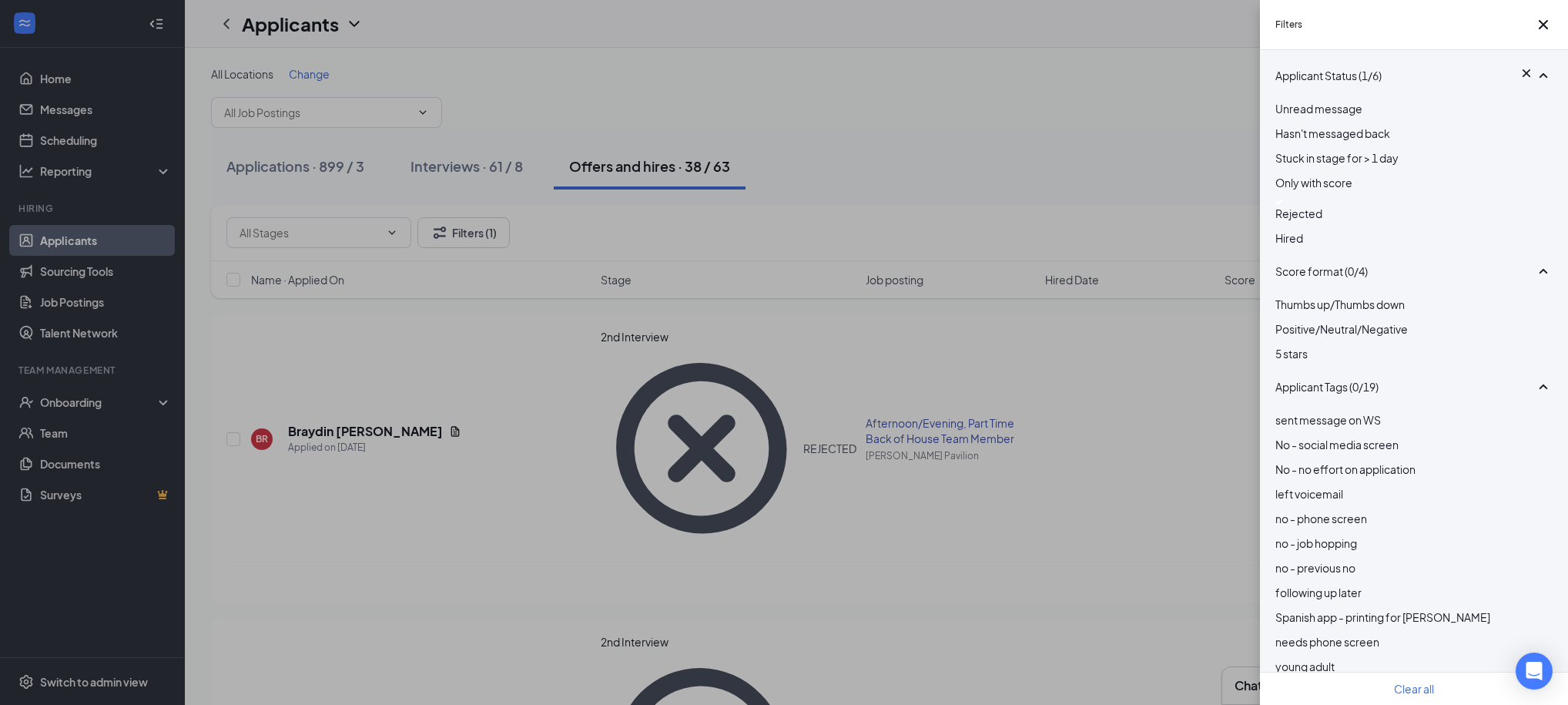
click at [1123, 193] on div "Filters Applicant Status (1/6) Unread message Hasn't messaged back Stuck in sta…" at bounding box center [784, 352] width 1568 height 705
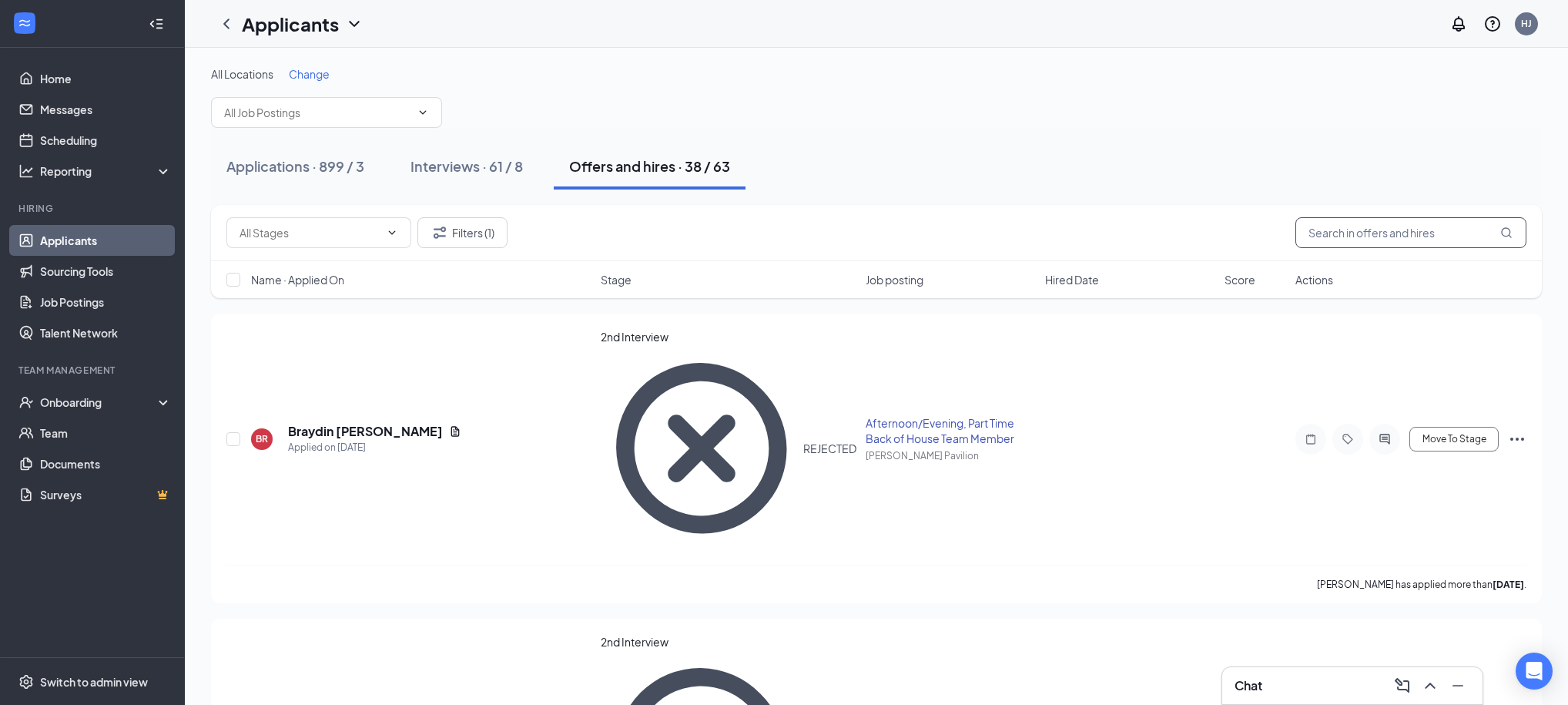
click at [1382, 240] on input "text" at bounding box center [1411, 232] width 231 height 31
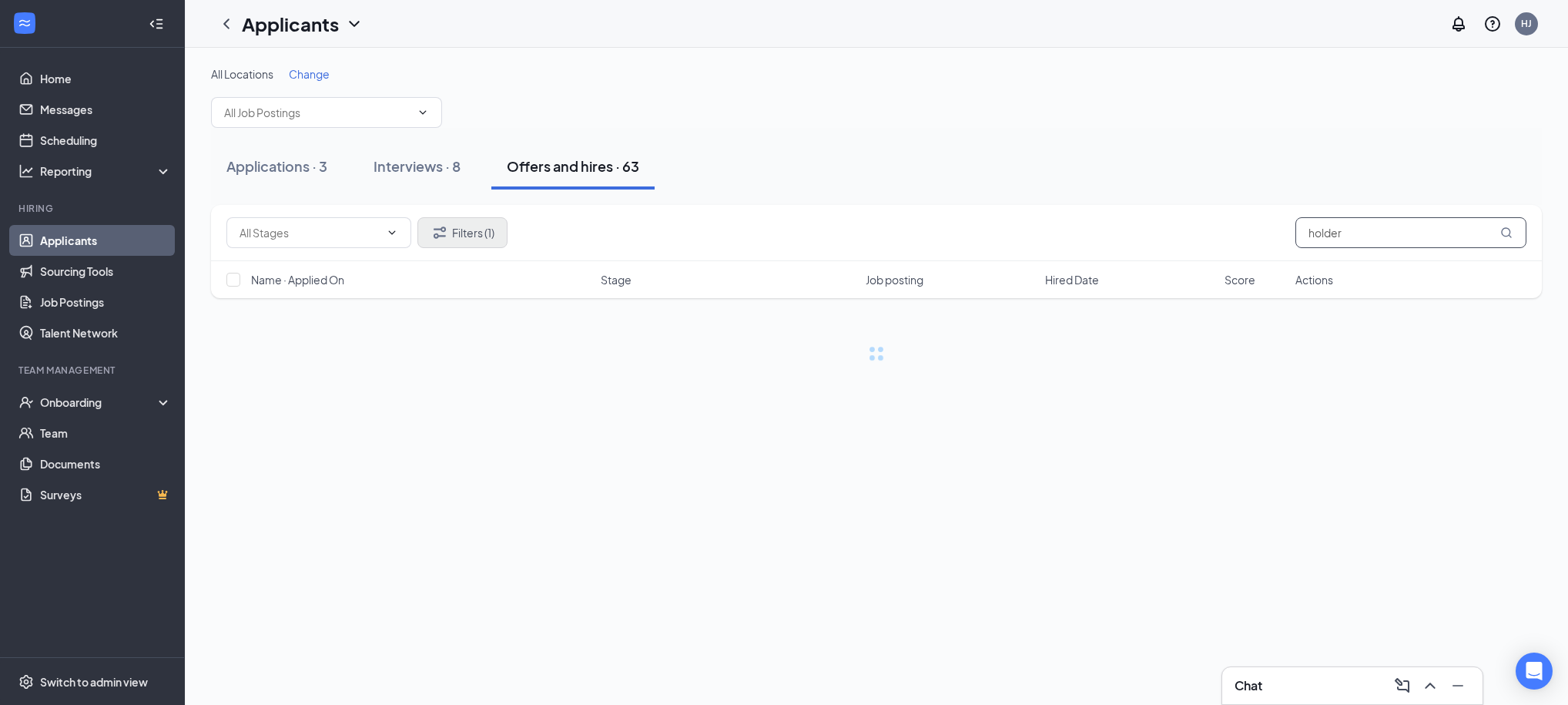
type input "holder"
click at [481, 237] on button "Filters (1)" at bounding box center [462, 232] width 90 height 31
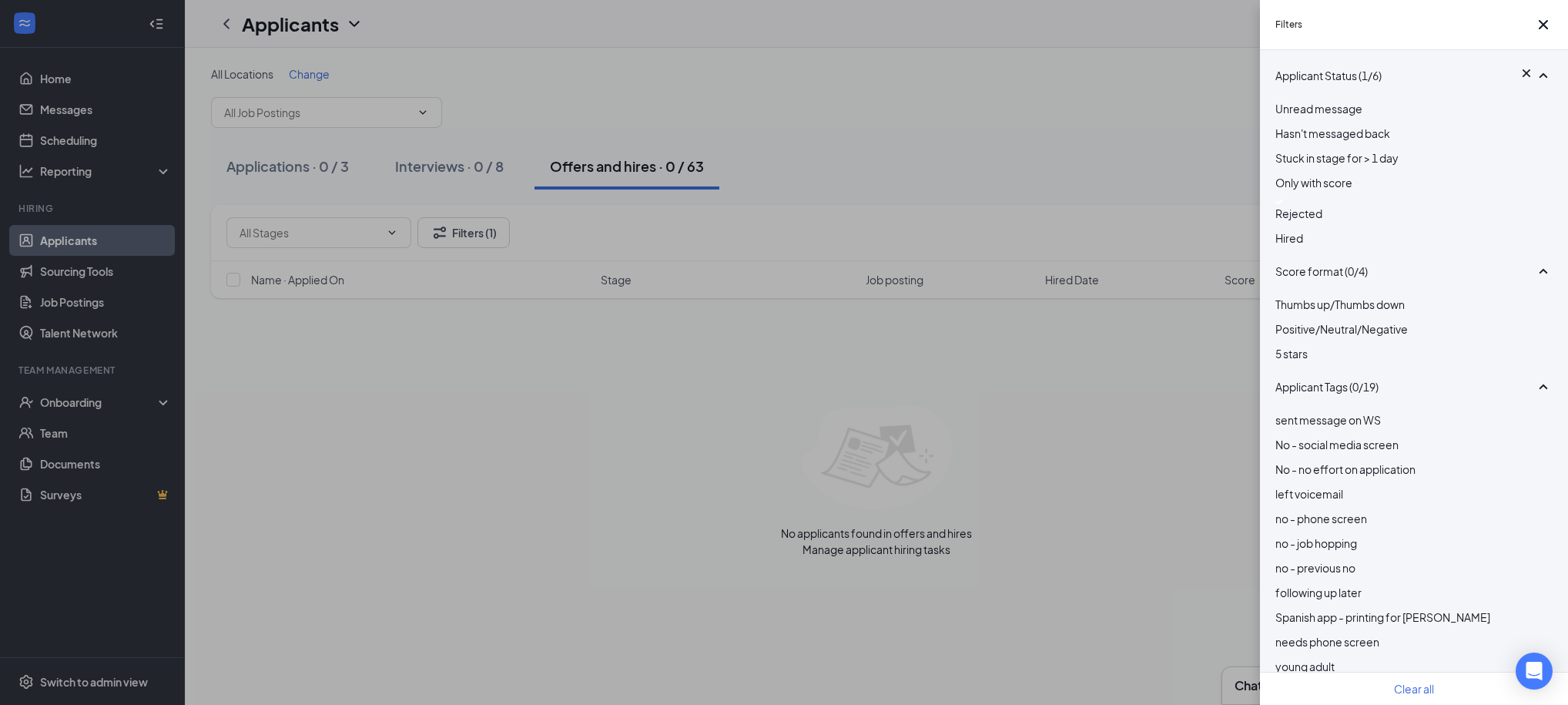
click at [1005, 160] on div "Filters Applicant Status (1/6) Unread message Hasn't messaged back Stuck in sta…" at bounding box center [784, 352] width 1568 height 705
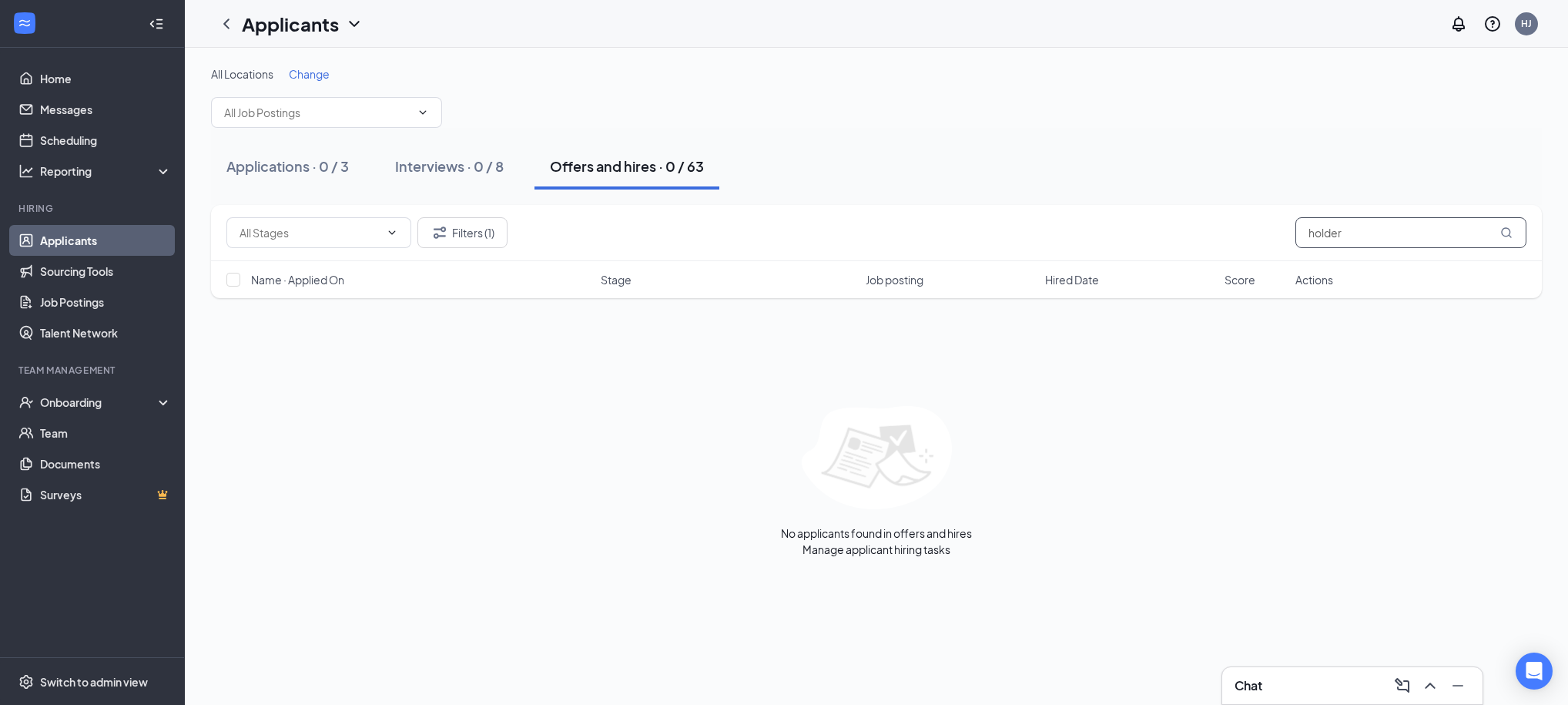
drag, startPoint x: 1362, startPoint y: 234, endPoint x: 1268, endPoint y: 232, distance: 94.0
click at [1268, 232] on div "Filters (1) holder" at bounding box center [876, 232] width 1300 height 31
drag, startPoint x: 1360, startPoint y: 235, endPoint x: 1281, endPoint y: 240, distance: 79.2
click at [1281, 241] on div "Filters (1) dustin" at bounding box center [876, 232] width 1300 height 31
type input "d"
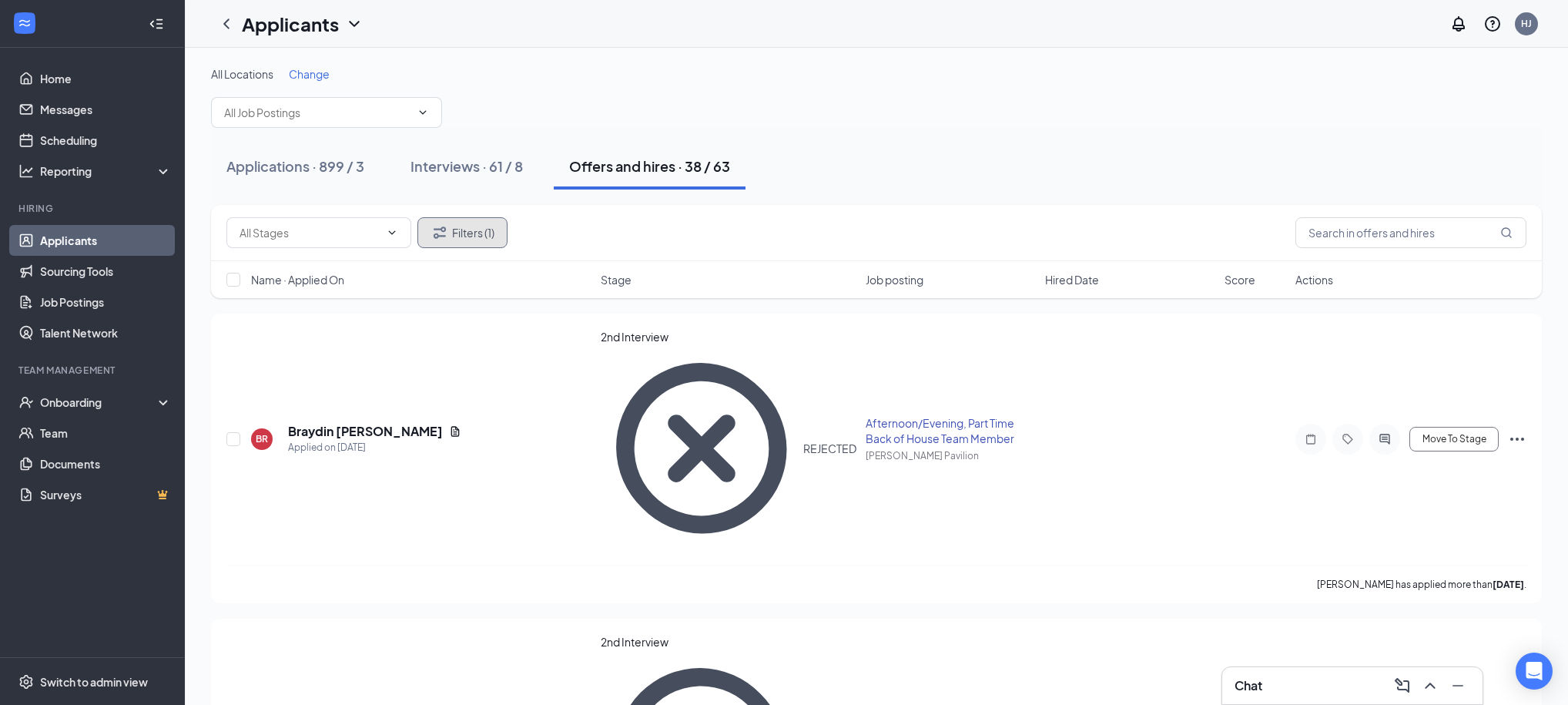
click at [452, 227] on button "Filters (1)" at bounding box center [462, 232] width 90 height 31
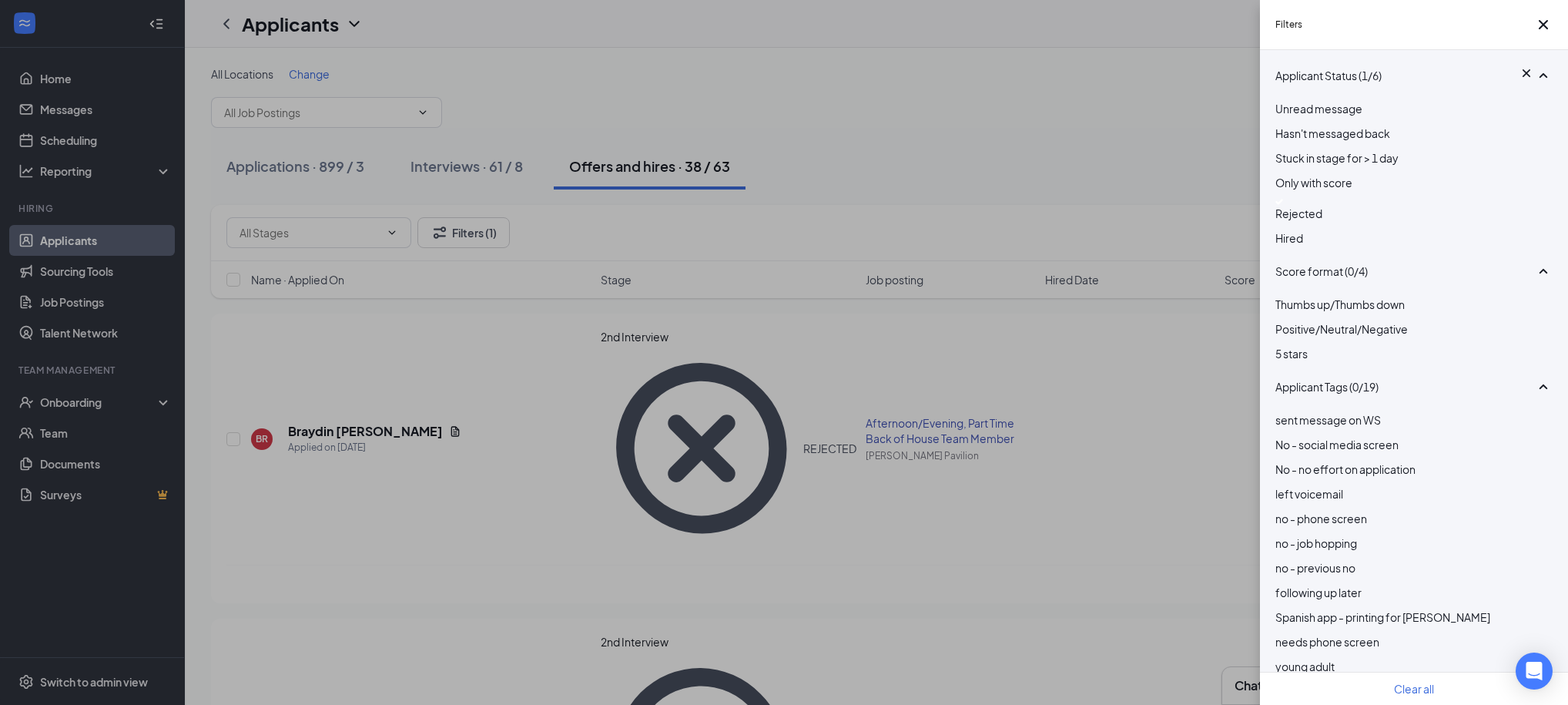
click at [1279, 205] on img at bounding box center [1279, 201] width 8 height 6
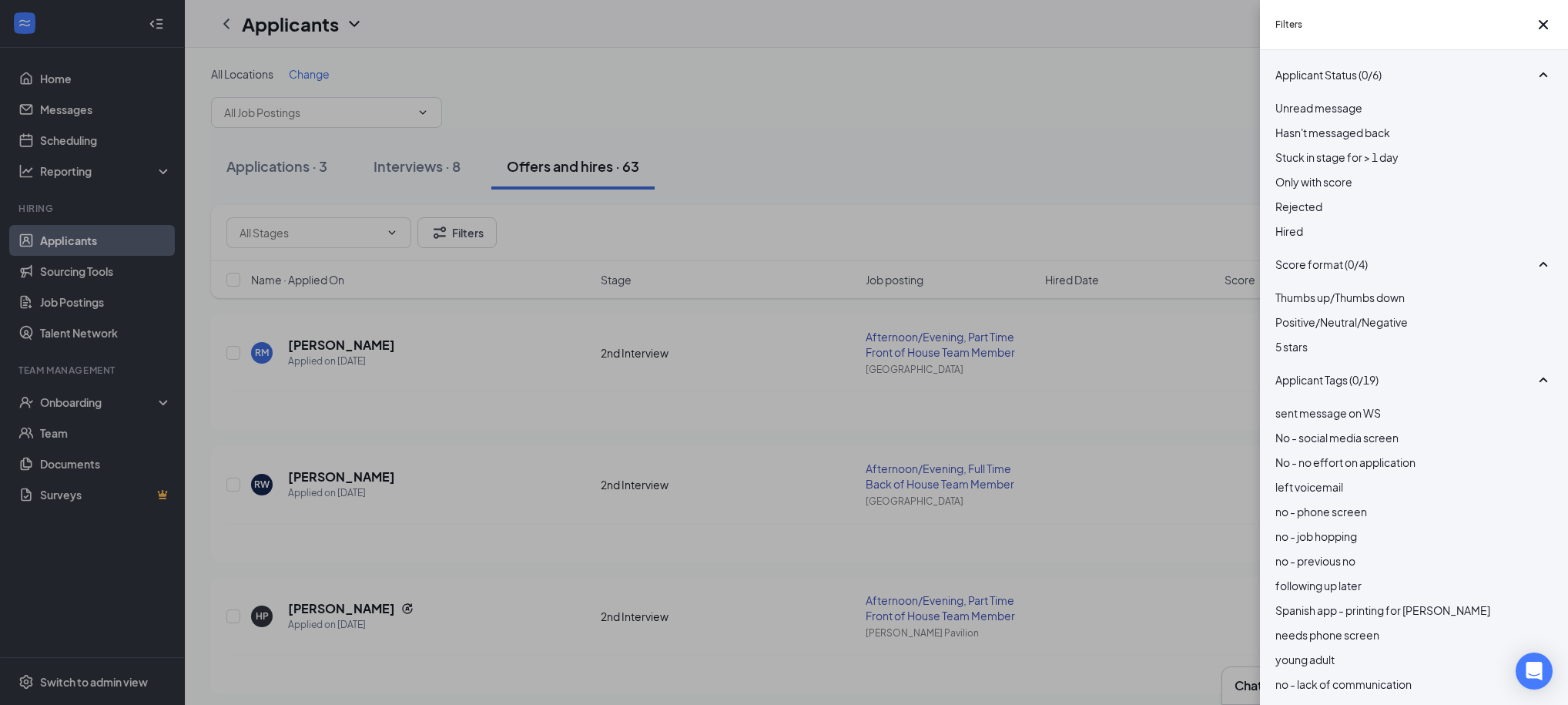
click at [1087, 167] on div "Filters Applicant Status (0/6) Unread message Hasn't messaged back Stuck in sta…" at bounding box center [784, 352] width 1568 height 705
click at [1092, 109] on div "Filters Applicant Status (0/6) Unread message Hasn't messaged back Stuck in sta…" at bounding box center [784, 352] width 1568 height 705
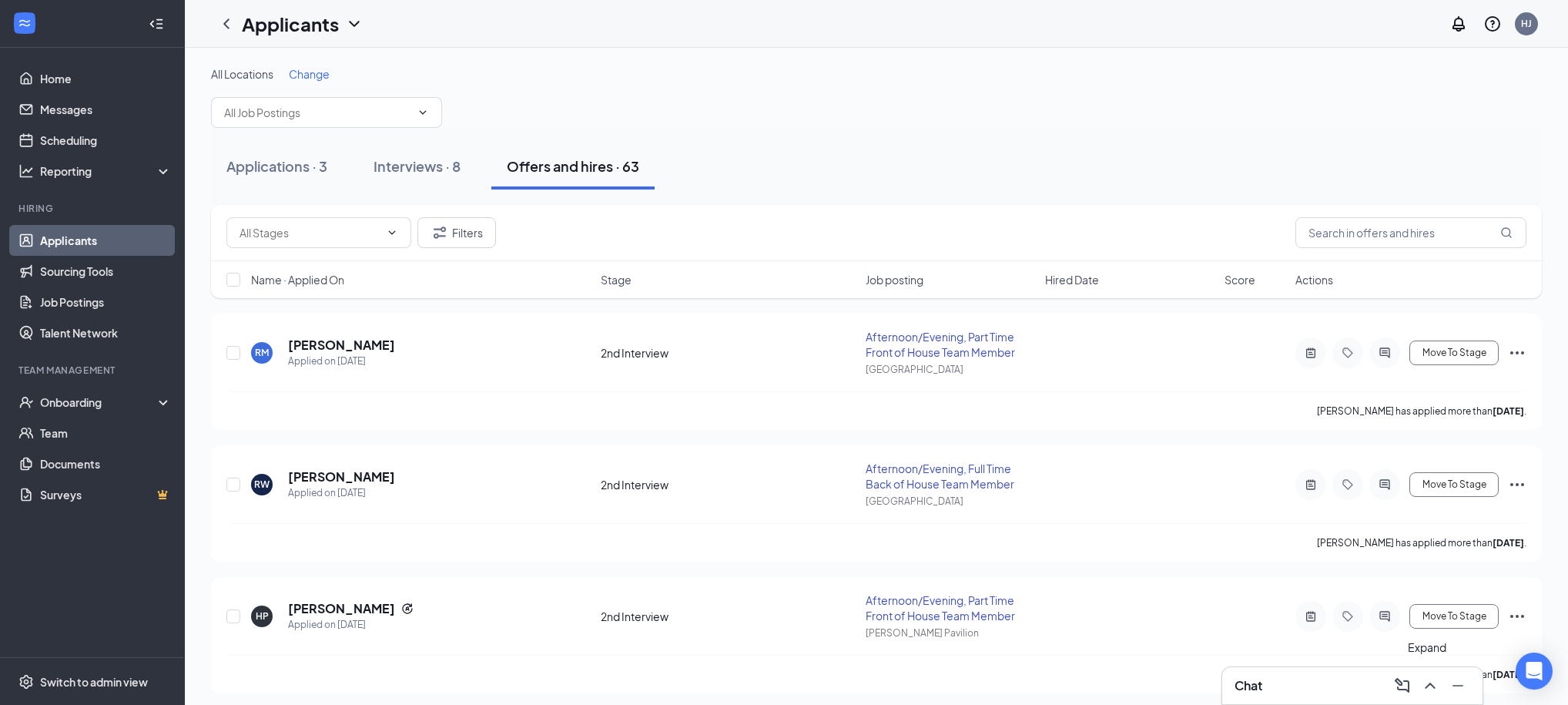
click at [1434, 691] on icon "ChevronUp" at bounding box center [1430, 685] width 18 height 18
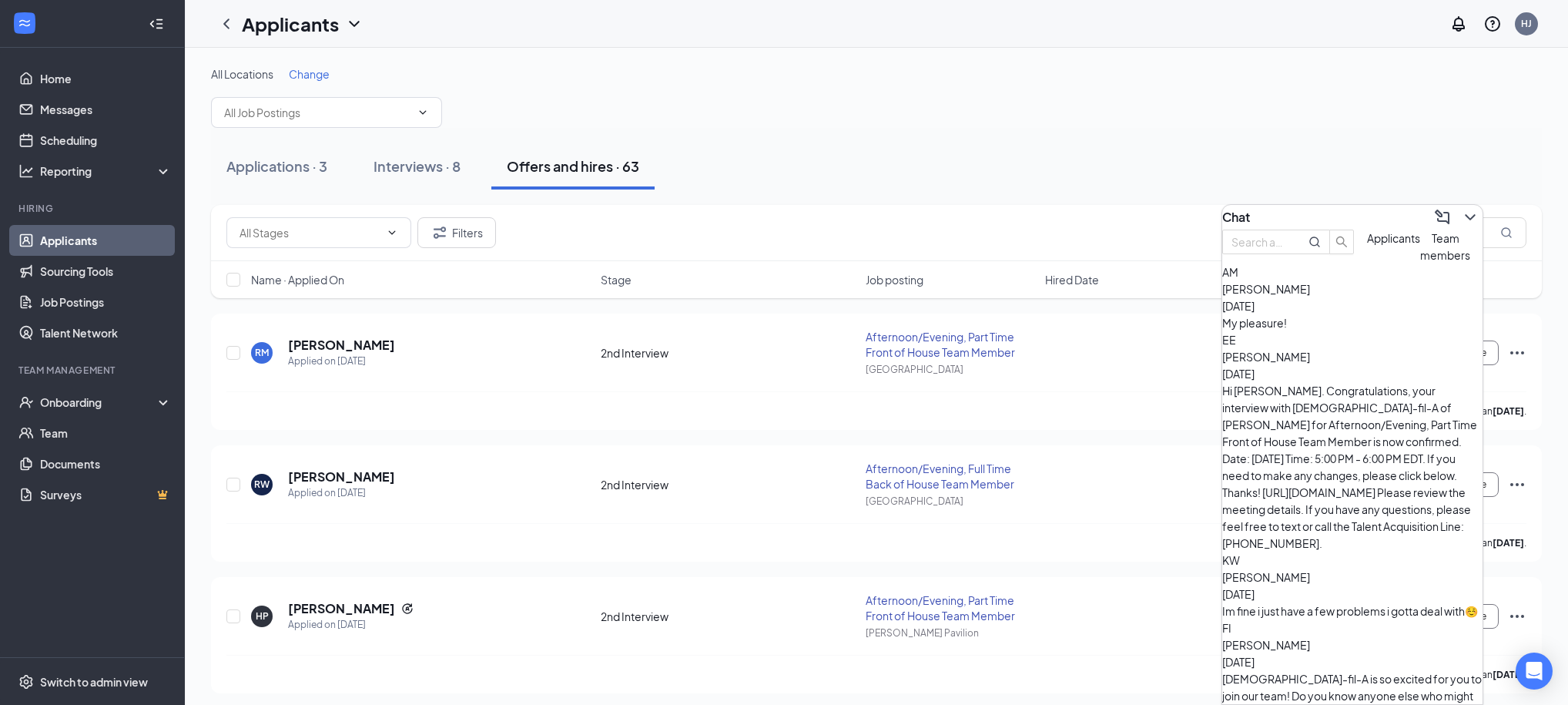
click at [1200, 147] on div "Applications · 3 Interviews · 8 Offers and hires · 63" at bounding box center [876, 166] width 1331 height 46
click at [1462, 210] on icon "ChevronDown" at bounding box center [1470, 217] width 18 height 18
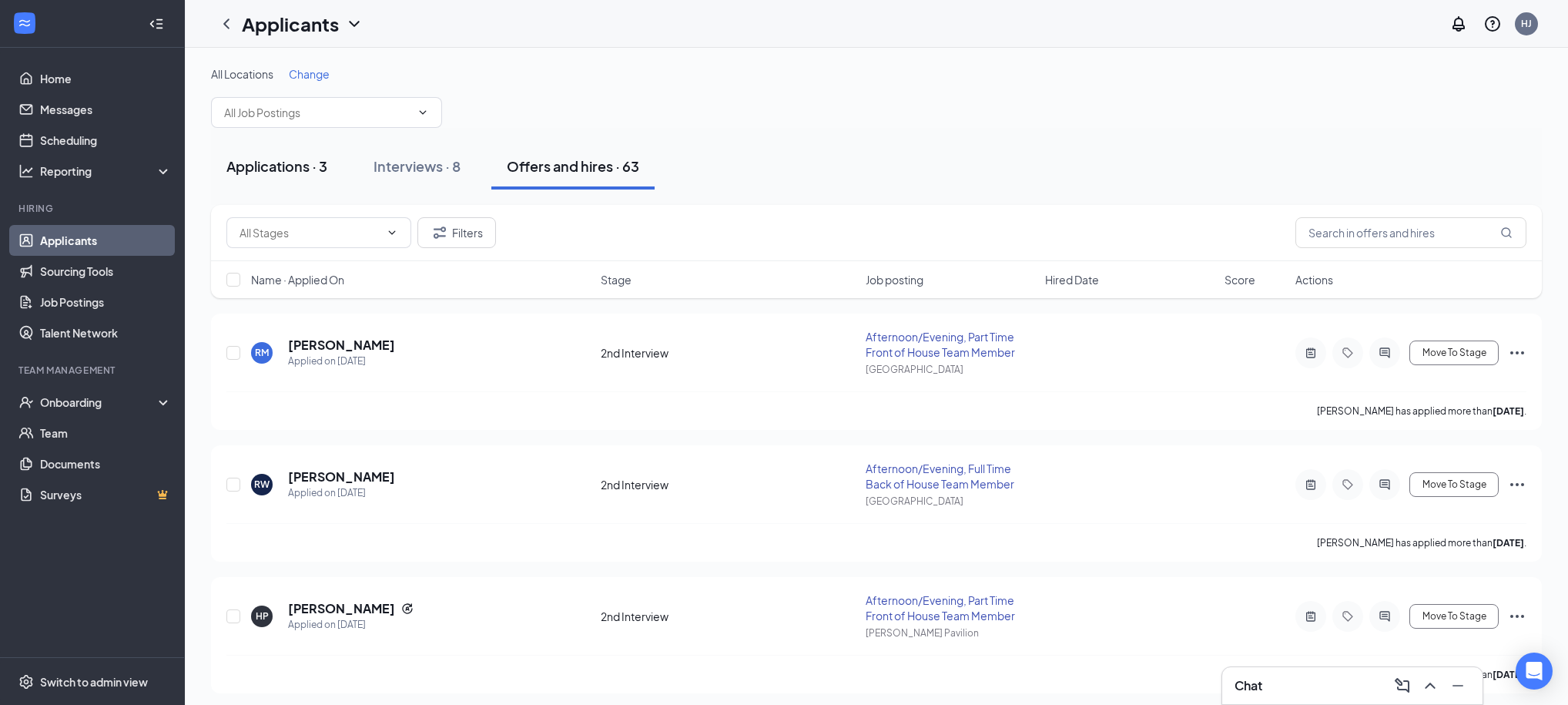
click at [298, 172] on div "Applications · 3" at bounding box center [277, 166] width 101 height 19
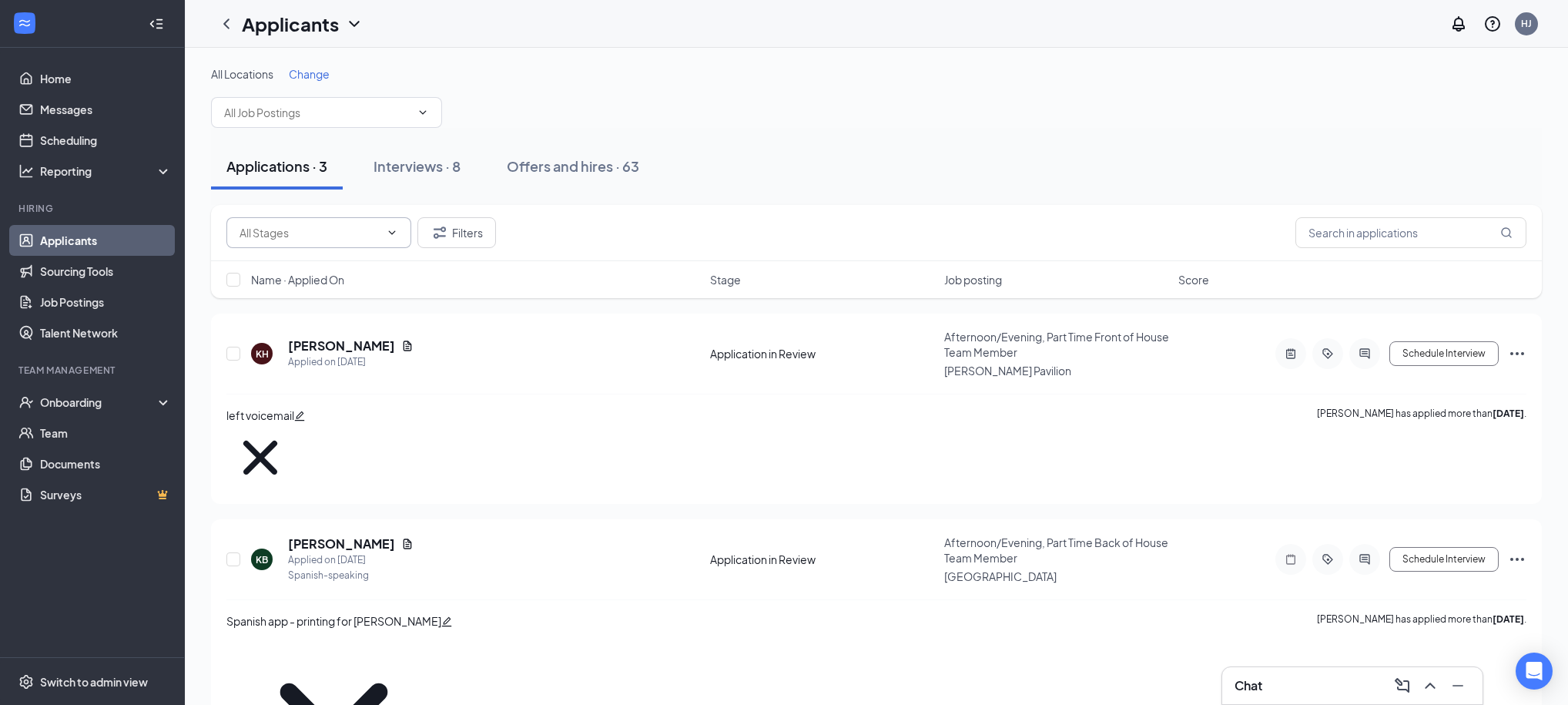
click at [333, 234] on input "text" at bounding box center [310, 232] width 140 height 17
click at [399, 234] on span at bounding box center [318, 232] width 185 height 31
click at [93, 310] on link "Job Postings" at bounding box center [106, 302] width 132 height 31
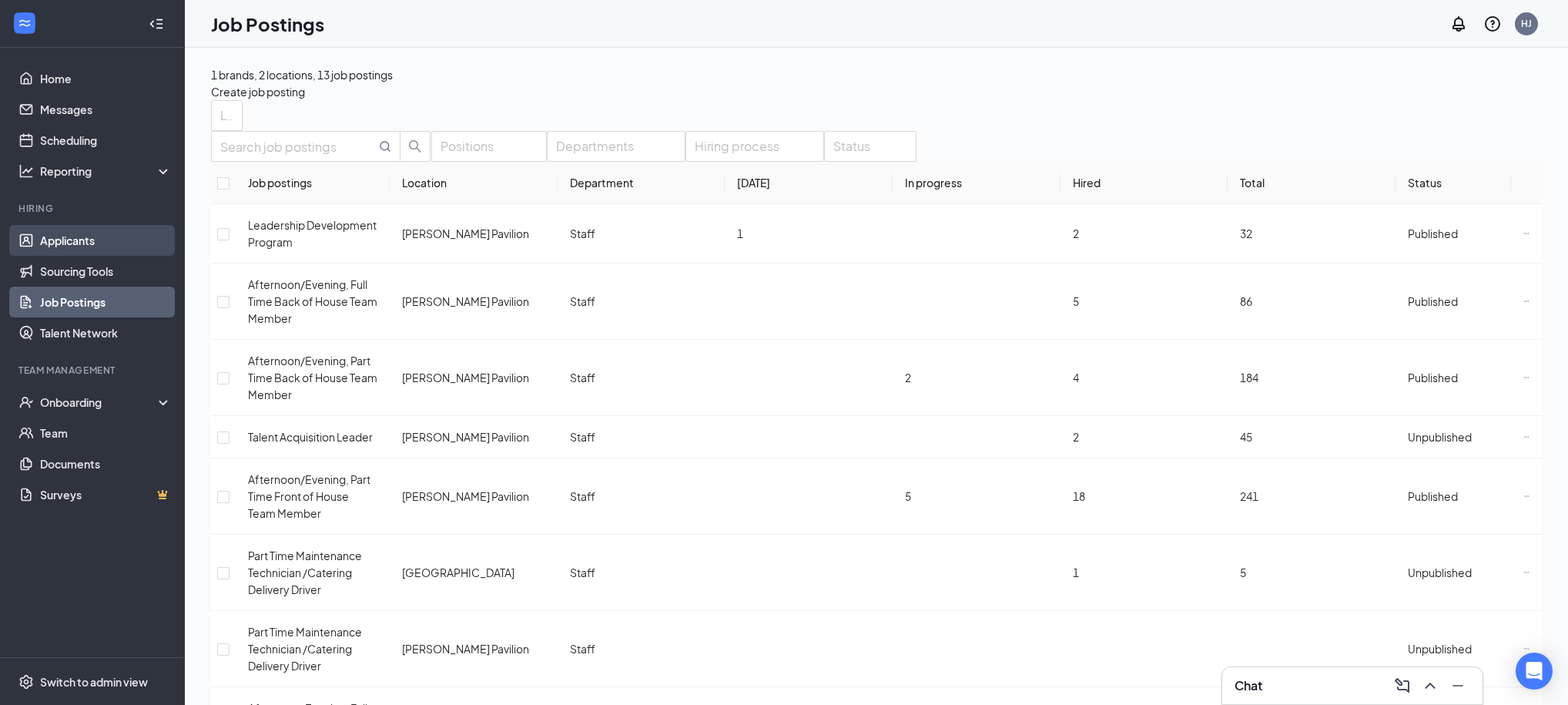
click at [69, 245] on link "Applicants" at bounding box center [106, 240] width 132 height 31
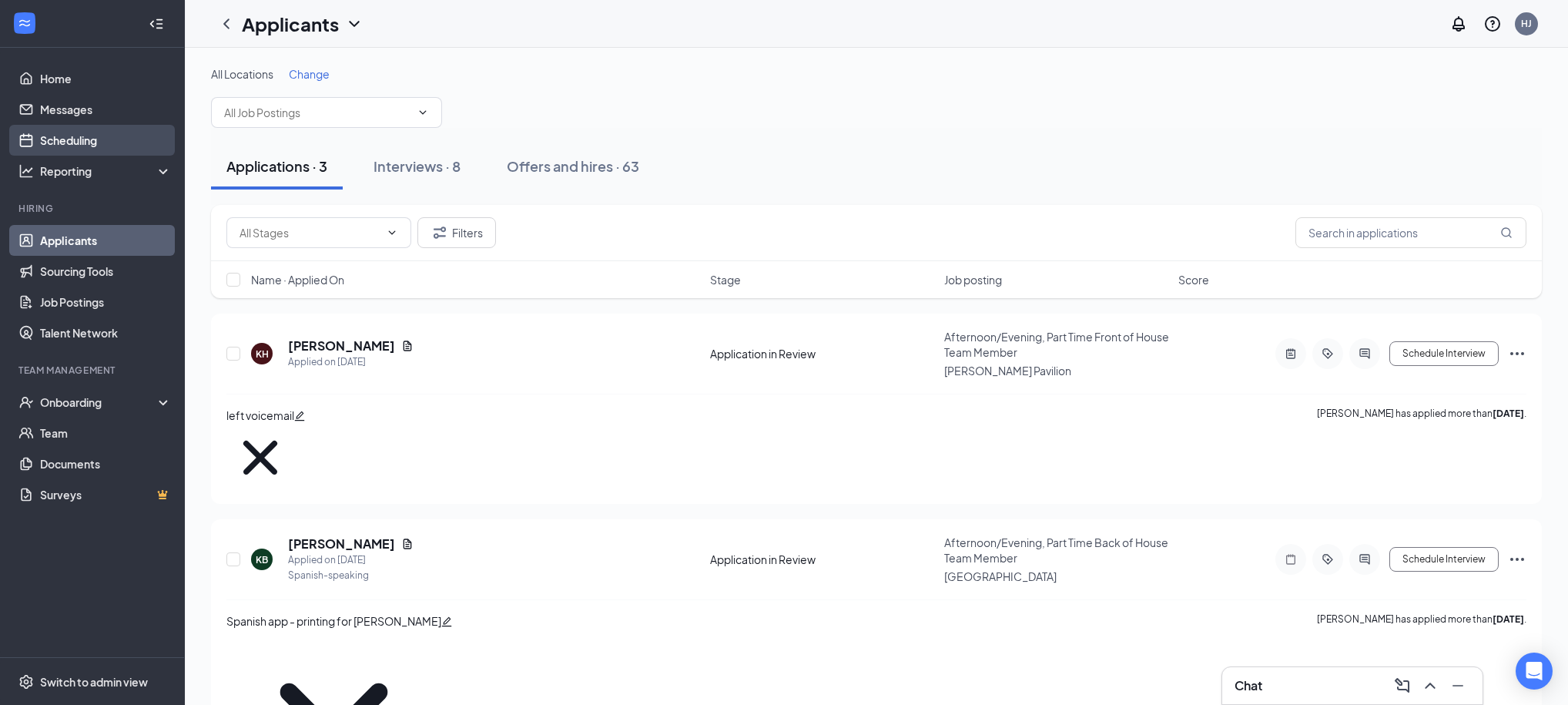
click at [75, 134] on link "Scheduling" at bounding box center [106, 140] width 132 height 31
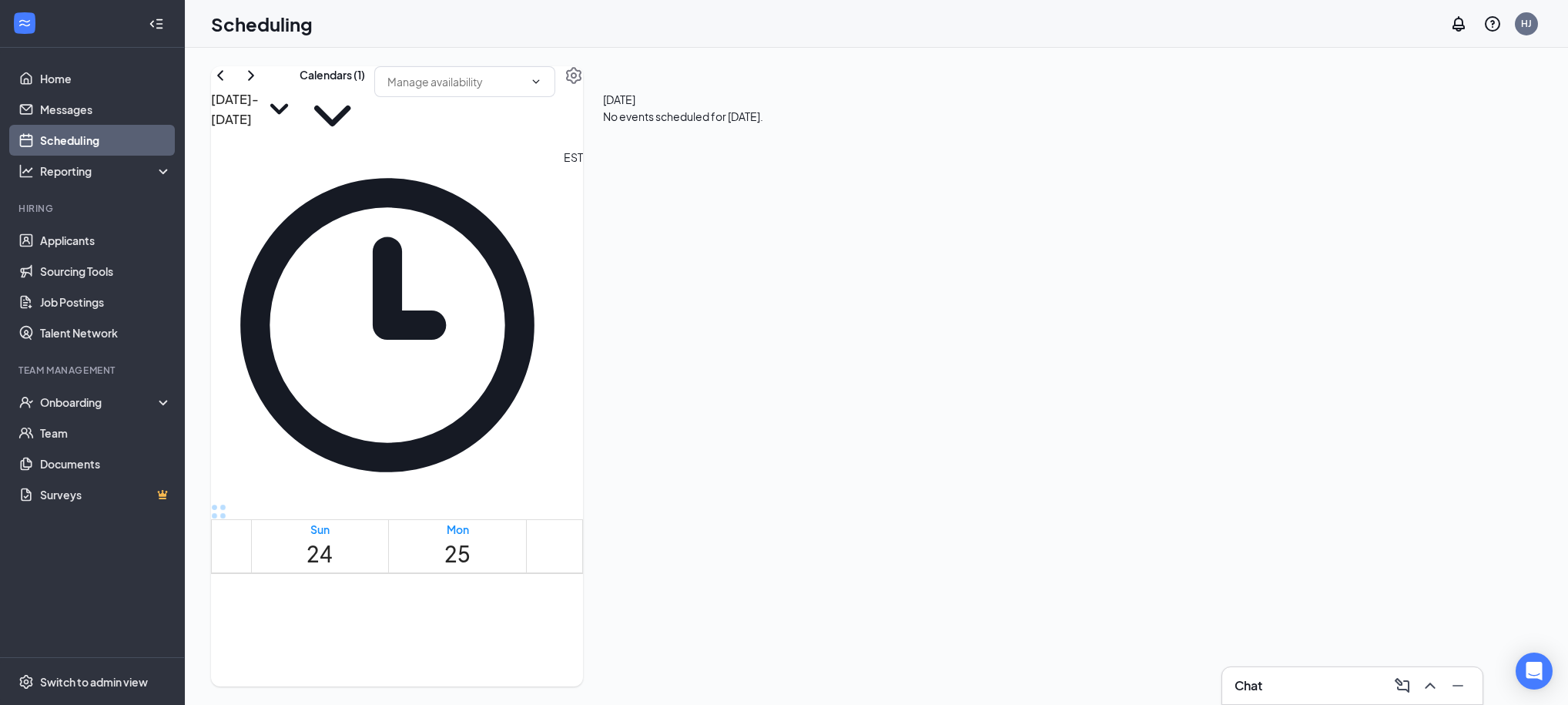
scroll to position [733, 0]
click at [583, 73] on div "Aug 24 - Aug 30 Calendars (1) EST Sun 24 Mon 25 Tue 26 Wed 27 Thu 28 Fri 29 Sat…" at bounding box center [396, 375] width 372 height 620
click at [56, 242] on link "Applicants" at bounding box center [106, 240] width 132 height 31
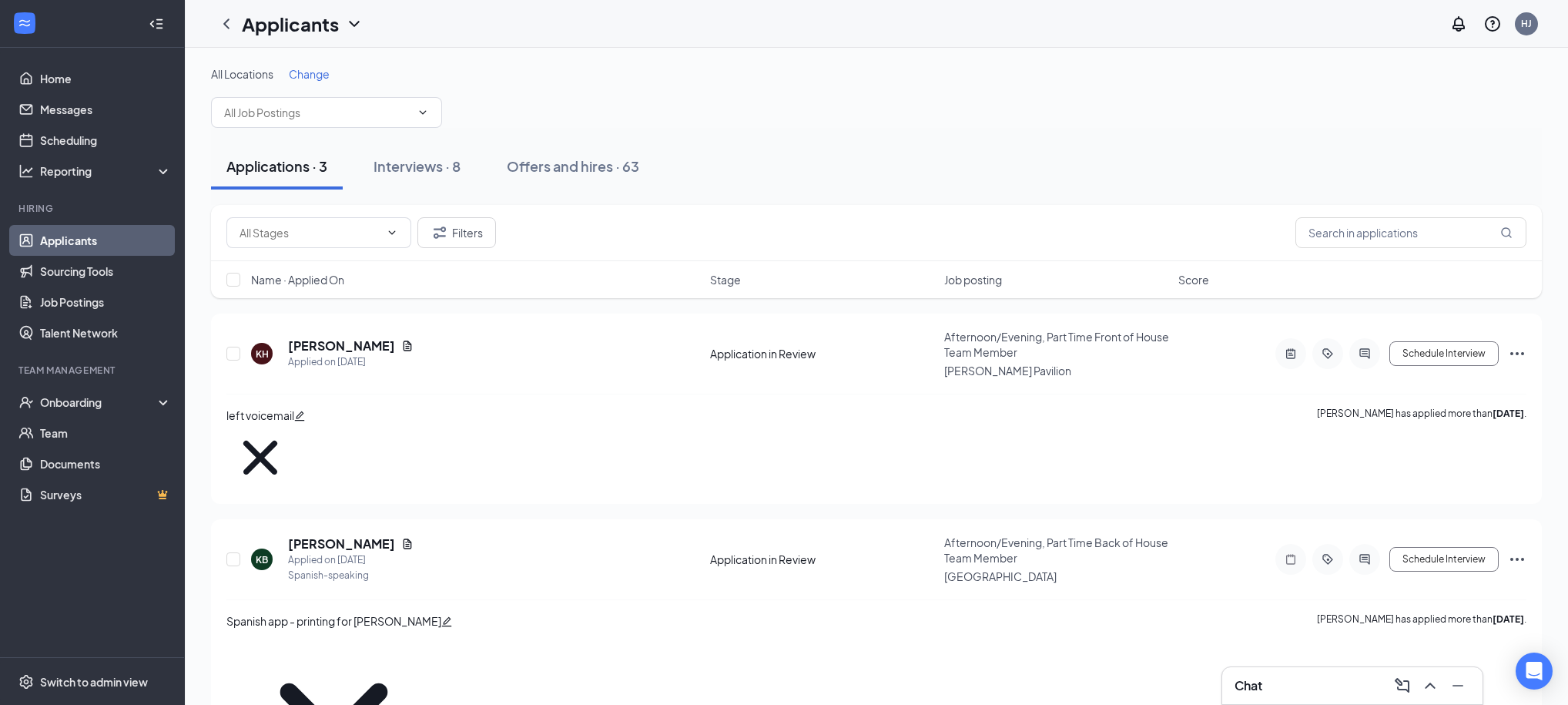
click at [960, 154] on div "Applications · 3 Interviews · 8 Offers and hires · 63" at bounding box center [876, 166] width 1331 height 46
click at [405, 160] on div "Interviews · 8" at bounding box center [417, 166] width 87 height 19
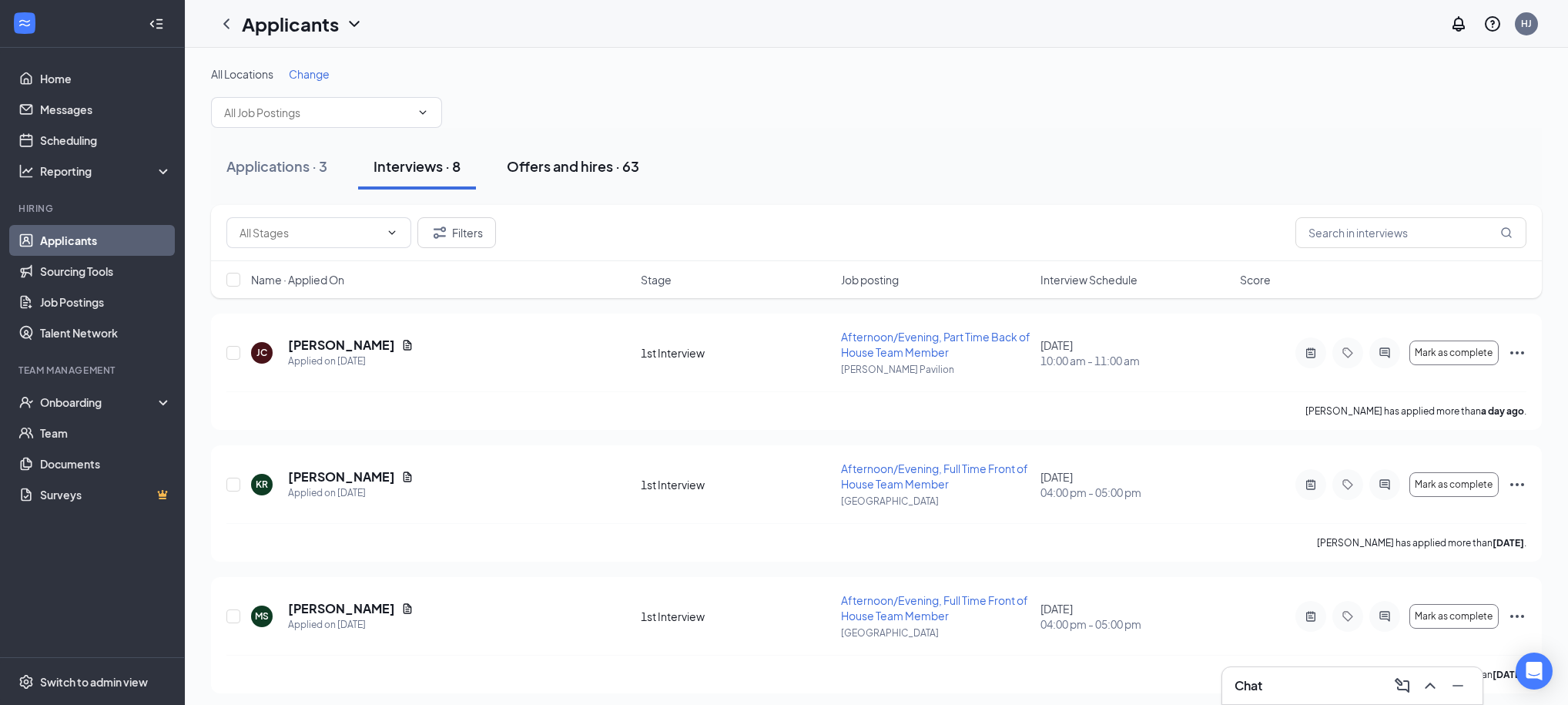
click at [578, 167] on div "Offers and hires · 63" at bounding box center [572, 166] width 133 height 19
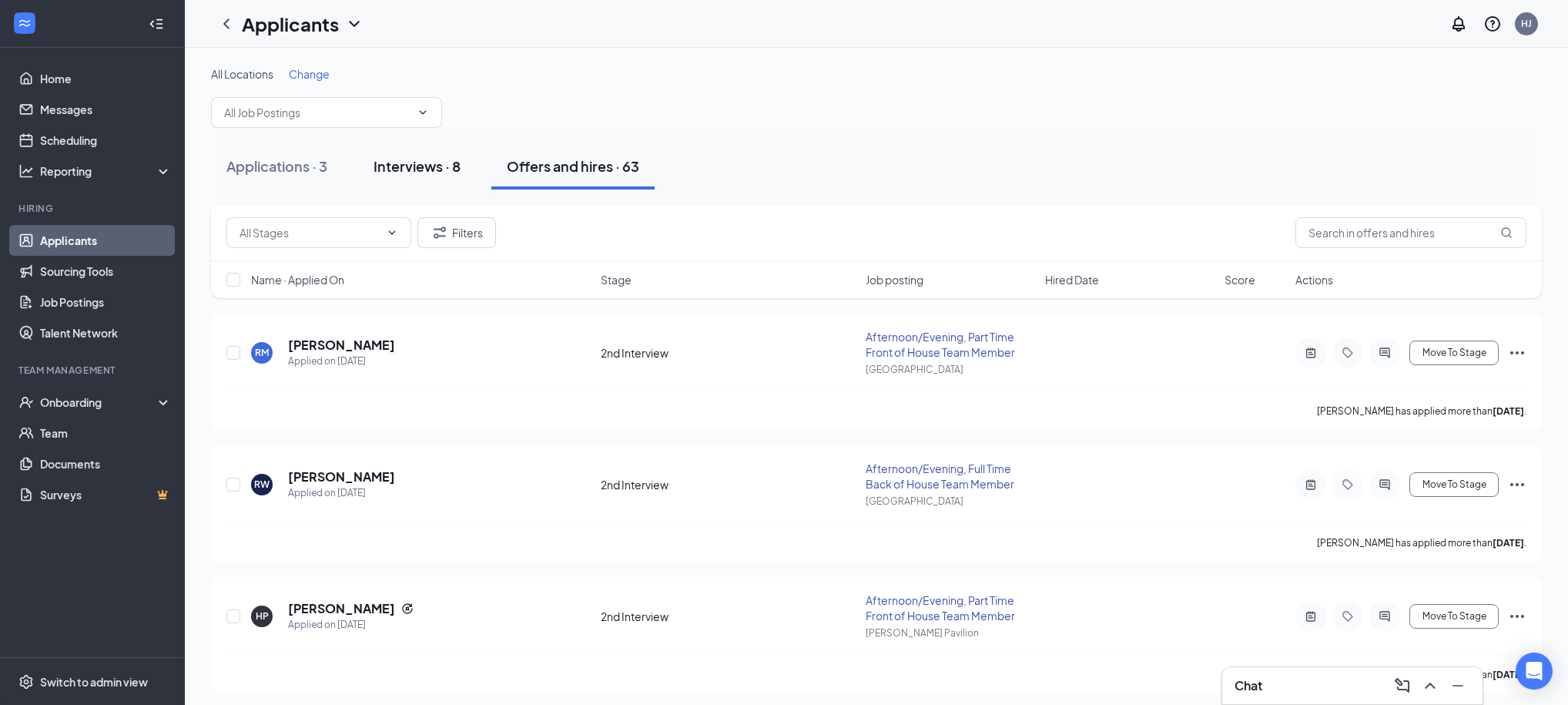
click at [445, 166] on div "Interviews · 8" at bounding box center [417, 166] width 87 height 19
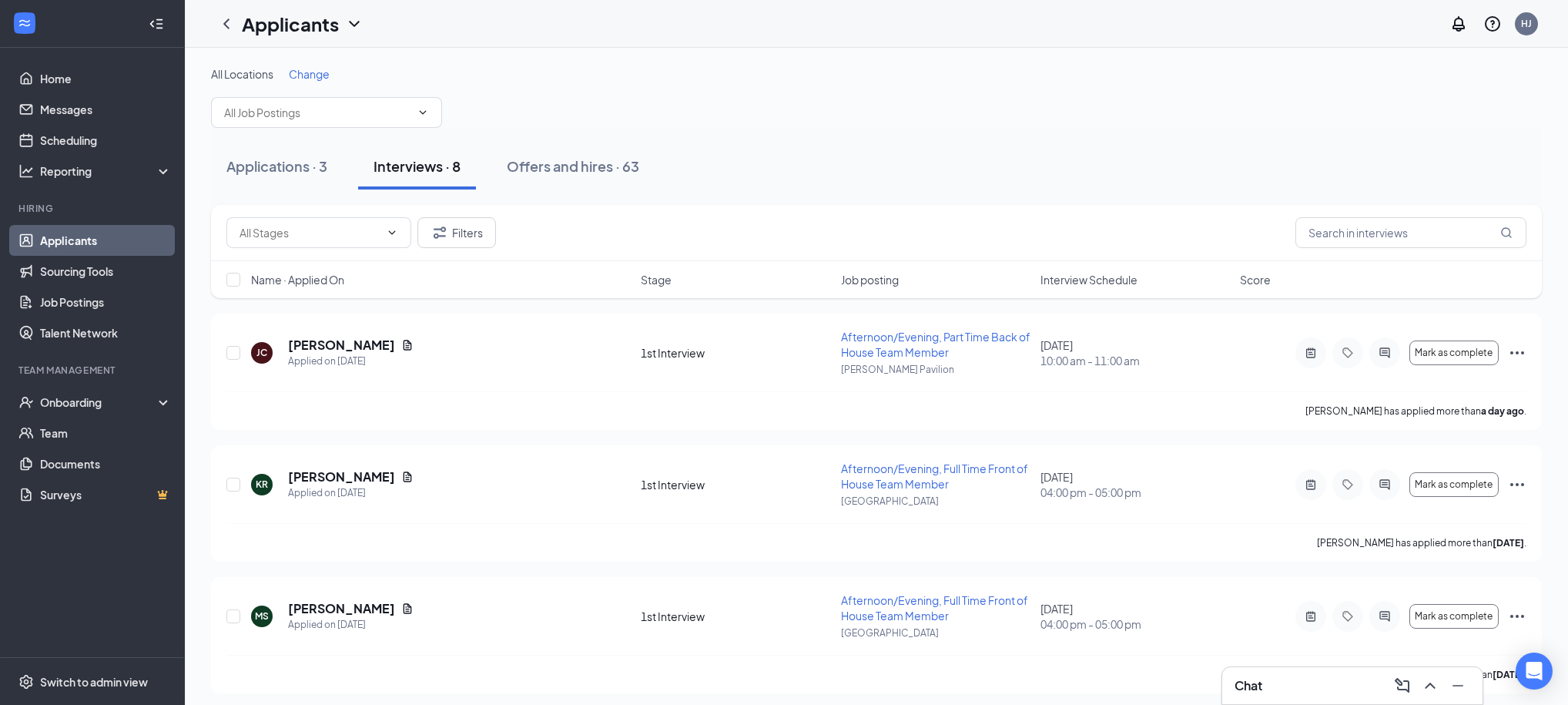
scroll to position [16, 0]
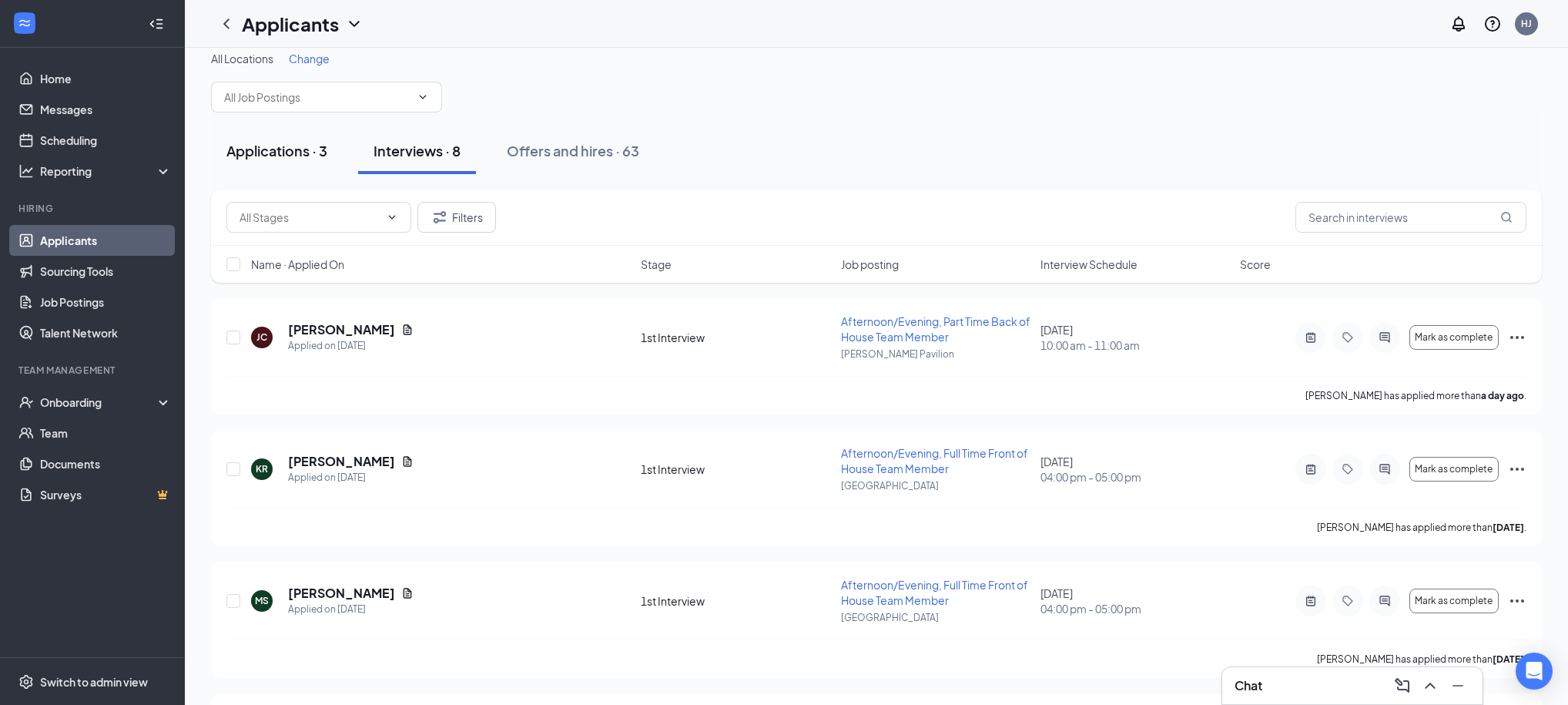
click at [291, 153] on div "Applications · 3" at bounding box center [277, 151] width 101 height 19
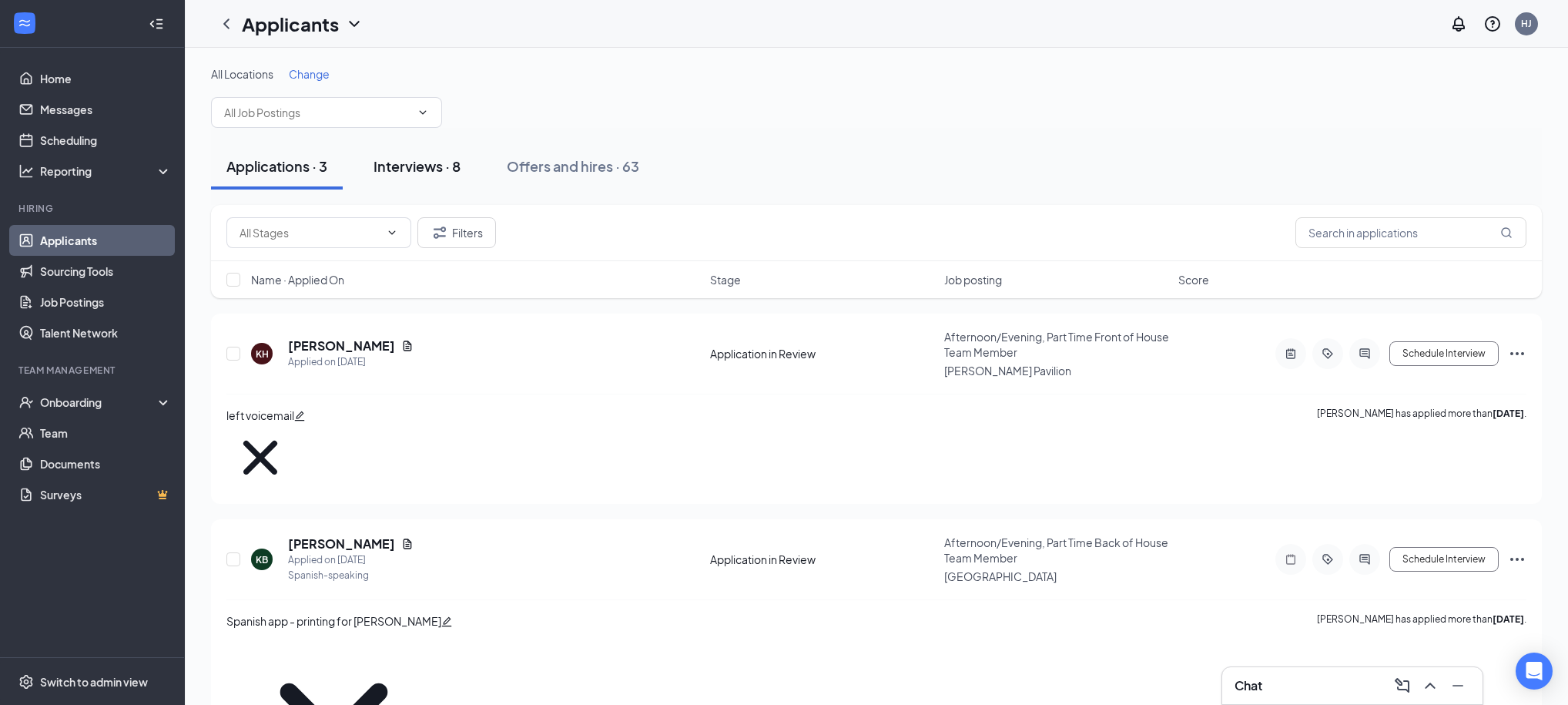
click at [415, 158] on div "Interviews · 8" at bounding box center [417, 166] width 87 height 19
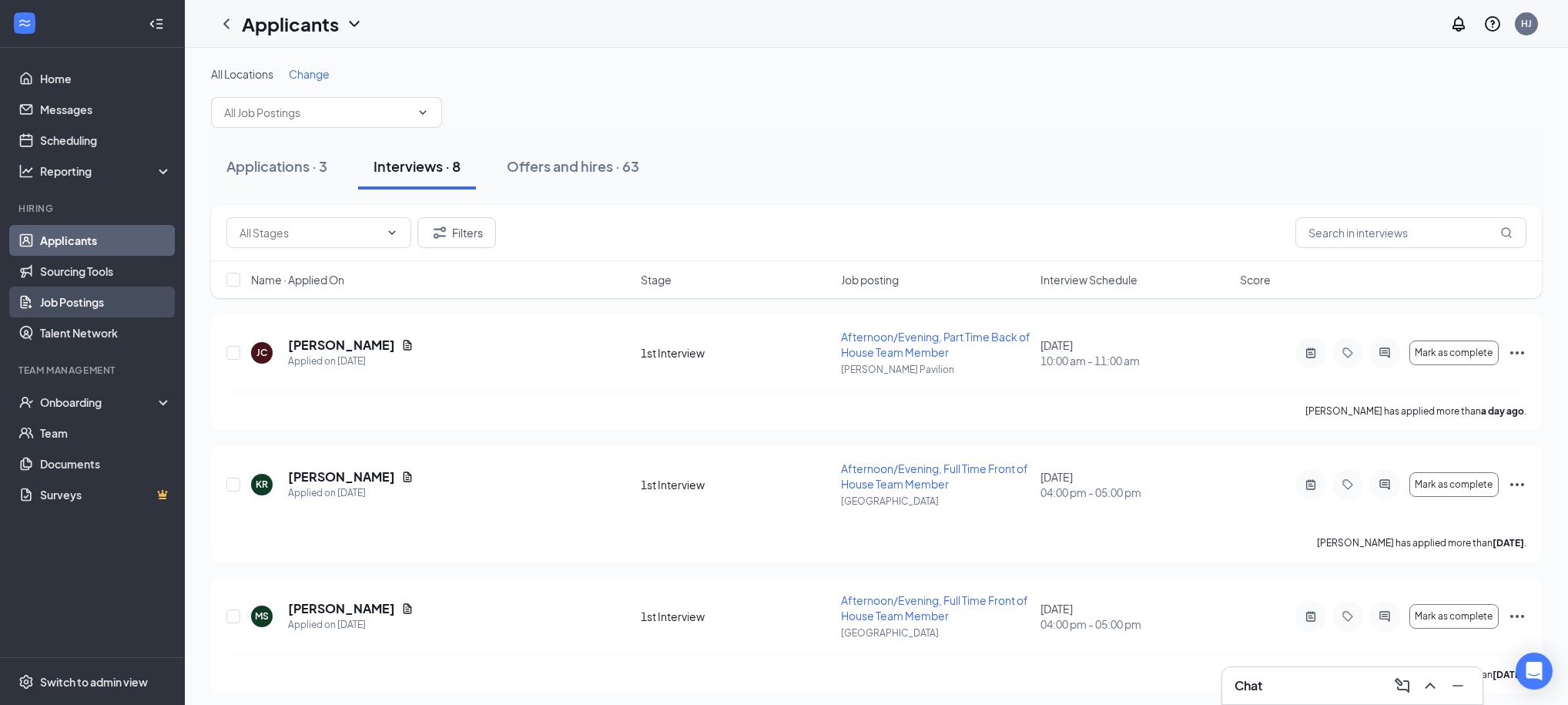
click at [78, 301] on link "Job Postings" at bounding box center [106, 302] width 132 height 31
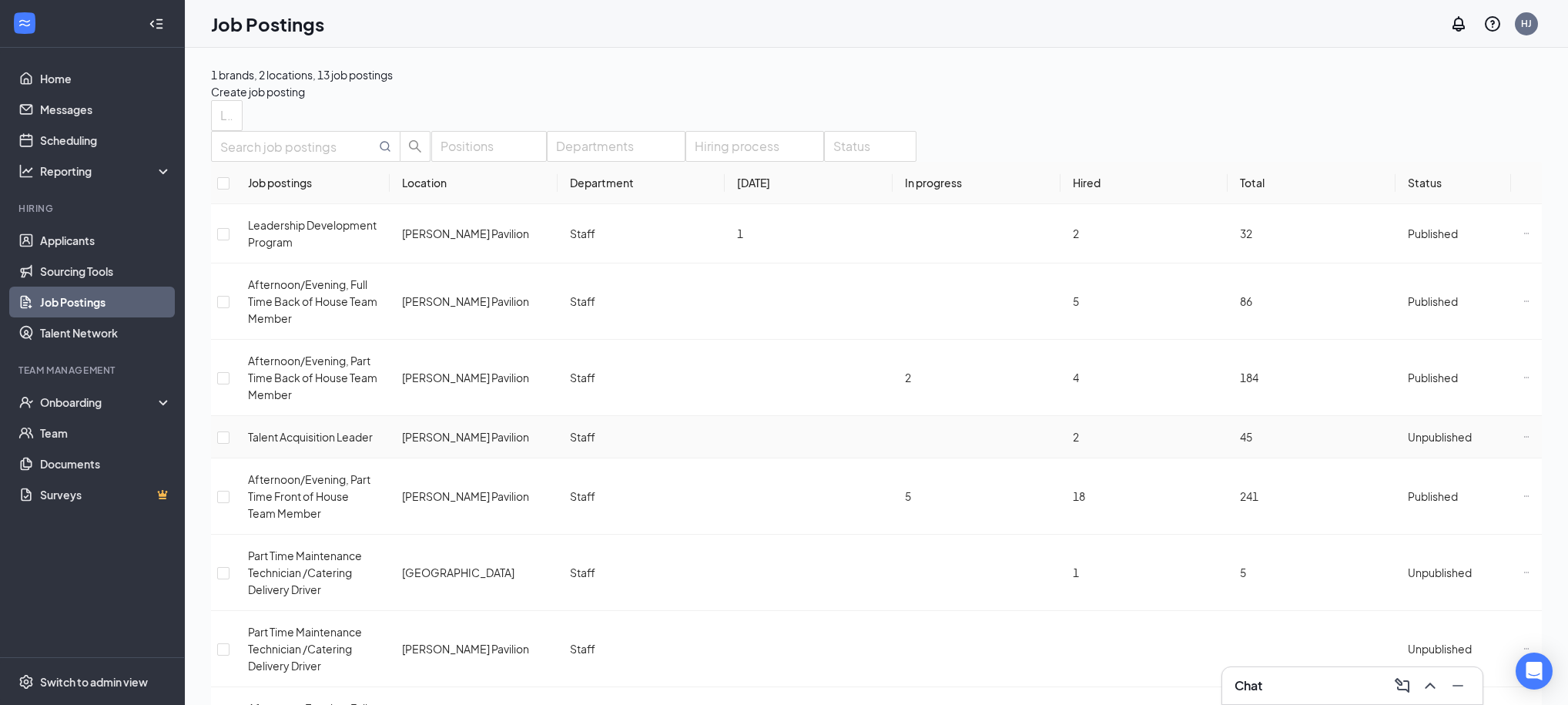
click at [1414, 444] on span "Unpublished" at bounding box center [1441, 437] width 64 height 14
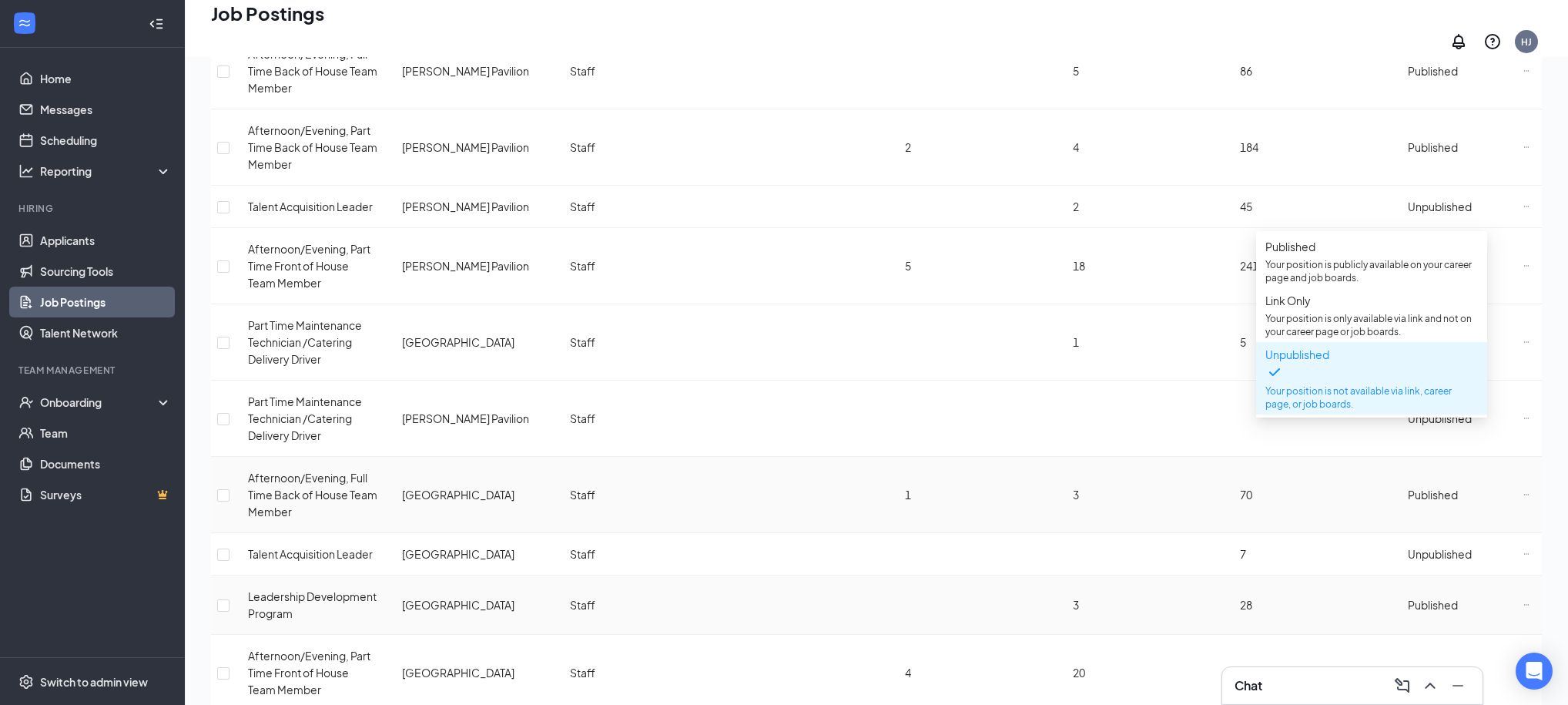
scroll to position [238, 0]
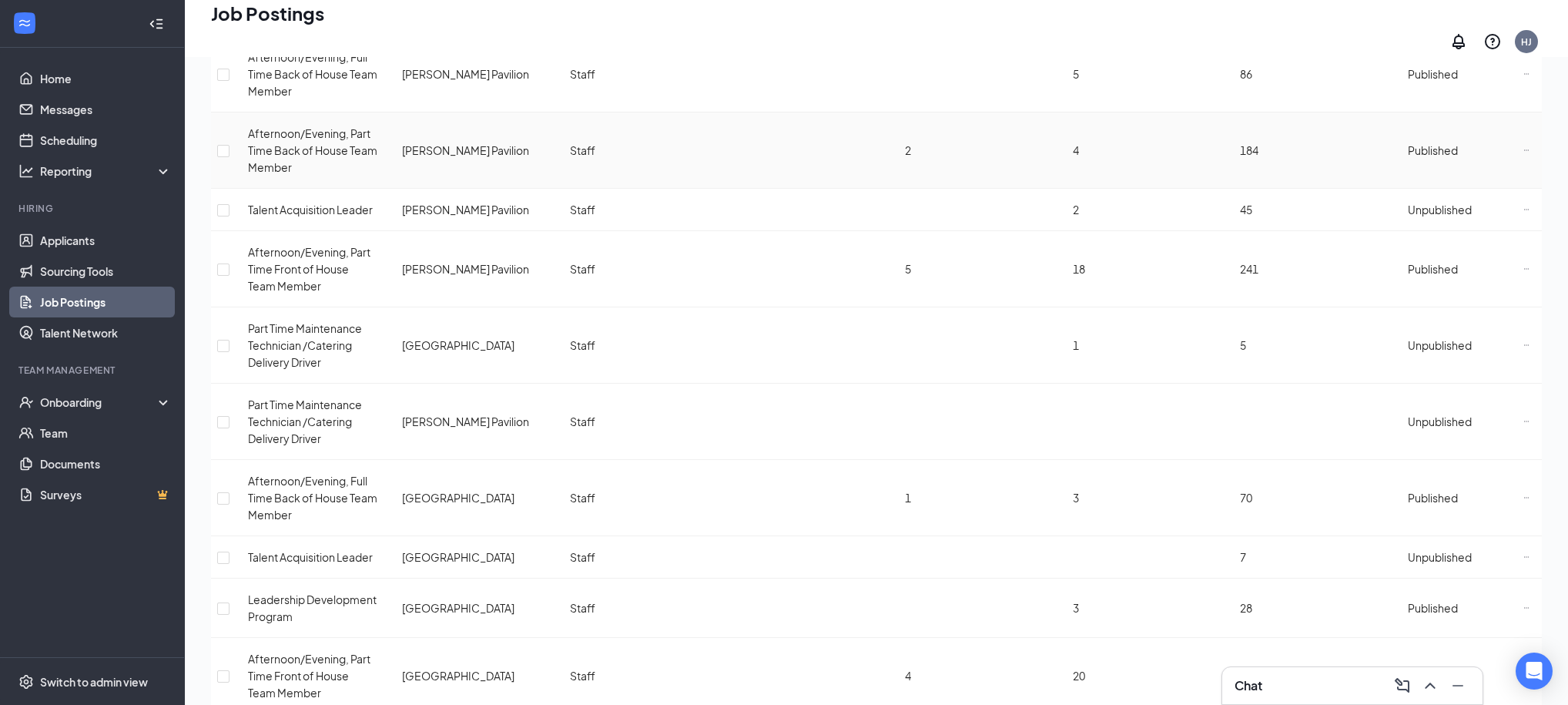
click at [1298, 143] on td "184" at bounding box center [1312, 151] width 168 height 76
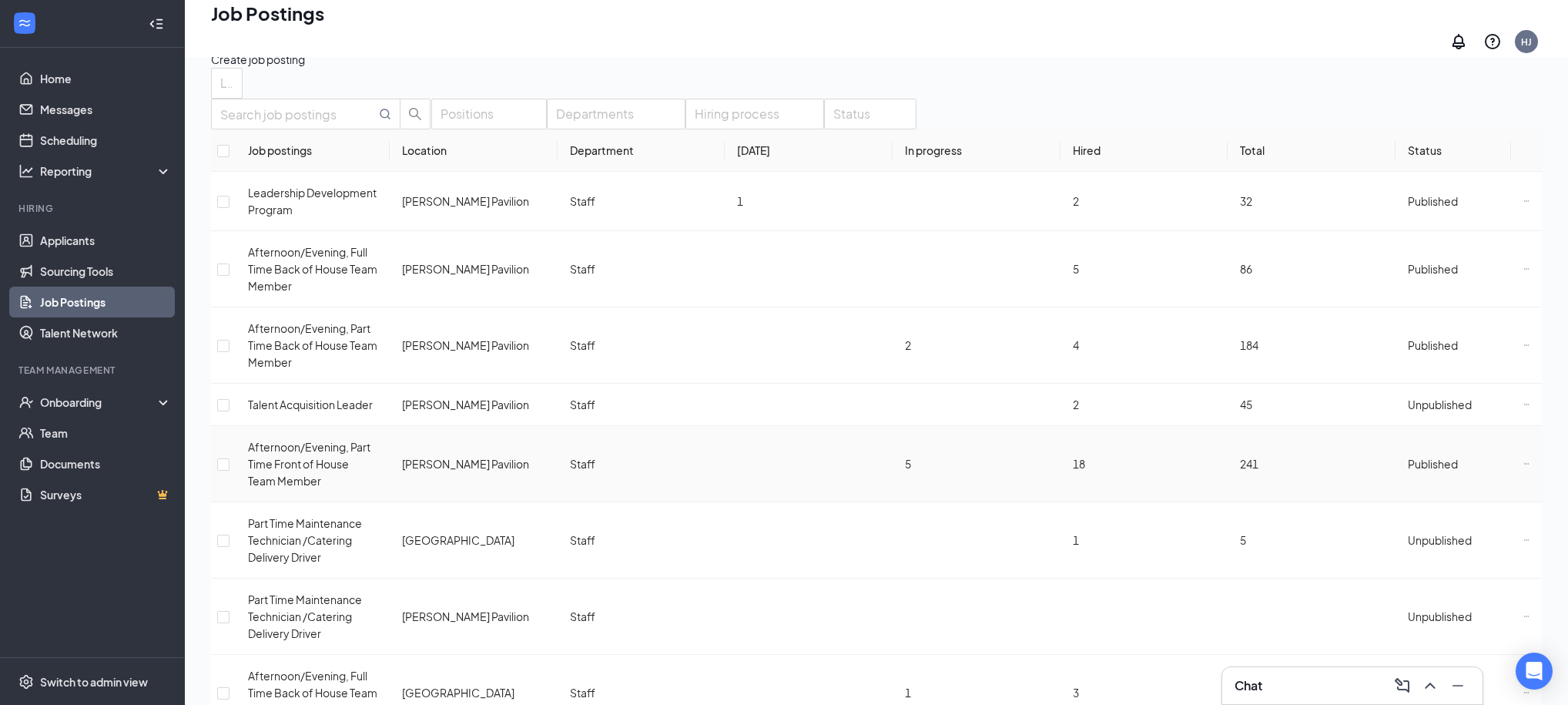
scroll to position [0, 0]
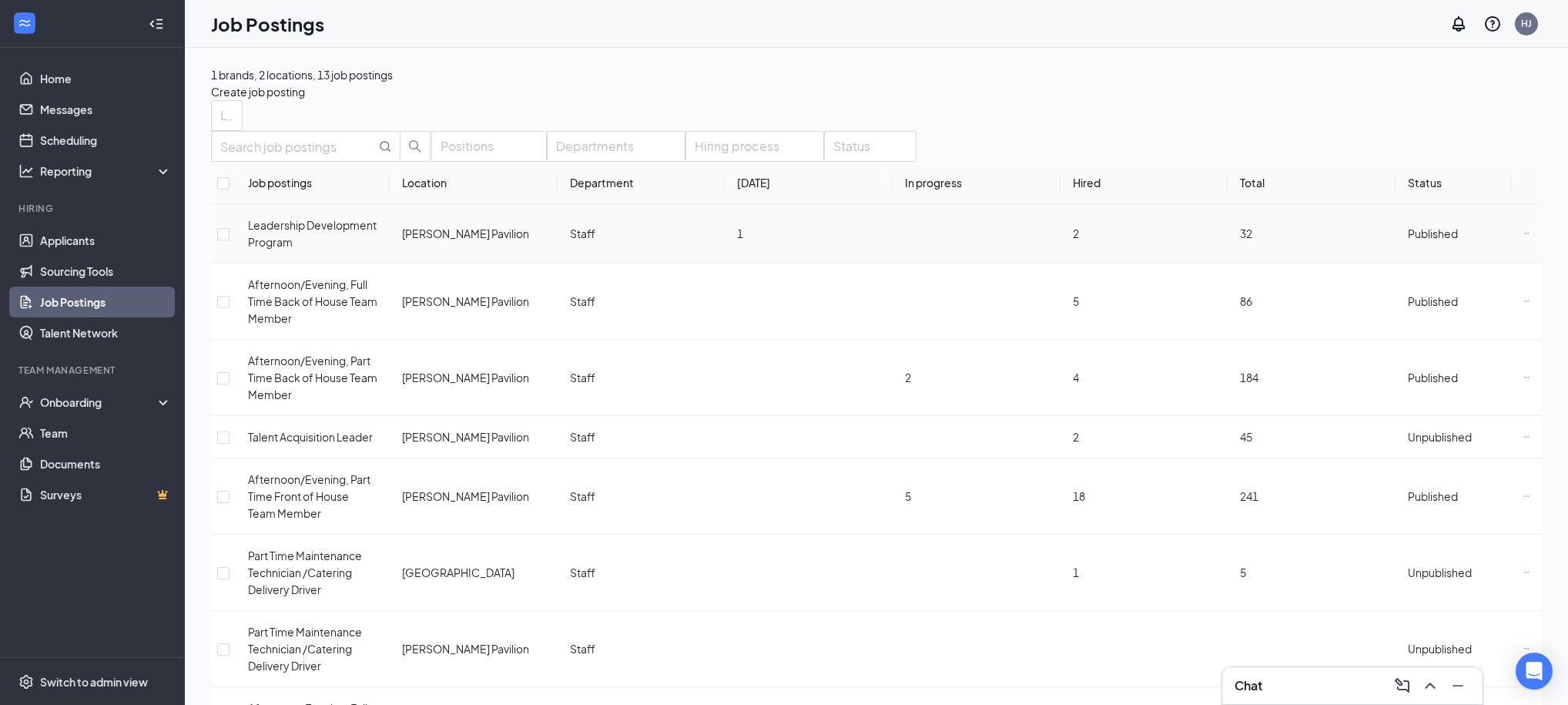
click at [1524, 237] on icon "Ellipses" at bounding box center [1526, 233] width 6 height 6
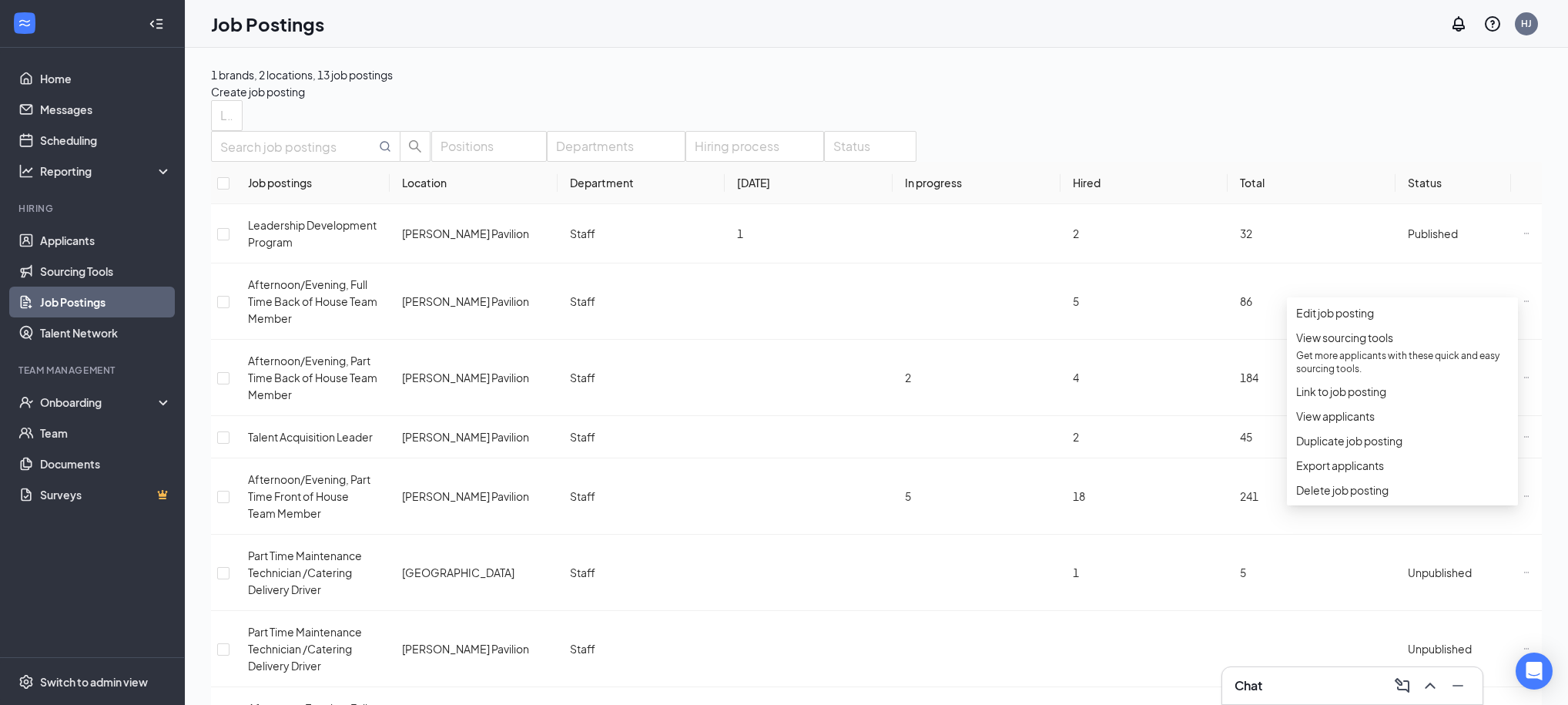
click at [1272, 101] on div "1 brands, 2 locations, 13 job postings Create job posting Locations Positions D…" at bounding box center [876, 591] width 1331 height 1052
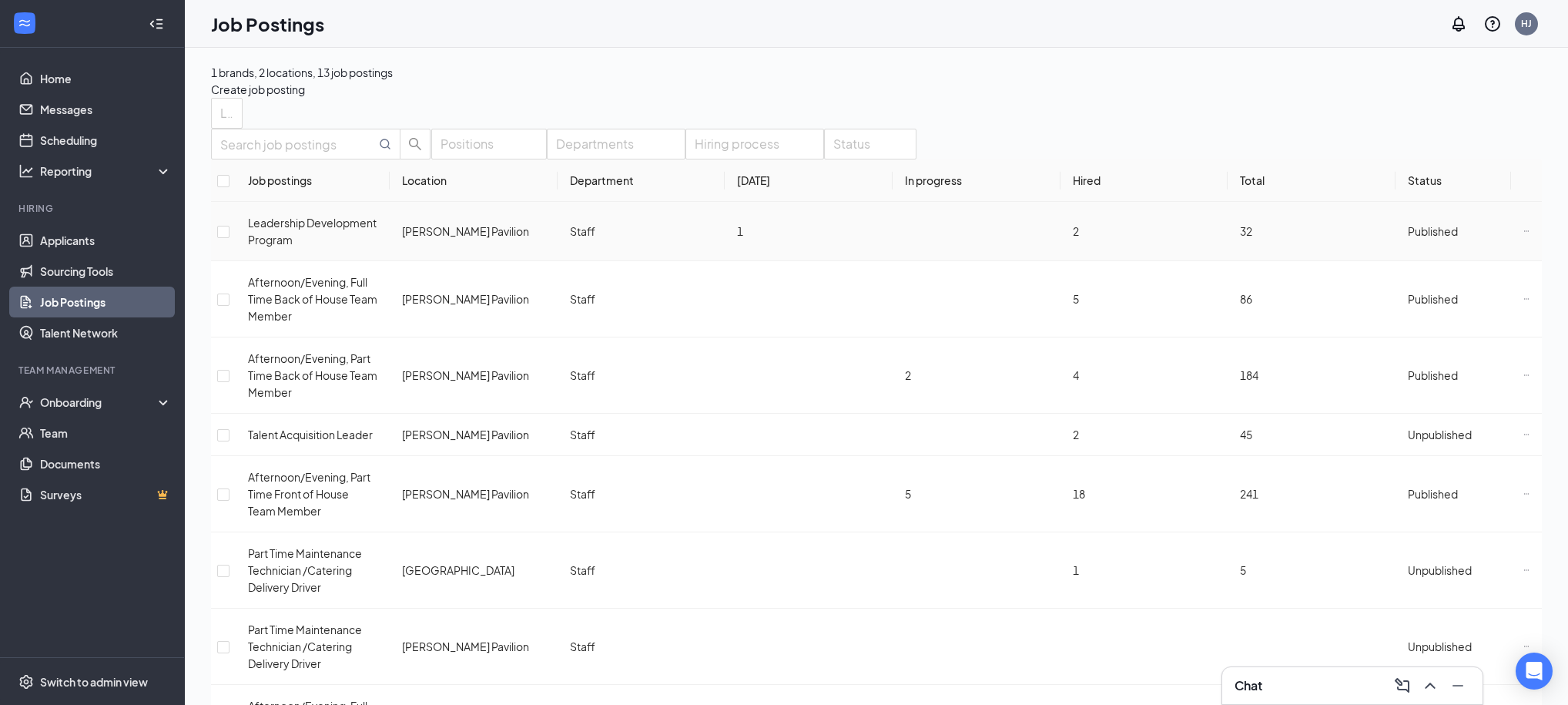
click at [1524, 234] on icon "Ellipses" at bounding box center [1526, 231] width 6 height 6
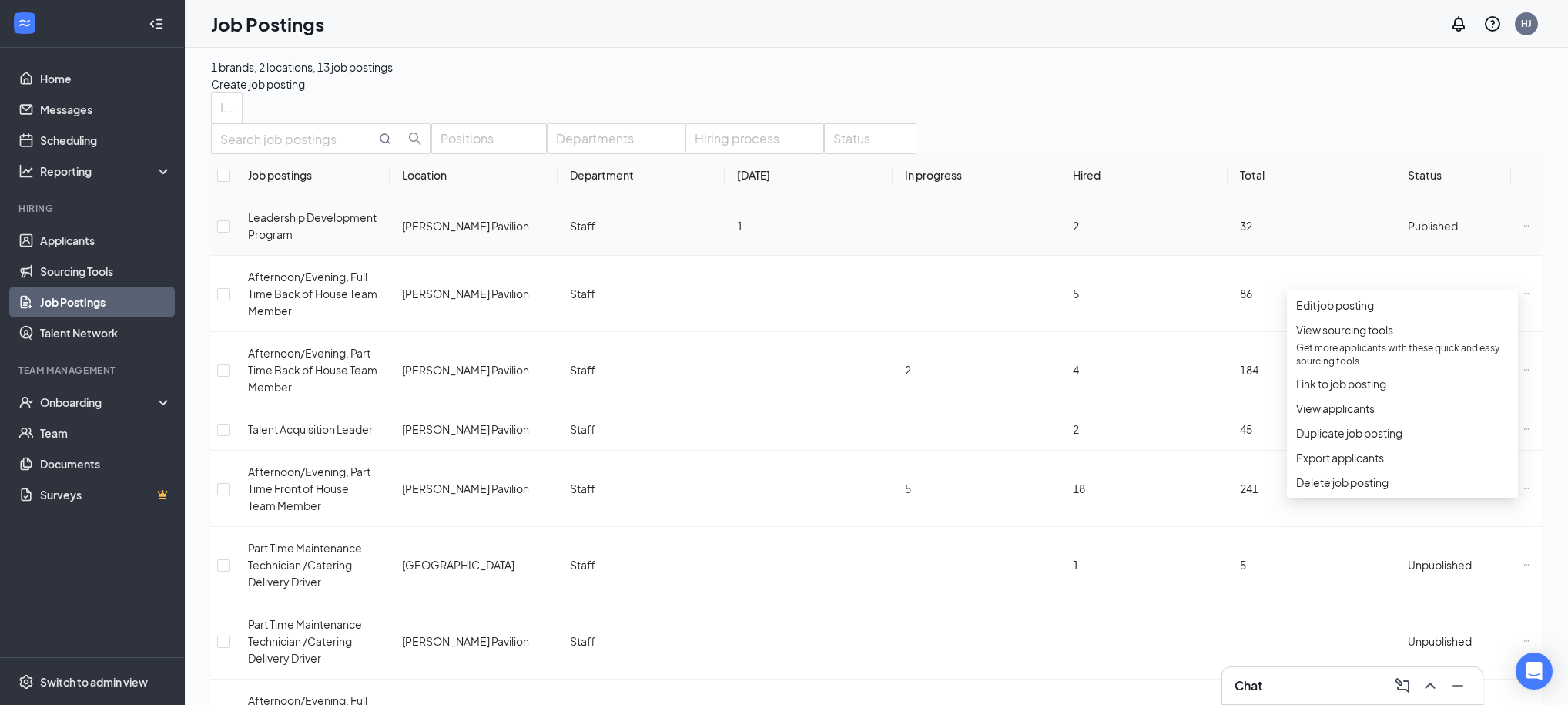
click at [1524, 229] on icon "Ellipses" at bounding box center [1526, 225] width 6 height 6
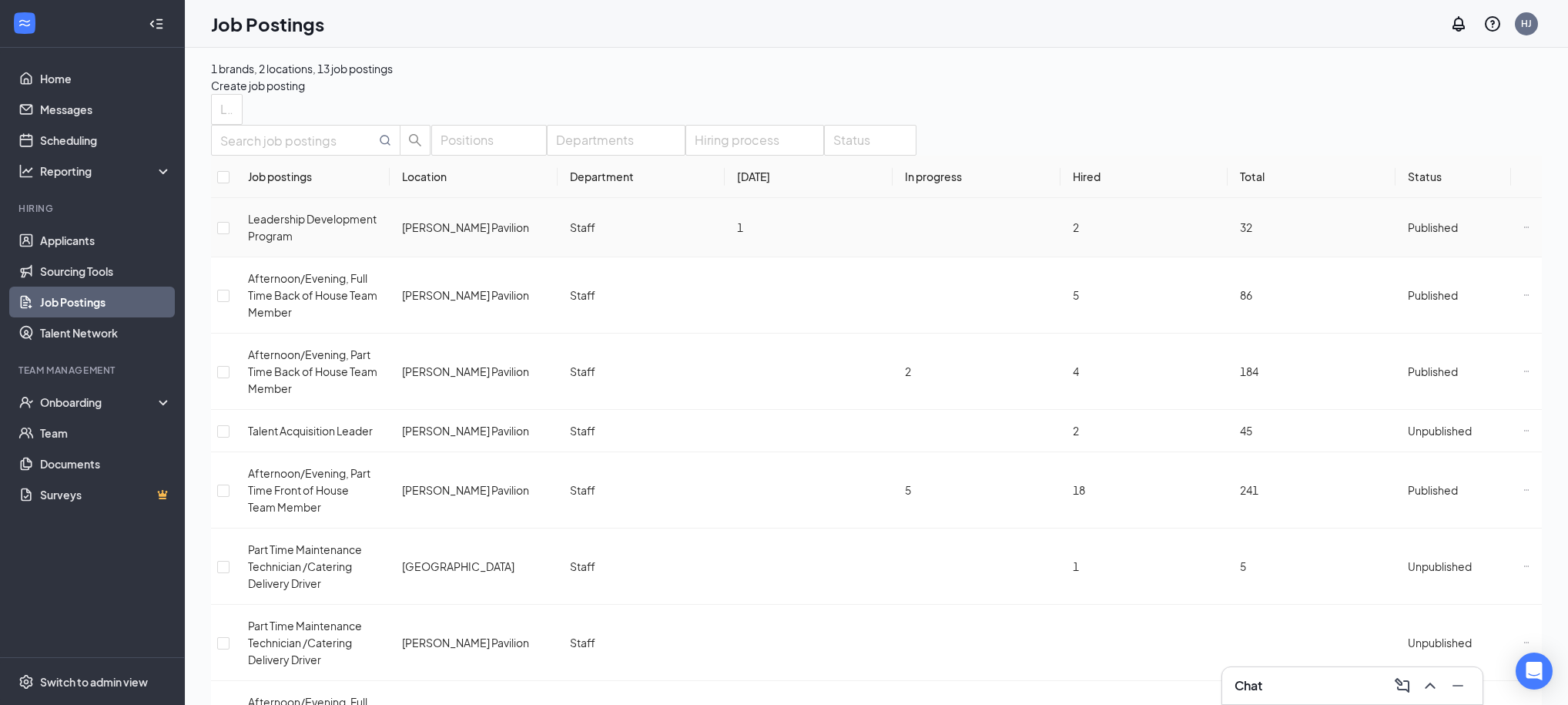
click at [1524, 231] on icon "Ellipses" at bounding box center [1526, 226] width 6 height 6
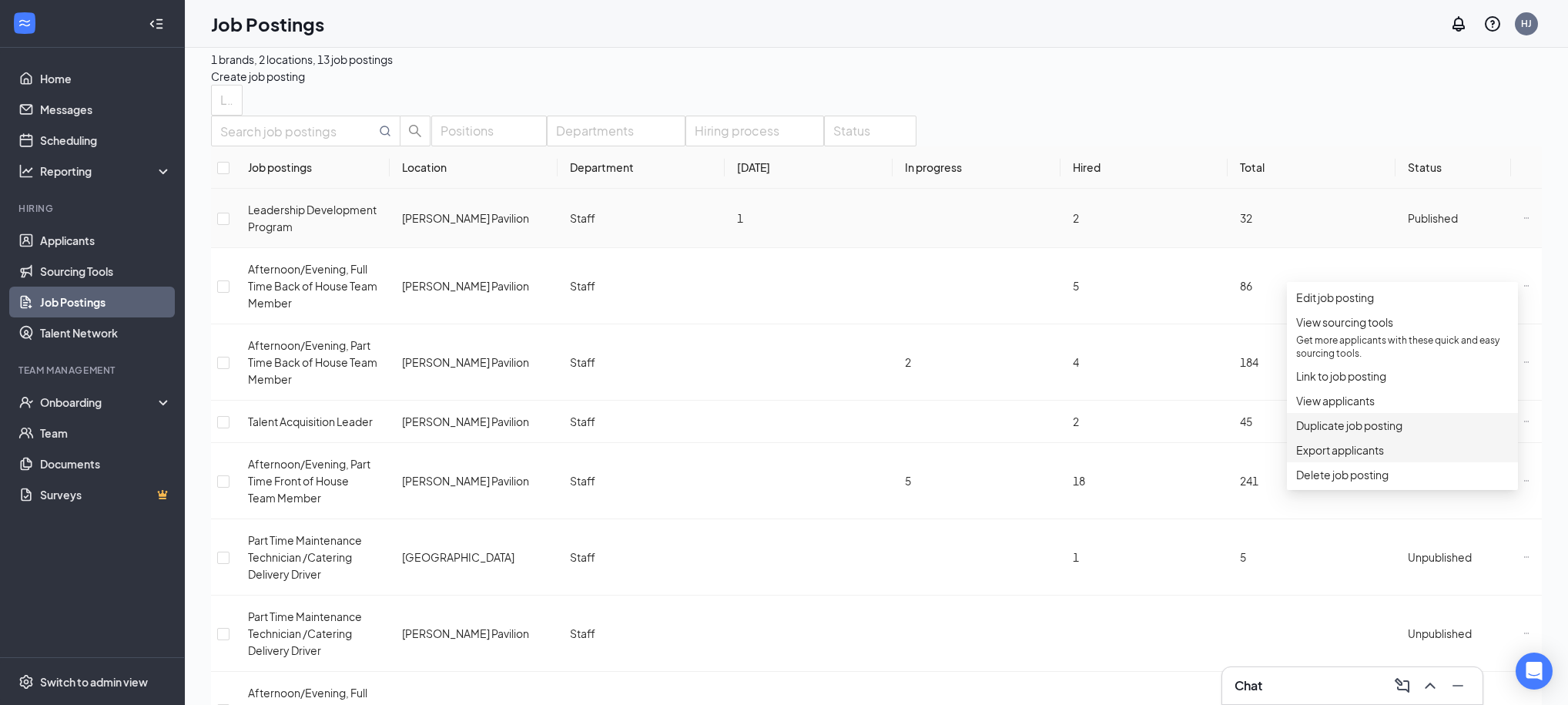
scroll to position [18, 0]
click at [1415, 299] on span "Edit job posting" at bounding box center [1402, 294] width 212 height 17
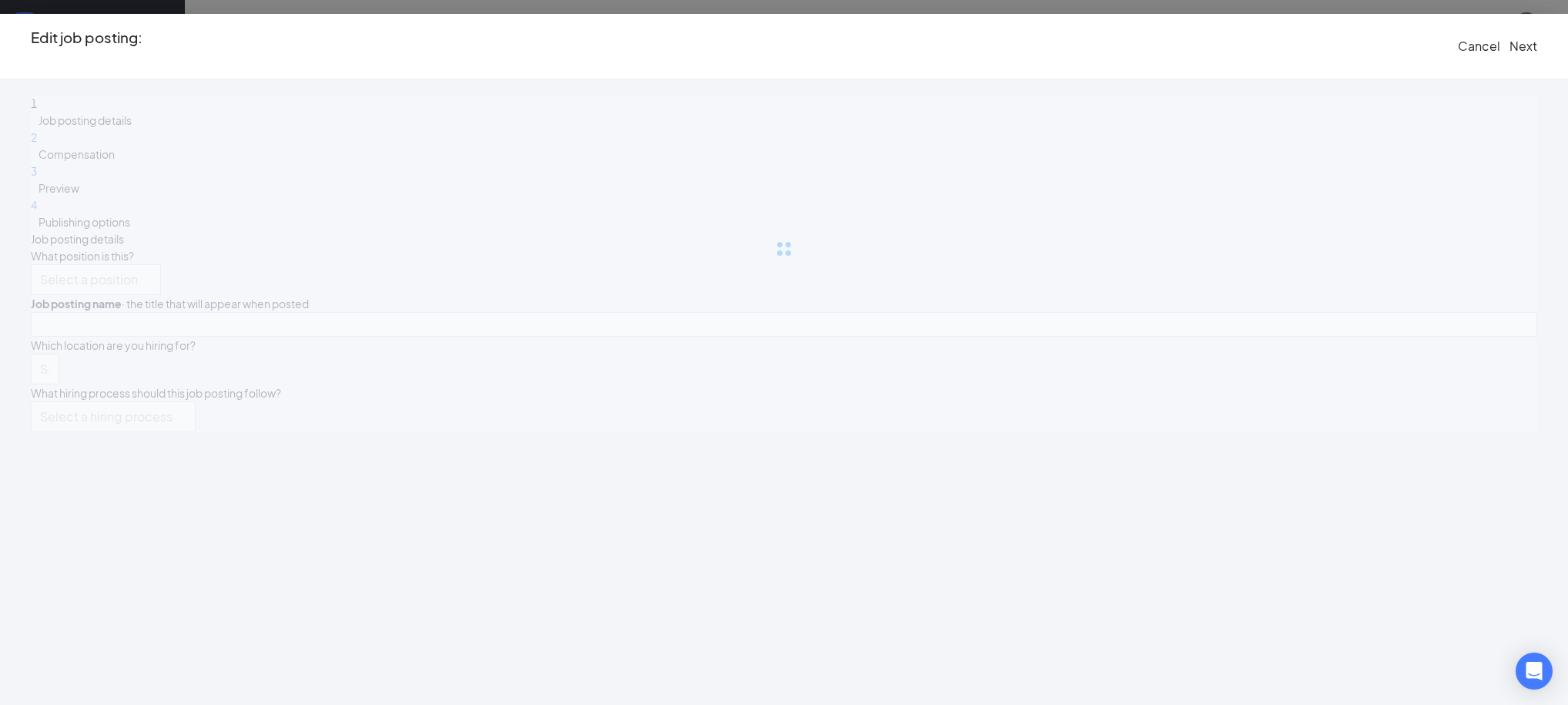
type input "Leadership Development Program"
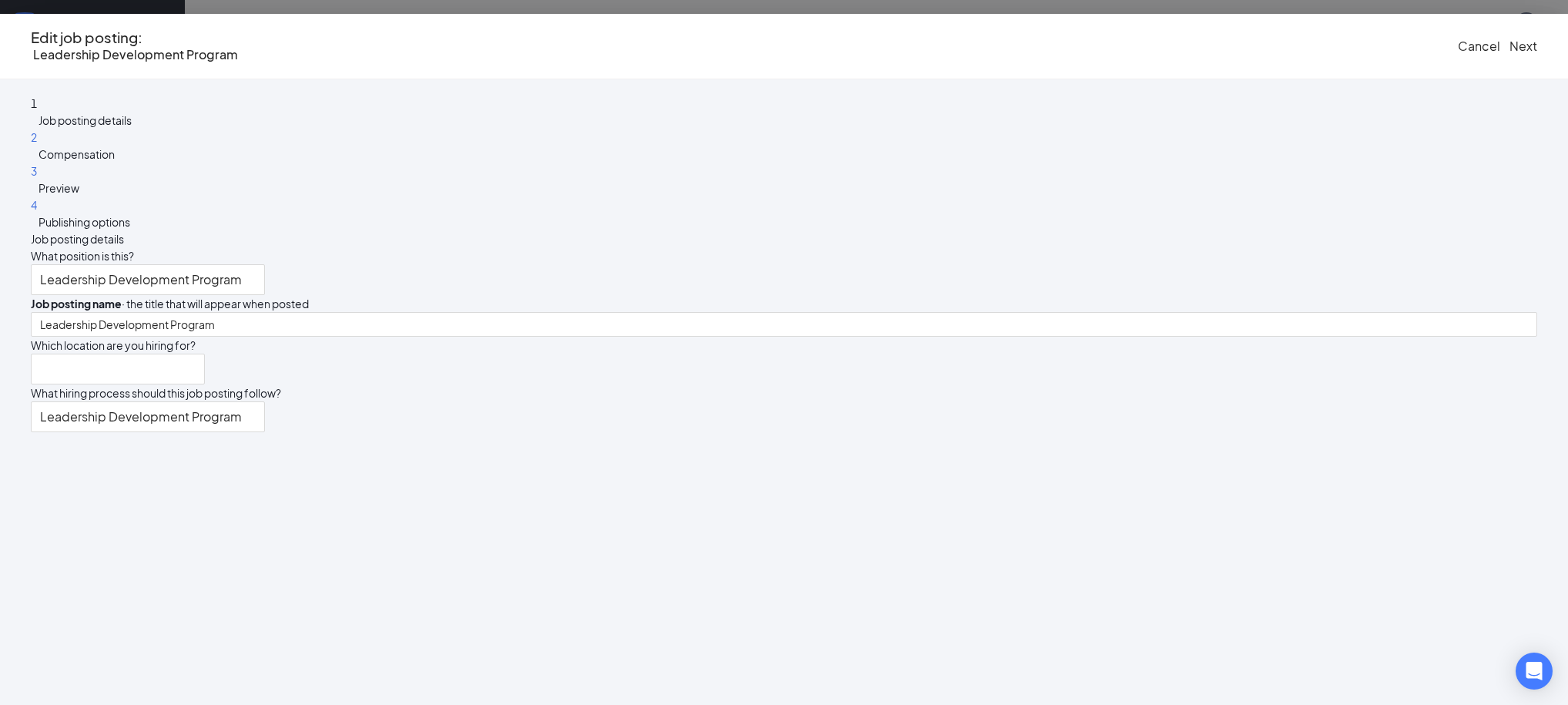
type input "[PERSON_NAME] Pavilion"
click at [1510, 39] on button "Next" at bounding box center [1524, 47] width 28 height 17
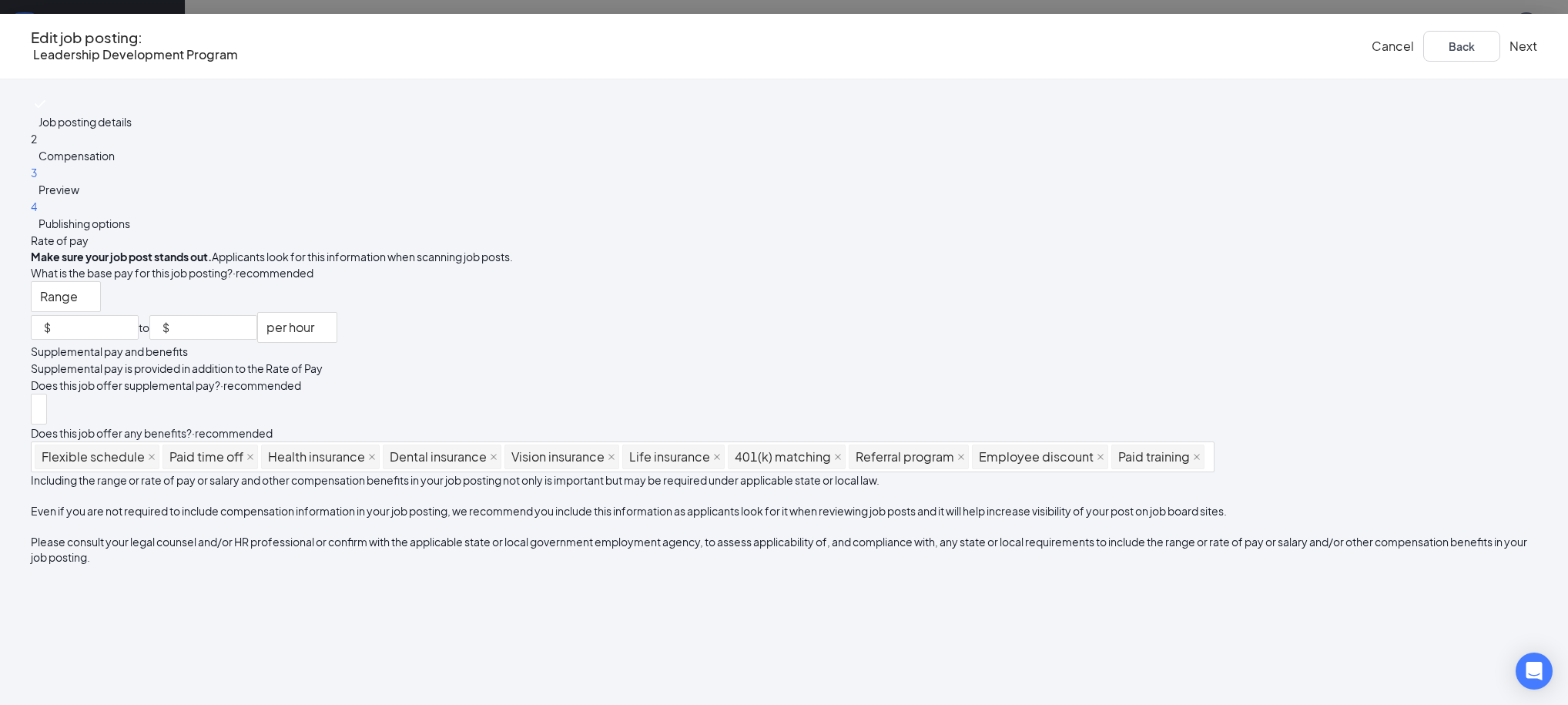
click at [1510, 42] on button "Next" at bounding box center [1524, 47] width 28 height 17
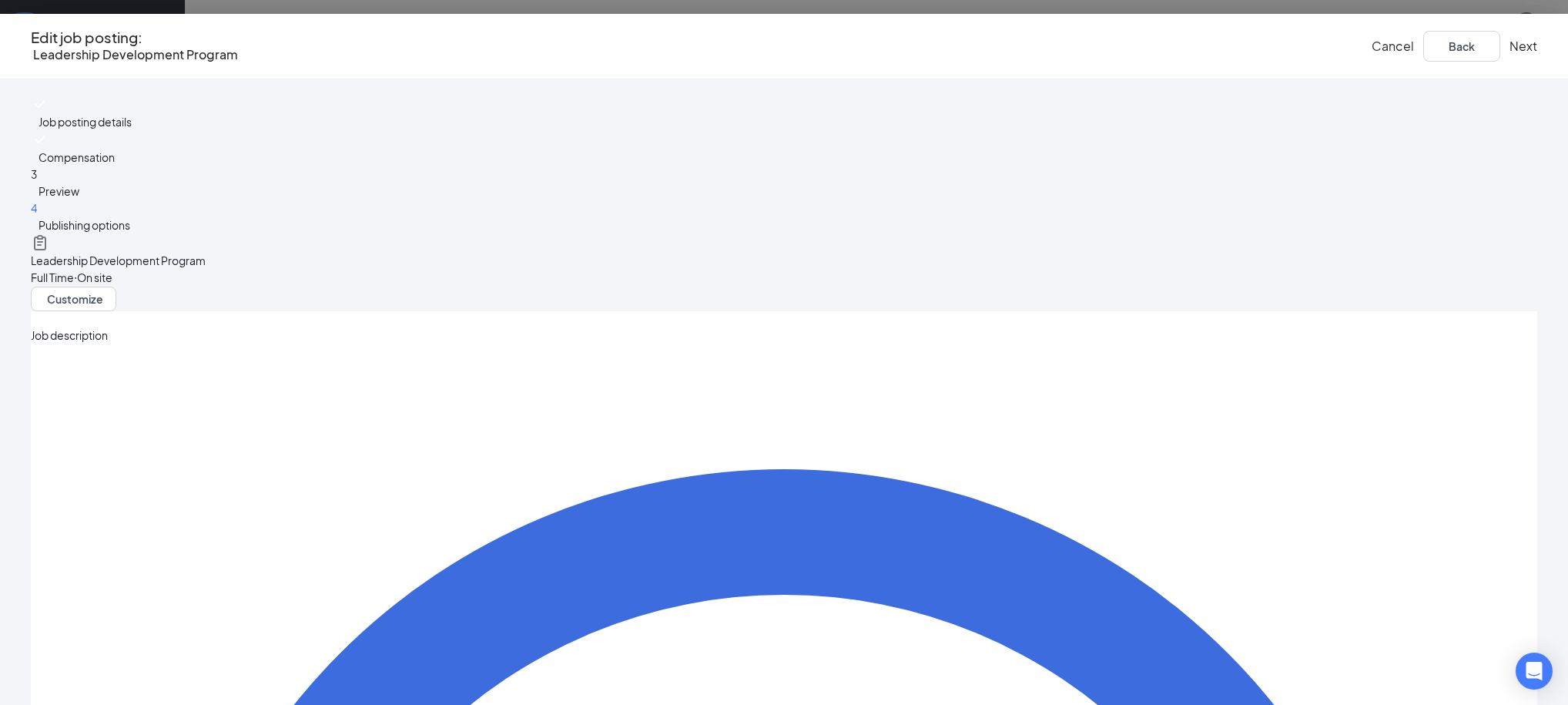
click at [1510, 42] on button "Next" at bounding box center [1524, 47] width 28 height 17
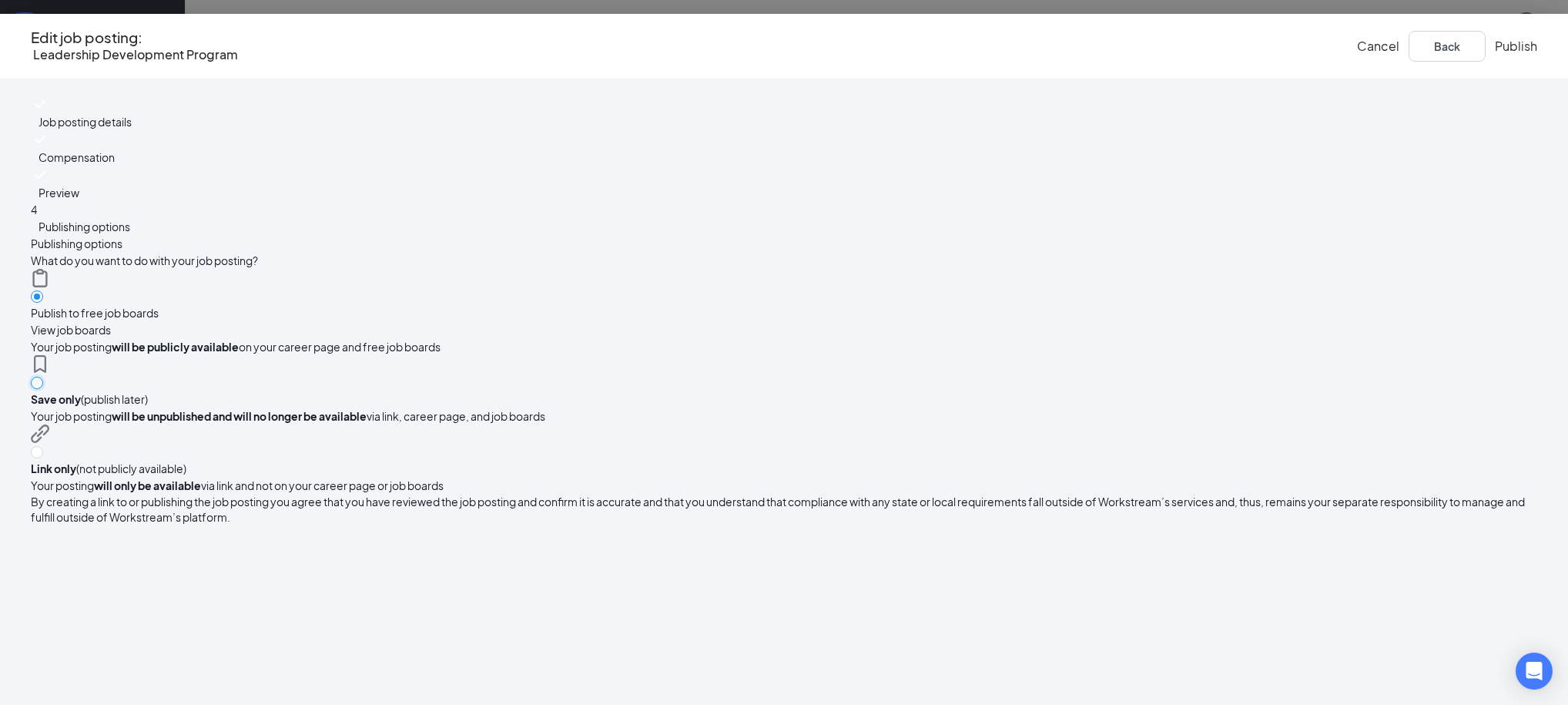
click at [43, 376] on input "radio" at bounding box center [37, 382] width 12 height 12
radio input "true"
click at [43, 290] on input "radio" at bounding box center [37, 297] width 12 height 12
radio input "true"
radio input "false"
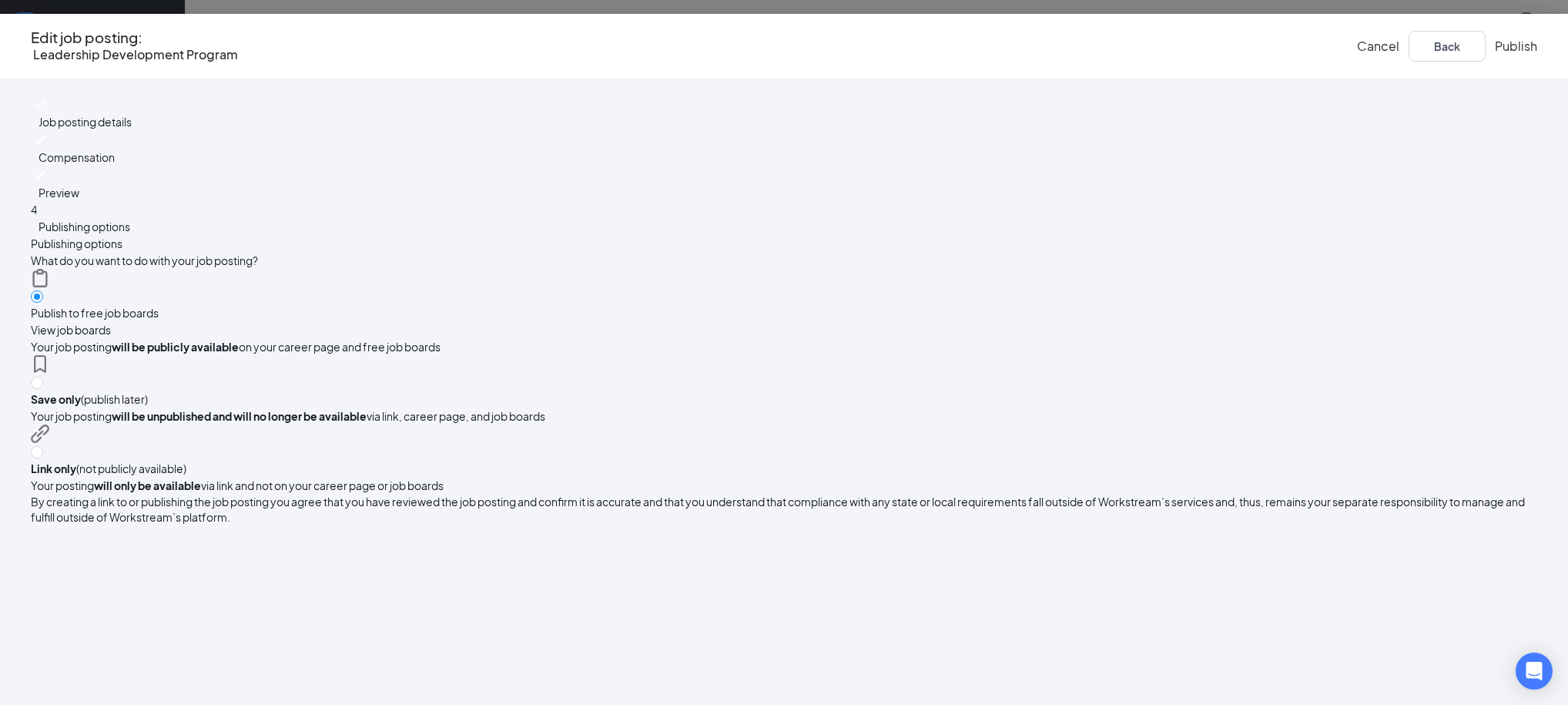
click at [1495, 39] on button "Publish" at bounding box center [1516, 47] width 42 height 17
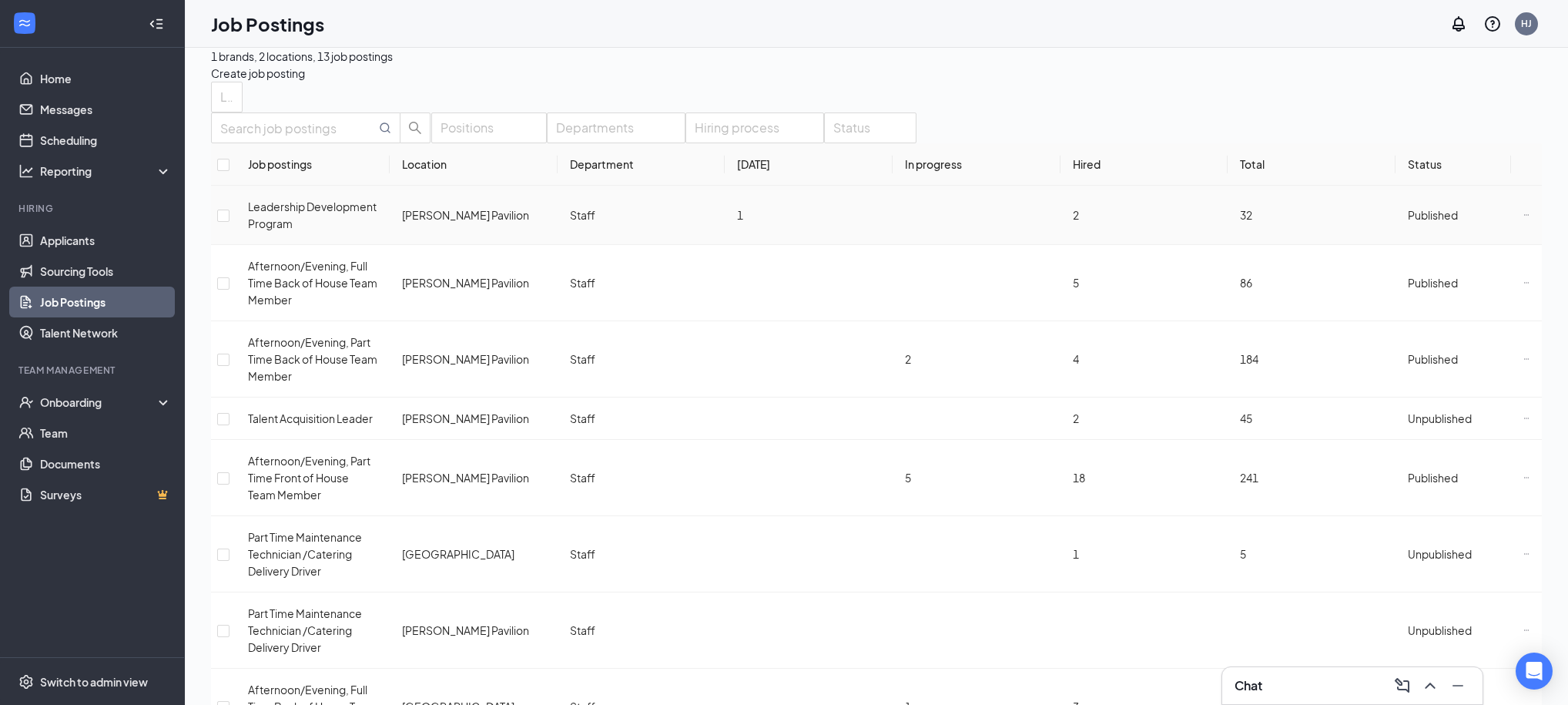
click at [1414, 222] on span "Published" at bounding box center [1434, 215] width 50 height 14
click at [1304, 143] on div "Positions Departments Hiring process Status" at bounding box center [876, 128] width 1331 height 31
click at [54, 244] on link "Applicants" at bounding box center [106, 240] width 132 height 31
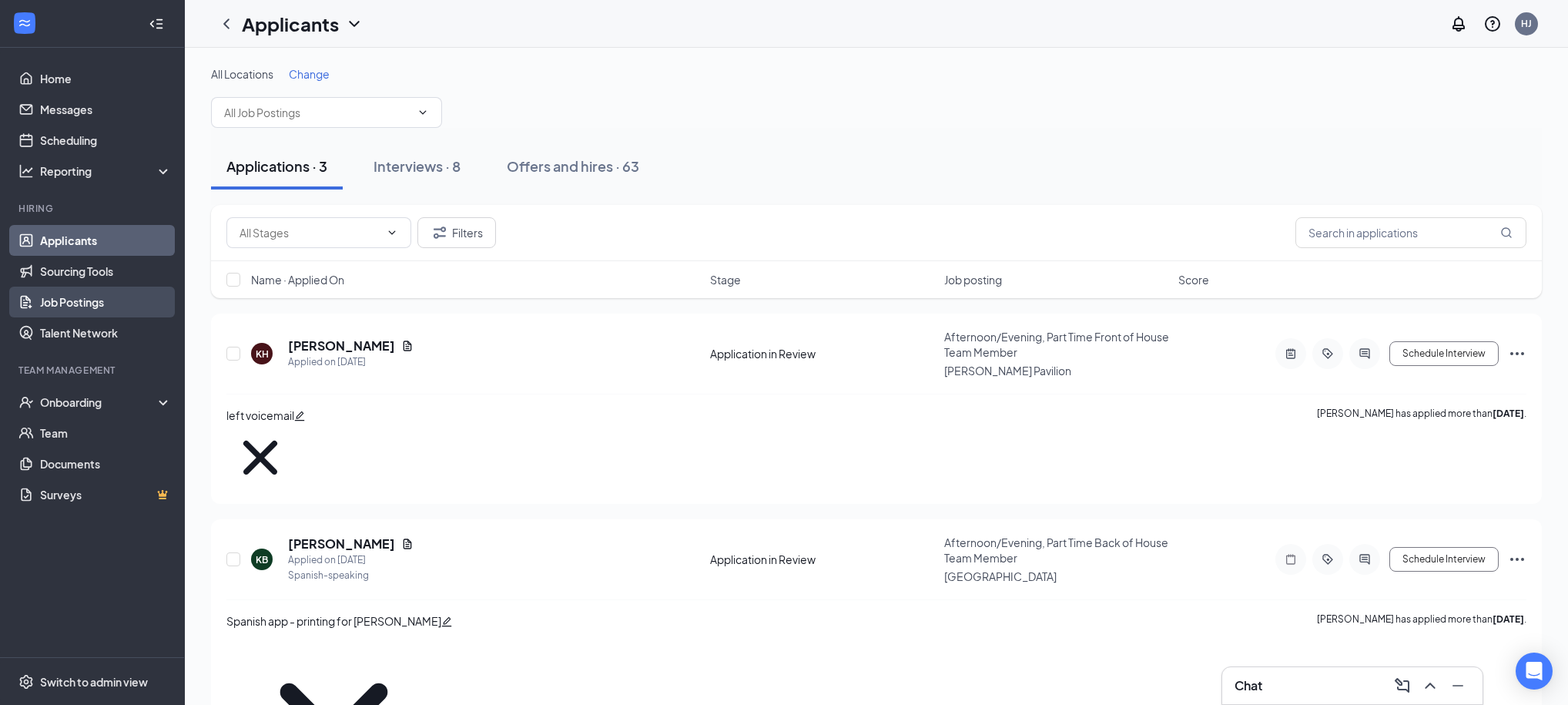
click at [67, 306] on link "Job Postings" at bounding box center [106, 302] width 132 height 31
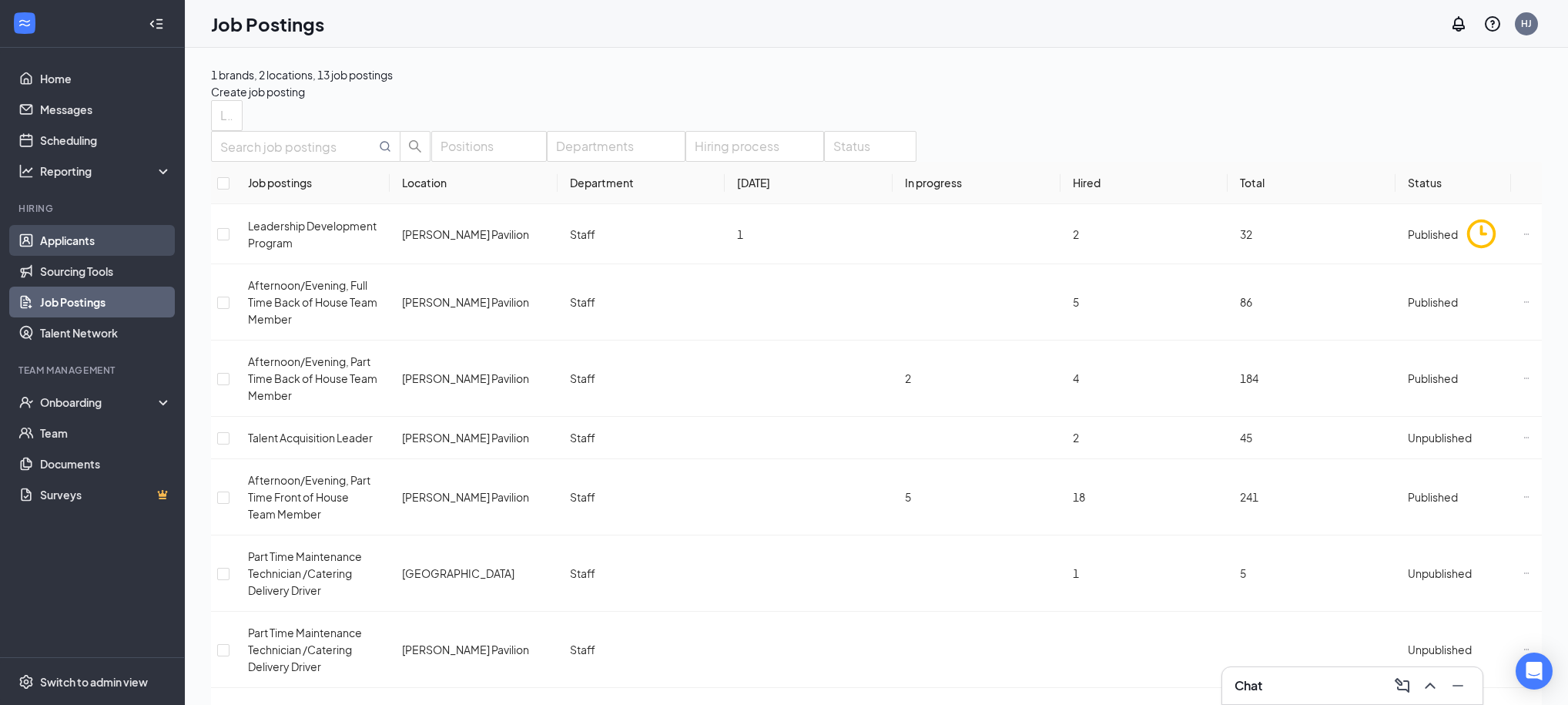
click at [52, 249] on link "Applicants" at bounding box center [106, 240] width 132 height 31
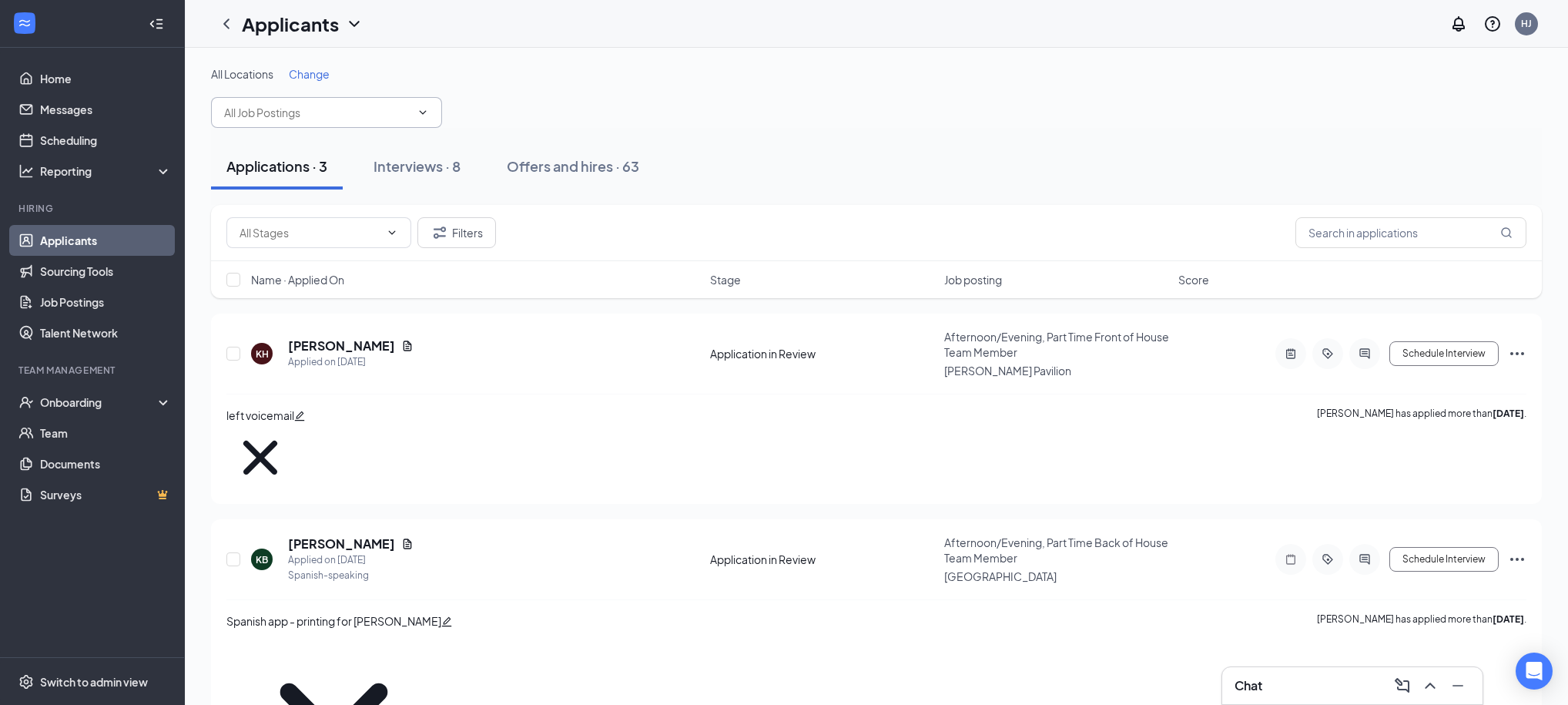
click at [279, 117] on input "text" at bounding box center [317, 113] width 186 height 17
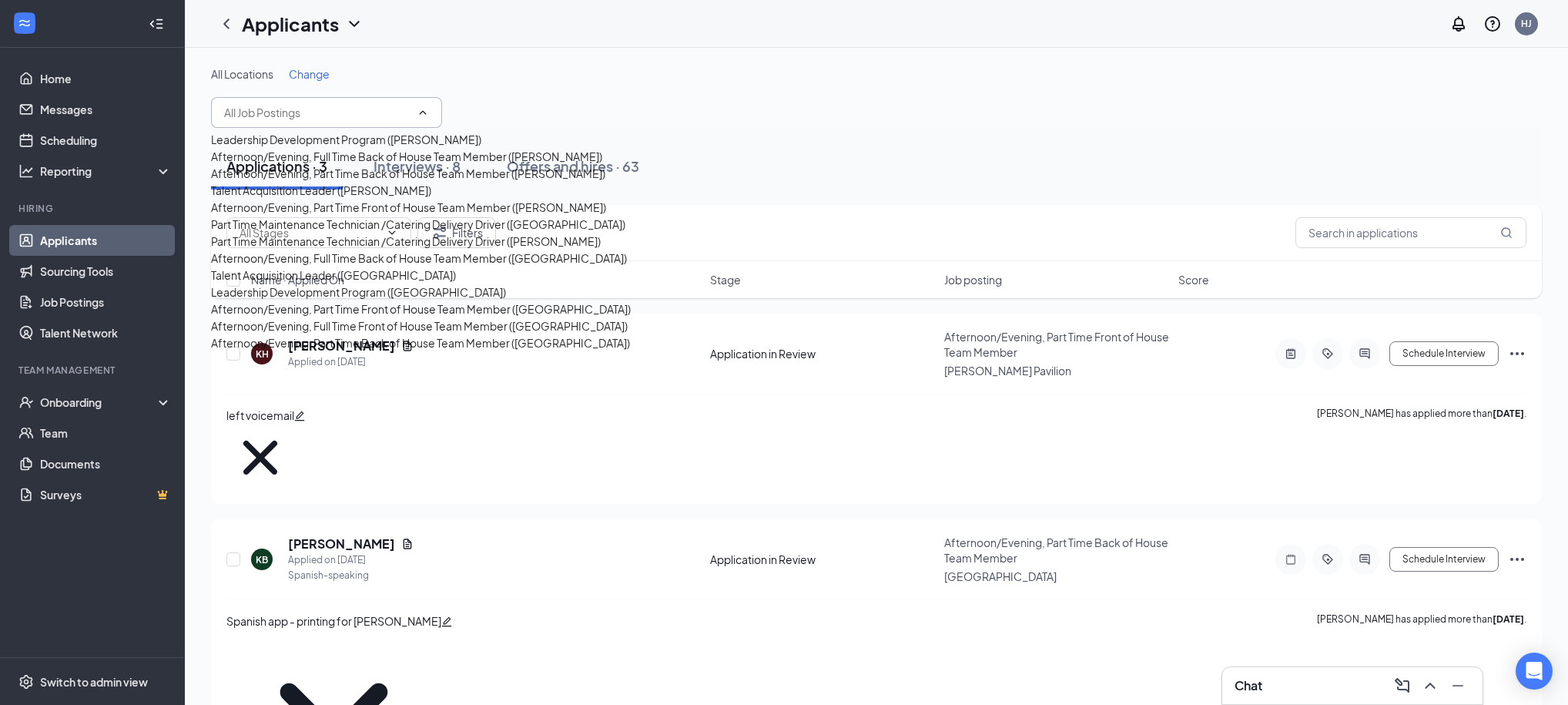
drag, startPoint x: 683, startPoint y: 12, endPoint x: 683, endPoint y: 20, distance: 8.0
click at [683, 16] on div "Applicants HJ" at bounding box center [876, 23] width 1383 height 48
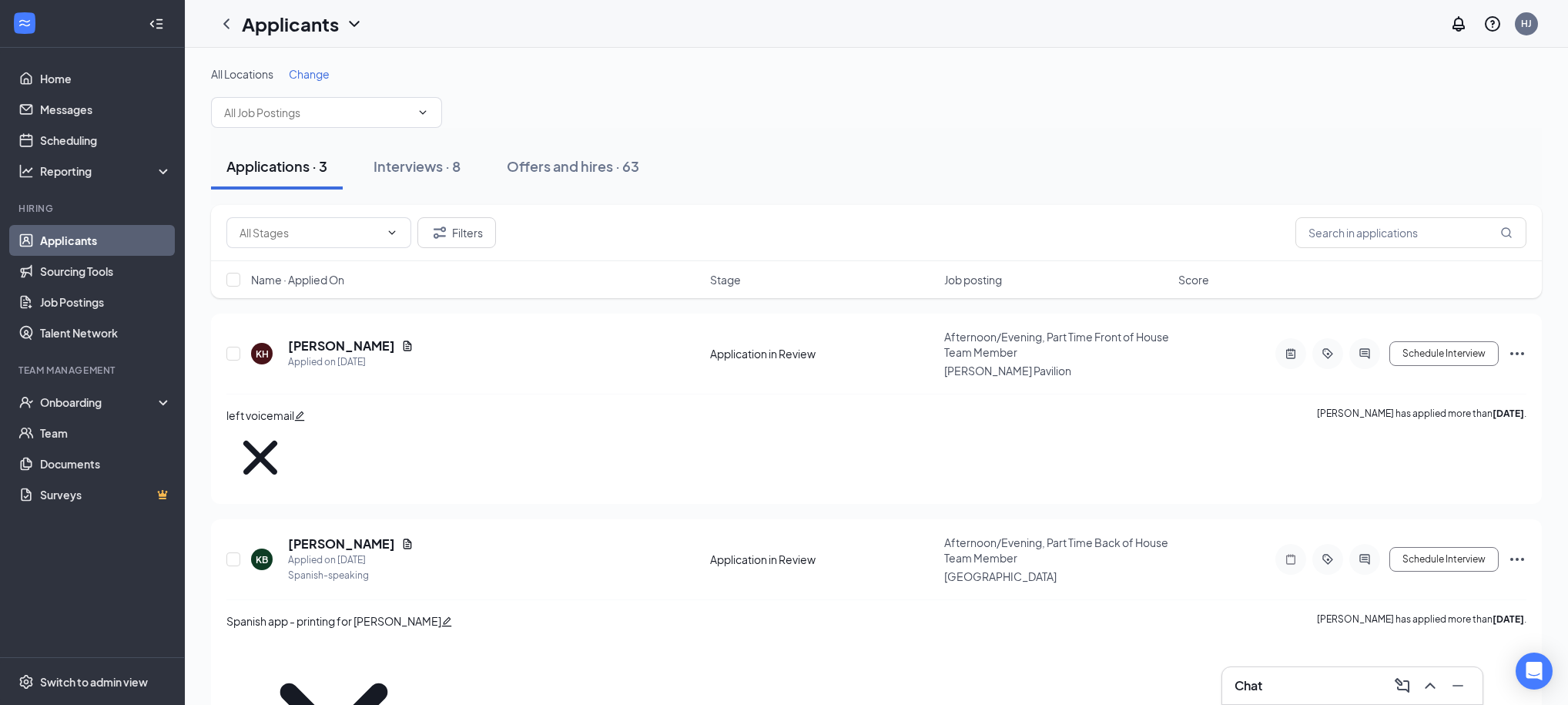
click at [355, 24] on icon "ChevronDown" at bounding box center [354, 23] width 10 height 6
click at [323, 89] on link "Archived applicants" at bounding box center [303, 82] width 103 height 16
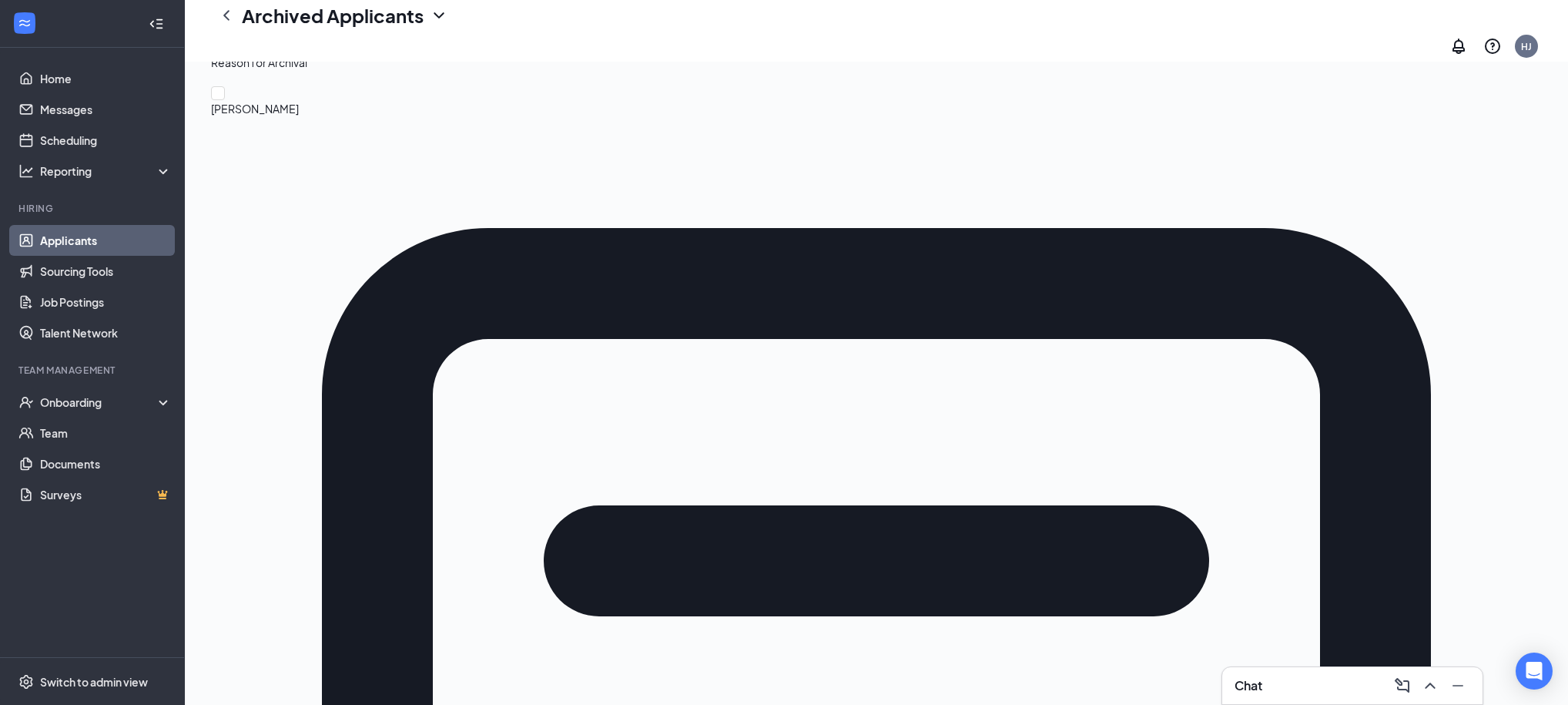
scroll to position [263, 0]
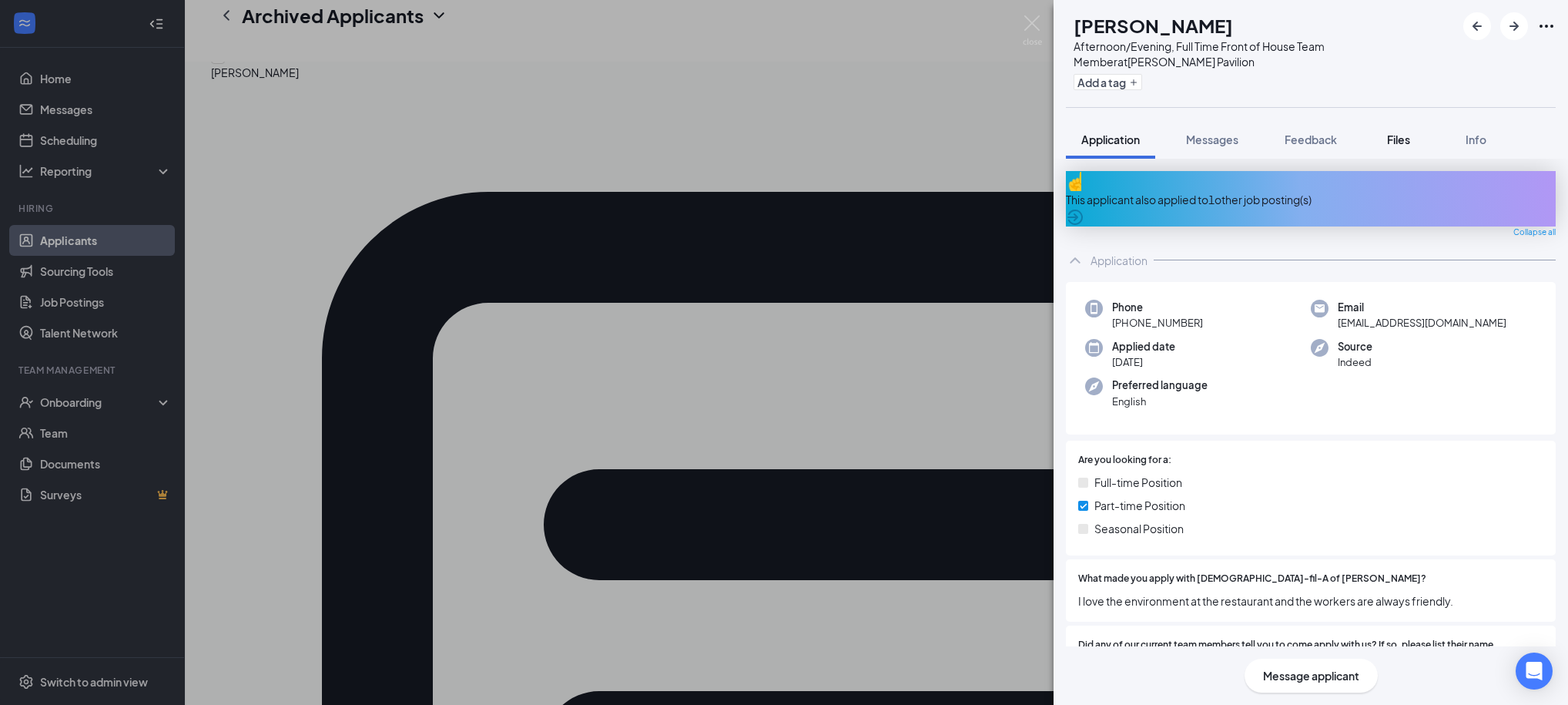
click at [1399, 146] on div "Files" at bounding box center [1399, 140] width 31 height 16
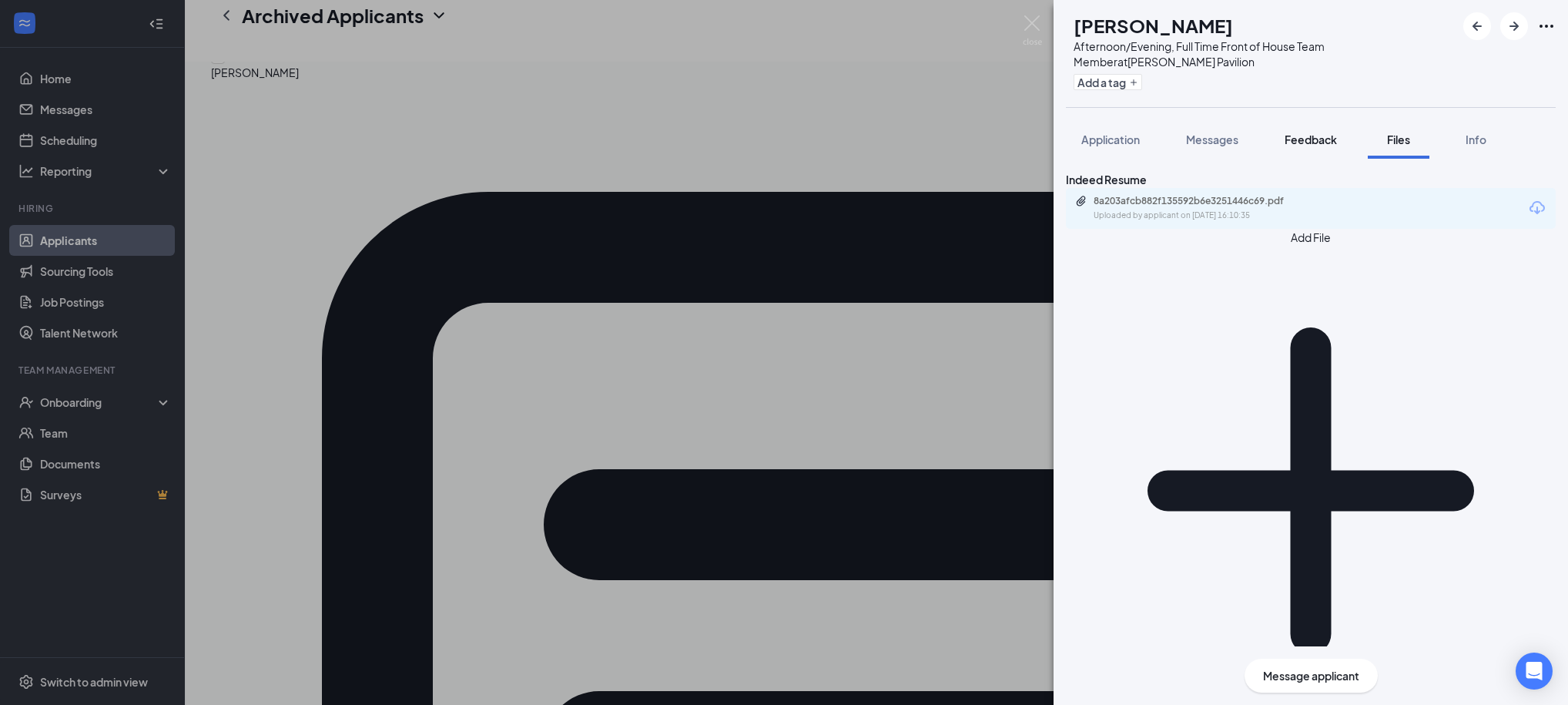
click at [1296, 141] on span "Feedback" at bounding box center [1310, 140] width 52 height 14
